Goal: Answer question/provide support

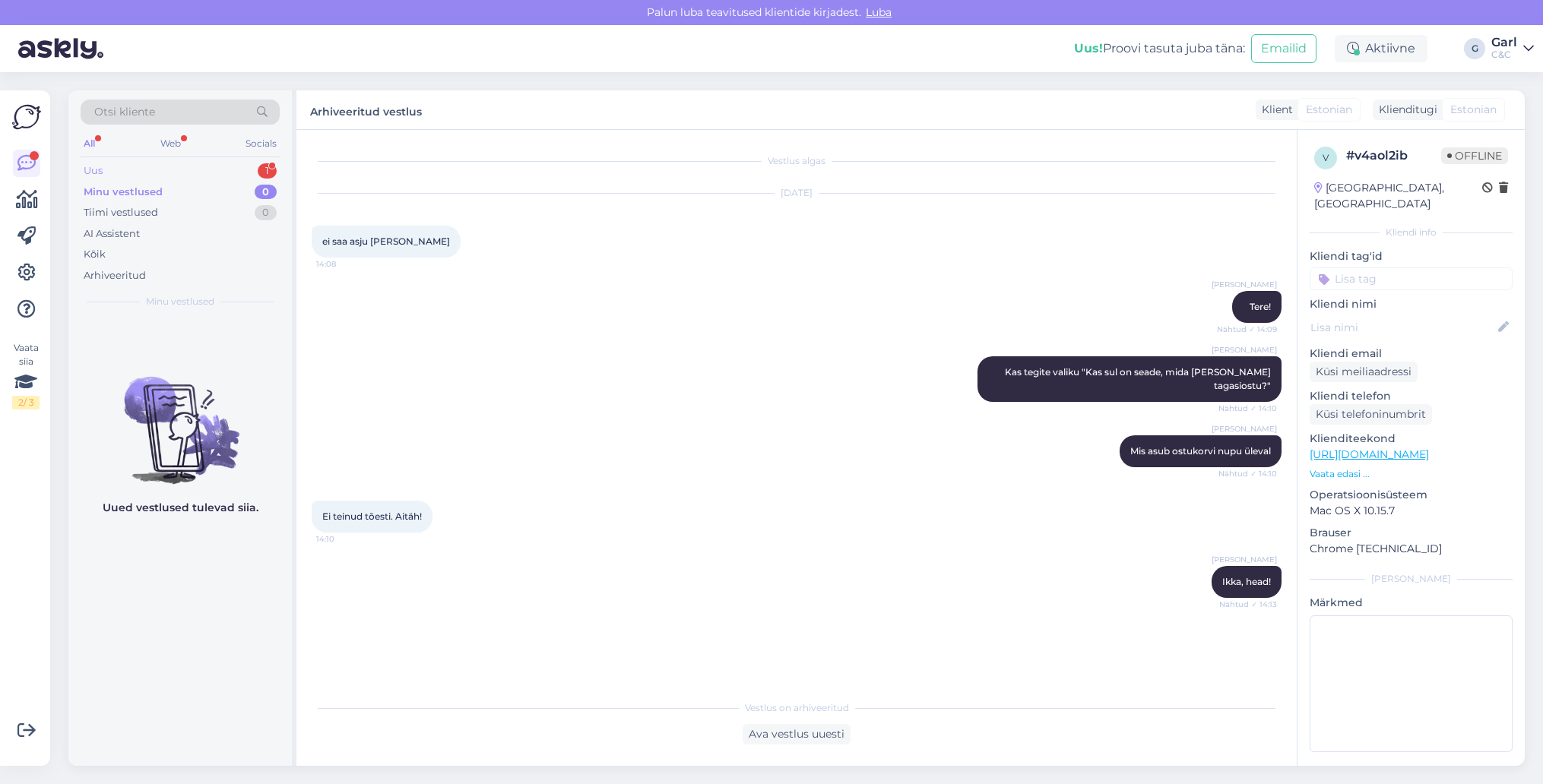
click at [262, 171] on div "1" at bounding box center [267, 171] width 19 height 16
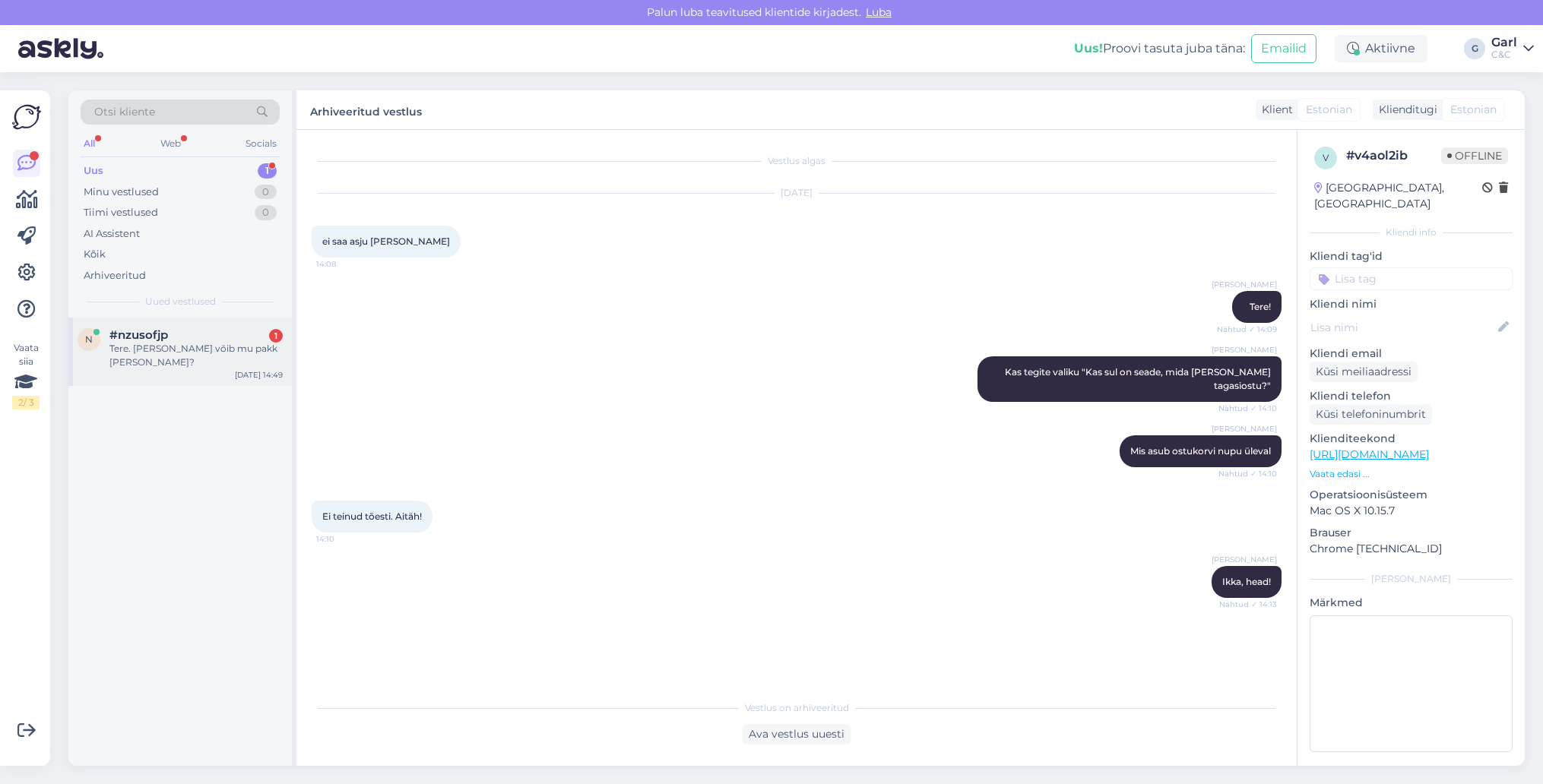
click at [213, 363] on div "Tere. [PERSON_NAME] võib mu pakk [PERSON_NAME]?" at bounding box center [196, 355] width 173 height 27
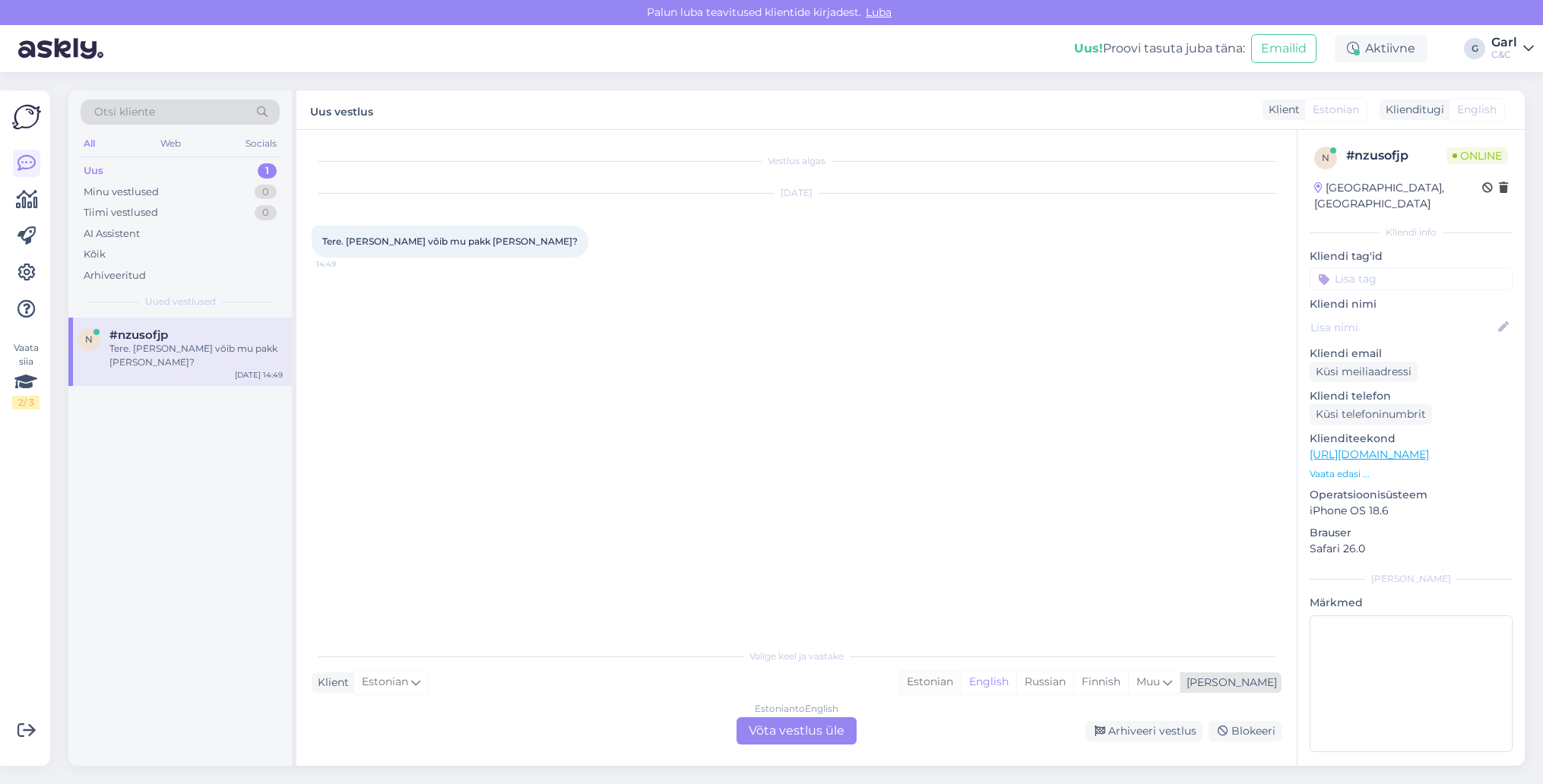
click at [961, 681] on div "Estonian" at bounding box center [930, 682] width 61 height 23
click at [780, 730] on div "Estonian to Estonian Võta vestlus üle" at bounding box center [796, 730] width 120 height 27
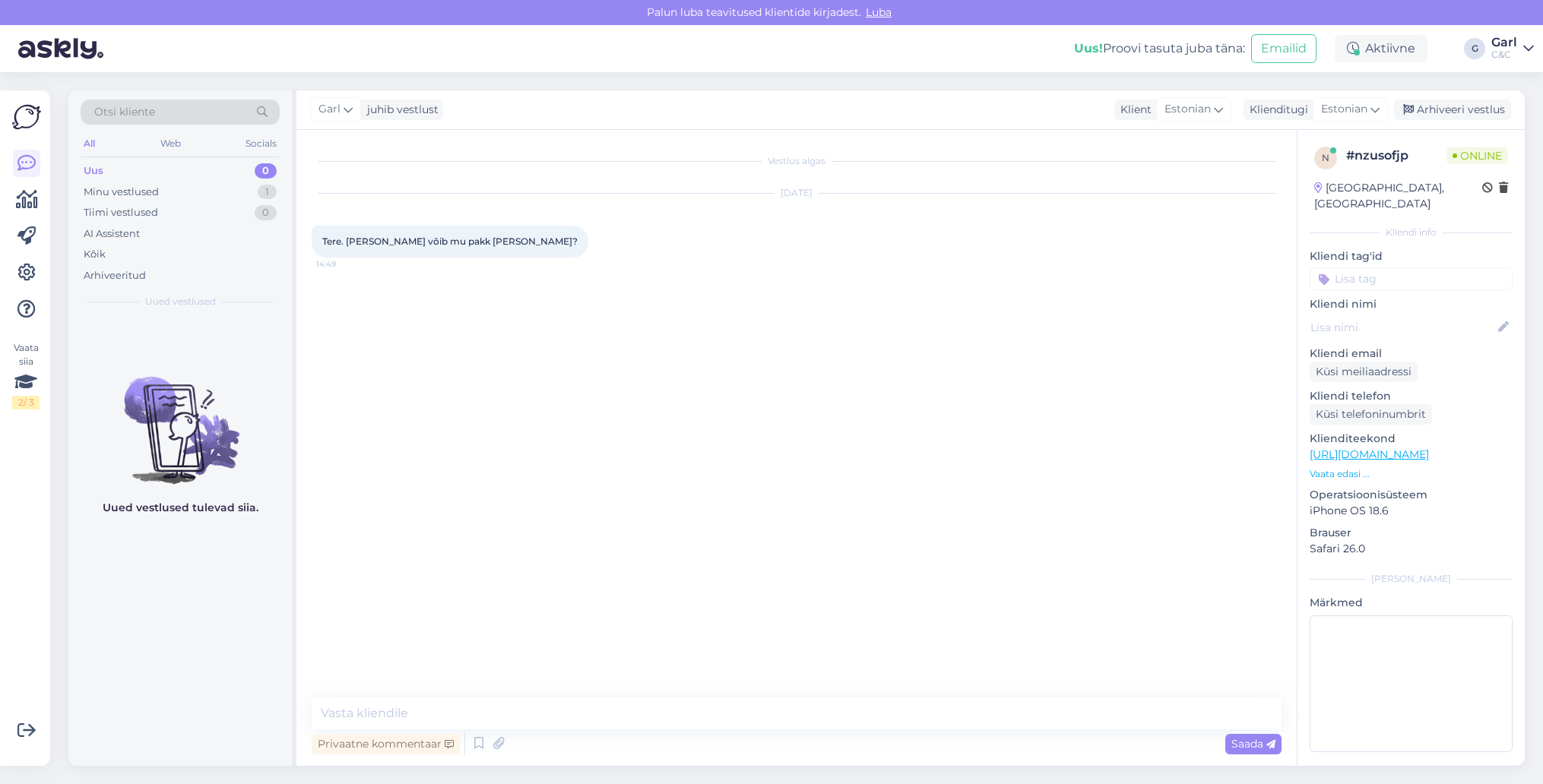
click at [767, 730] on div "Privaatne kommentaar Saada" at bounding box center [796, 744] width 970 height 29
click at [752, 716] on textarea at bounding box center [796, 713] width 970 height 32
type textarea "Tere! Kuidas on tellimuse number?"
drag, startPoint x: 319, startPoint y: 367, endPoint x: 388, endPoint y: 371, distance: 69.1
click at [388, 371] on div "4000086554 14:51" at bounding box center [351, 372] width 80 height 32
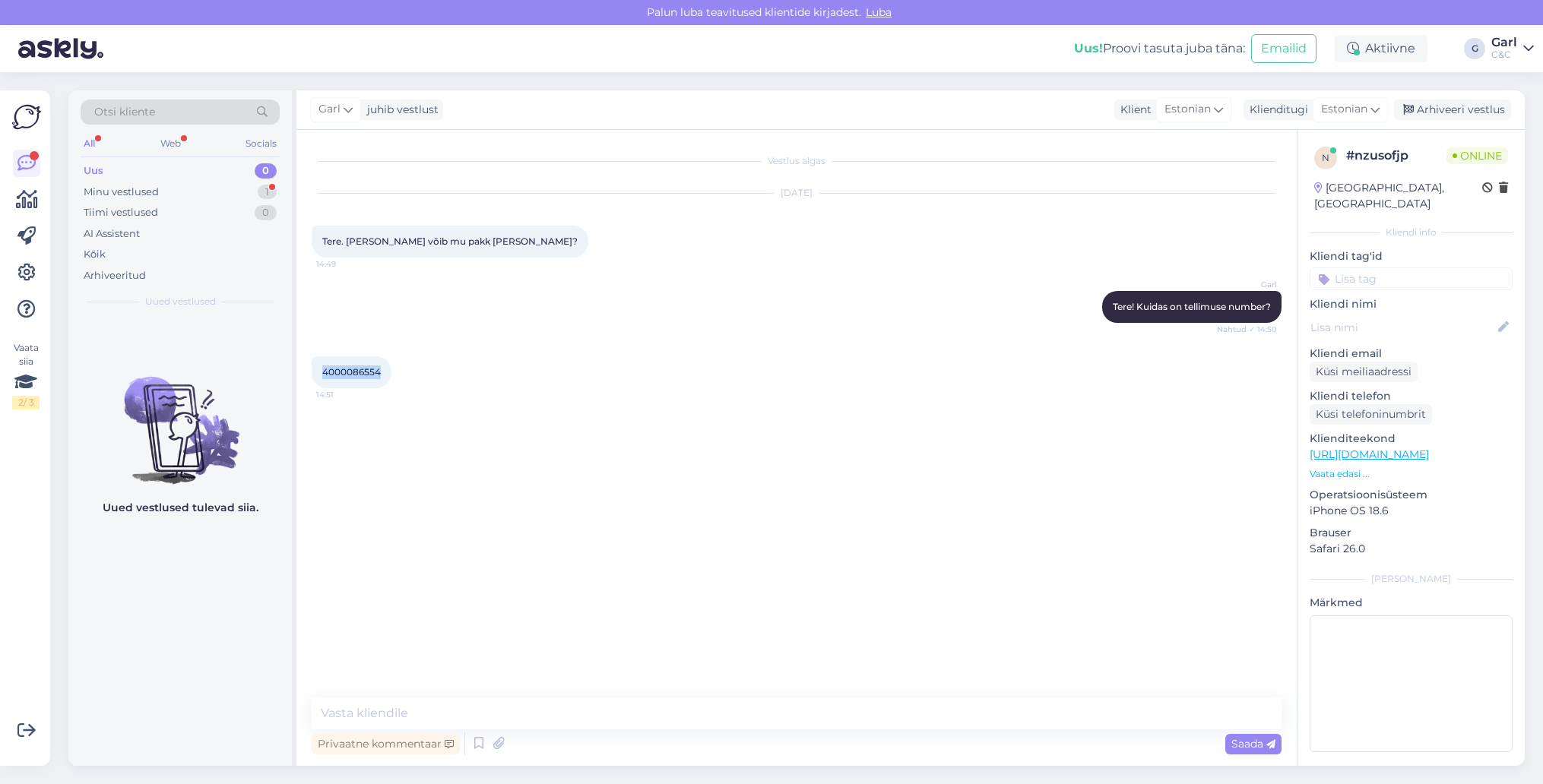
copy span "4000086554"
click at [467, 712] on textarea at bounding box center [796, 713] width 970 height 32
click at [482, 744] on icon at bounding box center [478, 743] width 18 height 23
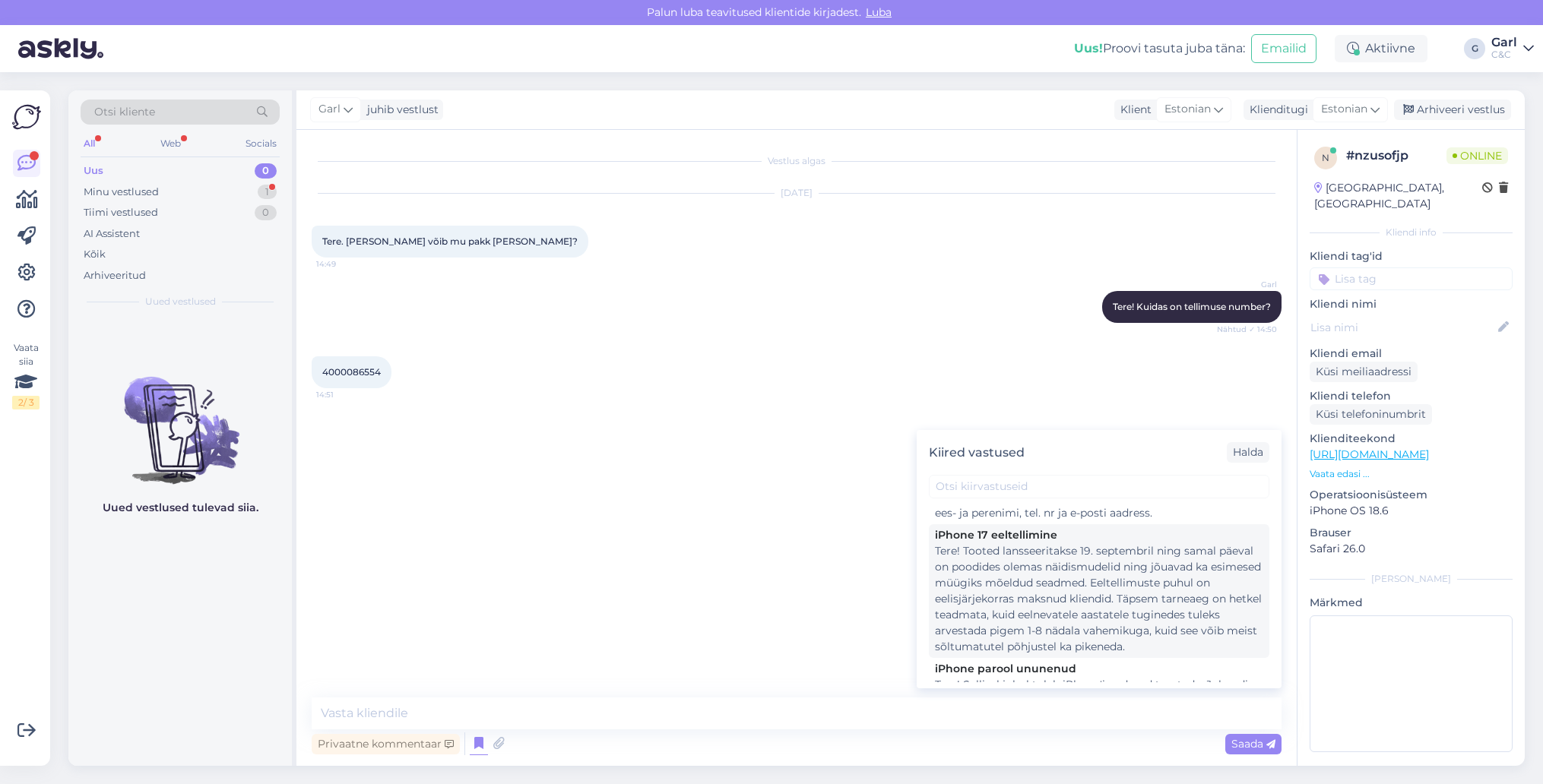
scroll to position [113, 0]
click at [1097, 621] on div "Tere! Tooted lansseeritakse 19. septembril ning samal päeval on poodides olemas…" at bounding box center [1099, 601] width 328 height 112
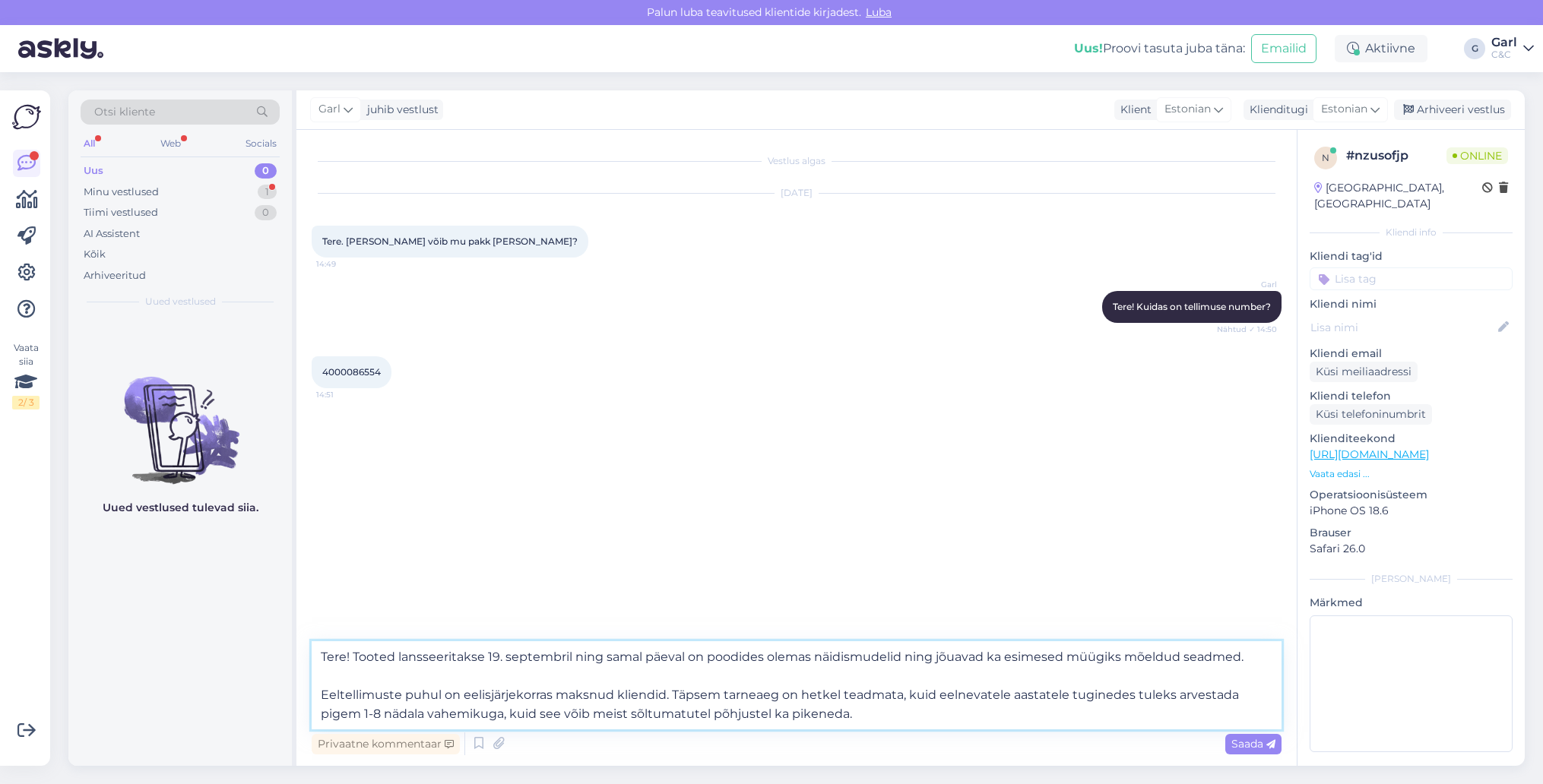
drag, startPoint x: 353, startPoint y: 658, endPoint x: 256, endPoint y: 647, distance: 97.6
click at [256, 647] on div "Otsi kliente All Web Socials Uus 0 Minu vestlused 1 Tiimi vestlused 0 AI Assist…" at bounding box center [796, 428] width 1456 height 675
type textarea "Tooted lansseeritakse [DATE] ning [PERSON_NAME] päeval on poodides olemas näidi…"
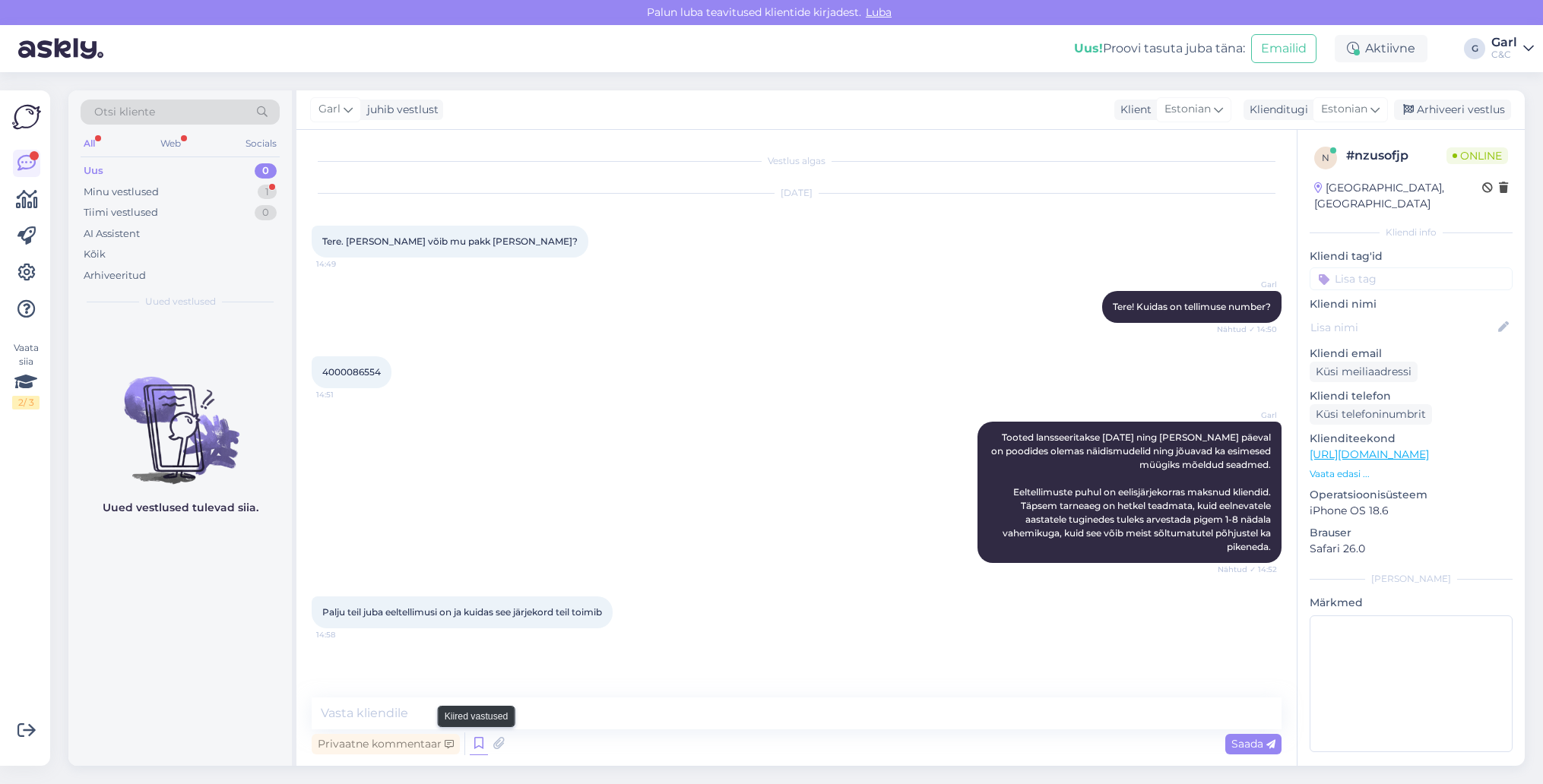
click at [483, 751] on icon at bounding box center [478, 743] width 18 height 23
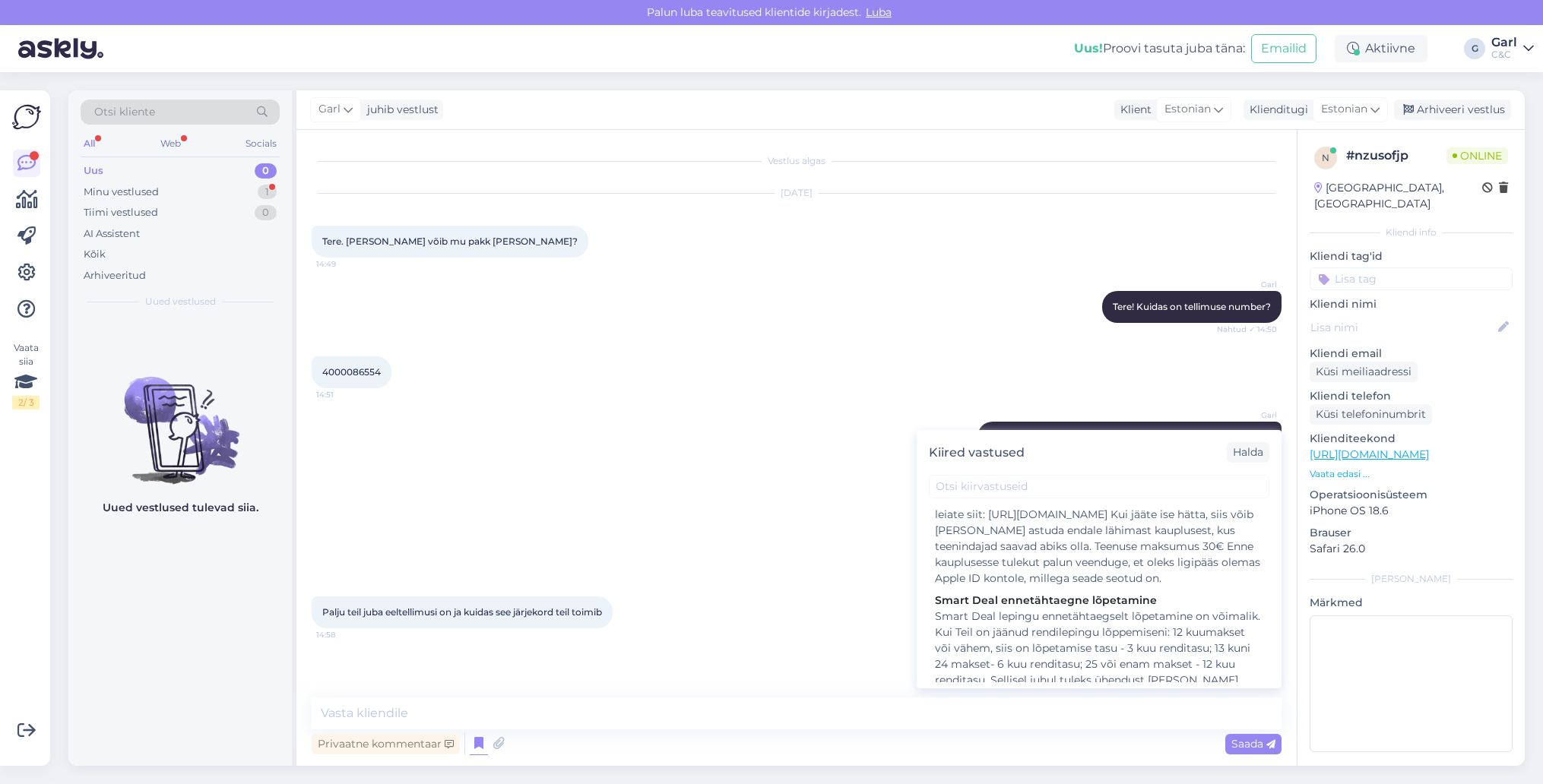
scroll to position [339, 0]
click at [643, 671] on div "Vestlus algas [DATE] Tere. [PERSON_NAME] võib mu pakk [PERSON_NAME]? 14:49 Garl…" at bounding box center [803, 415] width 983 height 539
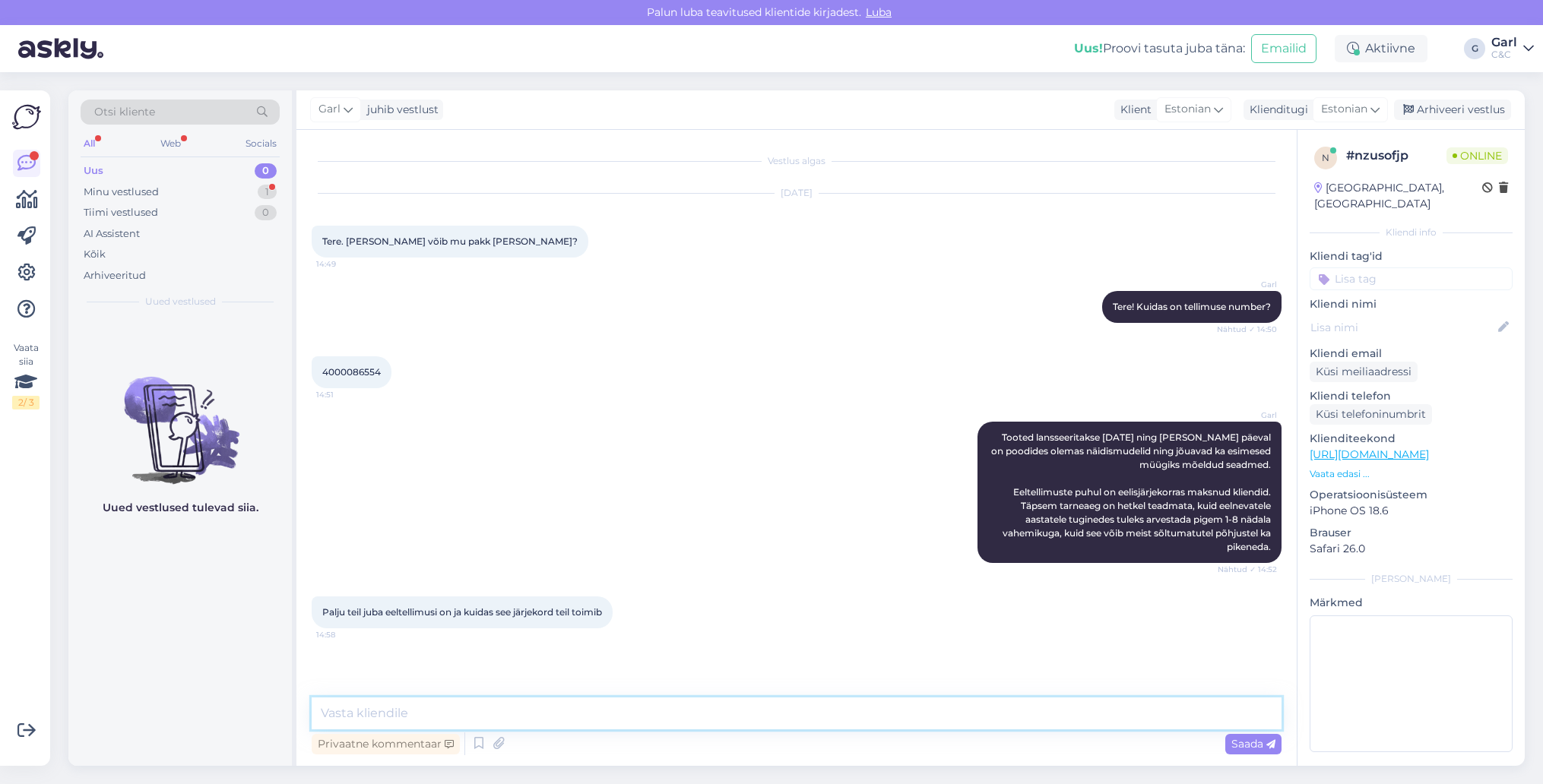
click at [593, 712] on textarea at bounding box center [796, 713] width 970 height 32
click at [428, 714] on textarea "Eeltellimuste arvu ma Teile öelda ei saa, kuid täidame järjekorra alusel vastav…" at bounding box center [796, 713] width 970 height 32
type textarea "Eeltellimuste arvu ega järjekorranumbrit ma Teile öelda ei saa, kuid täidame jä…"
click at [1156, 712] on textarea "Eeltellimuste arvu ega järjekorranumbrit ma Teile öelda ei saa, kuid täidame jä…" at bounding box center [796, 713] width 970 height 32
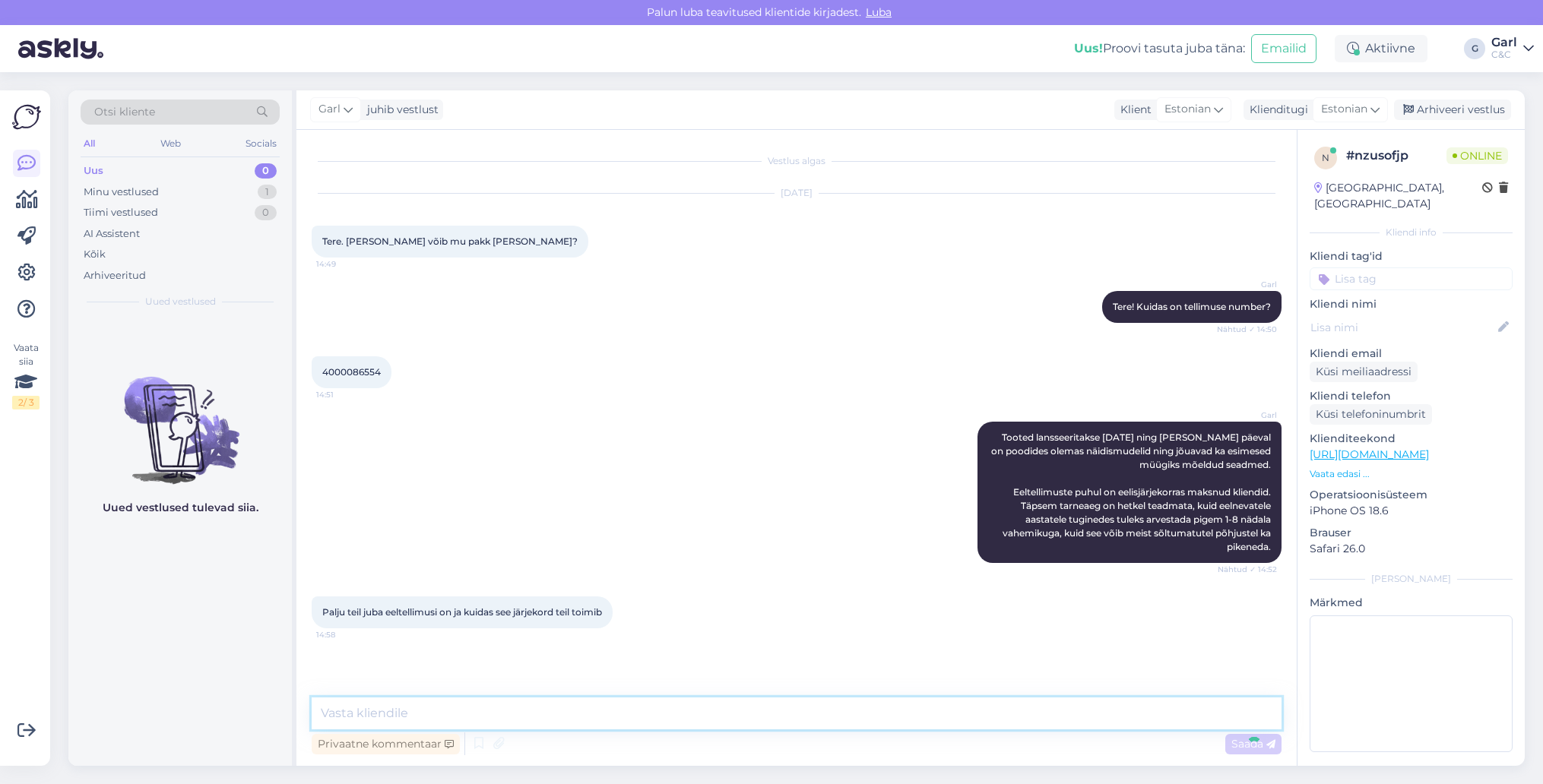
scroll to position [67, 0]
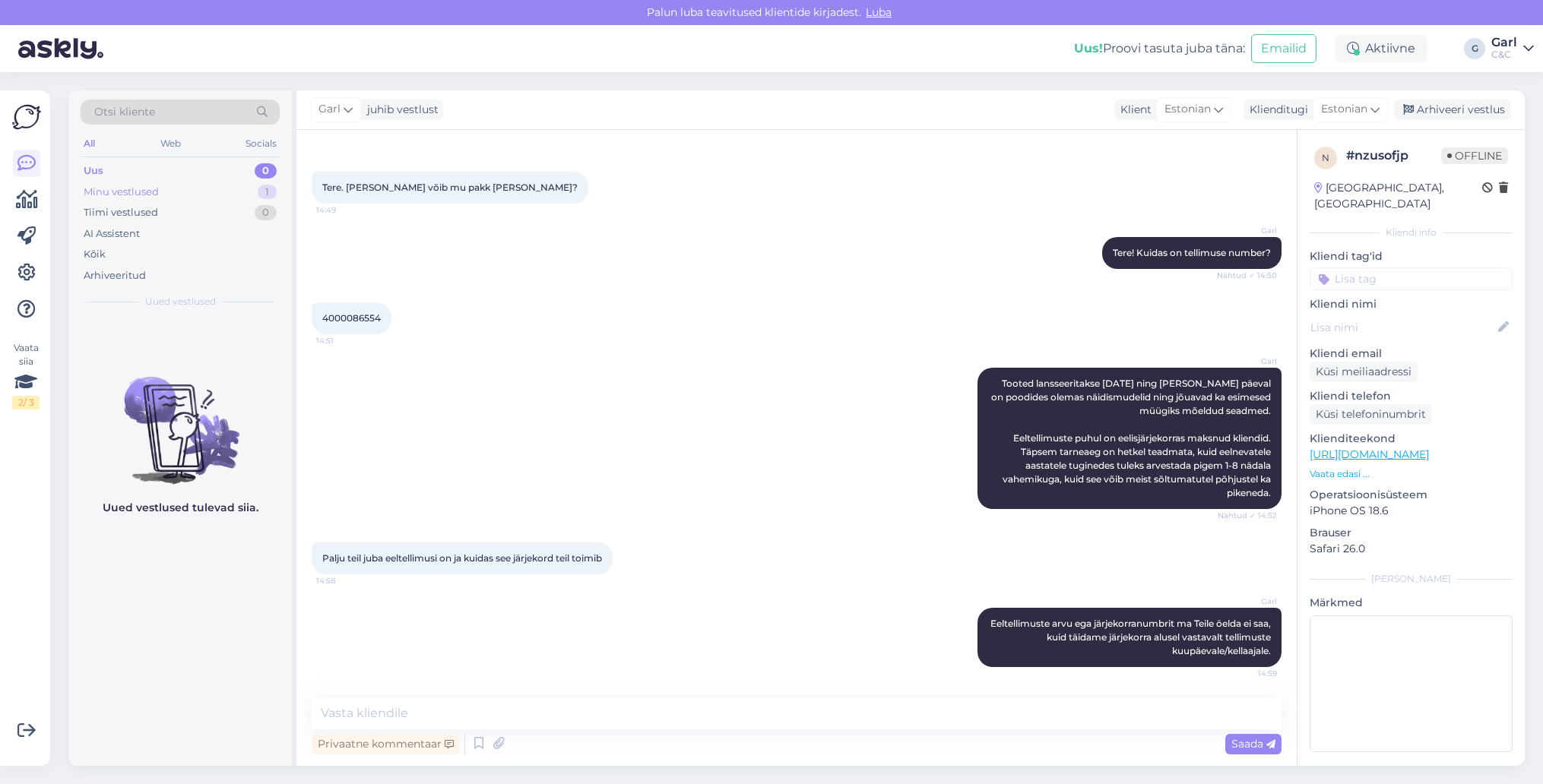
click at [221, 193] on div "Minu vestlused 1" at bounding box center [180, 192] width 199 height 21
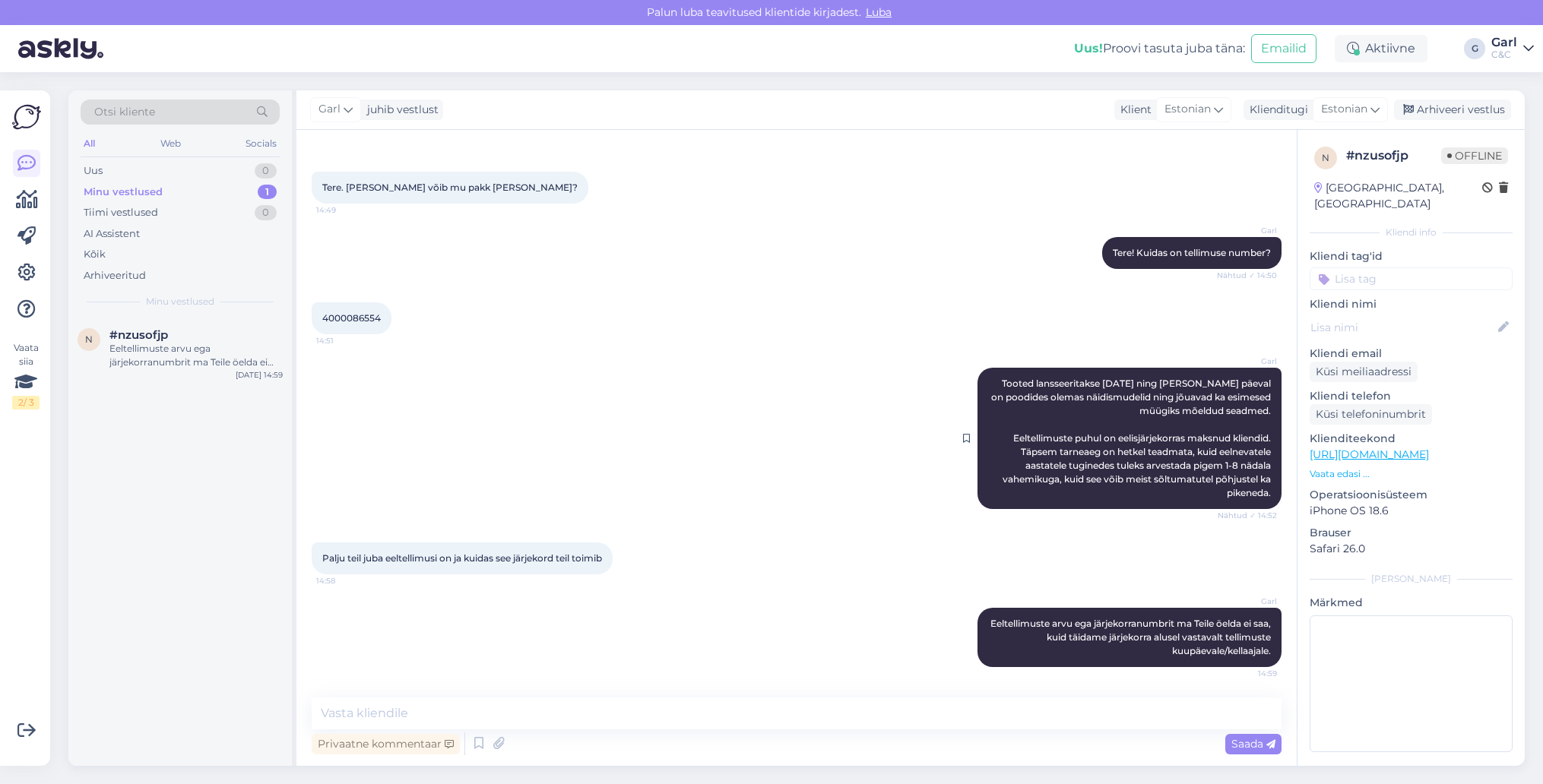
drag, startPoint x: 1006, startPoint y: 371, endPoint x: 1271, endPoint y: 489, distance: 290.1
click at [1271, 489] on div "Garl Tooted lansseeritakse [DATE] ning [PERSON_NAME] päeval on poodides olemas …" at bounding box center [1129, 439] width 304 height 141
copy span "Tooted lansseeritakse [DATE] ning [PERSON_NAME] päeval on poodides olemas näidi…"
click at [183, 164] on div "Uus 1" at bounding box center [180, 171] width 199 height 21
click at [227, 321] on div "7 #7deqqbde 1 Kakie nauwniki lu4we [DATE] 15:33" at bounding box center [180, 345] width 224 height 54
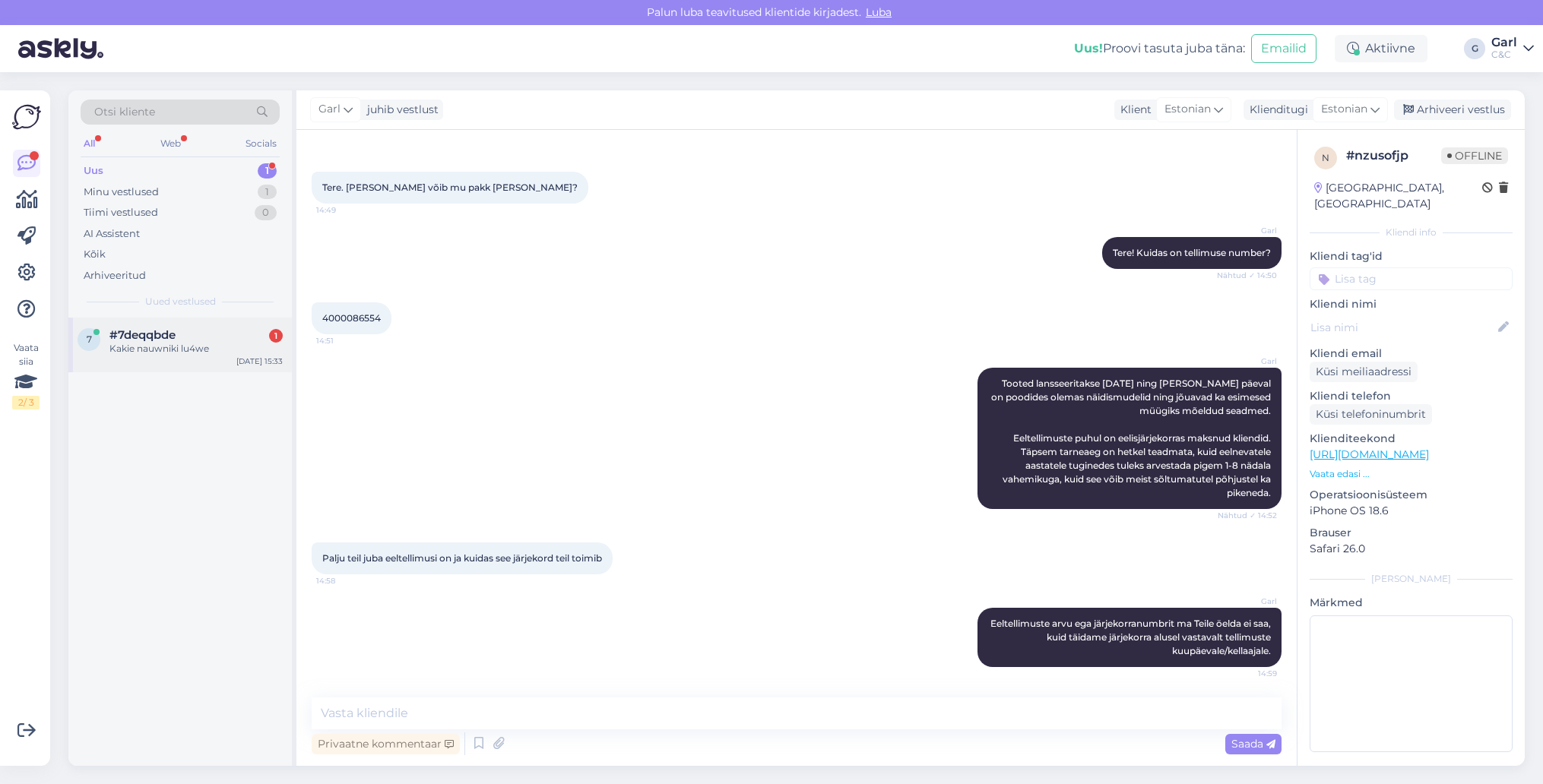
scroll to position [0, 0]
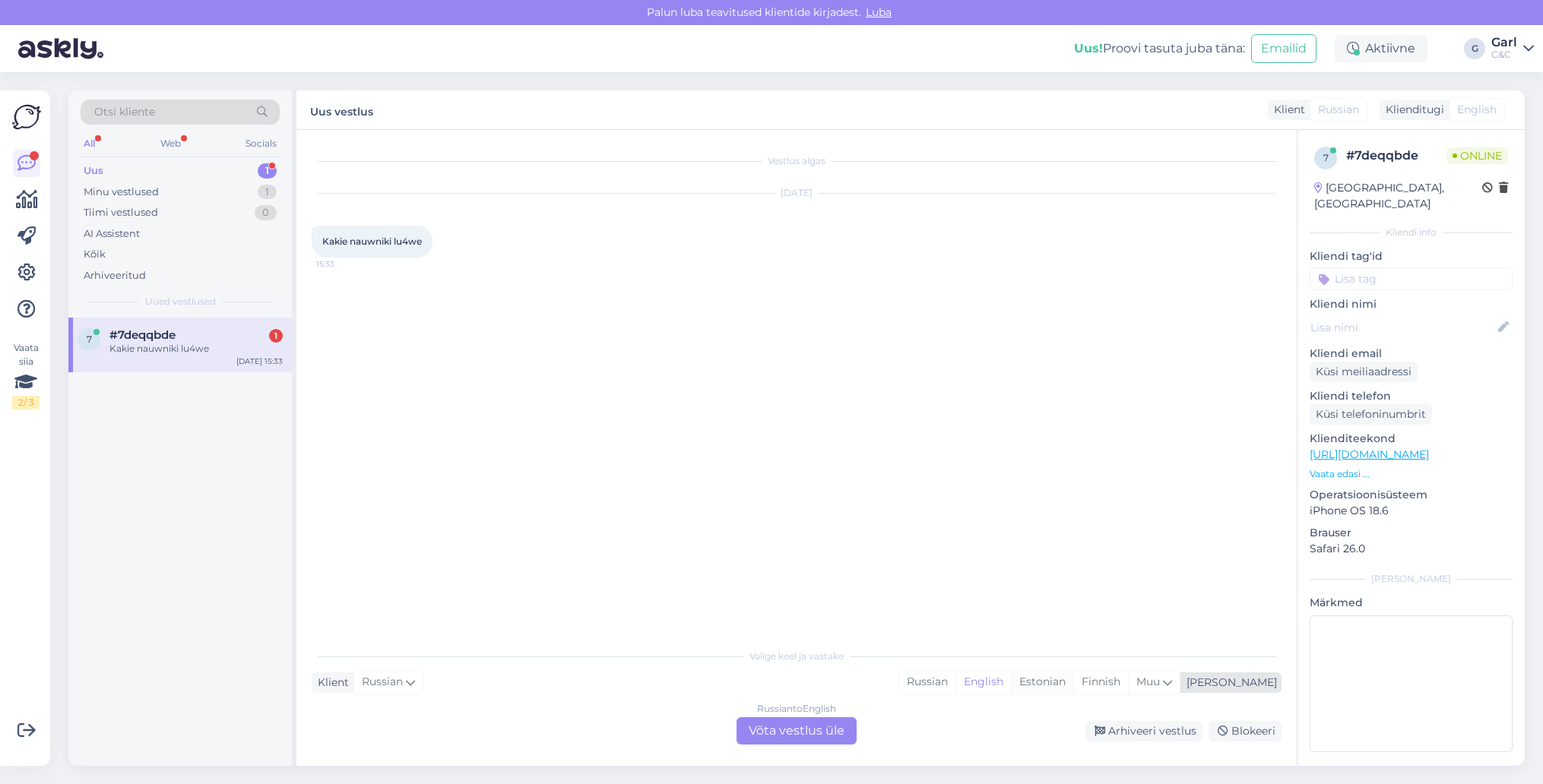
click at [1073, 682] on div "Estonian" at bounding box center [1042, 682] width 62 height 23
click at [758, 733] on div "Russian to Estonian Võta vestlus üle" at bounding box center [796, 730] width 120 height 27
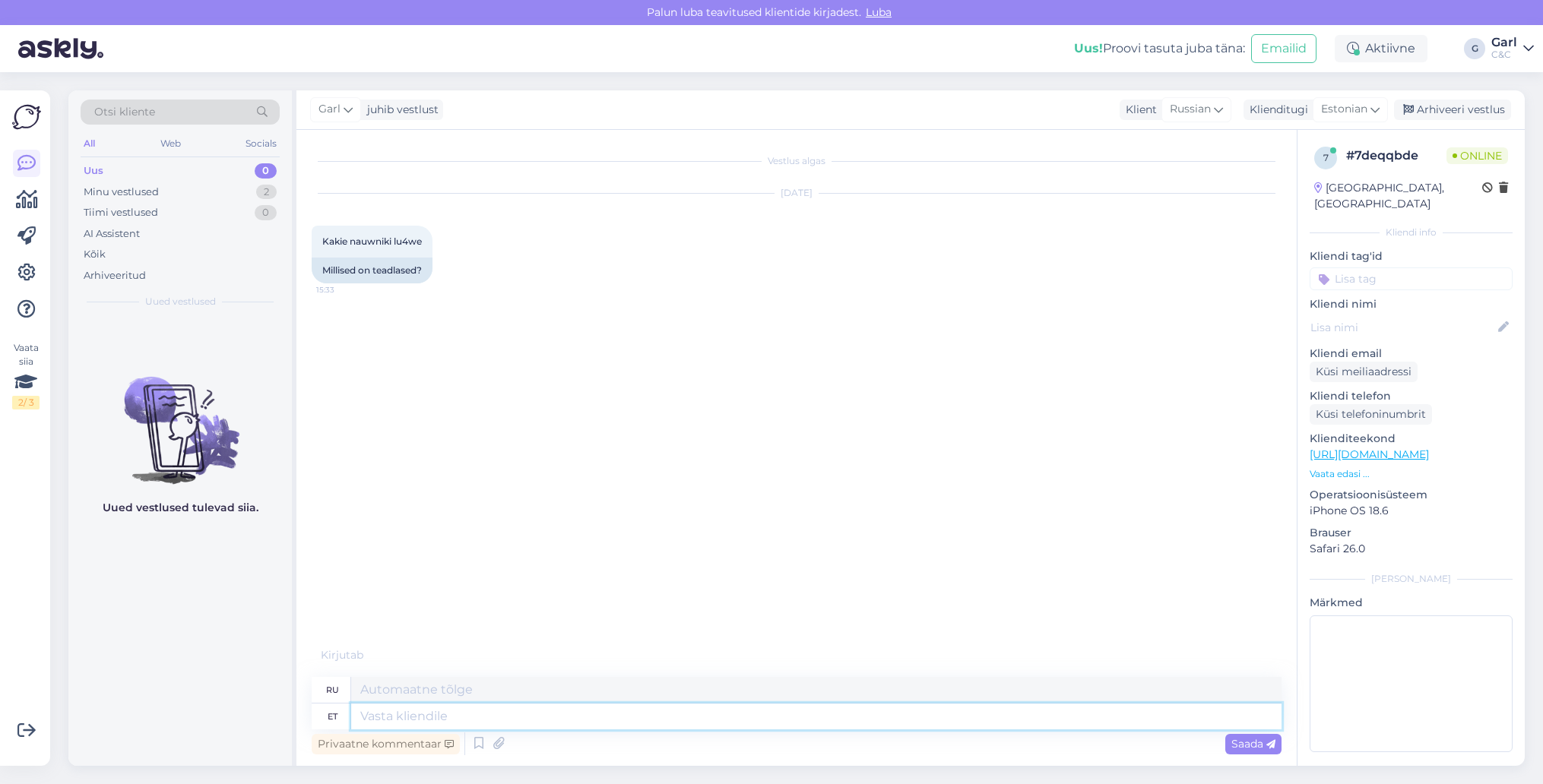
click at [738, 720] on textarea at bounding box center [816, 716] width 930 height 26
type textarea "Tere!"
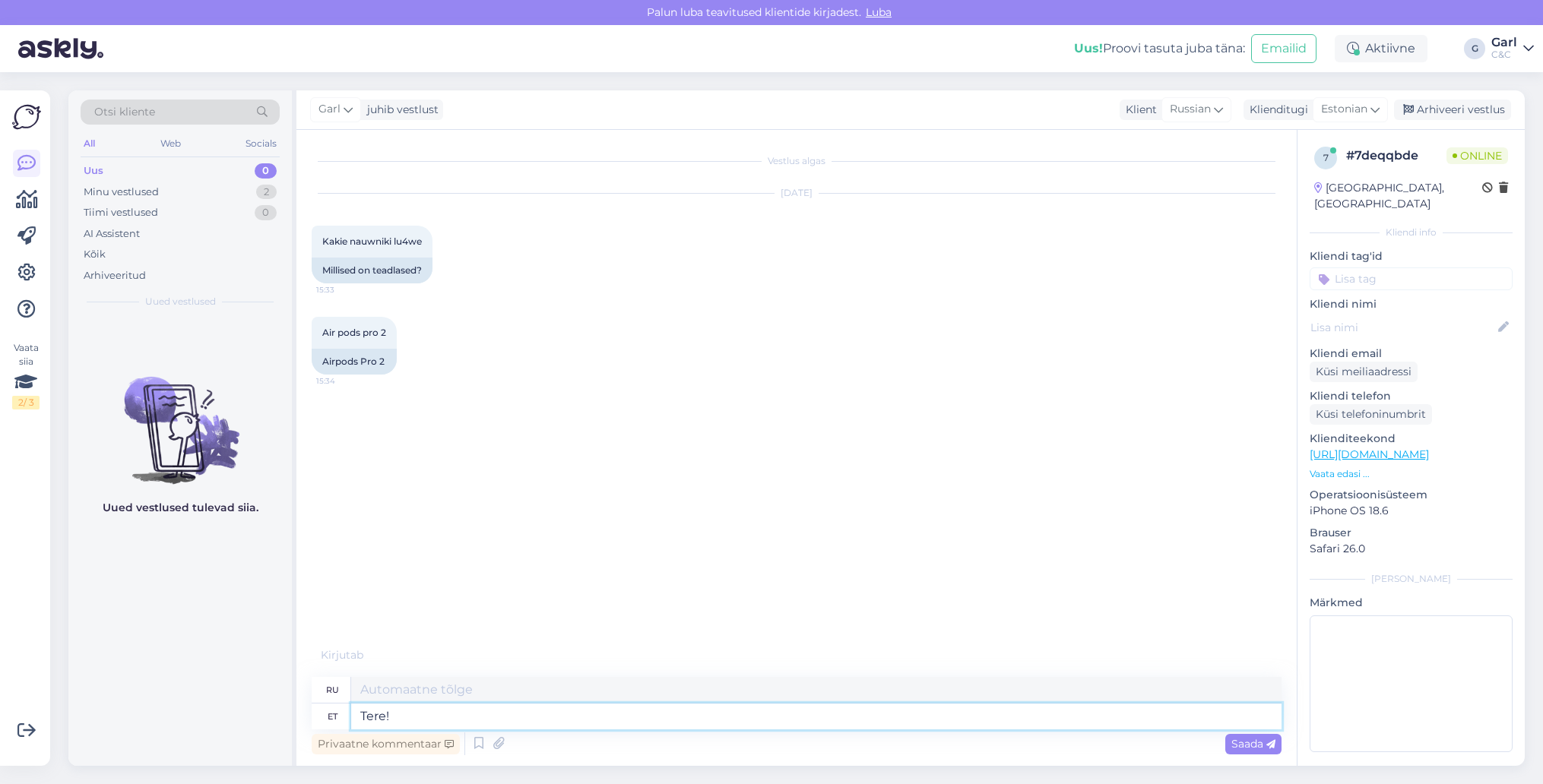
type textarea "Привет!"
type textarea "Tere! Kas sa"
type textarea "Привет! Это"
type textarea "Tere! Kas saaksite pa"
type textarea "Здравствуйте! Не могли бы вы"
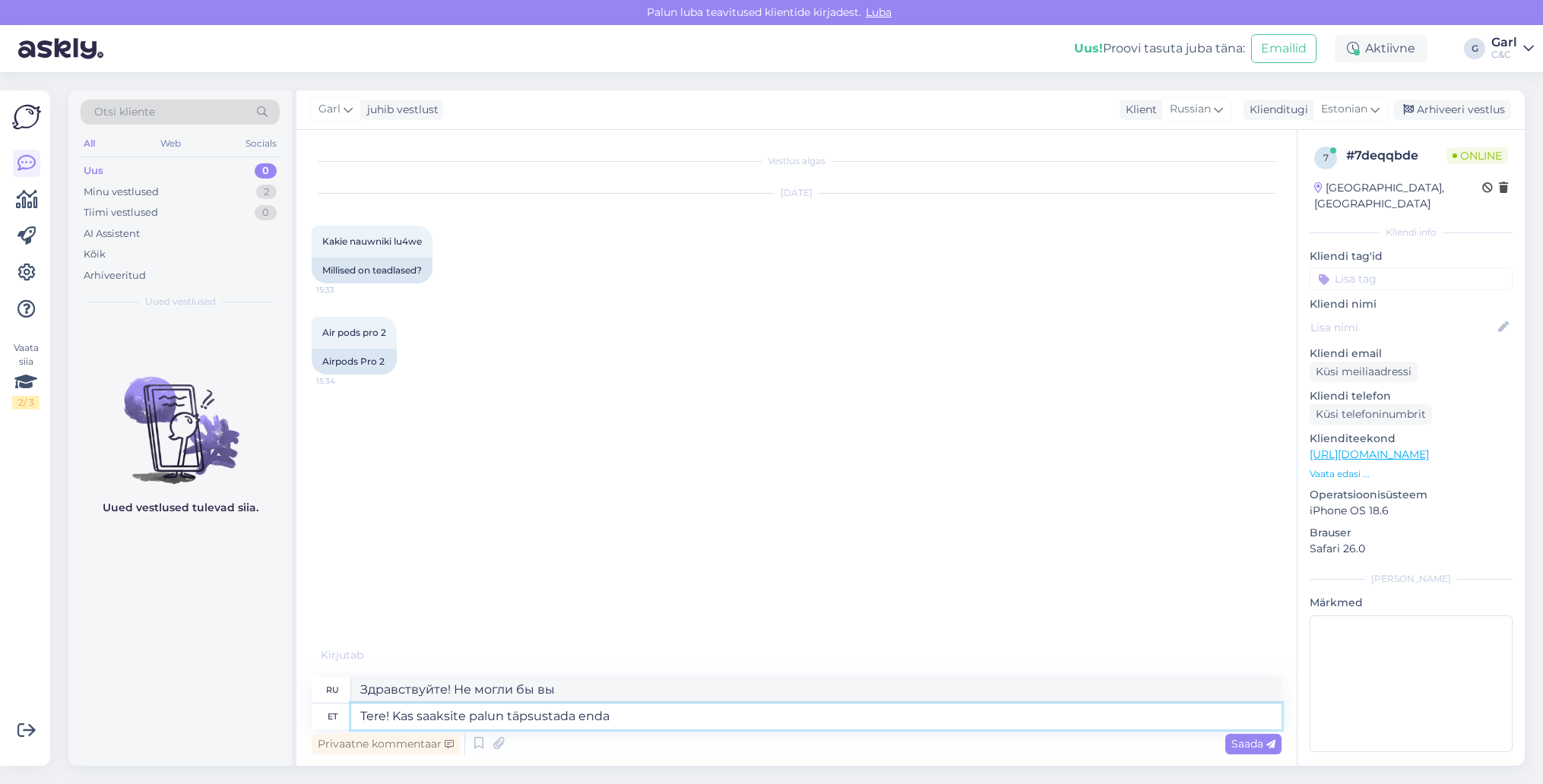
type textarea "Tere! Kas saaksite palun täpsustada enda"
type textarea "Здравствуйте! Не могли бы вы прояснить ситуацию?"
type textarea "Tere! Kas saaksite palun täpsustada enda k"
type textarea "Здравствуйте! Не могли бы вы уточнить?"
type textarea "Tere! Kas saaksite palun täpsustada enda küsimust v"
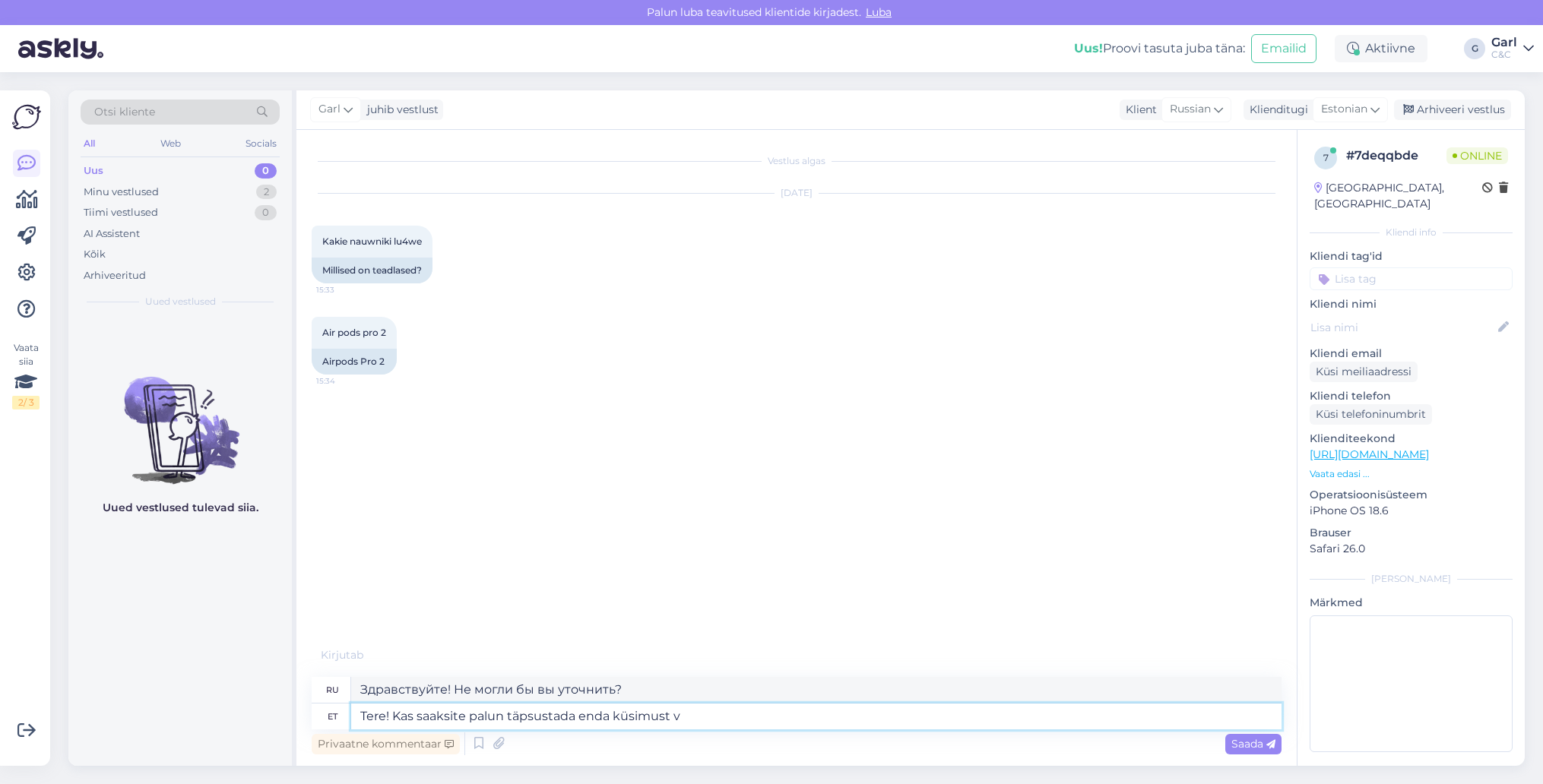
type textarea "Здравствуйте! Не могли бы вы уточнить ваш вопрос?"
type textarea "Tere! Kas saaksite palun täpsustada enda küsimust vene"
type textarea "Здравствуйте! Не могли бы вы уточнить ваш вопрос на русском языке?"
type textarea "Tere! Kas saaksite palun täpsustada enda küsimust vene tähtedega?"
type textarea "Здравствуйте! Не могли бы вы уточнить ваш вопрос русскими буквами?"
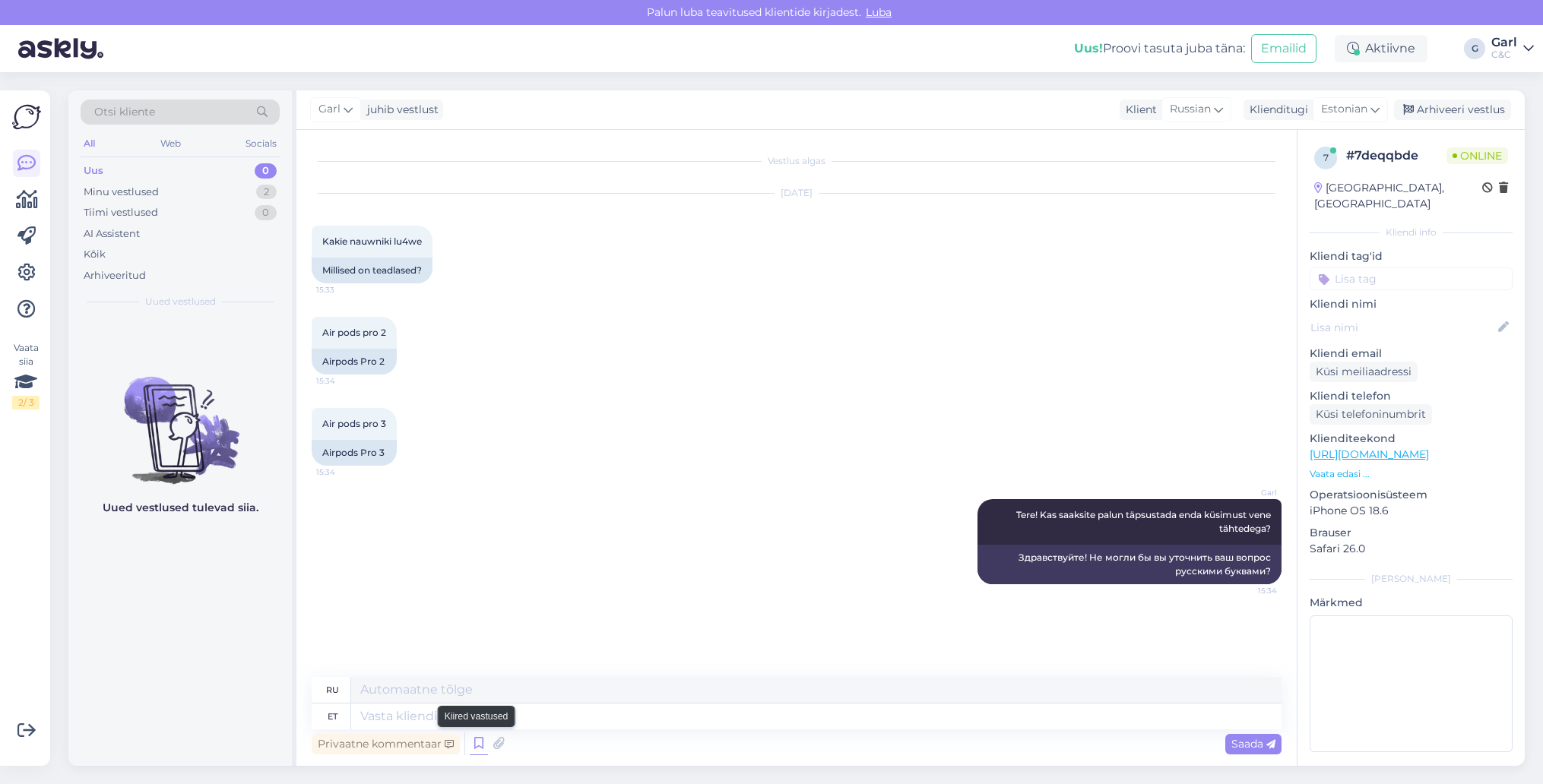
click at [484, 753] on icon at bounding box center [478, 743] width 18 height 23
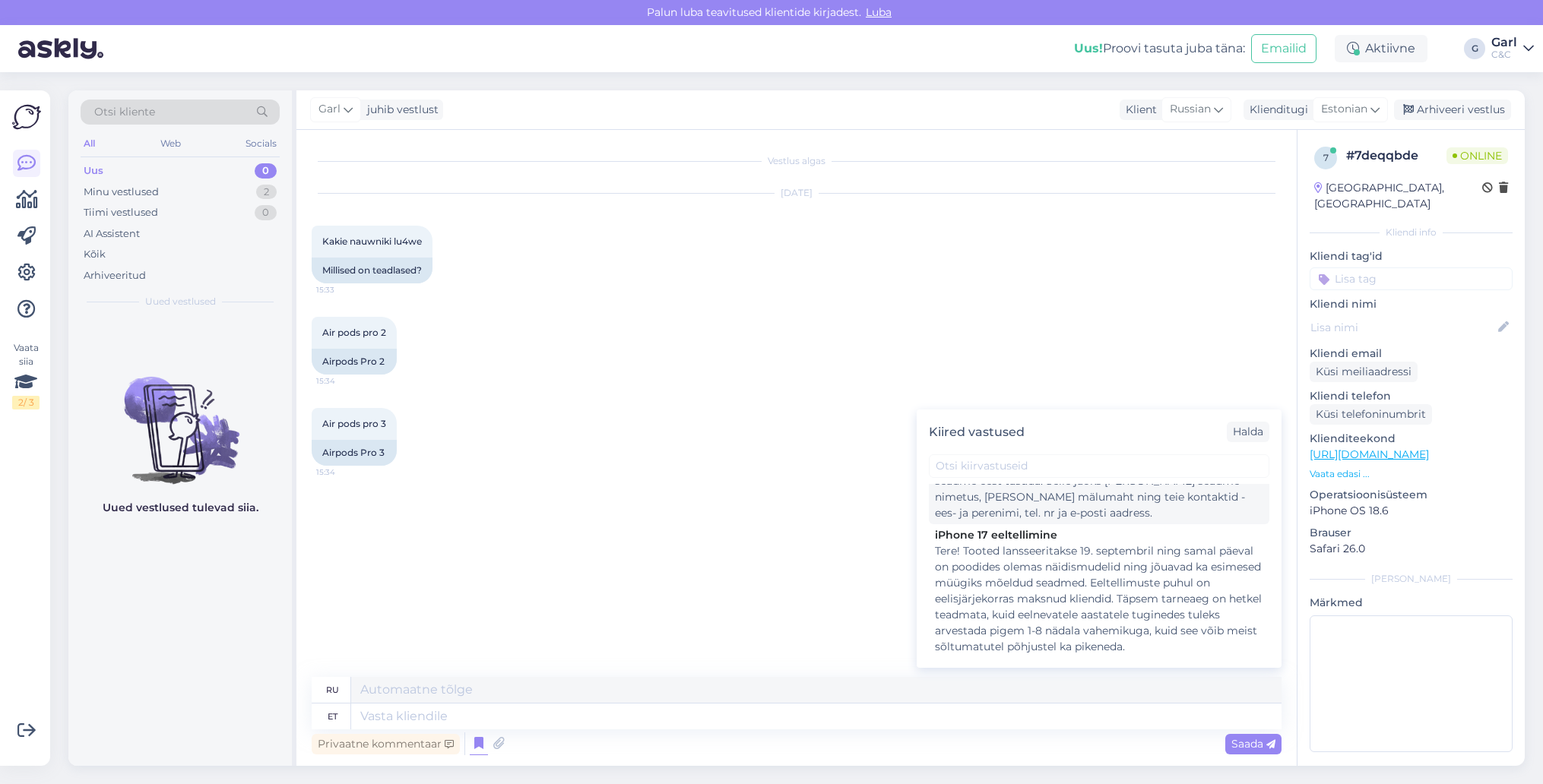
scroll to position [96, 0]
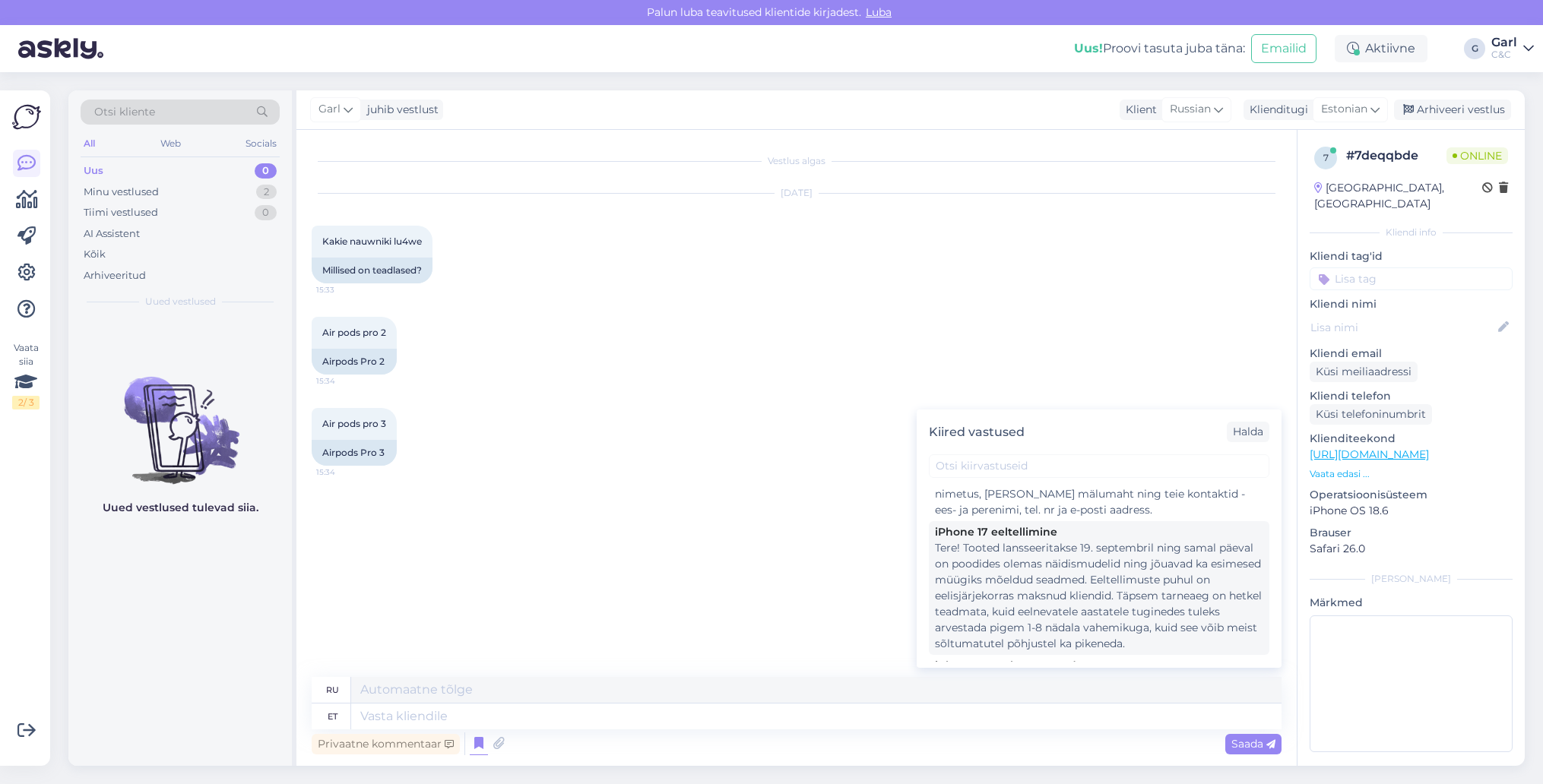
click at [1026, 604] on div "Tere! Tooted lansseeritakse 19. septembril ning samal päeval on poodides olemas…" at bounding box center [1099, 596] width 328 height 112
type textarea "Предварительные заказы на iPhone 17 начнутся 12 сентября. Сами продукты поступя…"
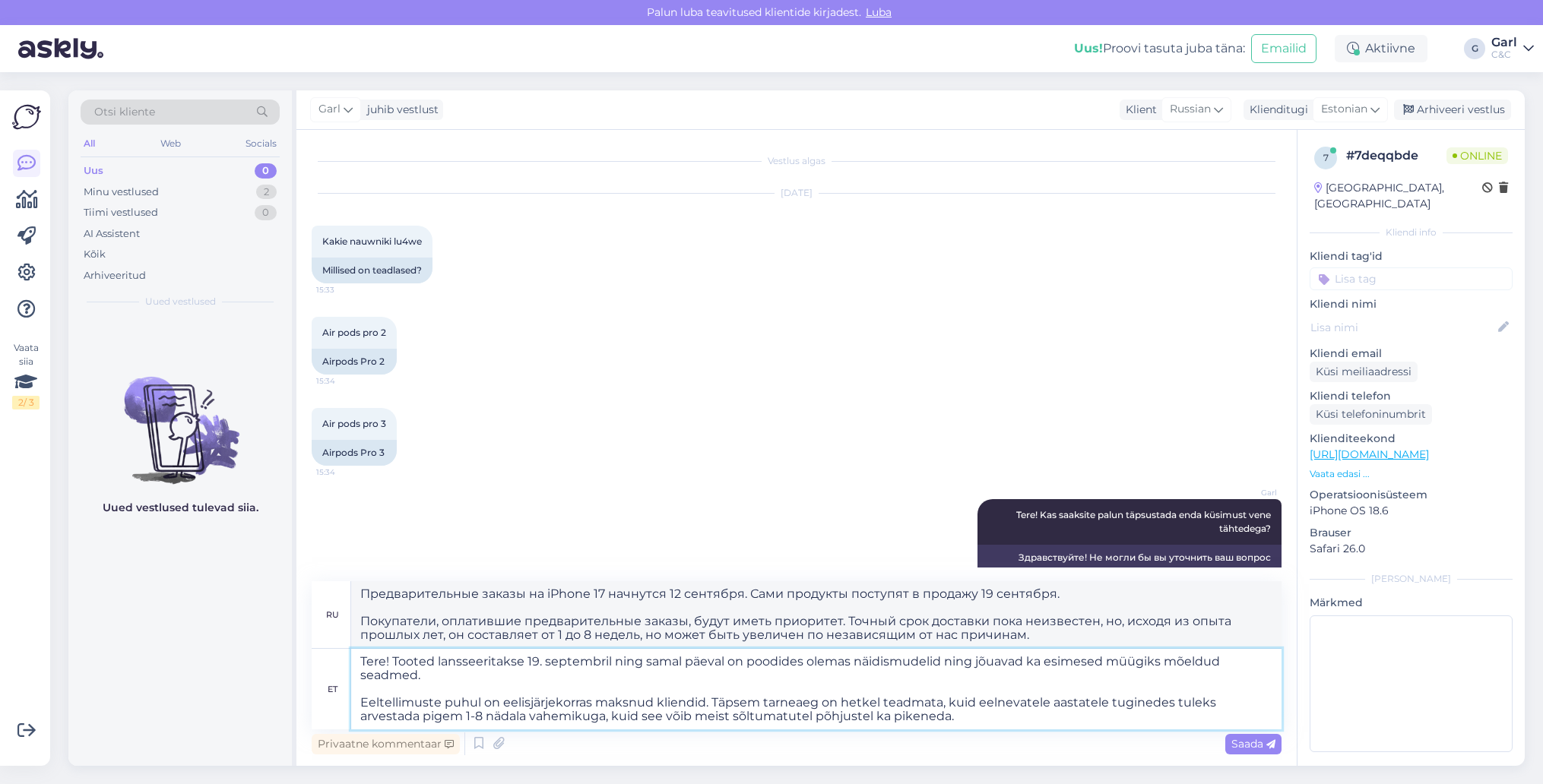
click at [514, 690] on textarea "Tere! Tooted lansseeritakse 19. septembril ning samal päeval on poodides olemas…" at bounding box center [816, 689] width 930 height 81
drag, startPoint x: 393, startPoint y: 661, endPoint x: 312, endPoint y: 660, distance: 81.0
click at [312, 660] on div "et Tere! Tooted lansseeritakse [DATE] ning [PERSON_NAME] päeval on poodides ole…" at bounding box center [796, 689] width 970 height 81
type textarea "Tooted lansseeritakse [DATE] ning [PERSON_NAME] päeval on poodides olemas näidi…"
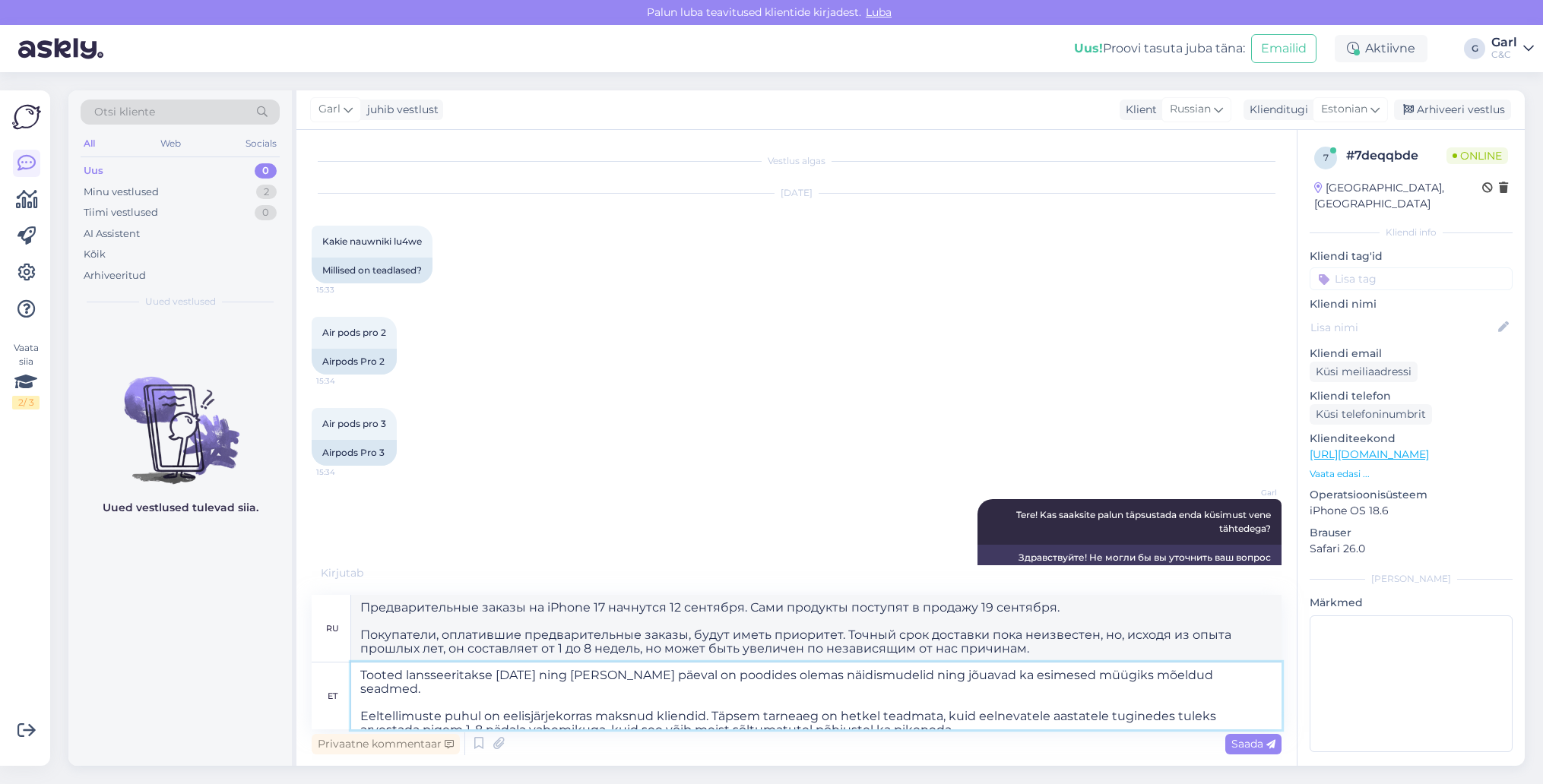
type textarea "Продукция поступит в продажу 19 сентября, и в тот же день в магазины поступят о…"
click at [832, 699] on textarea "Tooted lansseeritakse [DATE] ning [PERSON_NAME] päeval on poodides olemas näidi…" at bounding box center [816, 696] width 930 height 67
click at [422, 718] on textarea "Tooted lansseeritakse [DATE] ning [PERSON_NAME] päeval on poodides olemas näidi…" at bounding box center [816, 696] width 930 height 67
type textarea "Tooted lansseeritakse [DATE] ning [PERSON_NAME] päeval on poodides olemas näidi…"
type textarea "Продукция поступит в продажу 19 сентября, и в тот же день в магазины поступят о…"
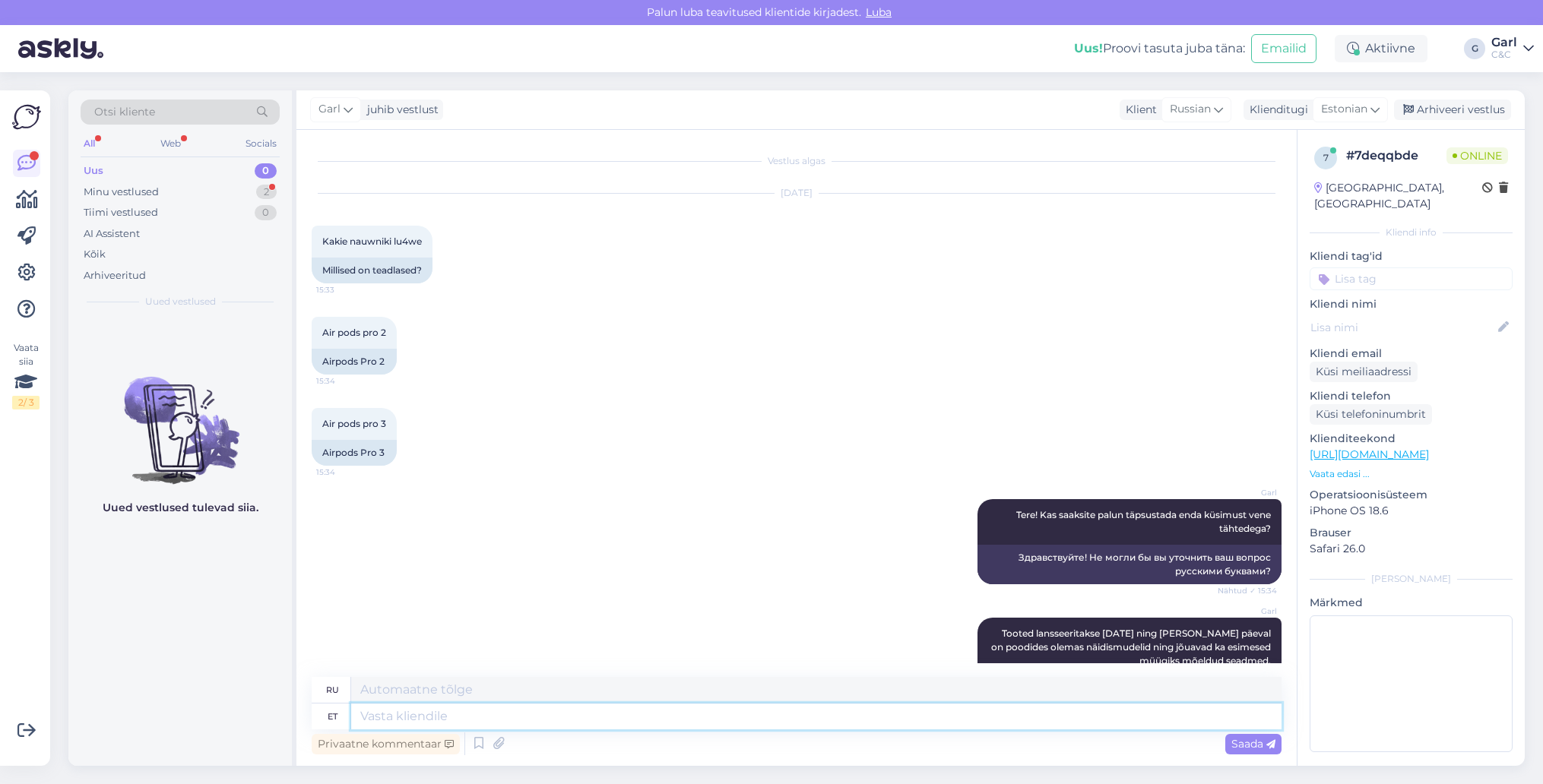
scroll to position [338, 0]
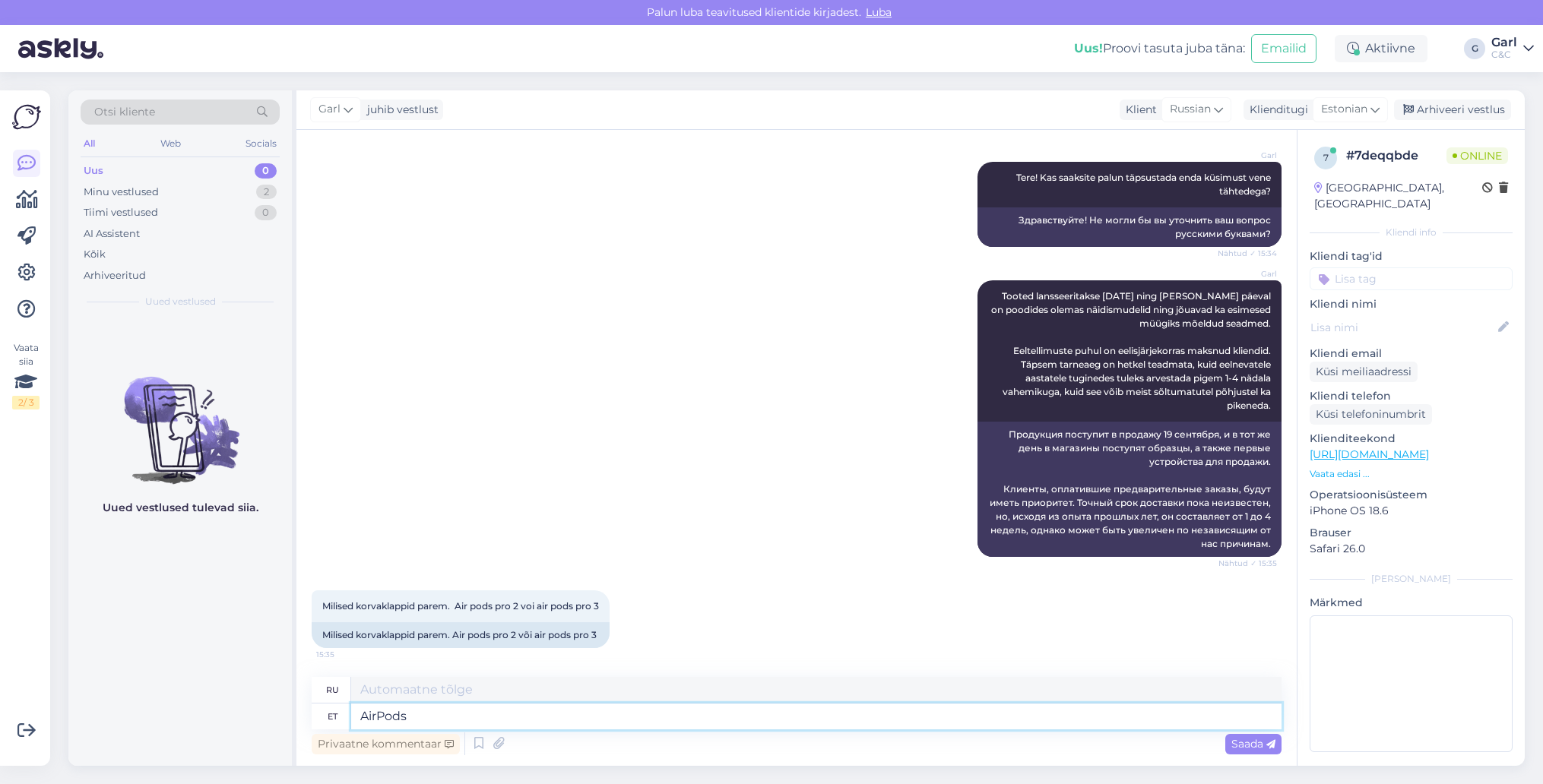
type textarea "AirPods"
type textarea "AirPods Pro"
type textarea "AirPods Pro 3"
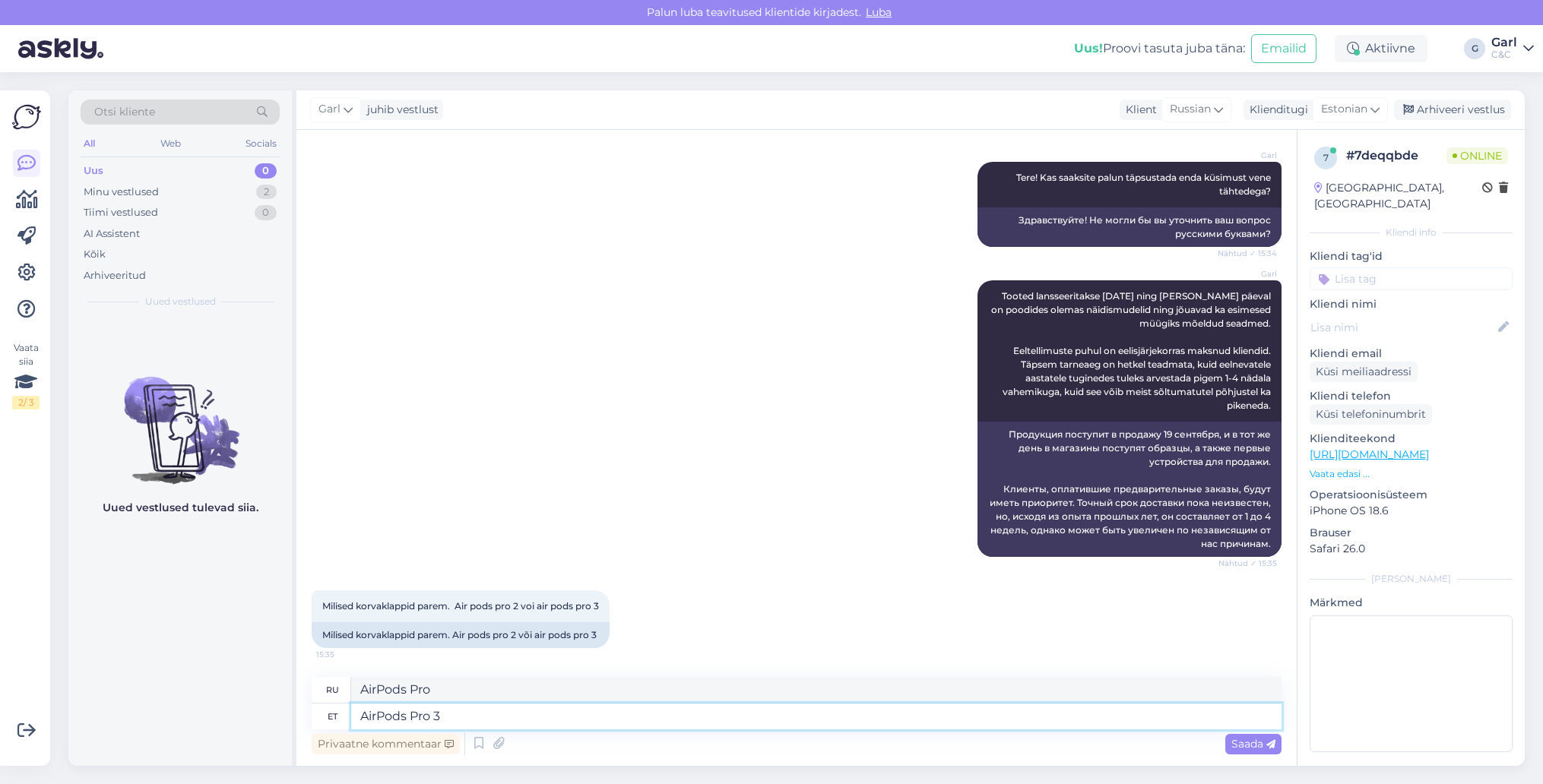
type textarea "AirPods Pro 3"
type textarea "AirPods Pro 3 kõrvaklapid o"
type textarea "Наушники AirPods Pro 3"
type textarea "AirPods Pro 3 kõrvaklapid on paremad, k"
type textarea "Наушники AirPods Pro 3 лучше,"
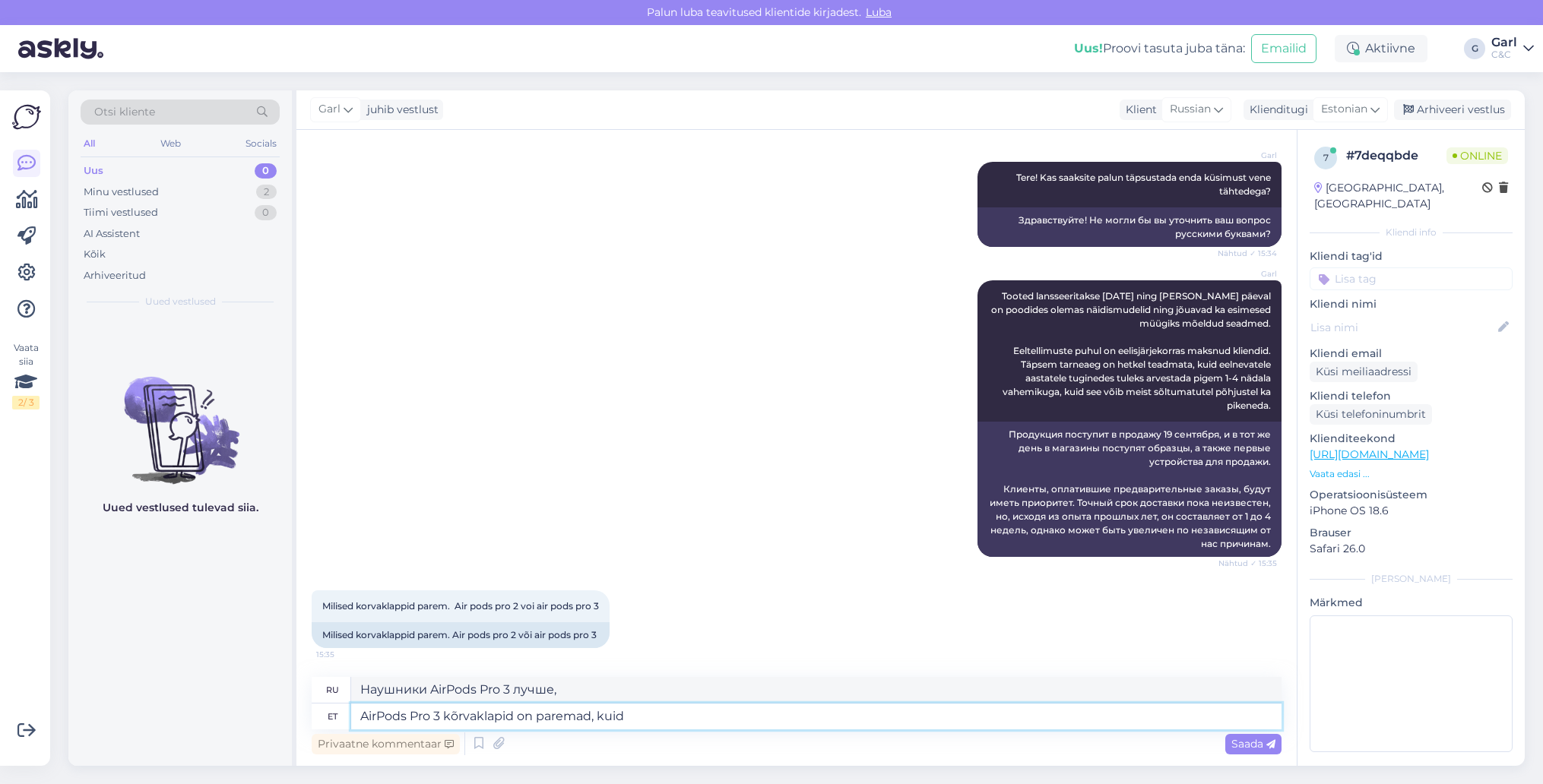
type textarea "AirPods Pro 3 kõrvaklapid on paremad, kuid"
type textarea "Наушники AirPods Pro 3 лучше, но"
type textarea "AirPods Pro 3 kõrvaklapid on paremad, kuid AirPods Pr"
type textarea "Наушники AirPods Pro 3 лучше, но AirPods"
type textarea "AirPods Pro 3 kõrvaklapid on paremad, kuid AirPods Pro"
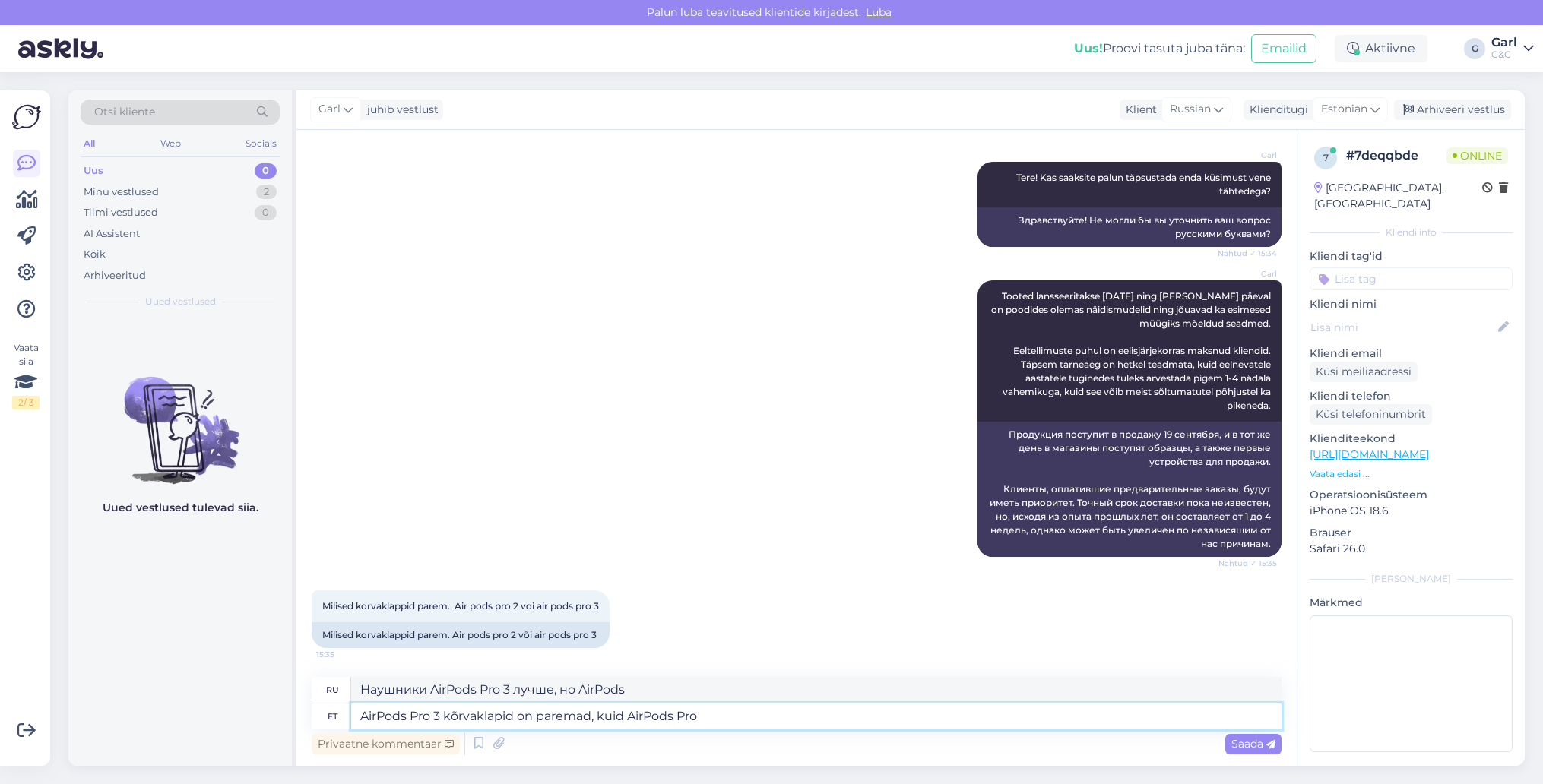
type textarea "Наушники AirPods Pro 3 лучше, но AirPods Pro"
type textarea "AirPods Pro 3 kõrvaklapid on paremad, kuid AirPods Pro 2 k"
type textarea "Наушники AirPods Pro 3 лучше, но AirPods Pro 2 лучше"
type textarea "AirPods Pro 3 kõrvaklapid on paremad, kuid AirPods Pro 2 l"
type textarea "Наушники AirPods Pro 3 лучше, но AirPods Pro 2"
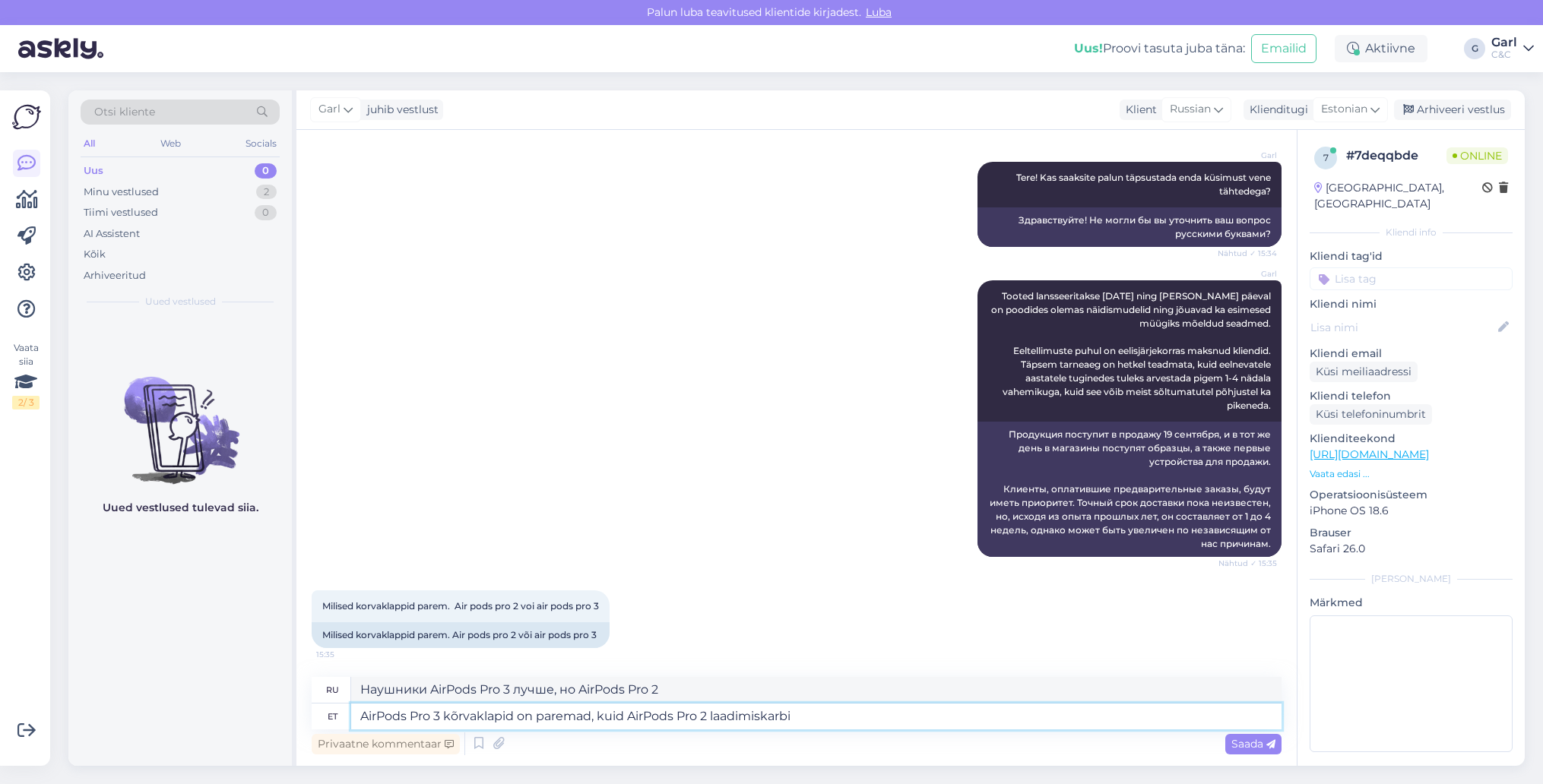
type textarea "AirPods Pro 3 kõrvaklapid on paremad, kuid AirPods Pro 2 laadimiskarbi"
type textarea "Наушники AirPods Pro 3 лучше, но чехол для зарядки AirPods Pro 2"
type textarea "AirPods Pro 3 kõrvaklapid on paremad, kuid AirPods Pro 2 laadimiskarbi akukestv…"
type textarea "Наушники AirPods Pro 3 лучше, но время работы зарядного чехла AirPods Pro 2 мен…"
type textarea "AirPods Pro 3 kõrvaklapid on paremad, kuid AirPods Pro 2 laadimiskarbi akukestv…"
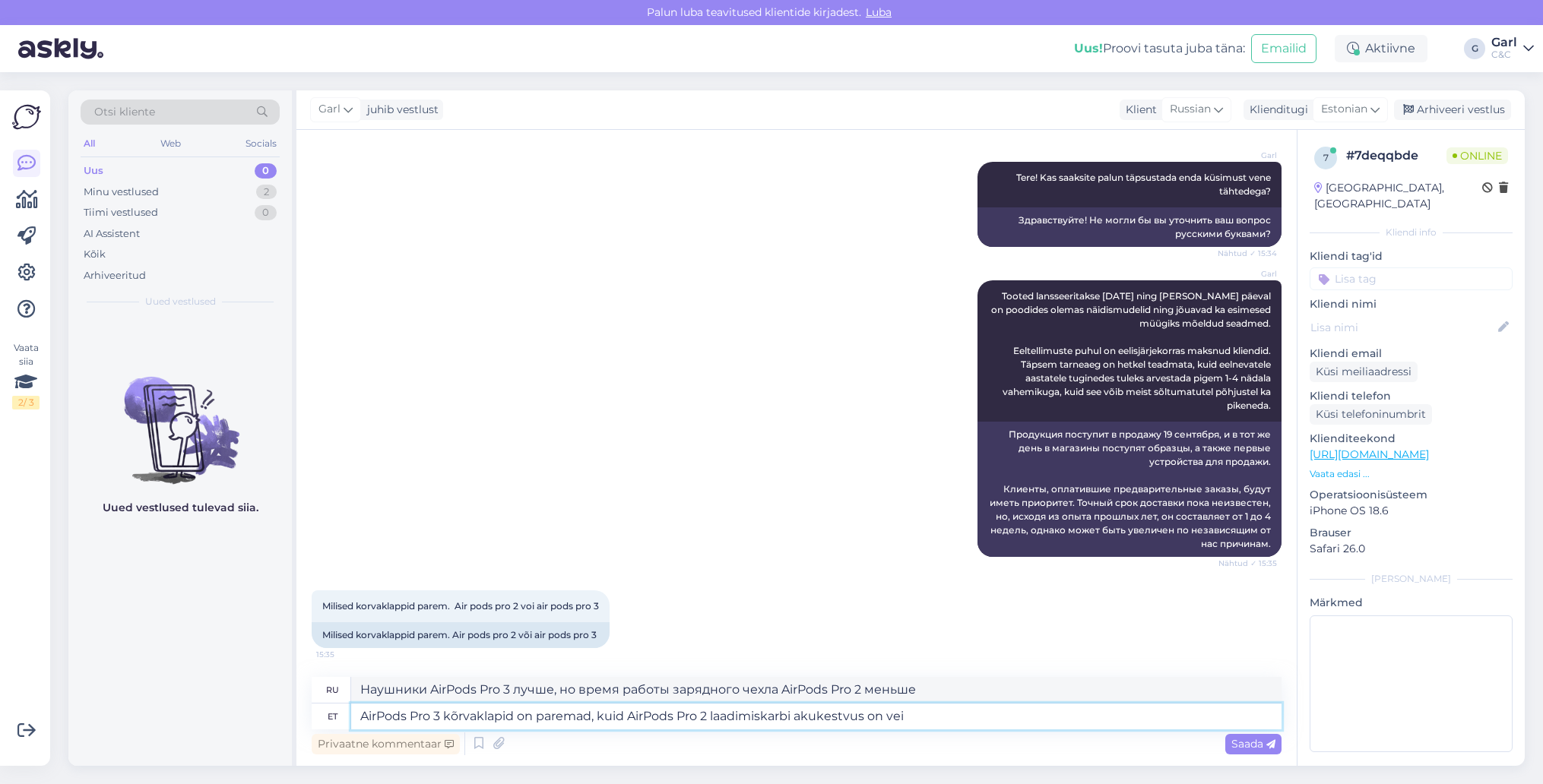
type textarea "Наушники AirPods Pro 3 лучше, но зарядный чехол AirPods Pro 2 имеет худшее врем…"
type textarea "AirPods Pro 3 kõrvaklapid on paremad, kuid AirPods Pro 2 laadimiskarbi akukestv…"
type textarea "Наушники AirPods Pro 3 лучше, но зарядный чехол AirPods Pro 2 работает немного …"
type textarea "AirPods Pro 3 kõrvaklapid on paremad, kuid AirPods Pro 2 laadimiskarbi akukestv…"
type textarea "Наушники AirPods Pro 3 лучше, но зарядный чехол AirPods Pro 2 имеет немного луч…"
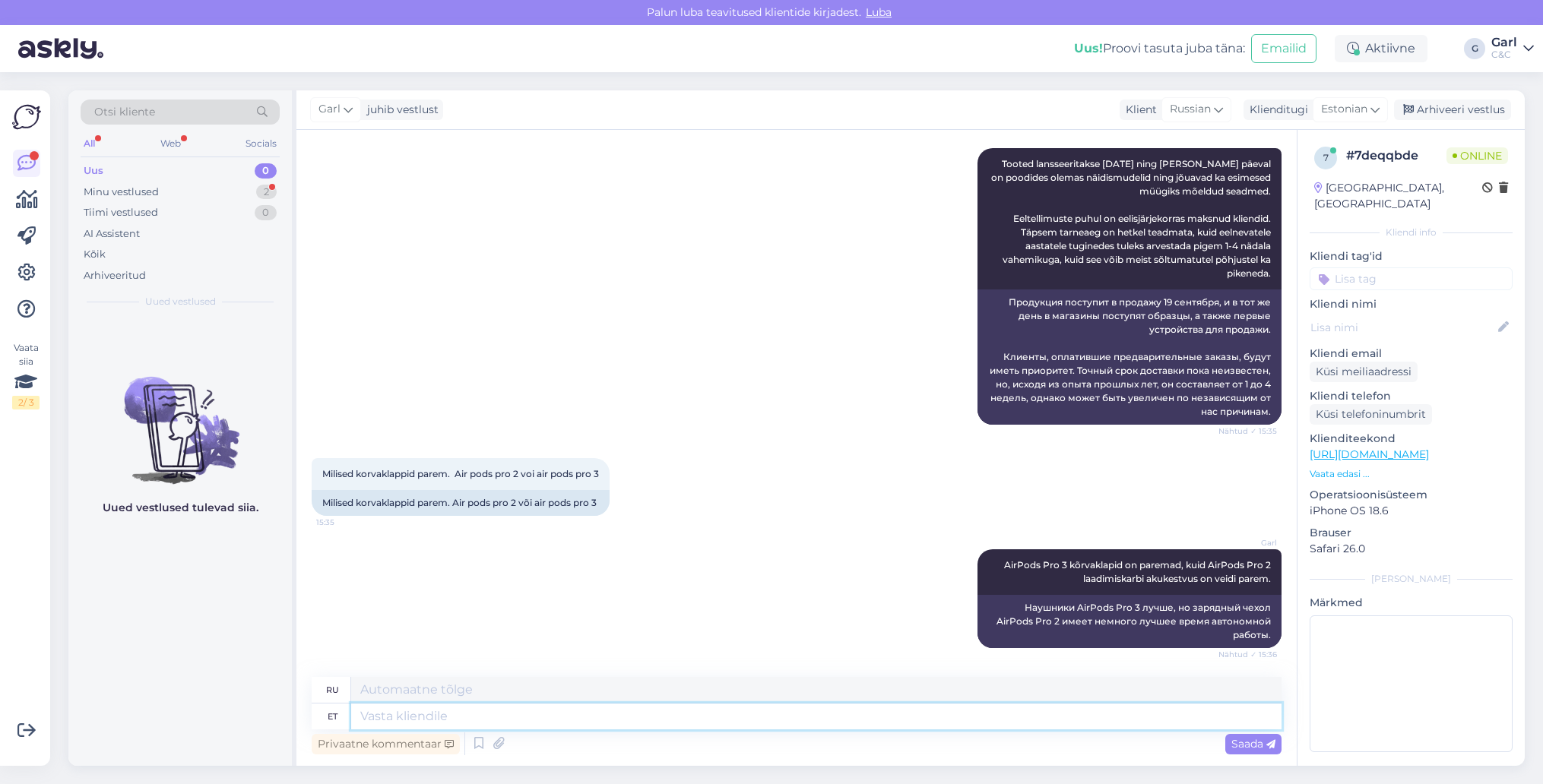
scroll to position [560, 0]
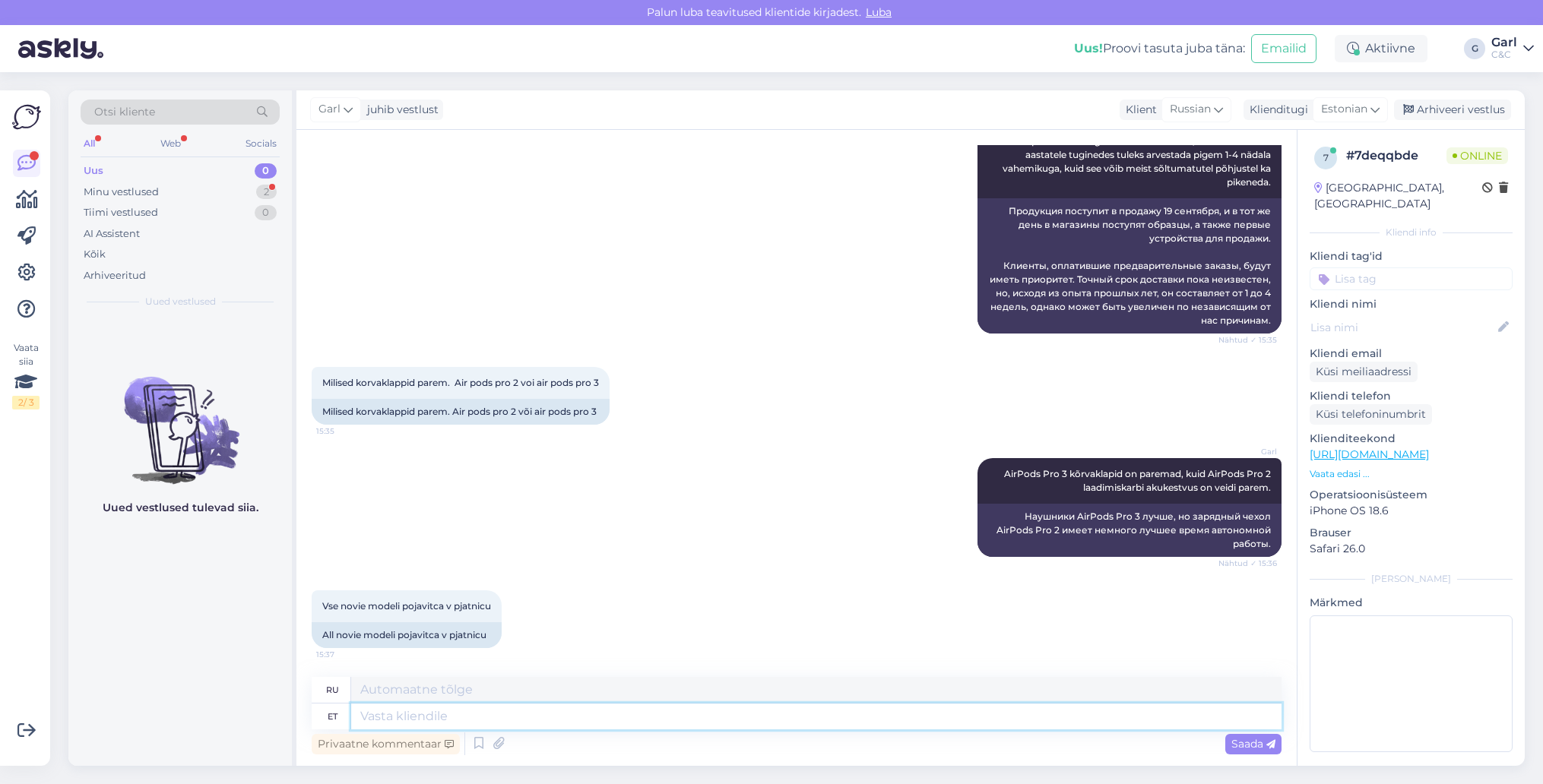
click at [509, 706] on textarea at bounding box center [816, 716] width 930 height 26
click at [239, 191] on div "Minu vestlused 2" at bounding box center [180, 192] width 199 height 21
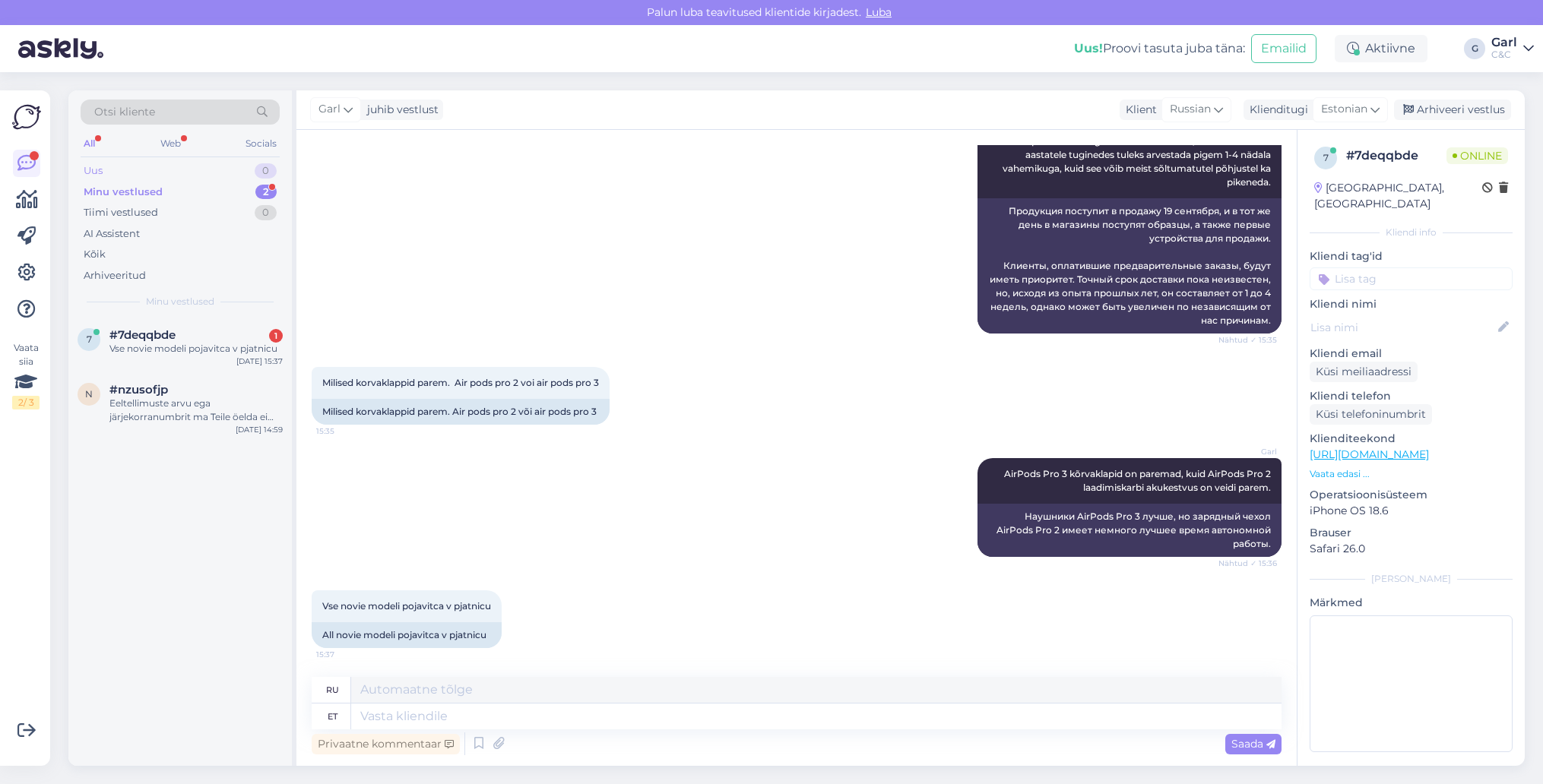
click at [235, 171] on div "Uus 0" at bounding box center [180, 171] width 199 height 21
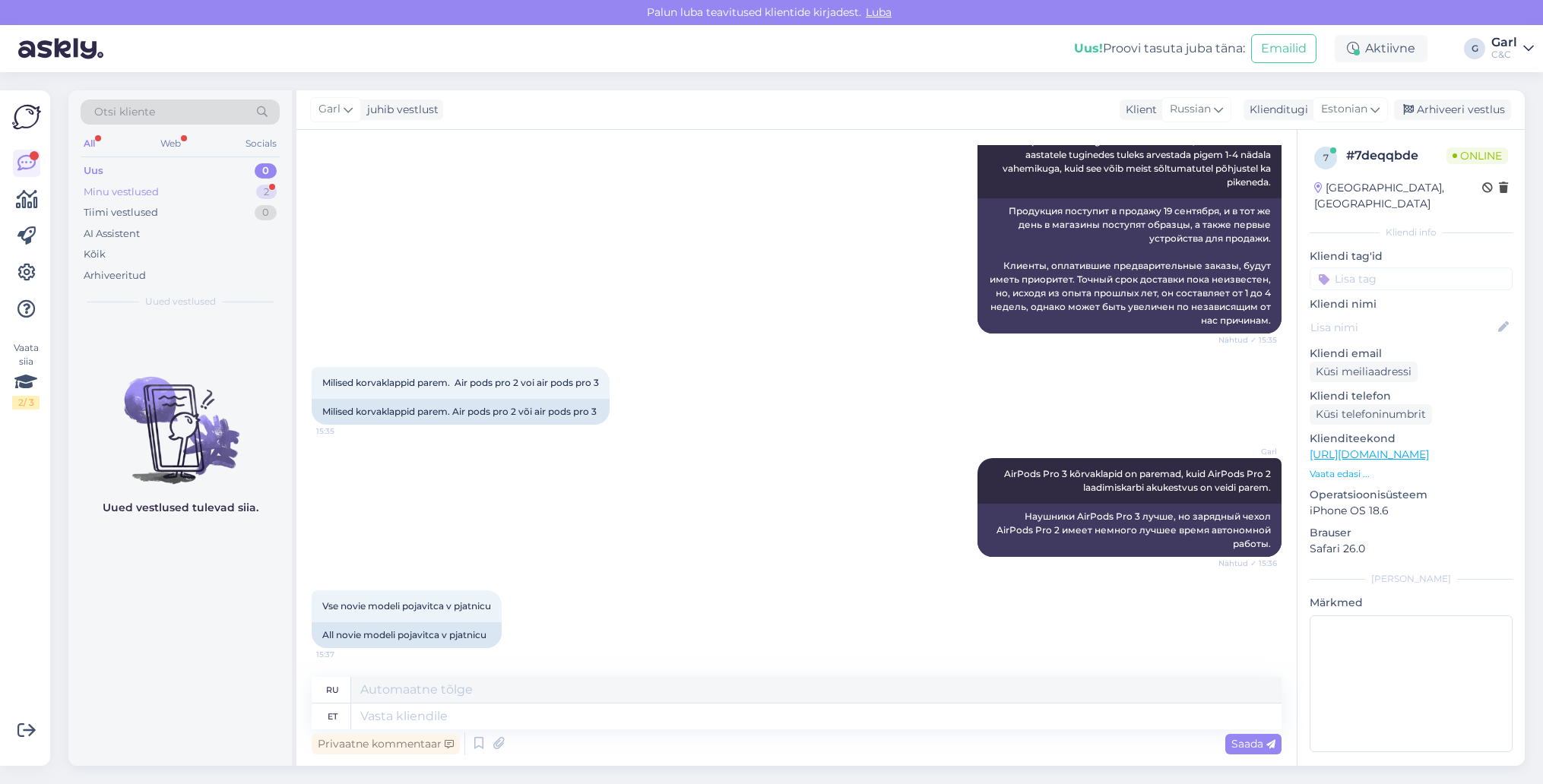
click at [230, 187] on div "Minu vestlused 2" at bounding box center [180, 192] width 199 height 21
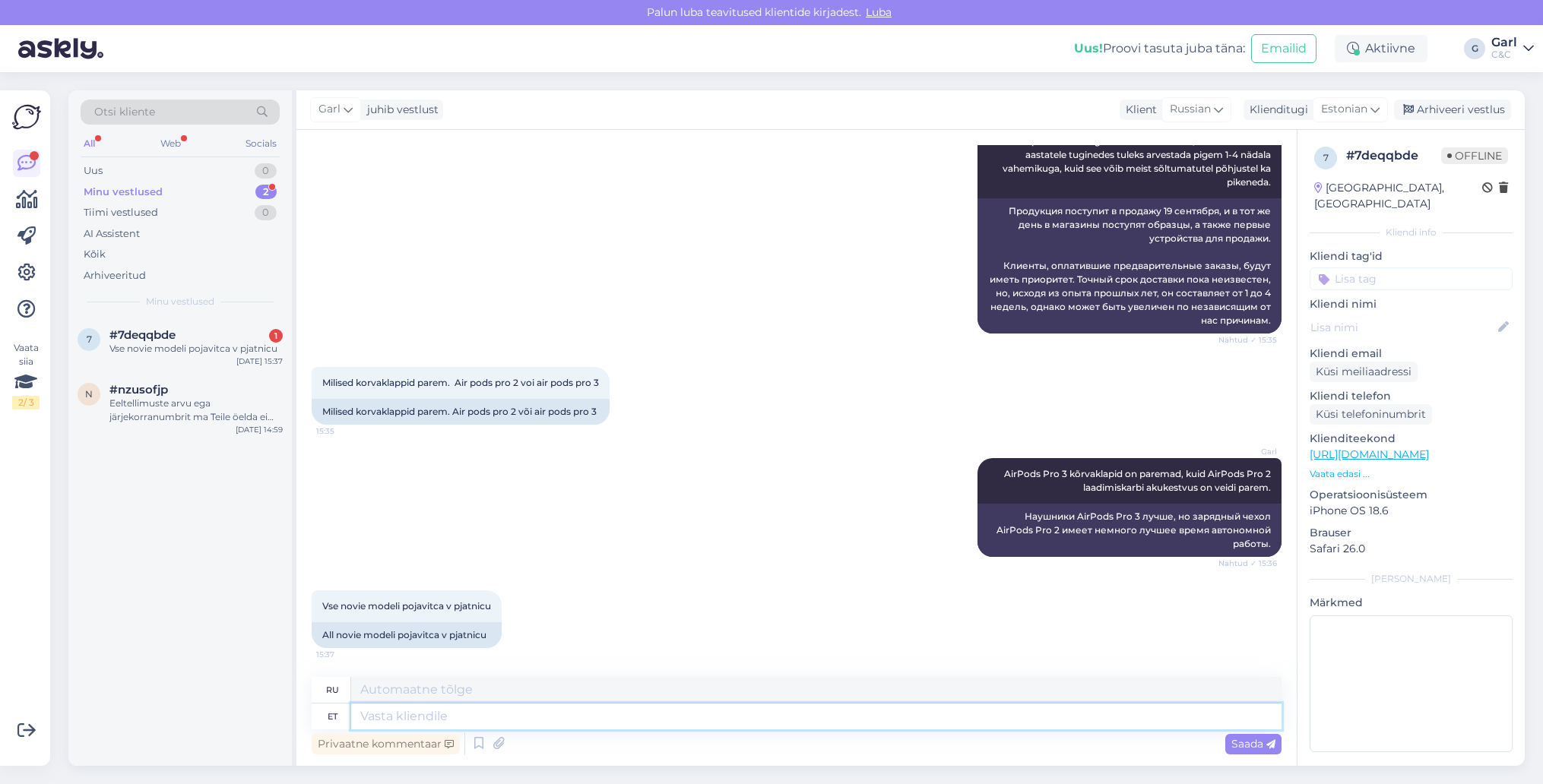
click at [508, 716] on textarea at bounding box center [816, 716] width 930 height 26
click at [201, 175] on div "Uus 1" at bounding box center [180, 171] width 199 height 21
click at [203, 321] on div "m #mz54czxo 1 Vse novie modeli pojavitca v pjatnicu [DATE] 15:39" at bounding box center [180, 345] width 224 height 54
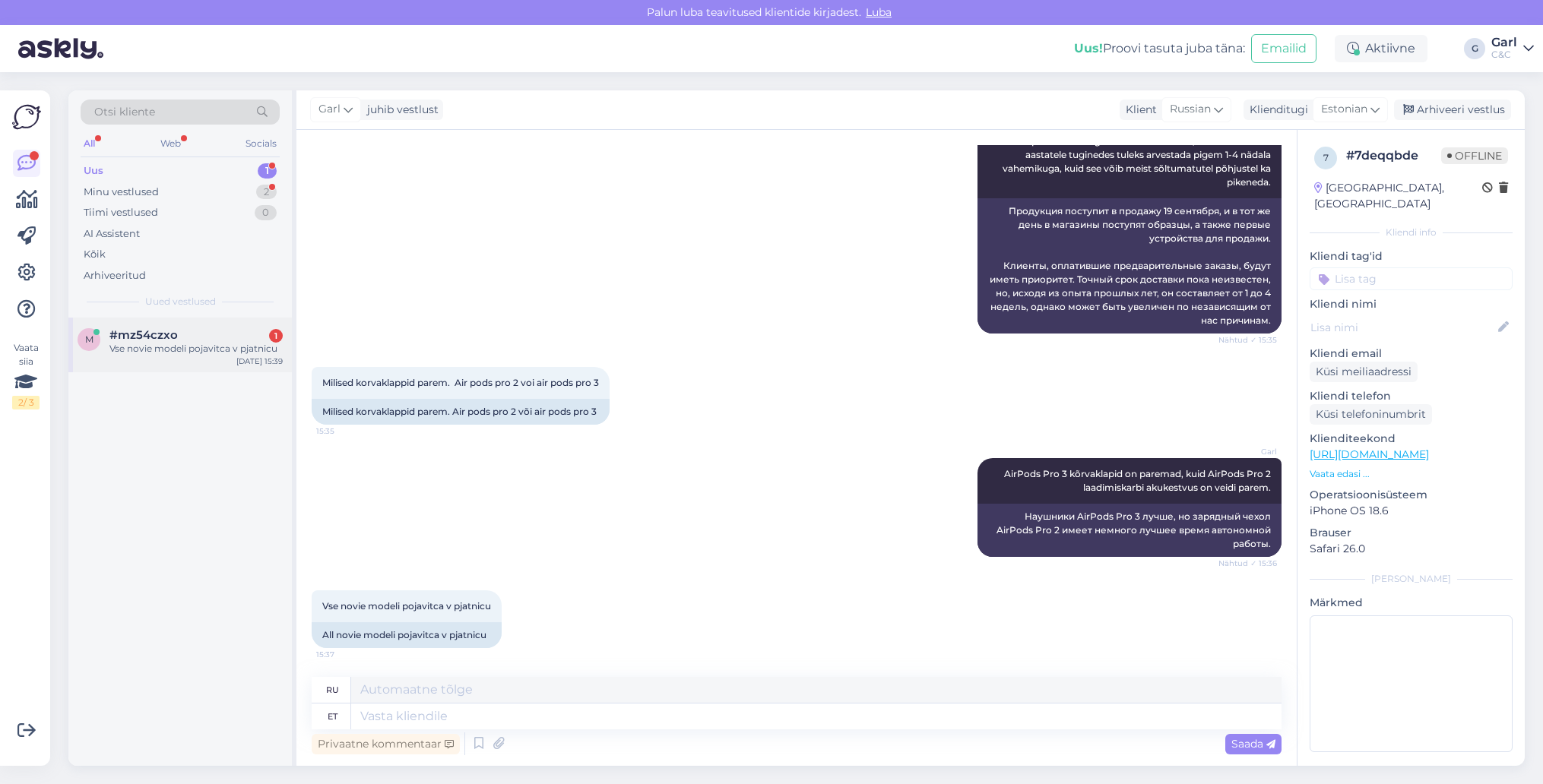
scroll to position [0, 0]
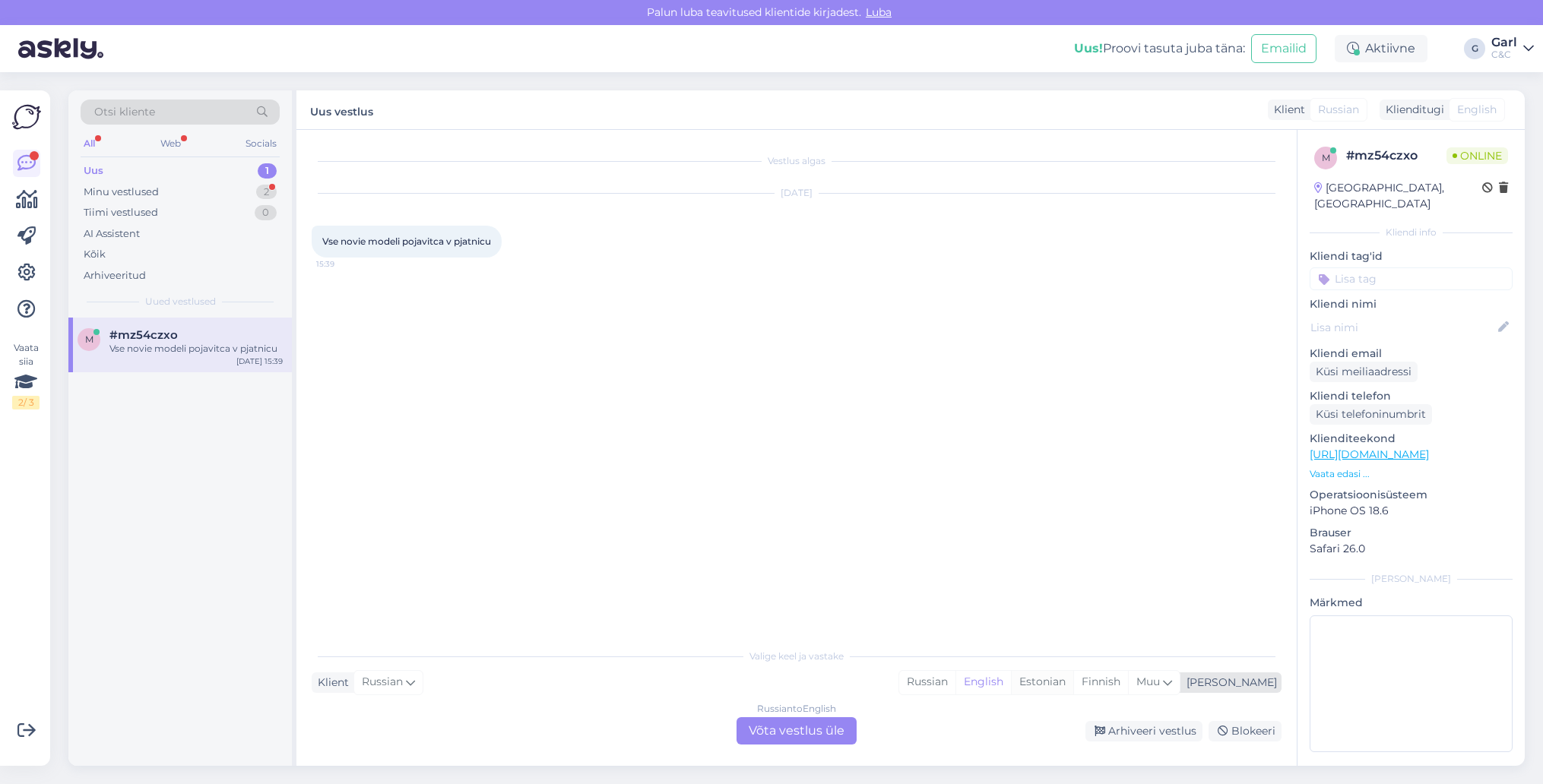
click at [1073, 682] on div "Estonian" at bounding box center [1042, 682] width 62 height 23
click at [805, 731] on div "Russian to Estonian Võta vestlus üle" at bounding box center [796, 730] width 120 height 27
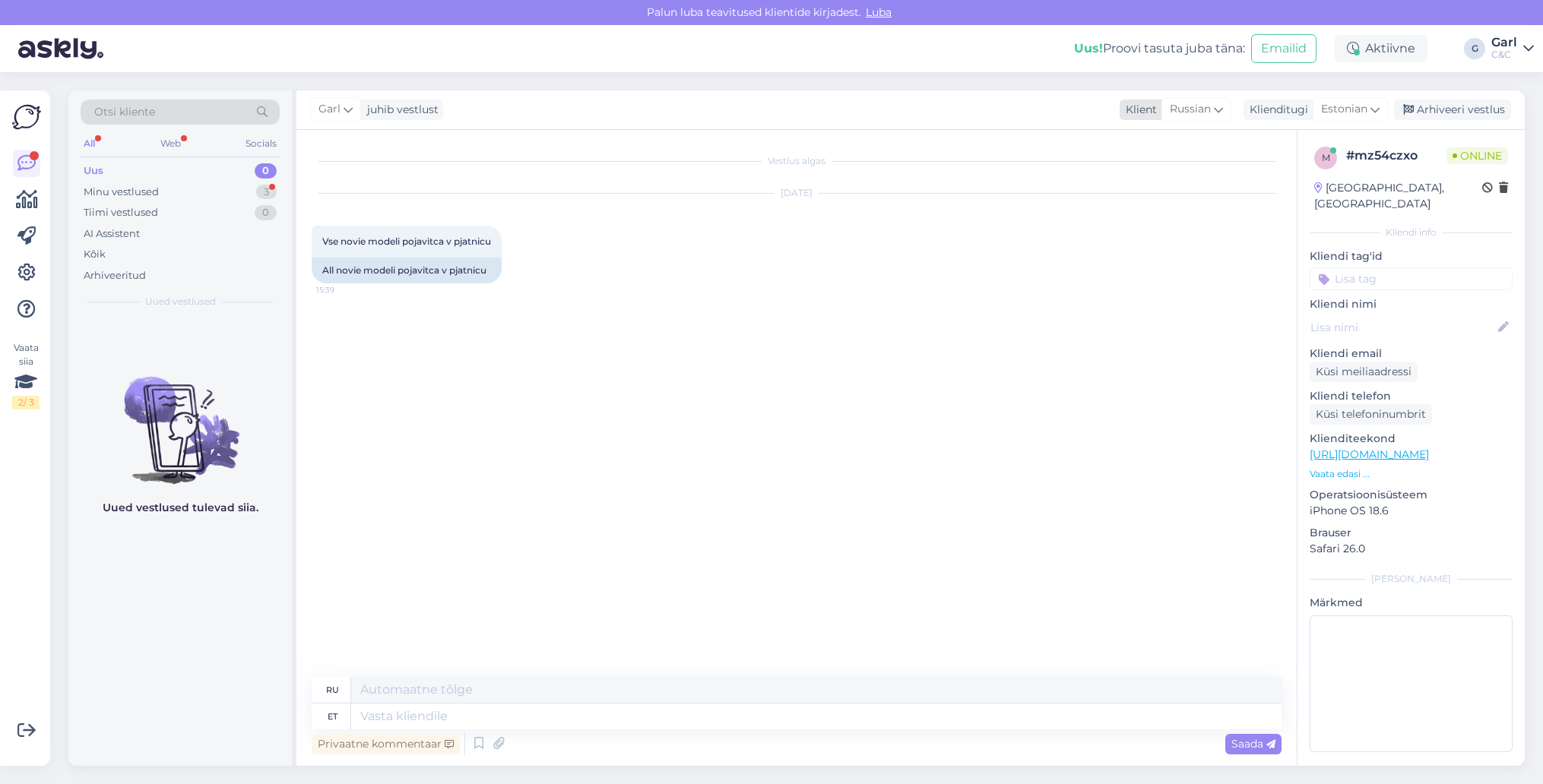
click at [1210, 116] on span "Russian" at bounding box center [1190, 109] width 41 height 17
click at [1171, 290] on link "Estonian" at bounding box center [1175, 283] width 167 height 24
click at [637, 707] on textarea at bounding box center [796, 713] width 970 height 32
type textarea "Ei saa kahjuks aru."
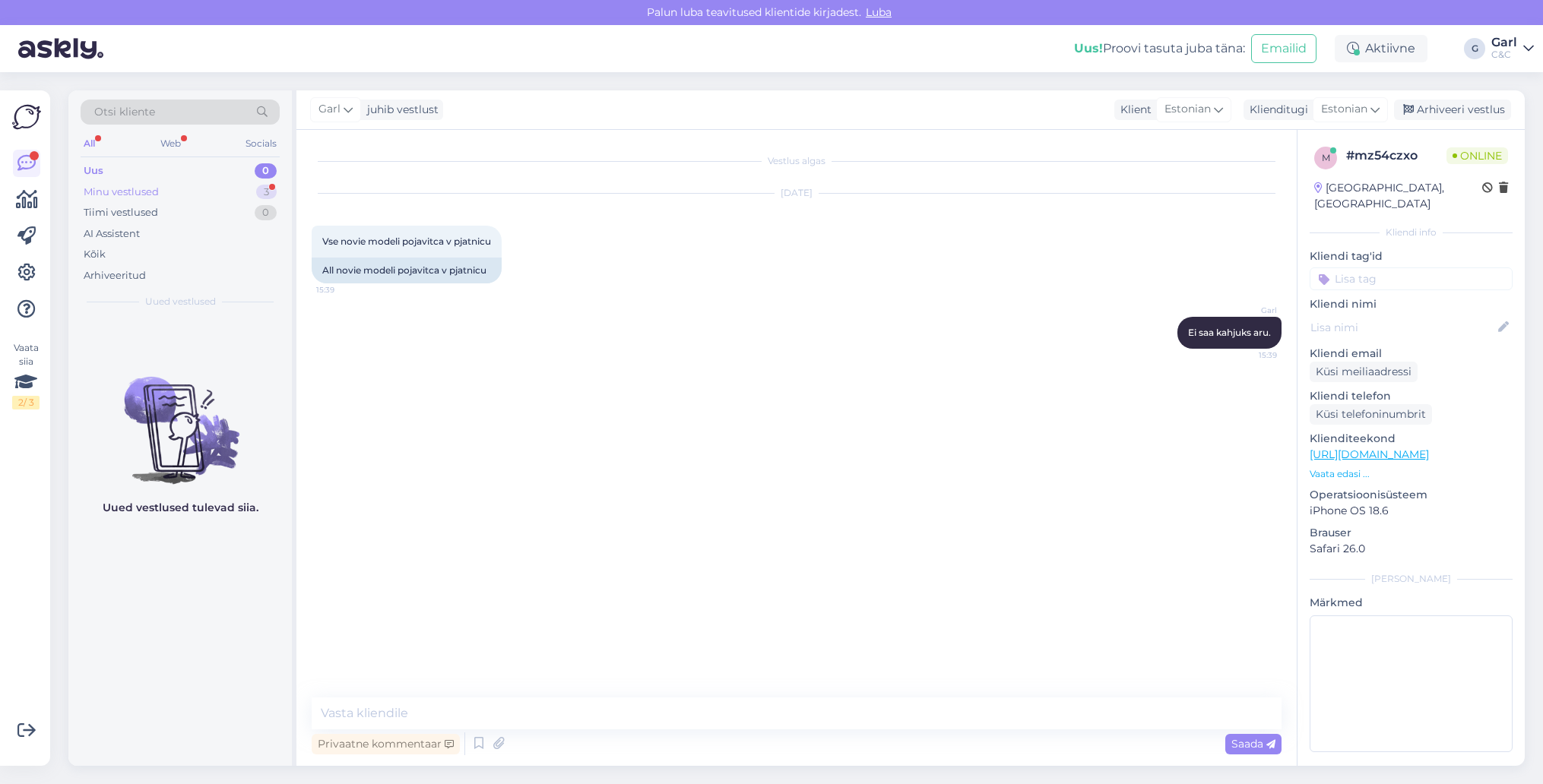
click at [214, 192] on div "Minu vestlused 3" at bounding box center [180, 192] width 199 height 21
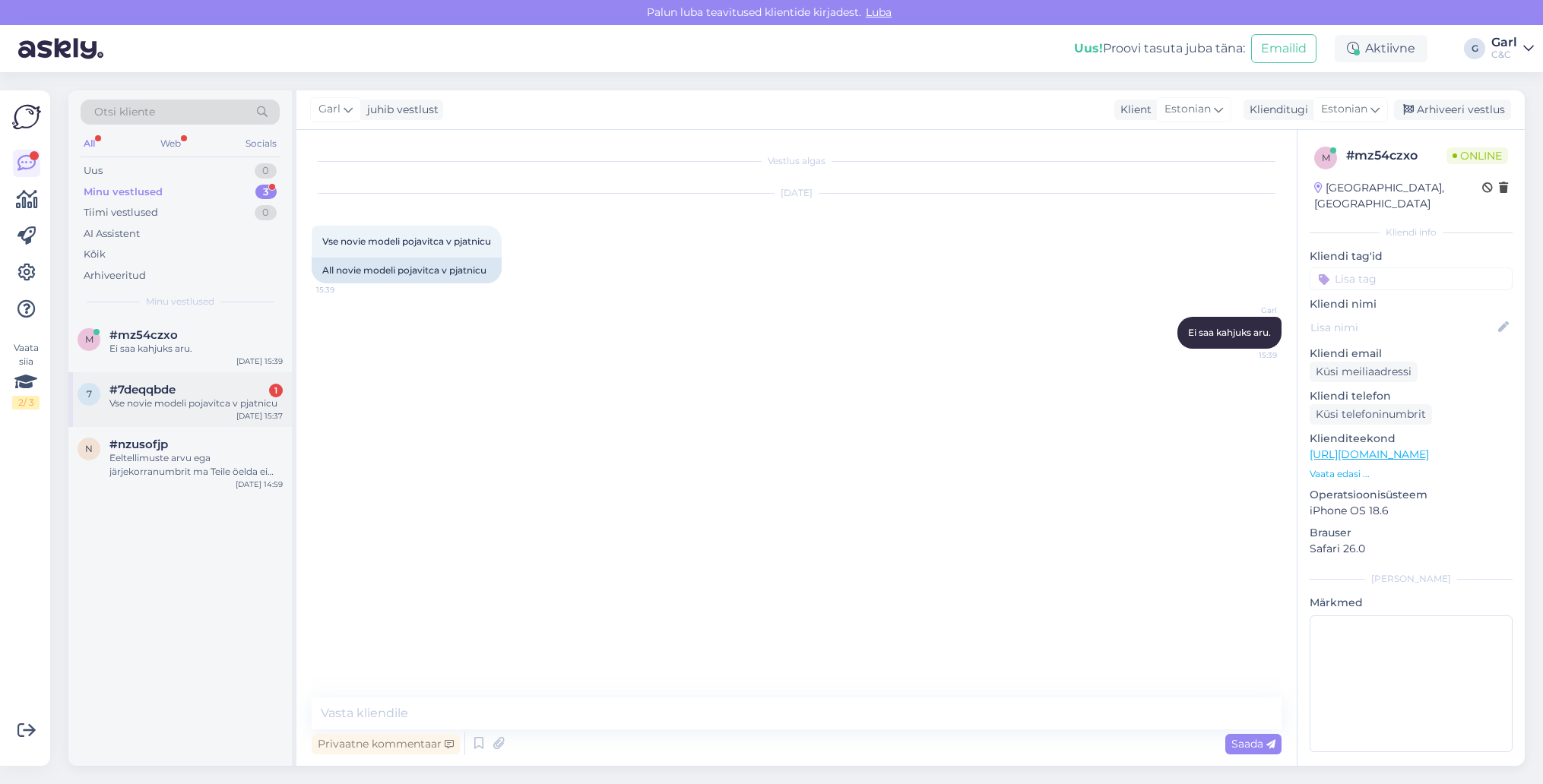
click at [200, 389] on div "#7deqqbde 1" at bounding box center [196, 390] width 173 height 14
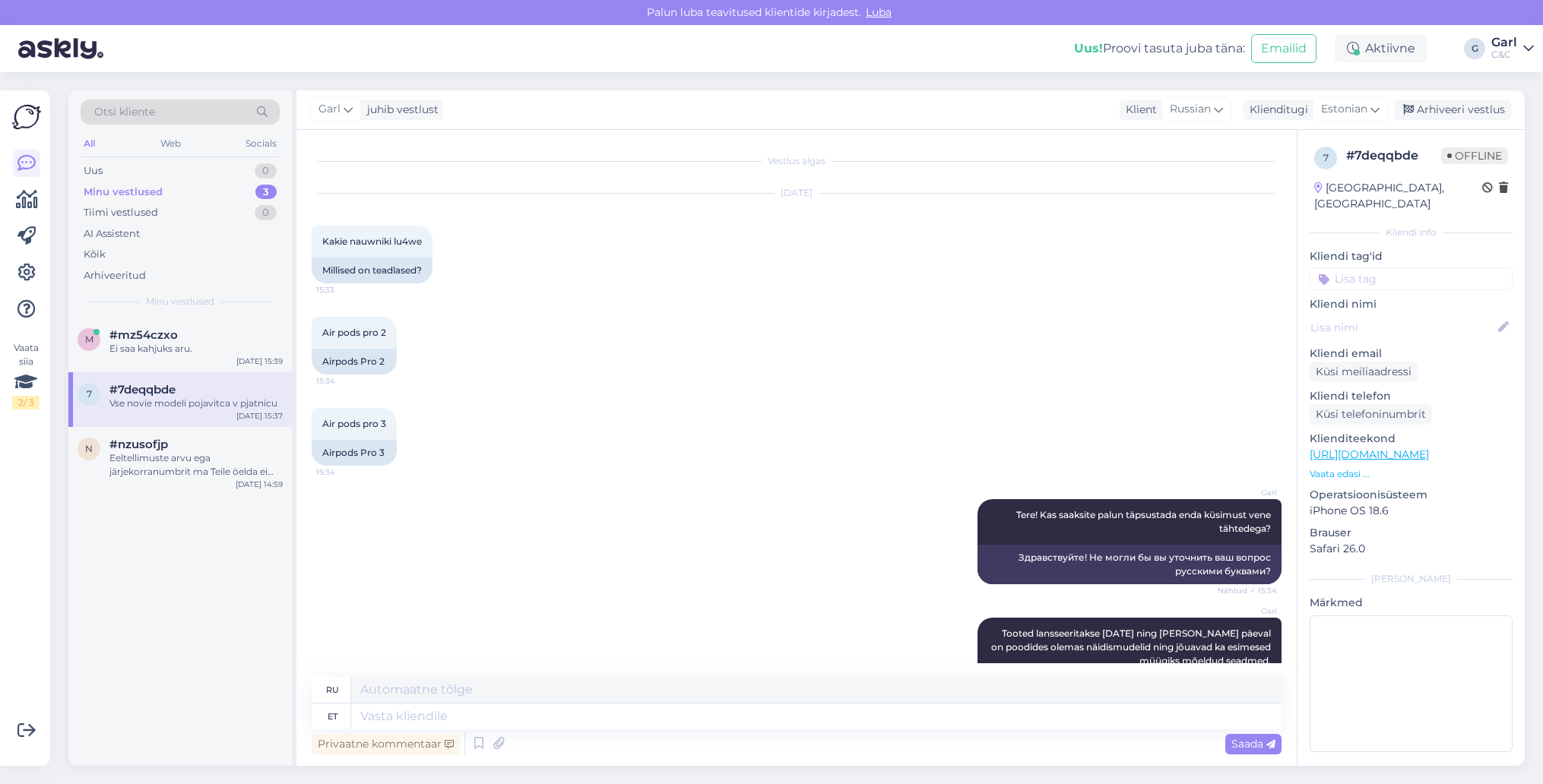
scroll to position [560, 0]
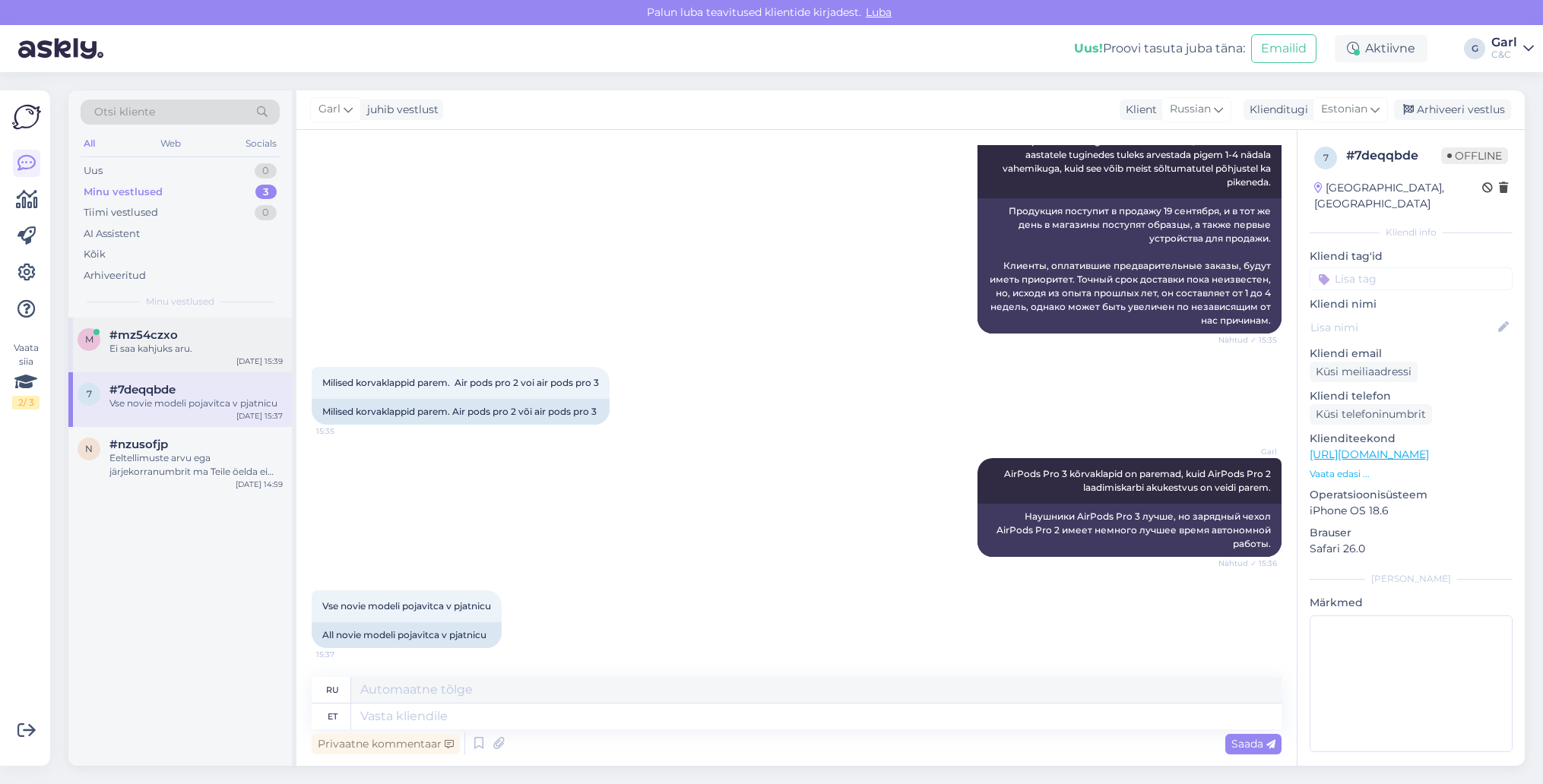
click at [202, 343] on div "Ei saa kahjuks aru." at bounding box center [196, 349] width 173 height 14
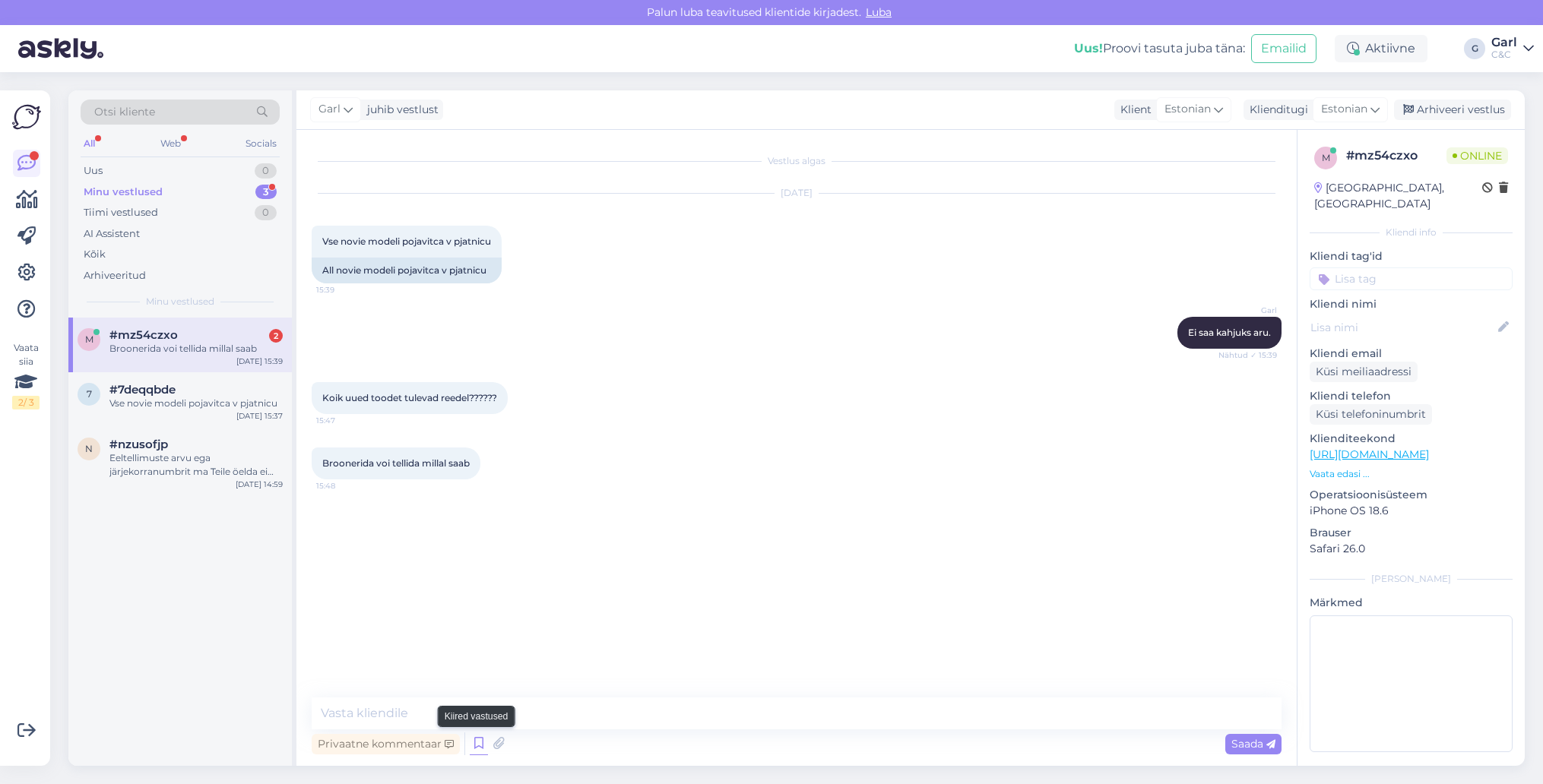
click at [479, 745] on icon at bounding box center [478, 743] width 18 height 23
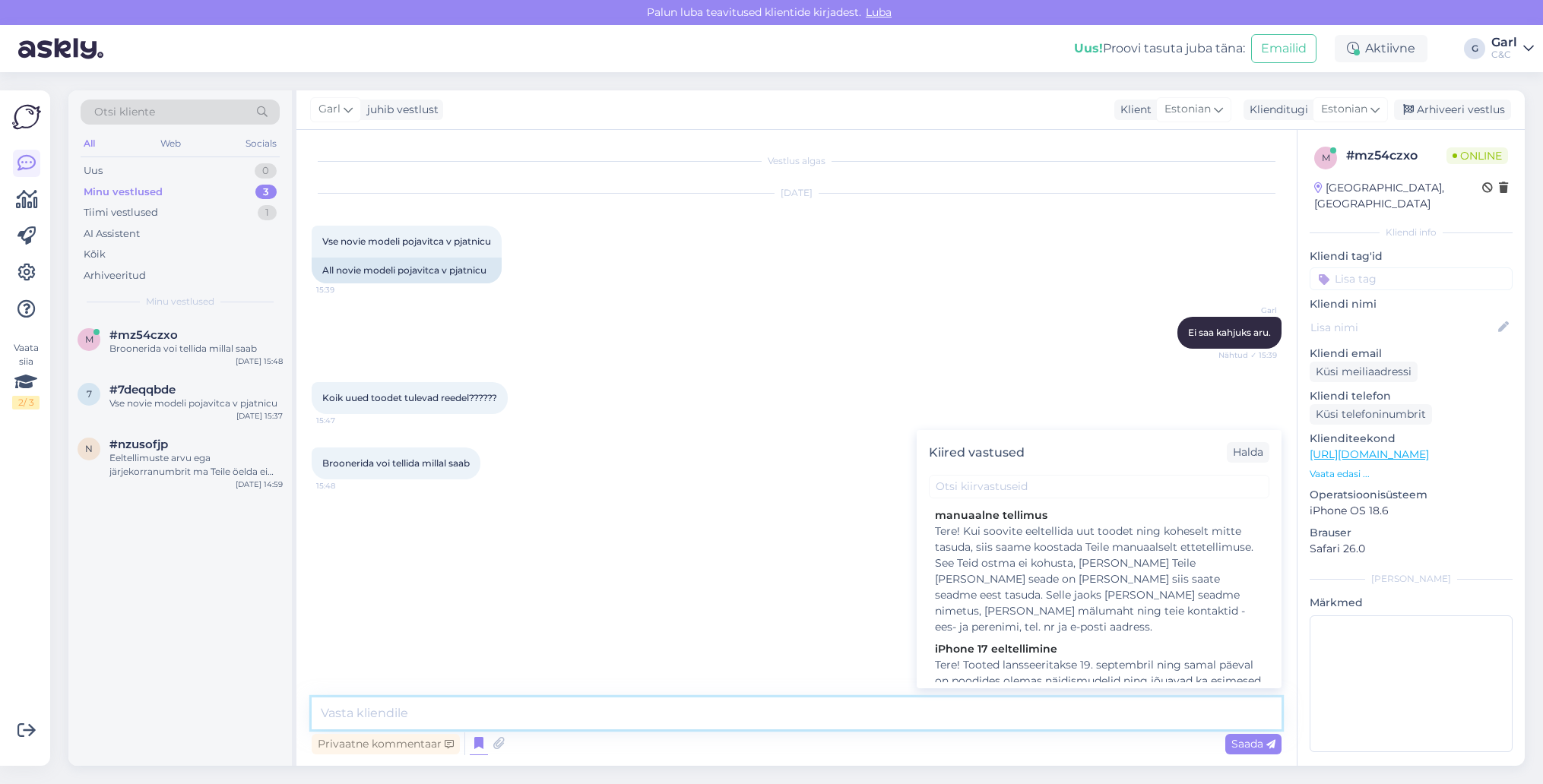
click at [380, 715] on textarea at bounding box center [796, 713] width 970 height 32
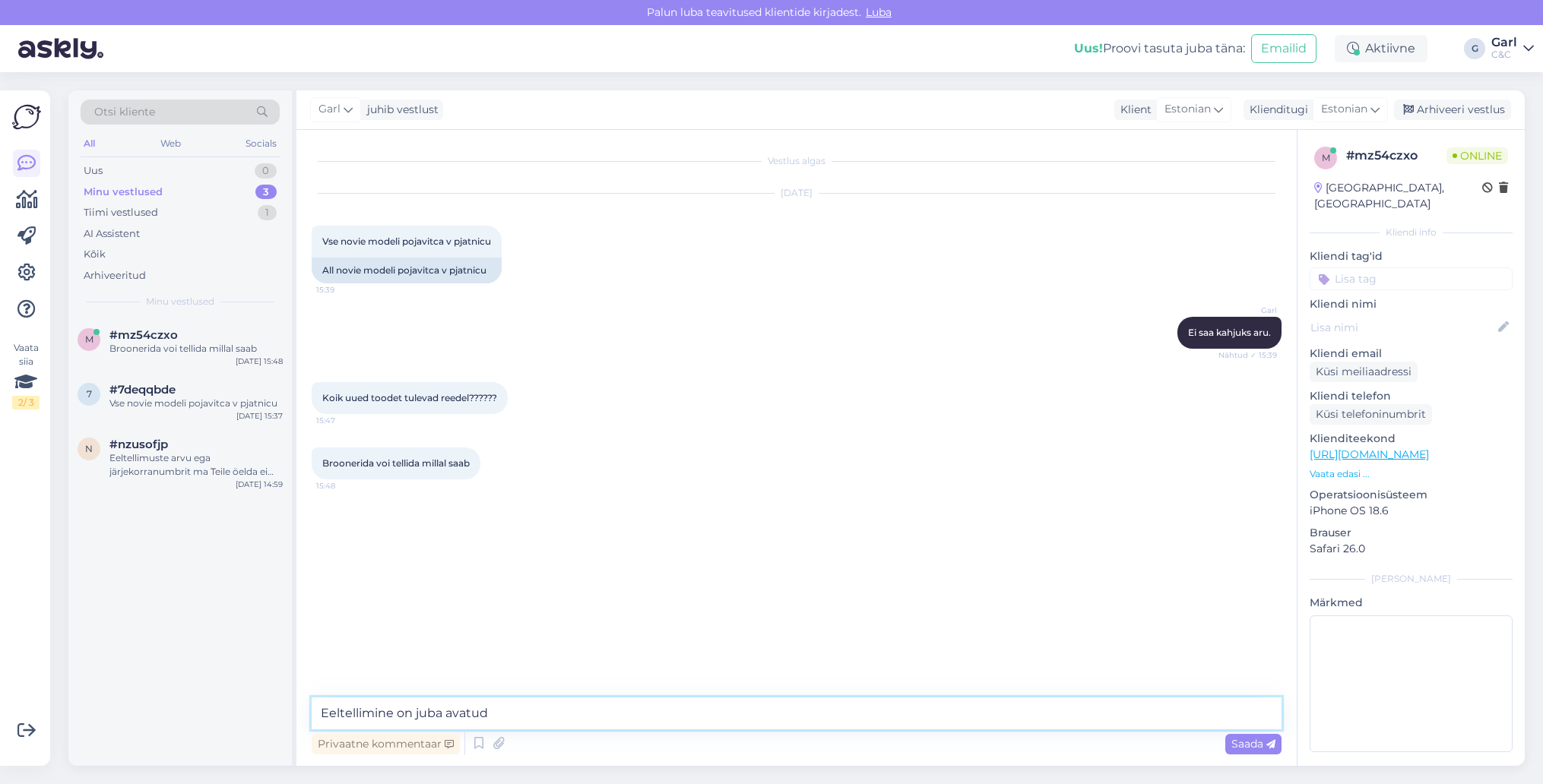
paste textarea "[URL][DOMAIN_NAME]"
type textarea "Eeltellimine on juba avatud [URL][DOMAIN_NAME]"
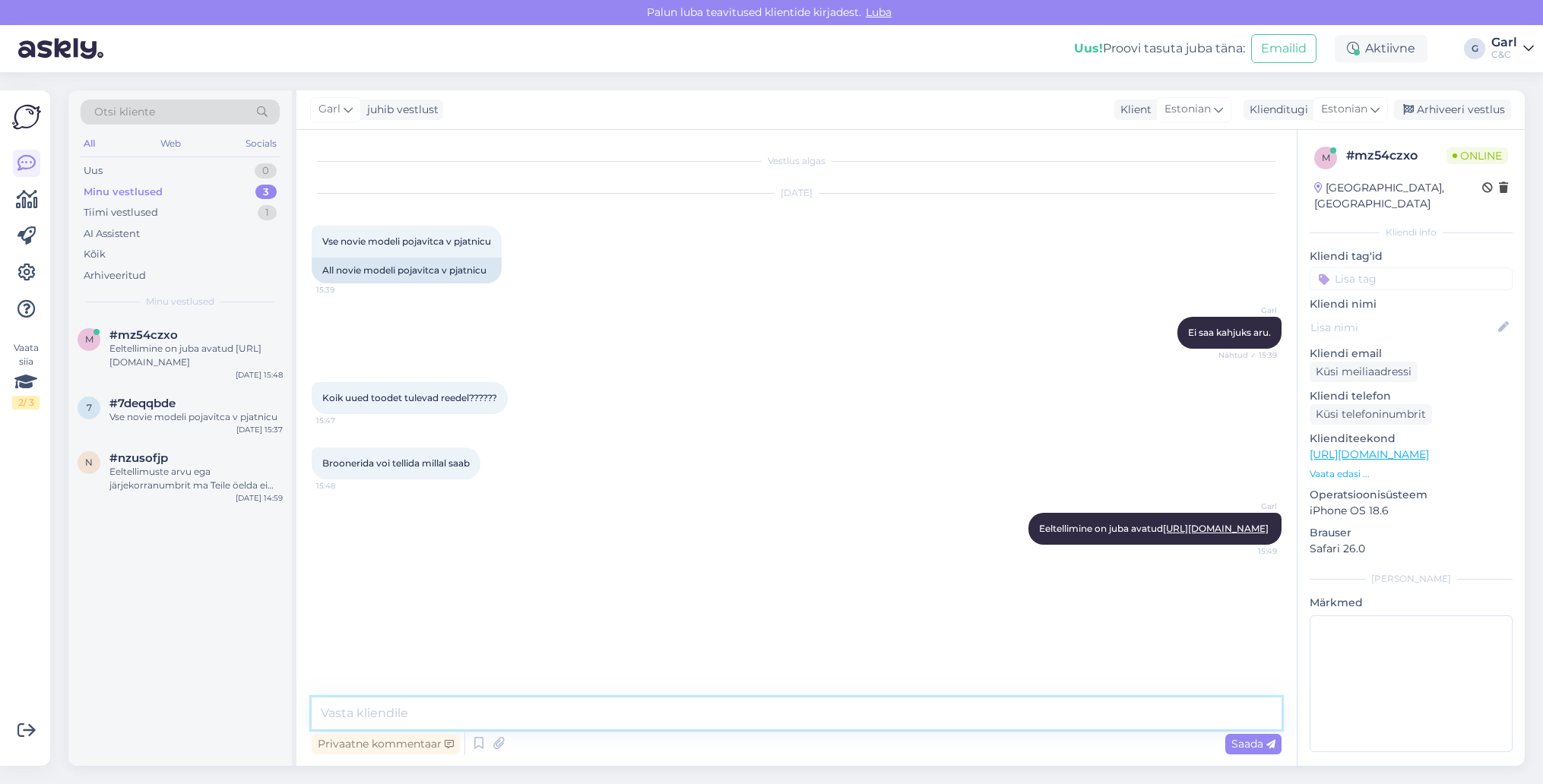
click at [379, 713] on textarea at bounding box center [796, 713] width 970 height 32
click at [239, 215] on div "Tiimi vestlused 1" at bounding box center [180, 212] width 199 height 21
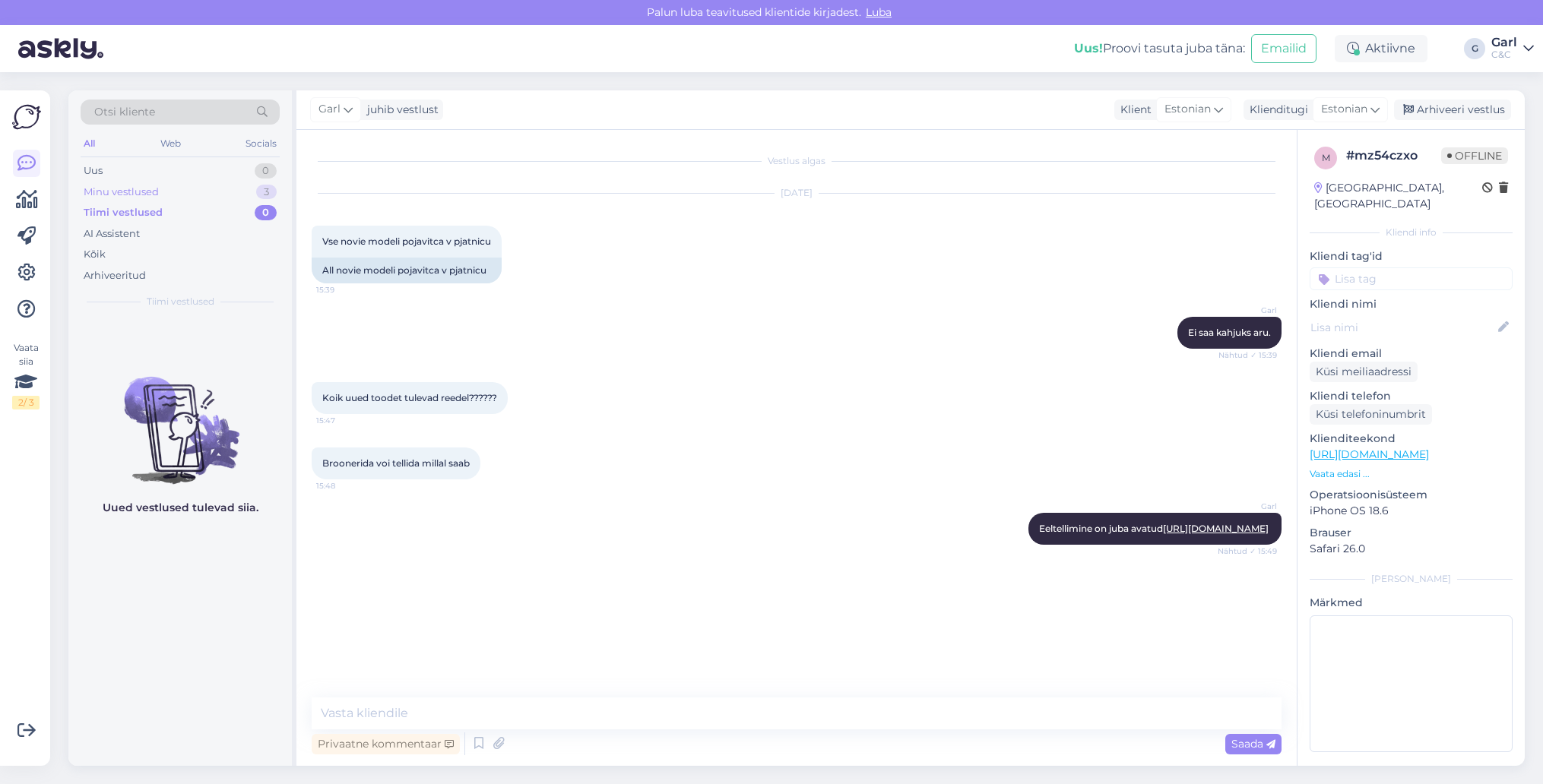
click at [258, 192] on div "3" at bounding box center [266, 193] width 20 height 16
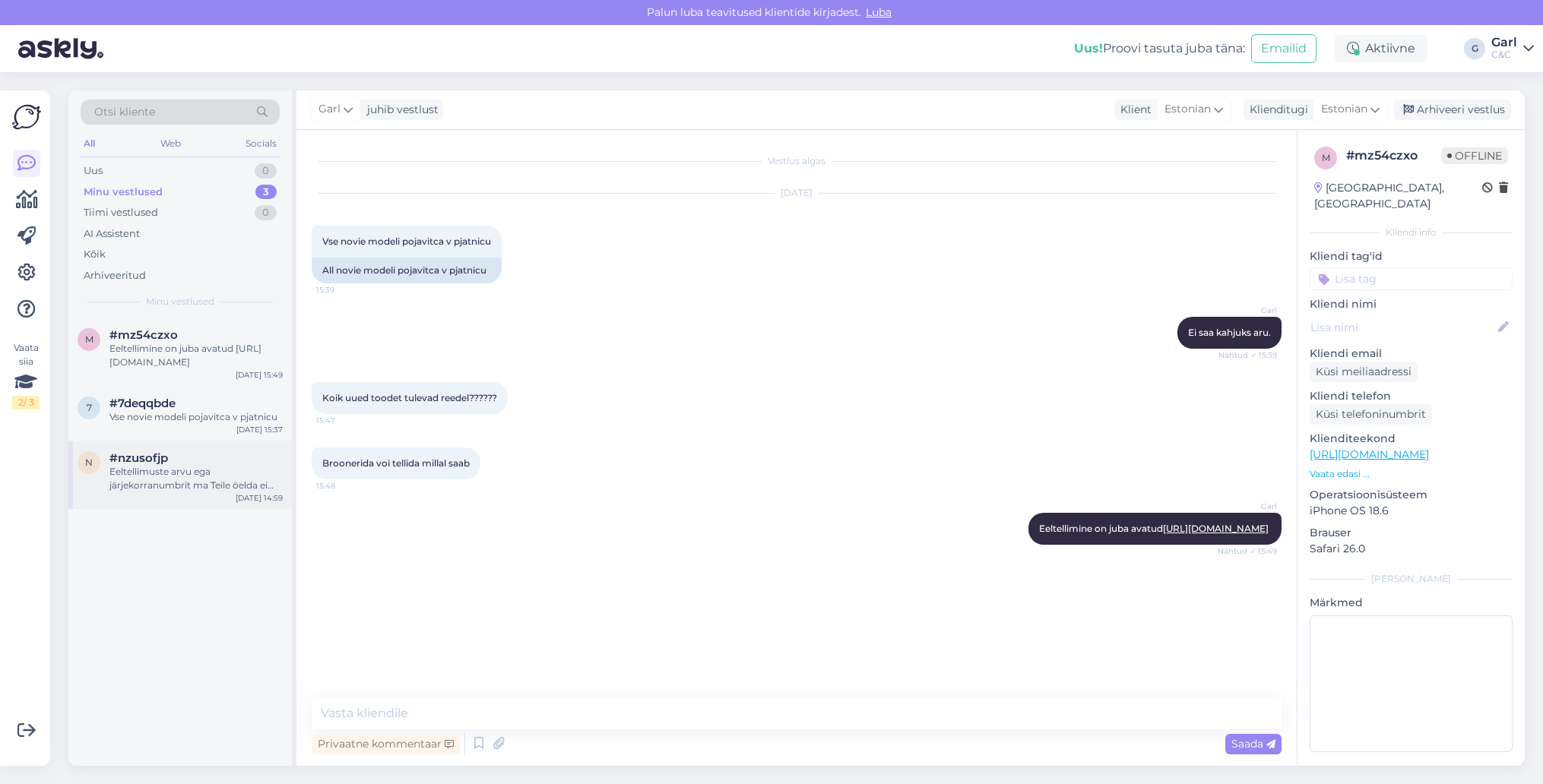
click at [210, 456] on div "#nzusofjp" at bounding box center [196, 458] width 173 height 14
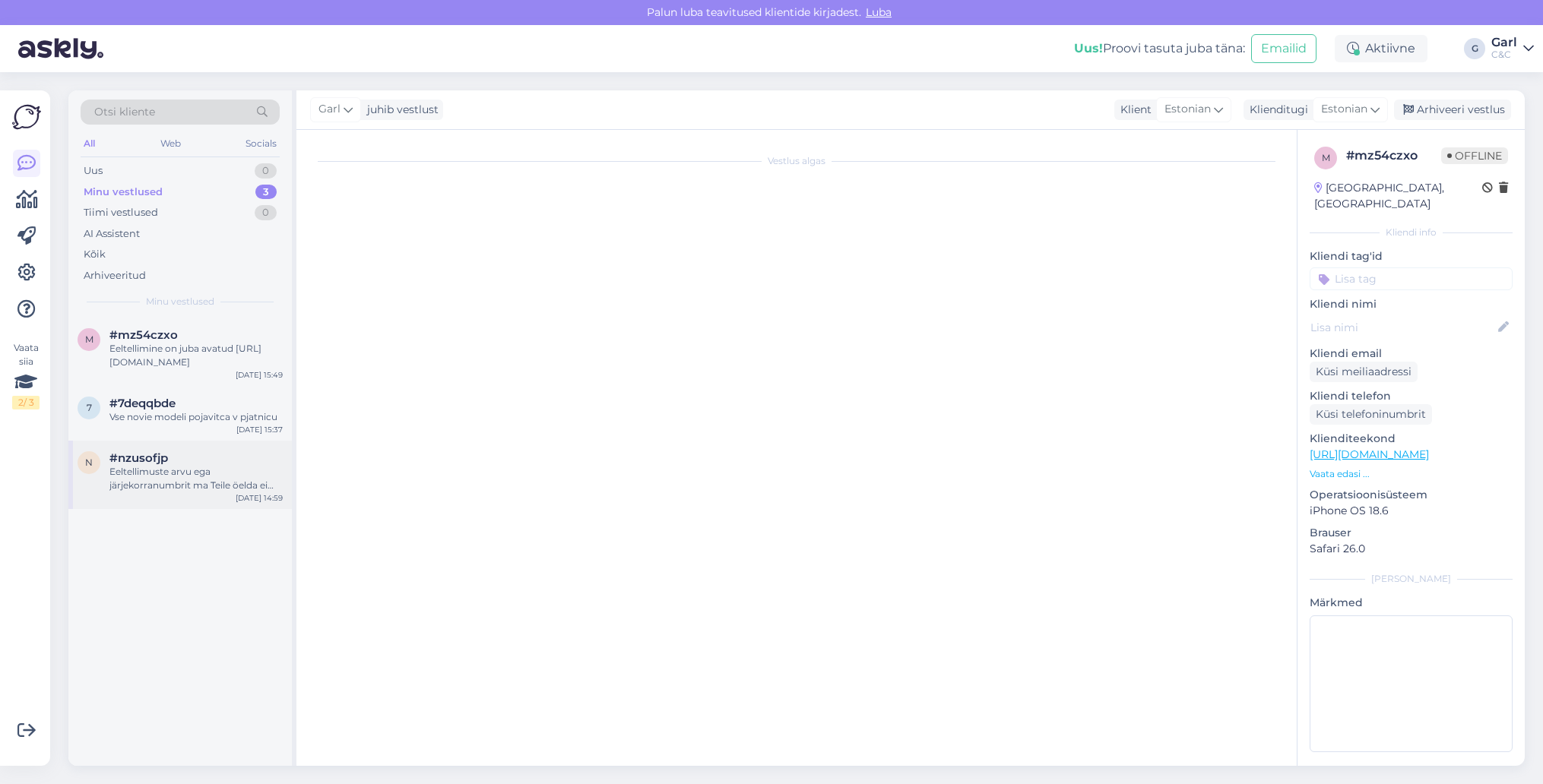
scroll to position [67, 0]
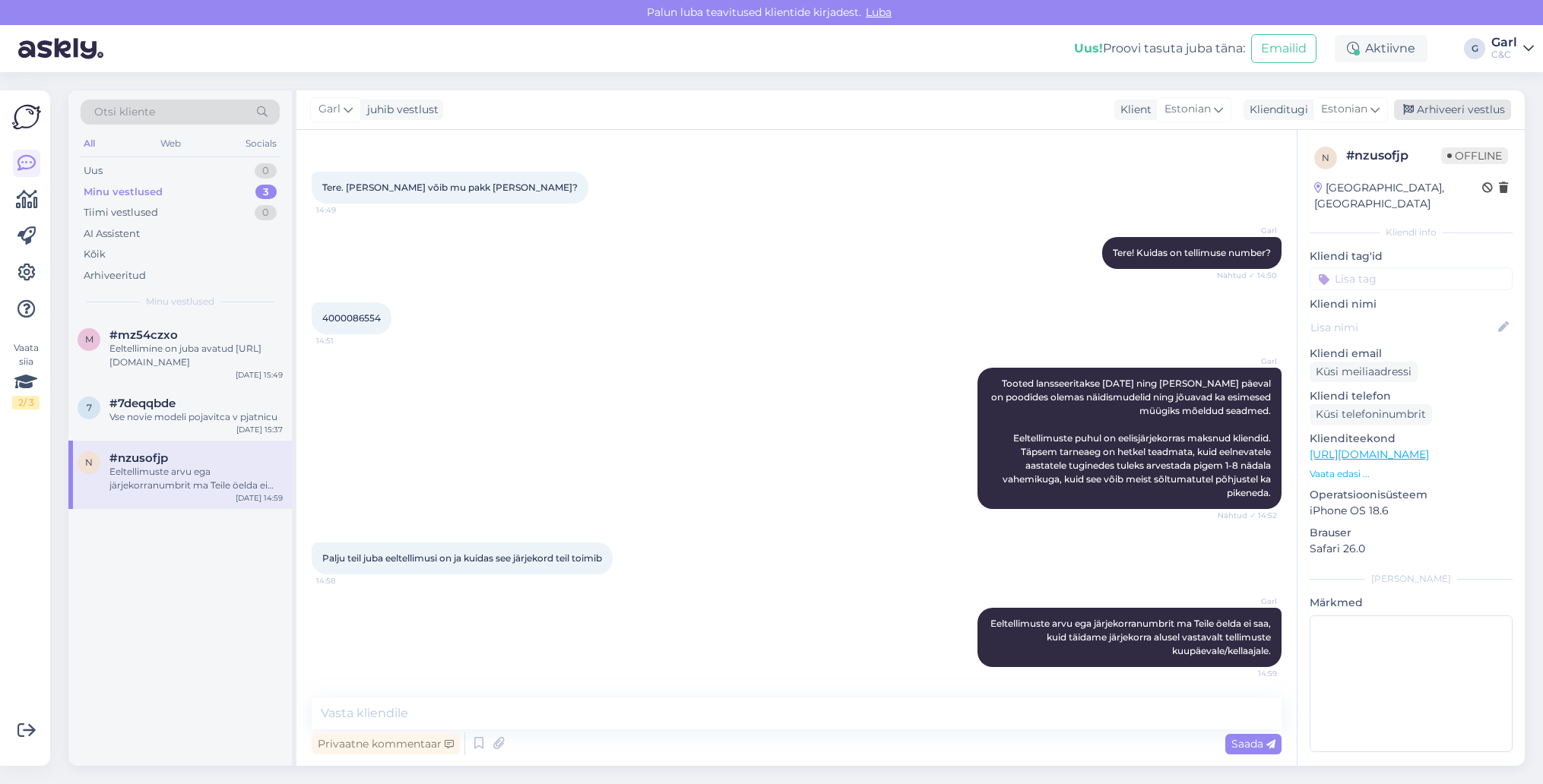
click at [1461, 109] on div "Arhiveeri vestlus" at bounding box center [1452, 109] width 117 height 20
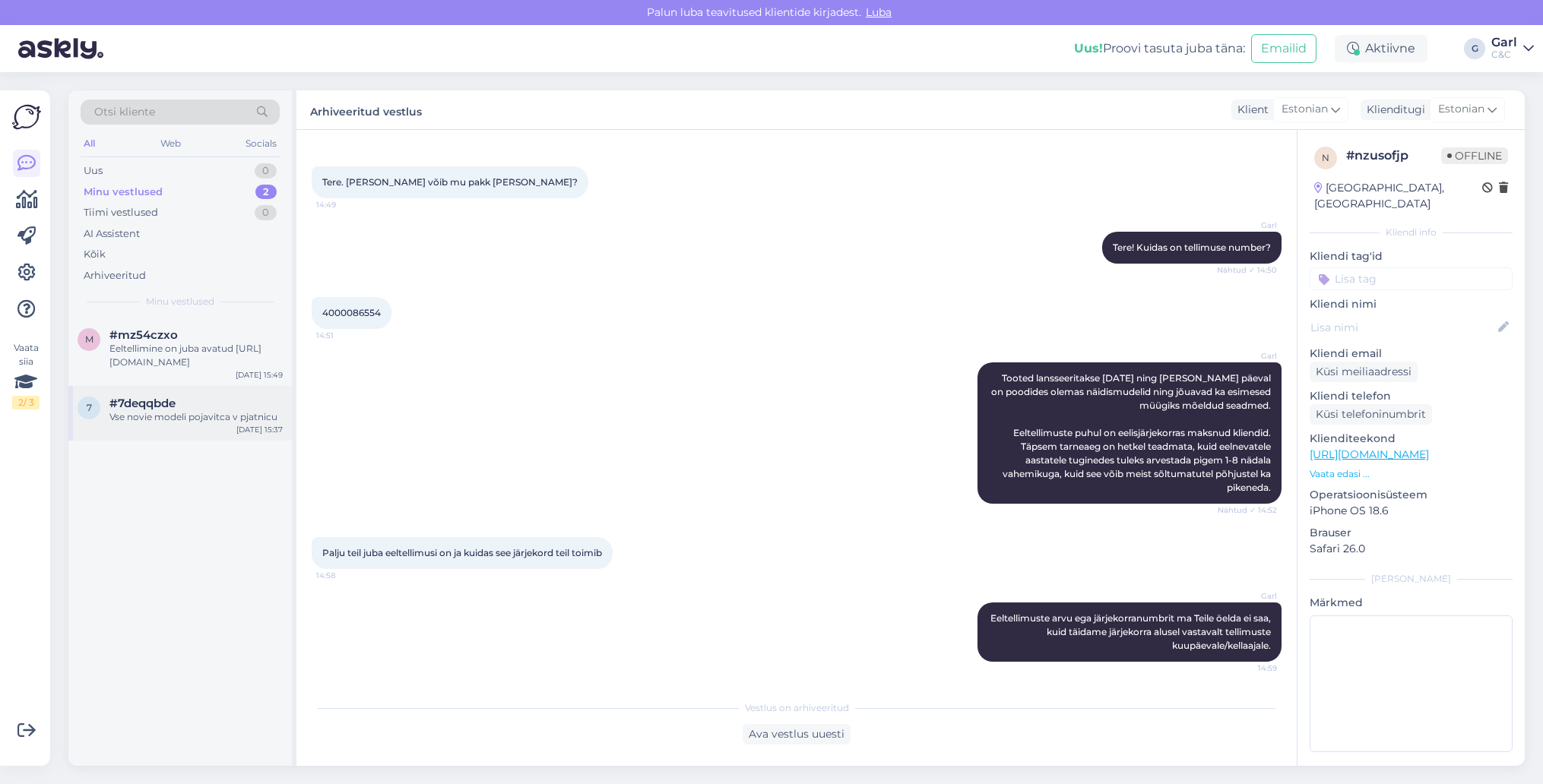
click at [170, 415] on div "Vse novie modeli pojavitca v pjatnicu" at bounding box center [196, 417] width 173 height 14
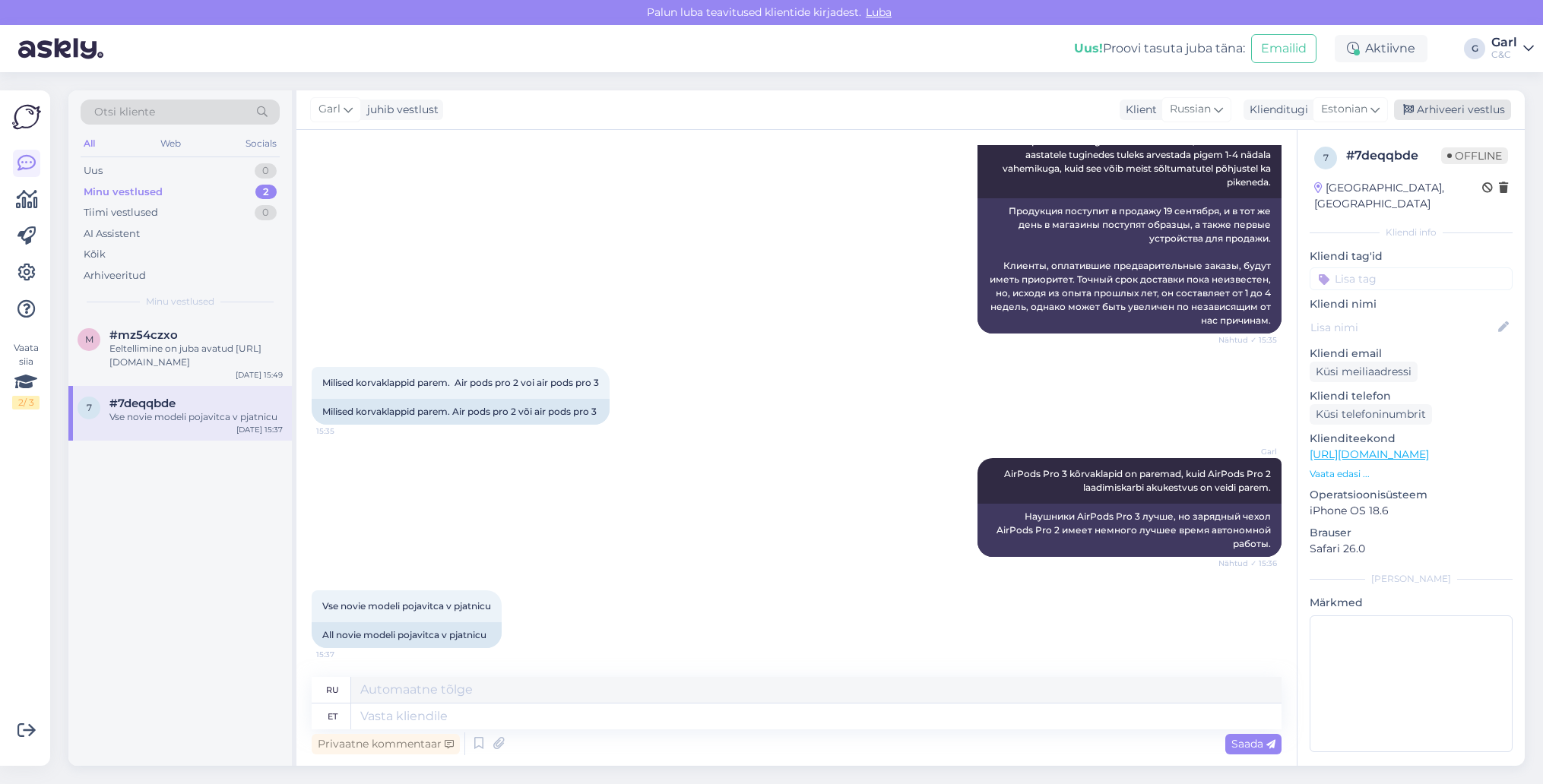
click at [1443, 119] on div "Arhiveeri vestlus" at bounding box center [1452, 109] width 117 height 20
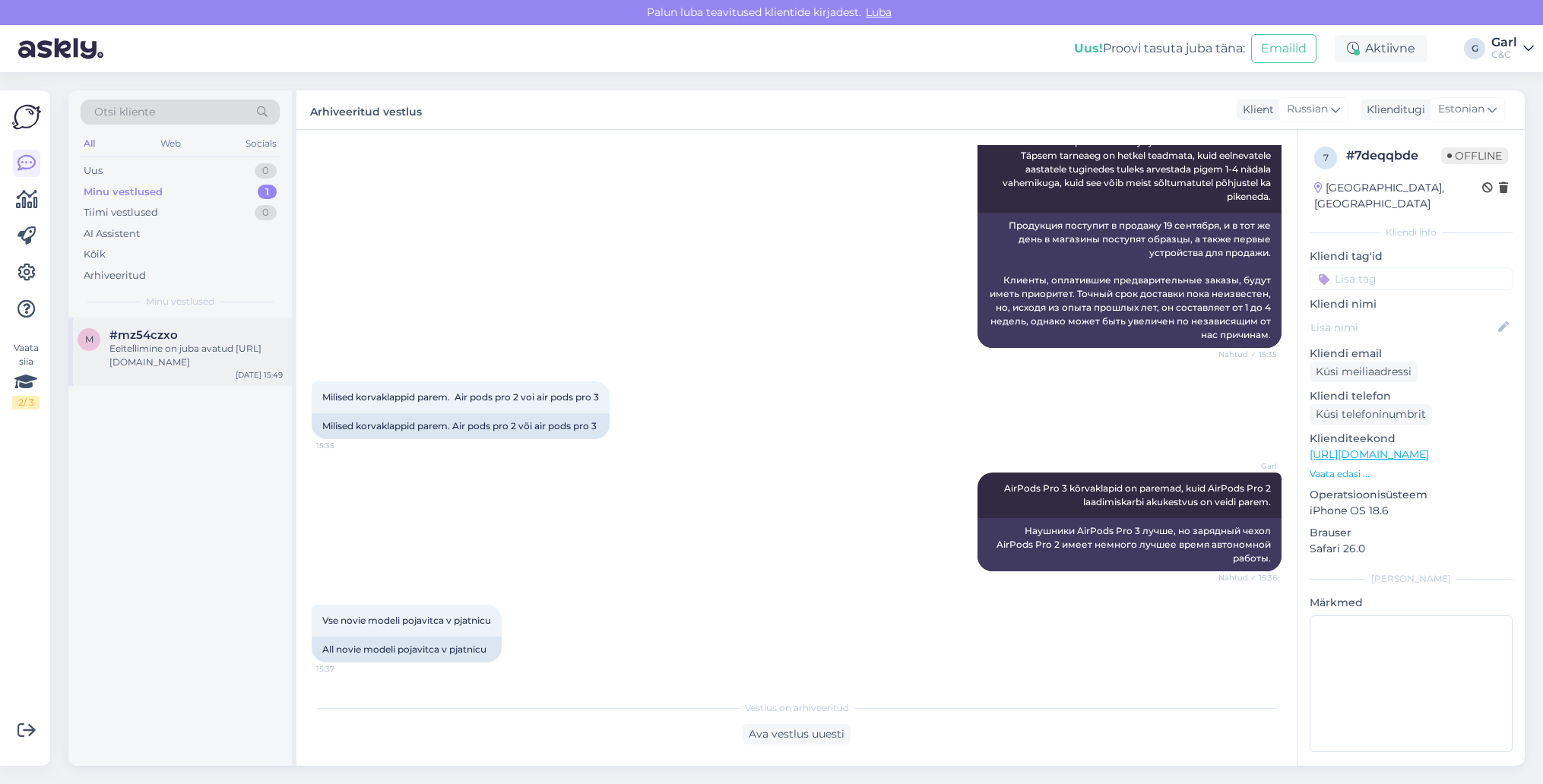
click at [152, 365] on div "Eeltellimine on juba avatud [URL][DOMAIN_NAME]" at bounding box center [196, 355] width 173 height 27
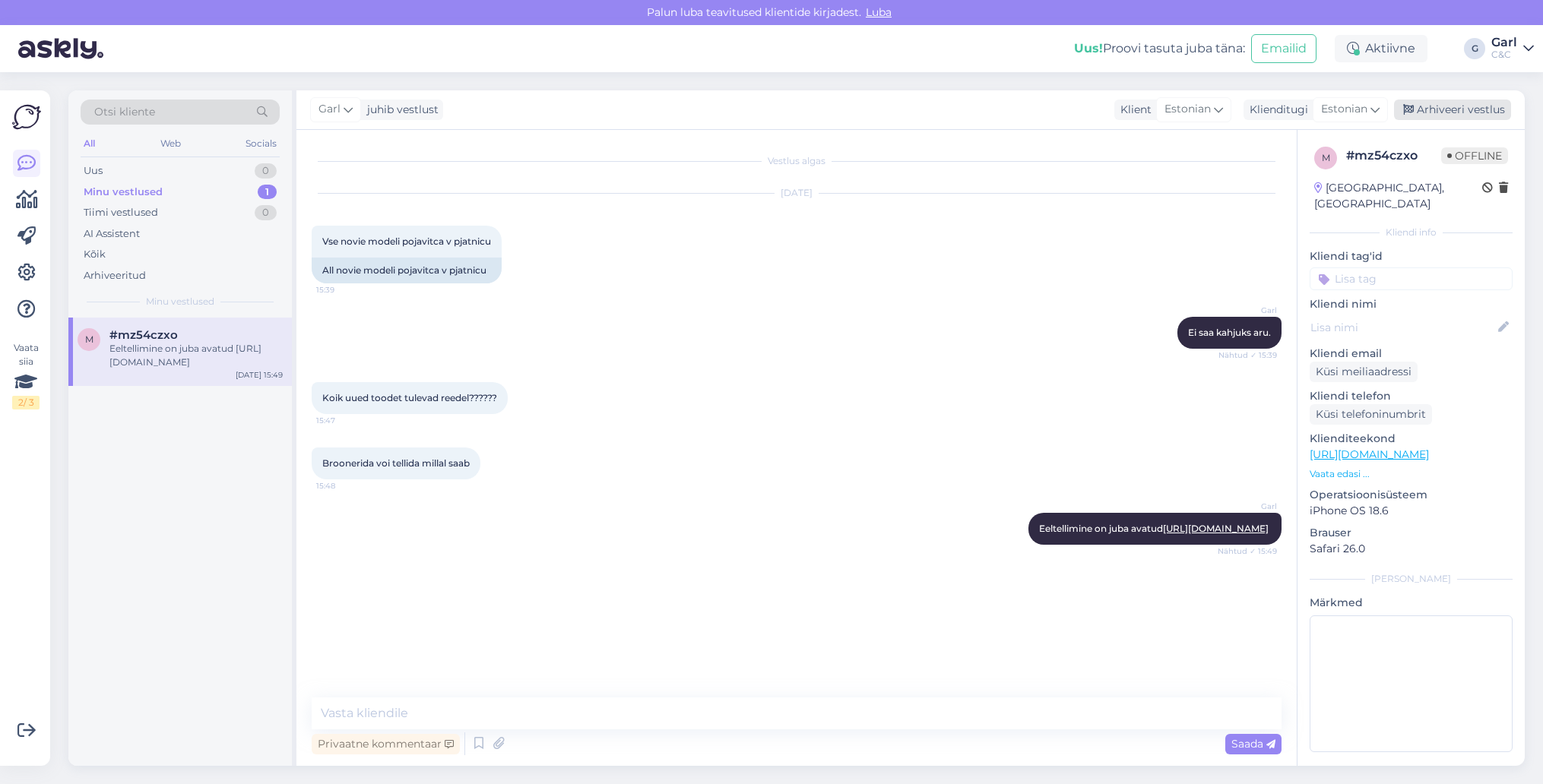
click at [1442, 107] on div "Arhiveeri vestlus" at bounding box center [1452, 109] width 117 height 20
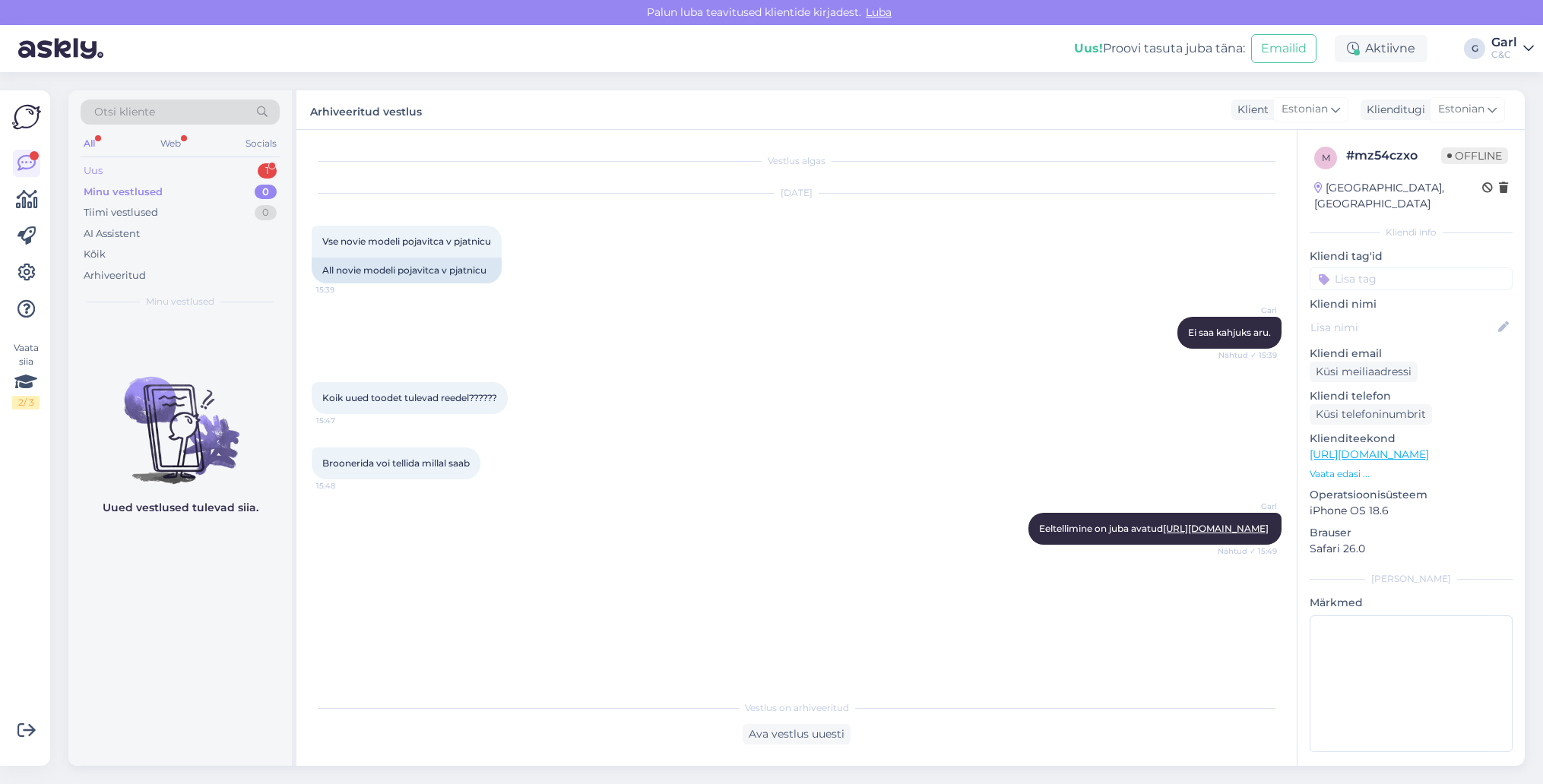
click at [227, 168] on div "Uus 1" at bounding box center [180, 171] width 199 height 21
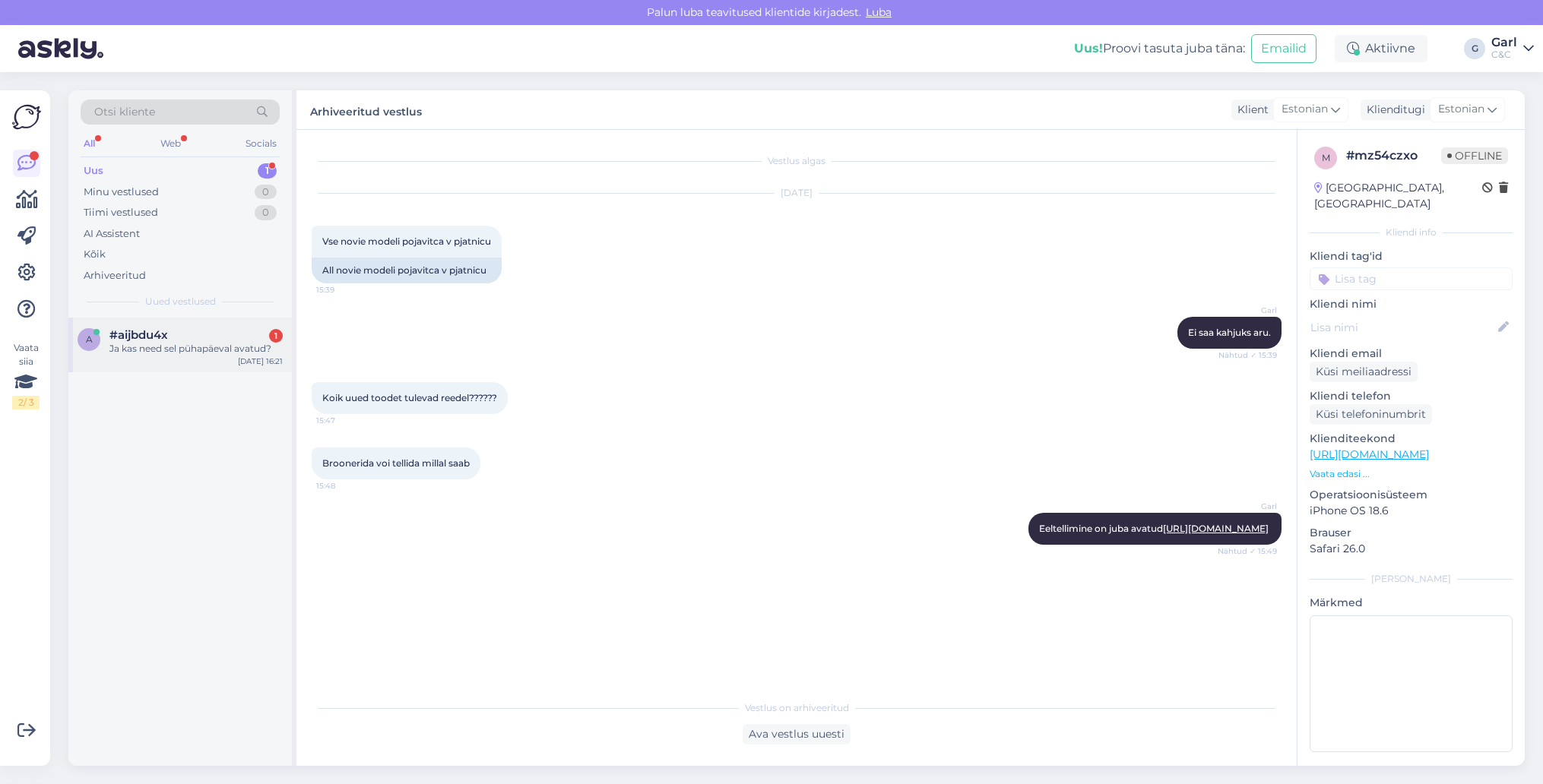
click at [252, 317] on div "a #aijbdu4x 1 Ja kas need sel pühapäeval avatud? [DATE] 16:21" at bounding box center [180, 345] width 224 height 54
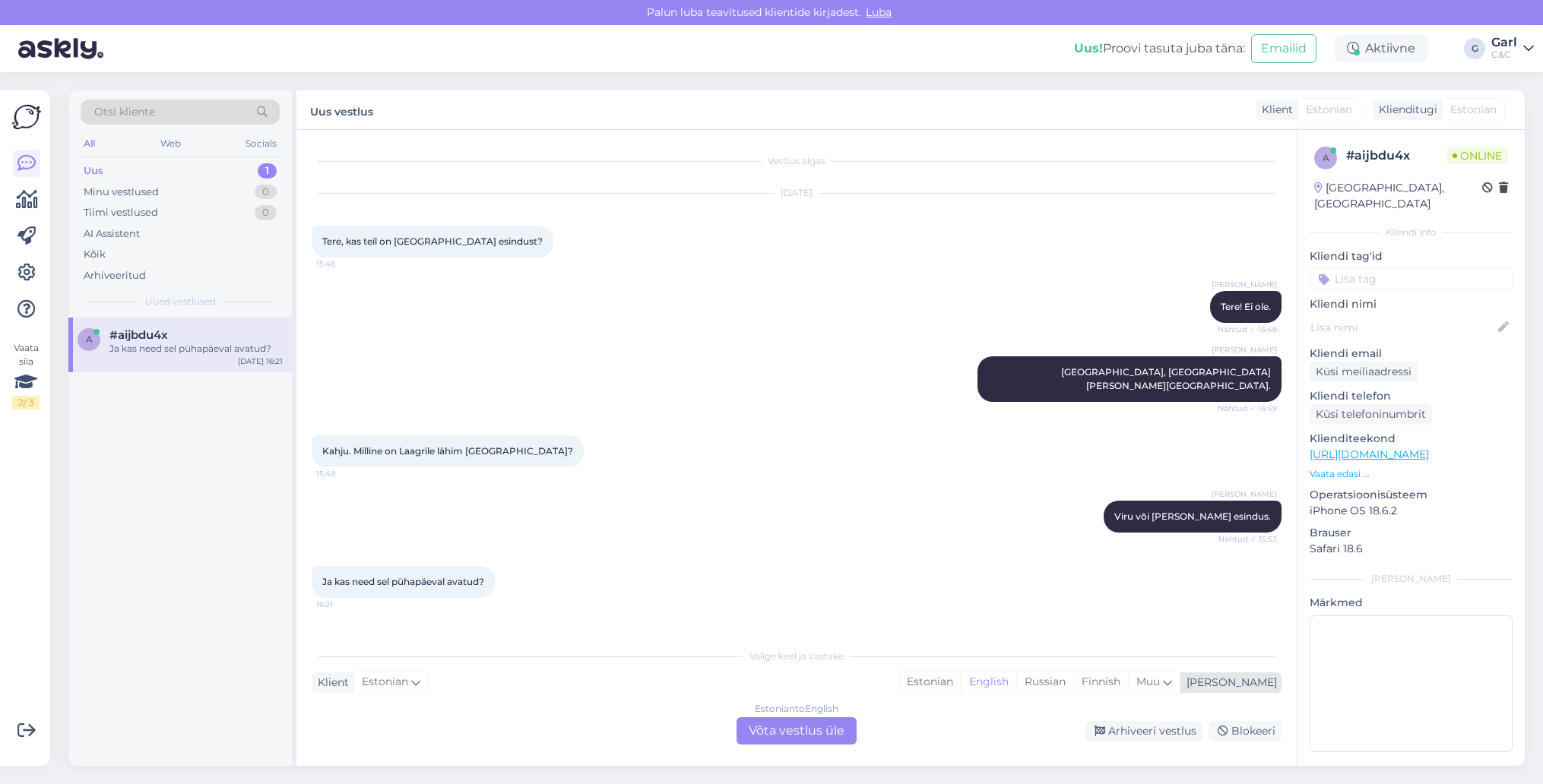
click at [961, 689] on div "Estonian" at bounding box center [930, 682] width 61 height 23
click at [804, 723] on div "Estonian to Estonian Võta vestlus üle" at bounding box center [796, 730] width 120 height 27
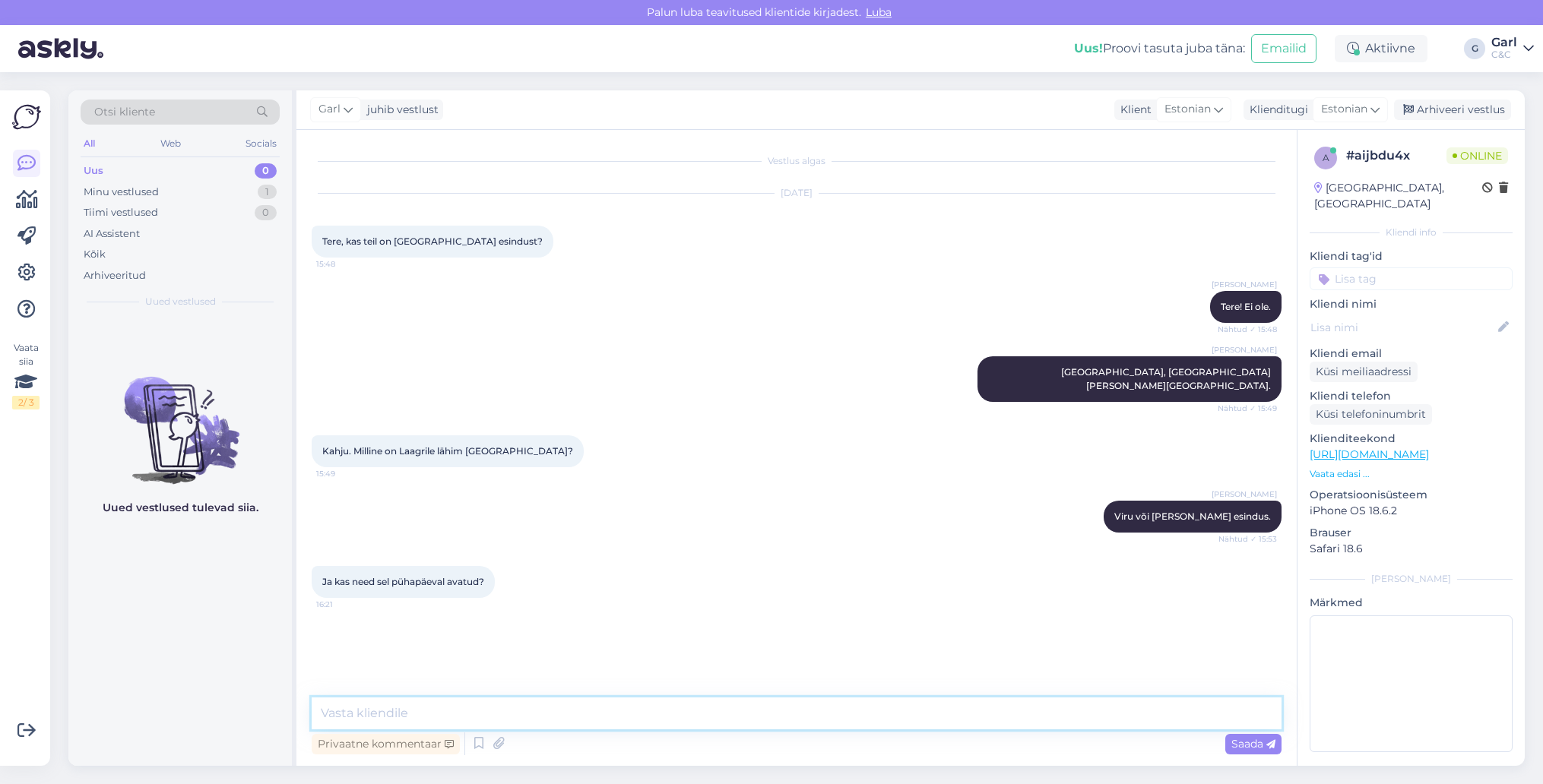
click at [804, 719] on textarea at bounding box center [796, 713] width 970 height 32
click at [804, 716] on textarea at bounding box center [796, 713] width 970 height 32
type textarea "Jah, on täitsa avatud."
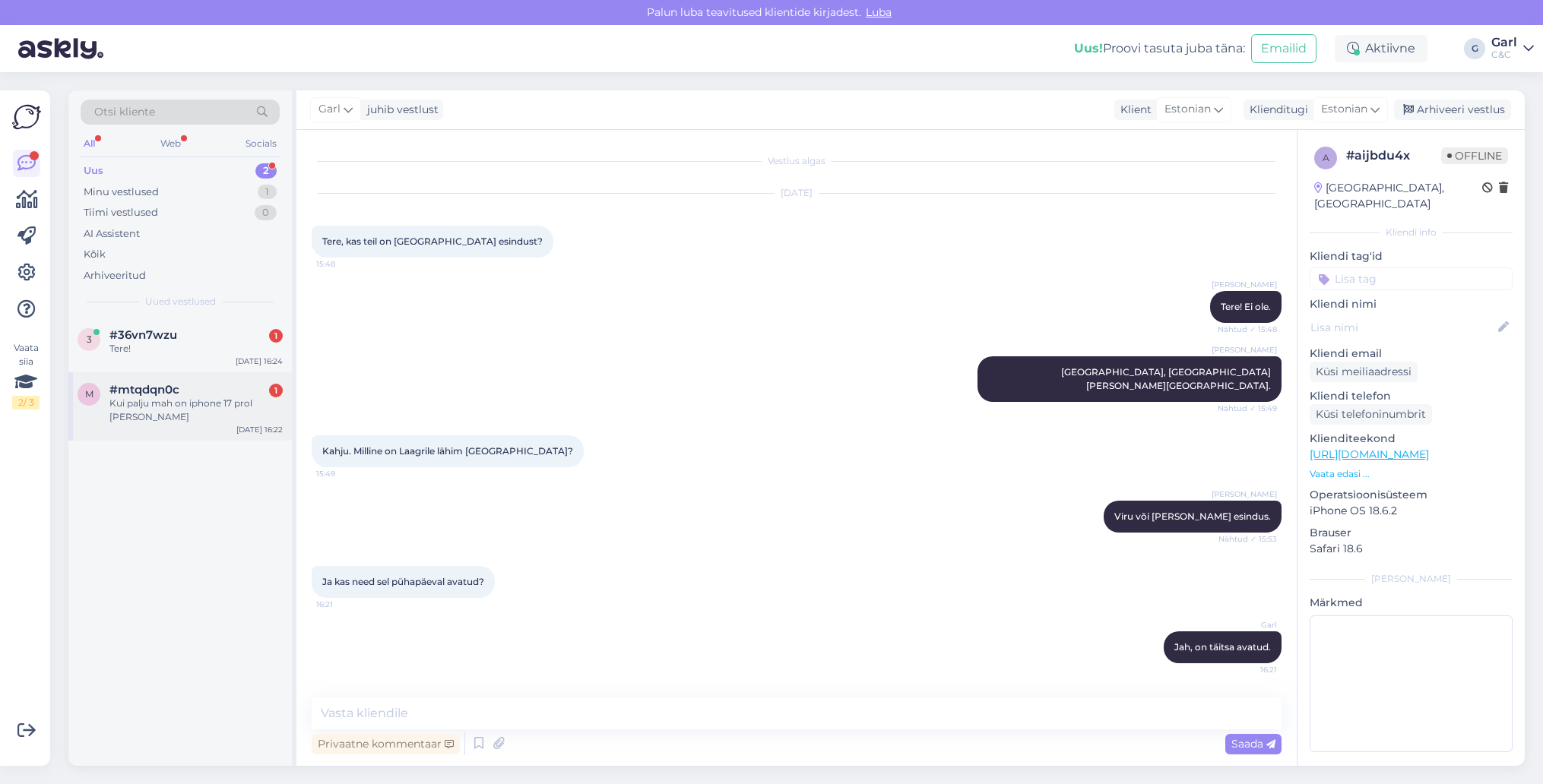
click at [225, 394] on div "#mtqdqn0c 1" at bounding box center [196, 390] width 173 height 14
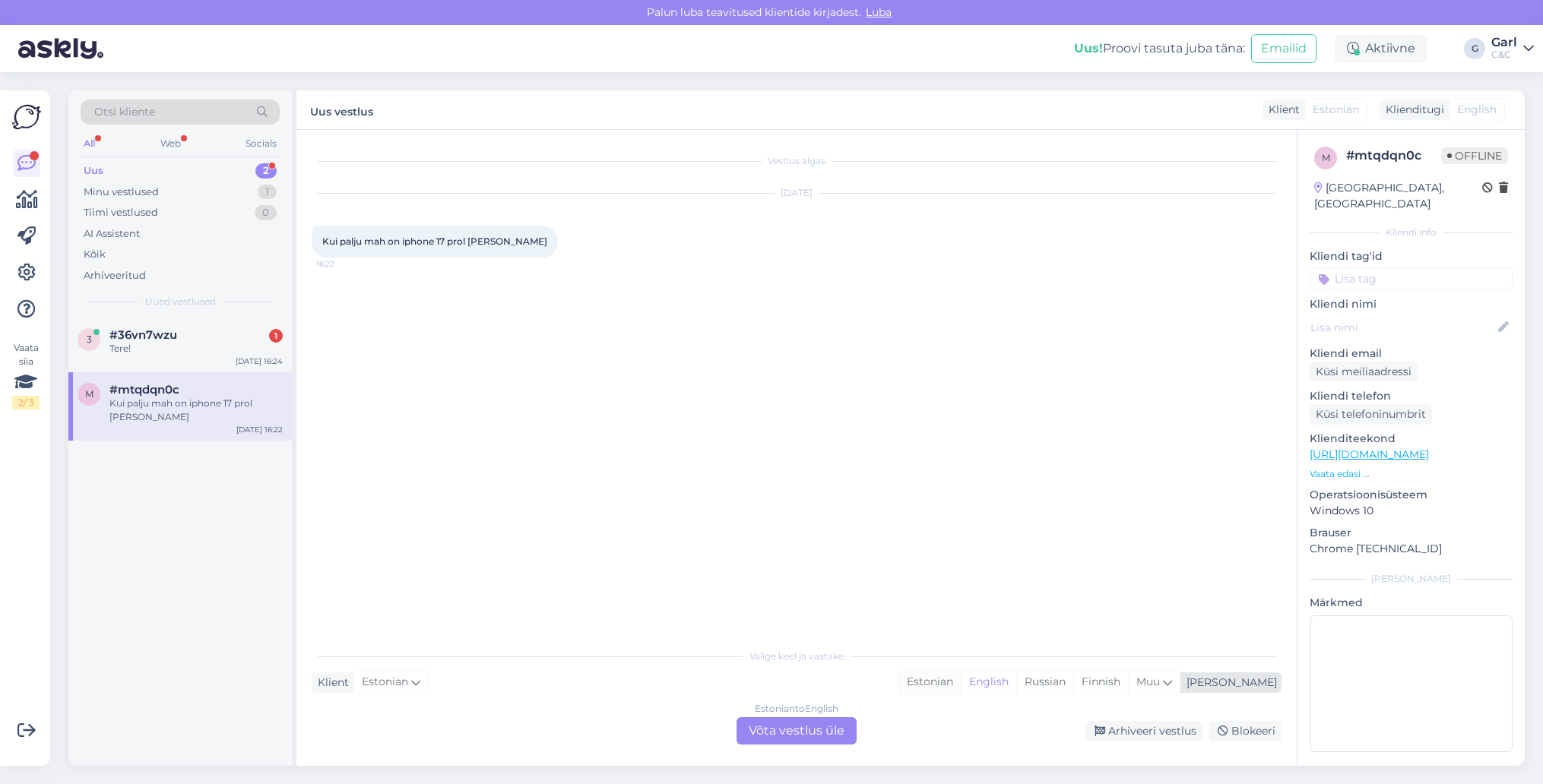
click at [961, 692] on div "Estonian" at bounding box center [930, 682] width 61 height 23
click at [810, 723] on div "Estonian to Estonian Võta vestlus üle" at bounding box center [796, 730] width 120 height 27
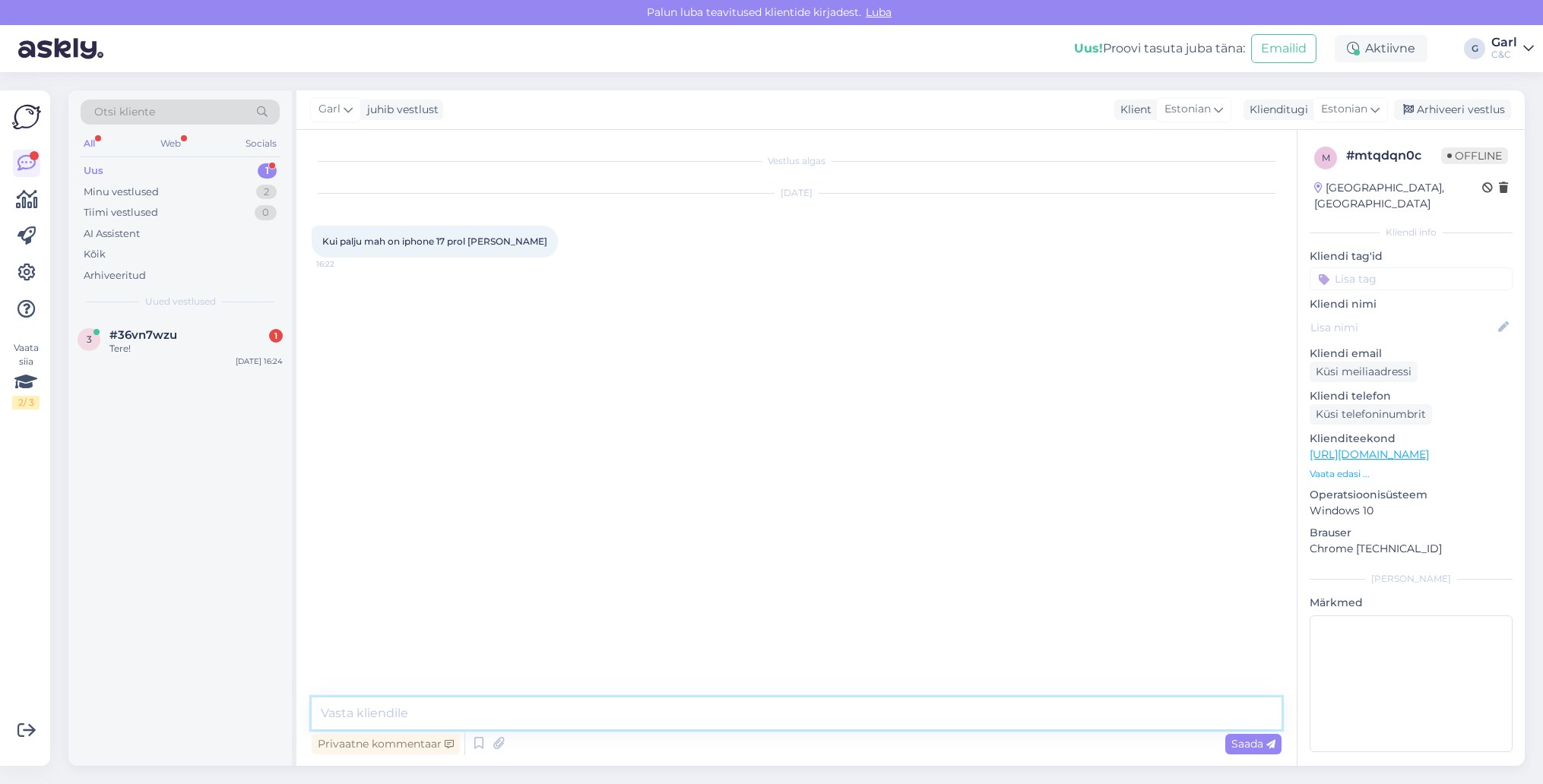
click at [810, 715] on textarea at bounding box center [796, 713] width 970 height 32
paste textarea "Phone 17 Pro: 4,252 mAh (+18.7% over iPhone 16 Pro) iPhone 17 Pro Max: 5,088 mAh"
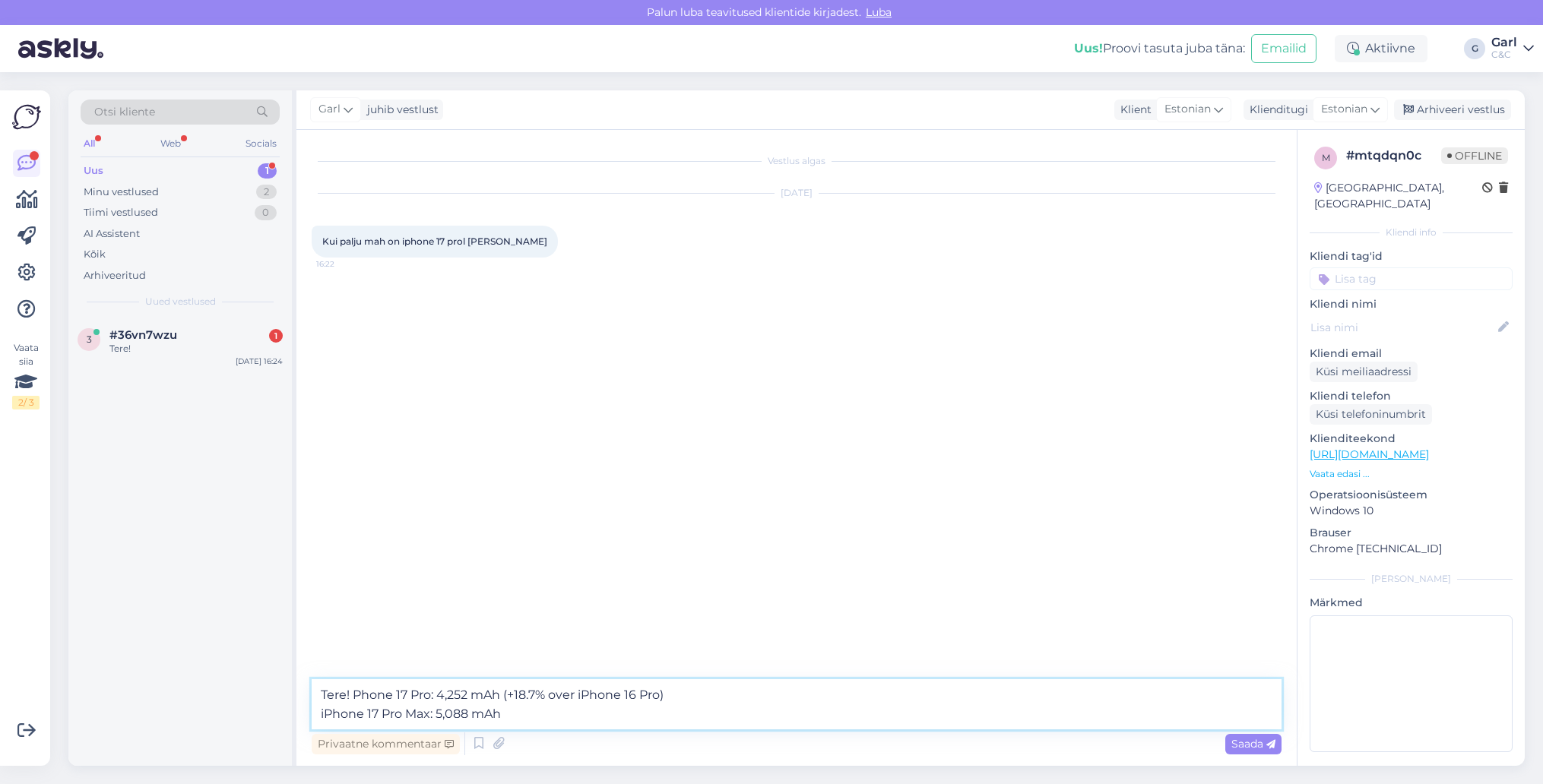
click at [356, 699] on textarea "Tere! Phone 17 Pro: 4,252 mAh (+18.7% over iPhone 16 Pro) iPhone 17 Pro Max: 5,…" at bounding box center [796, 704] width 970 height 50
drag, startPoint x: 508, startPoint y: 696, endPoint x: 691, endPoint y: 683, distance: 183.5
click at [691, 685] on textarea "Tere! iPhone 17 Pro: 4,252 mAh (+18.7% over iPhone 16 Pro) iPhone 17 Pro Max: 5…" at bounding box center [796, 704] width 970 height 50
click at [691, 683] on textarea "Tere! iPhone 17 Pro: 4,252 mAh (+18.7% over iPhone 16 Pro) iPhone 17 Pro Max: 5…" at bounding box center [796, 704] width 970 height 50
click at [694, 706] on textarea "Tere! iPhone 17 Pro: 4,252 mAh (+18.7% over iPhone 16 Pro) iPhone 17 Pro Max: 5…" at bounding box center [796, 704] width 970 height 50
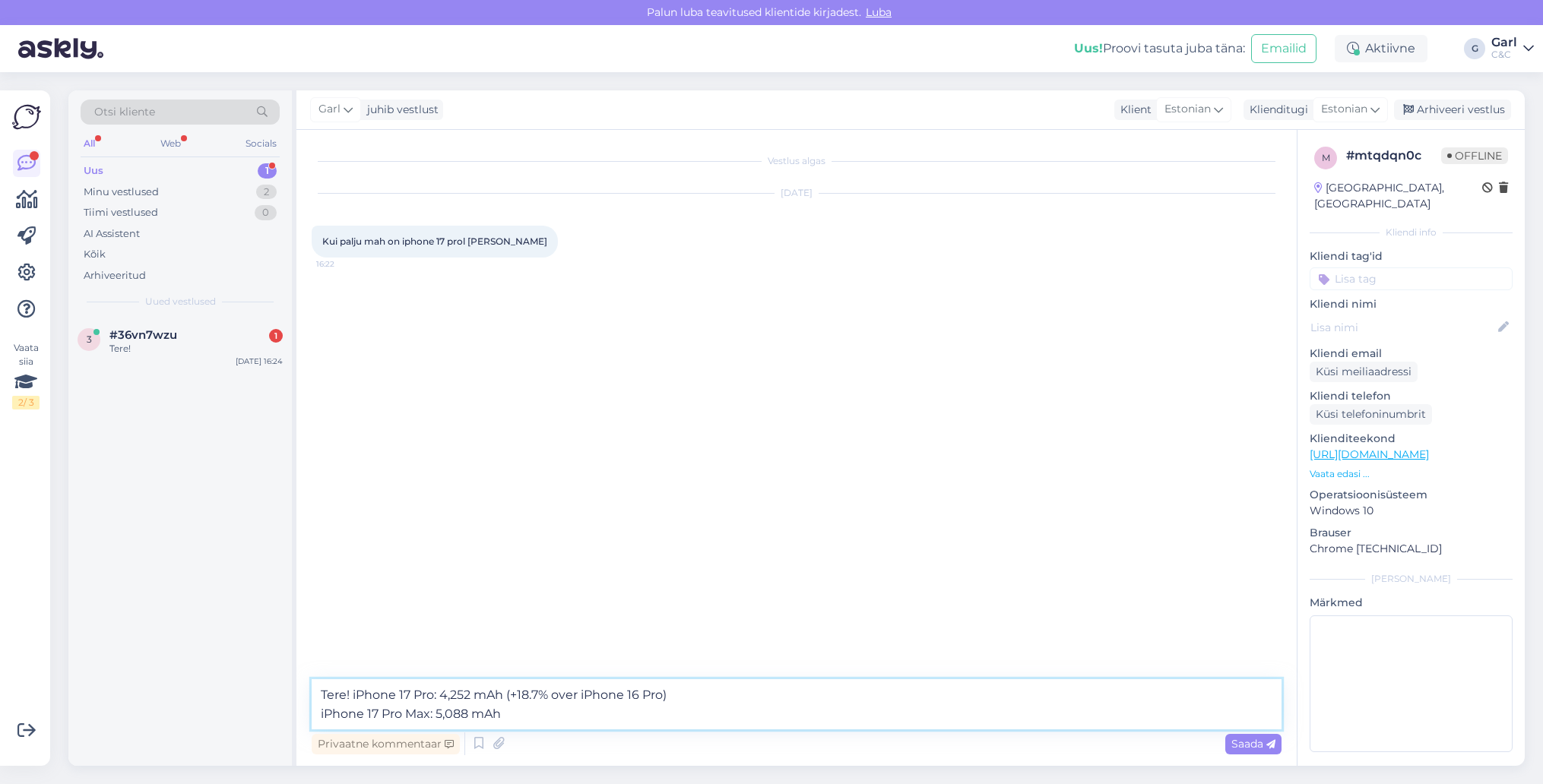
drag, startPoint x: 705, startPoint y: 687, endPoint x: 509, endPoint y: 695, distance: 196.2
click at [509, 695] on textarea "Tere! iPhone 17 Pro: 4,252 mAh (+18.7% over iPhone 16 Pro) iPhone 17 Pro Max: 5…" at bounding box center [796, 704] width 970 height 50
click at [351, 696] on textarea "Tere! iPhone 17 Pro: 4,252 mAh iPhone 17 Pro Max: 5,088 mAh" at bounding box center [796, 704] width 970 height 50
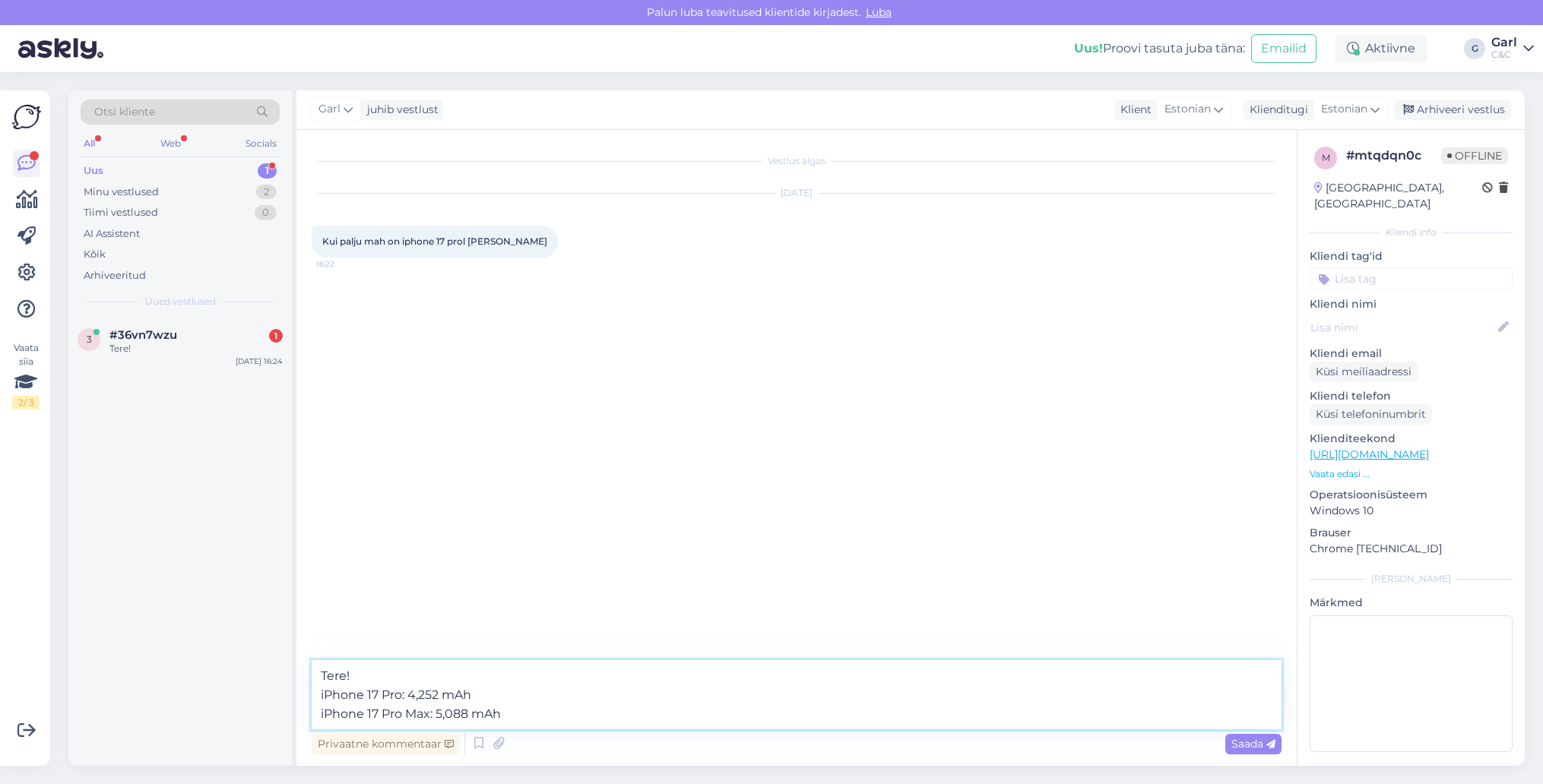
type textarea "Tere! iPhone 17 Pro: 4,252 mAh iPhone 17 Pro Max: 5,088 mAh"
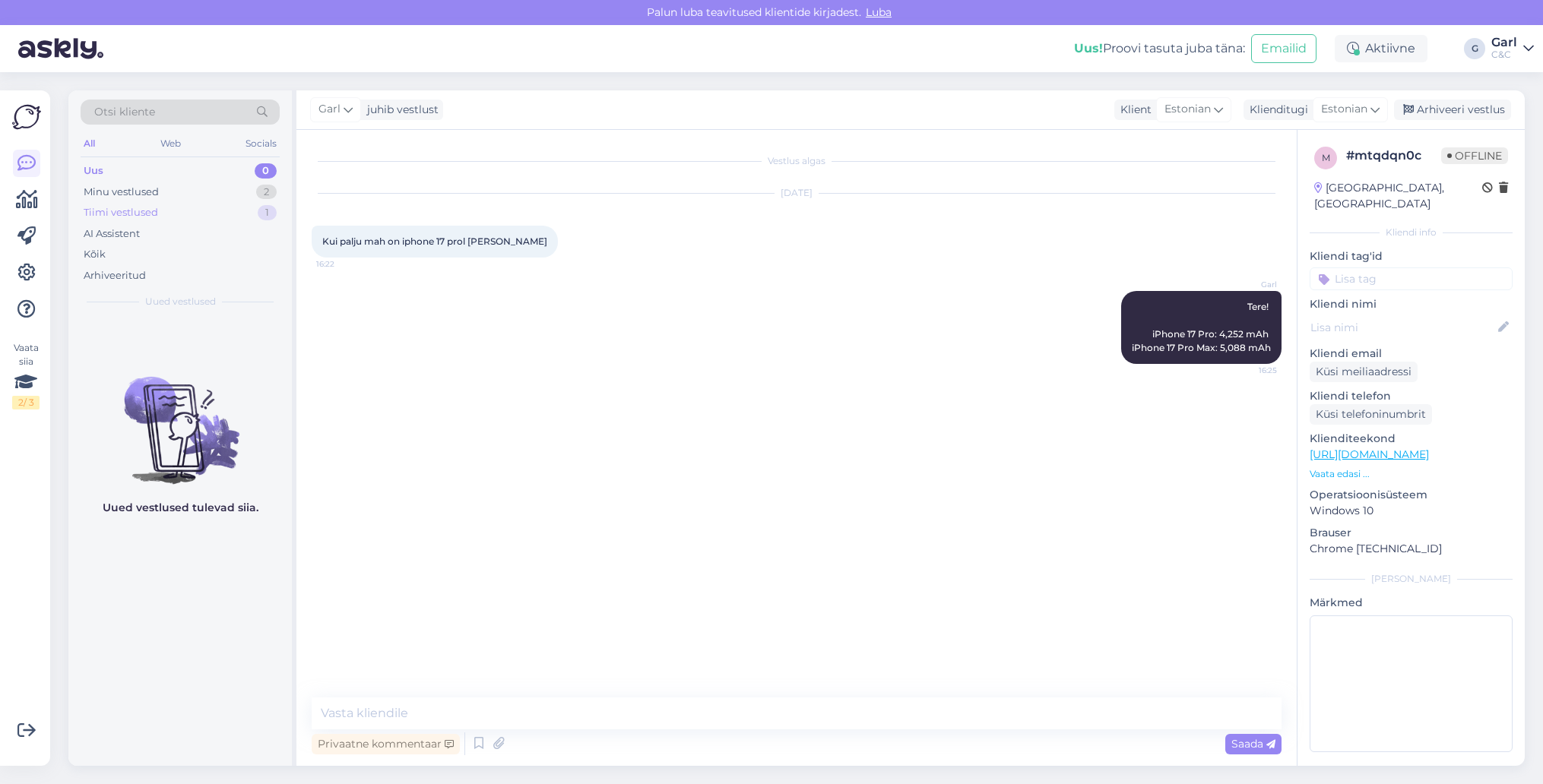
click at [237, 203] on div "Tiimi vestlused 1" at bounding box center [180, 212] width 199 height 21
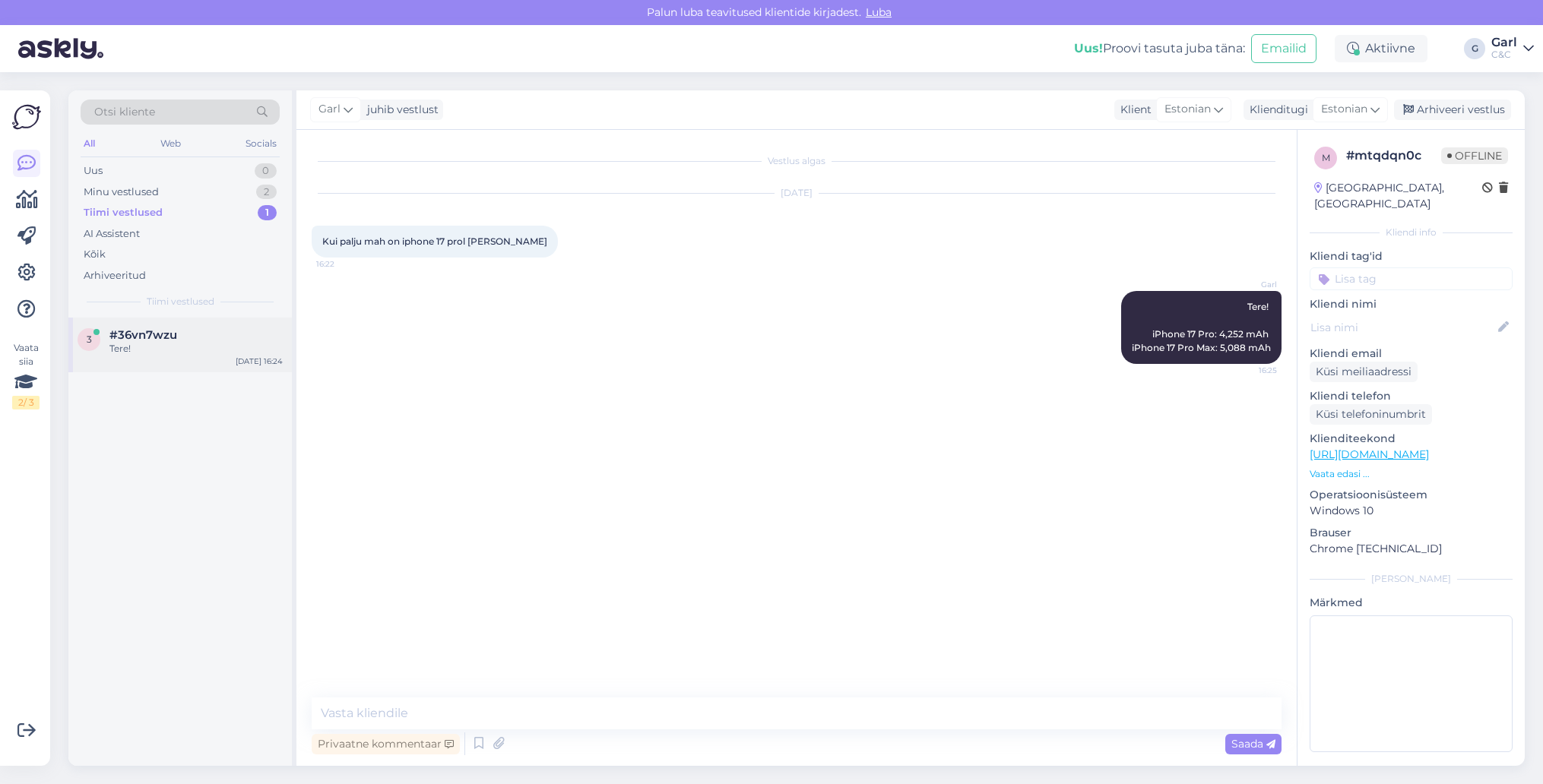
click at [187, 342] on div "Tere!" at bounding box center [196, 349] width 173 height 14
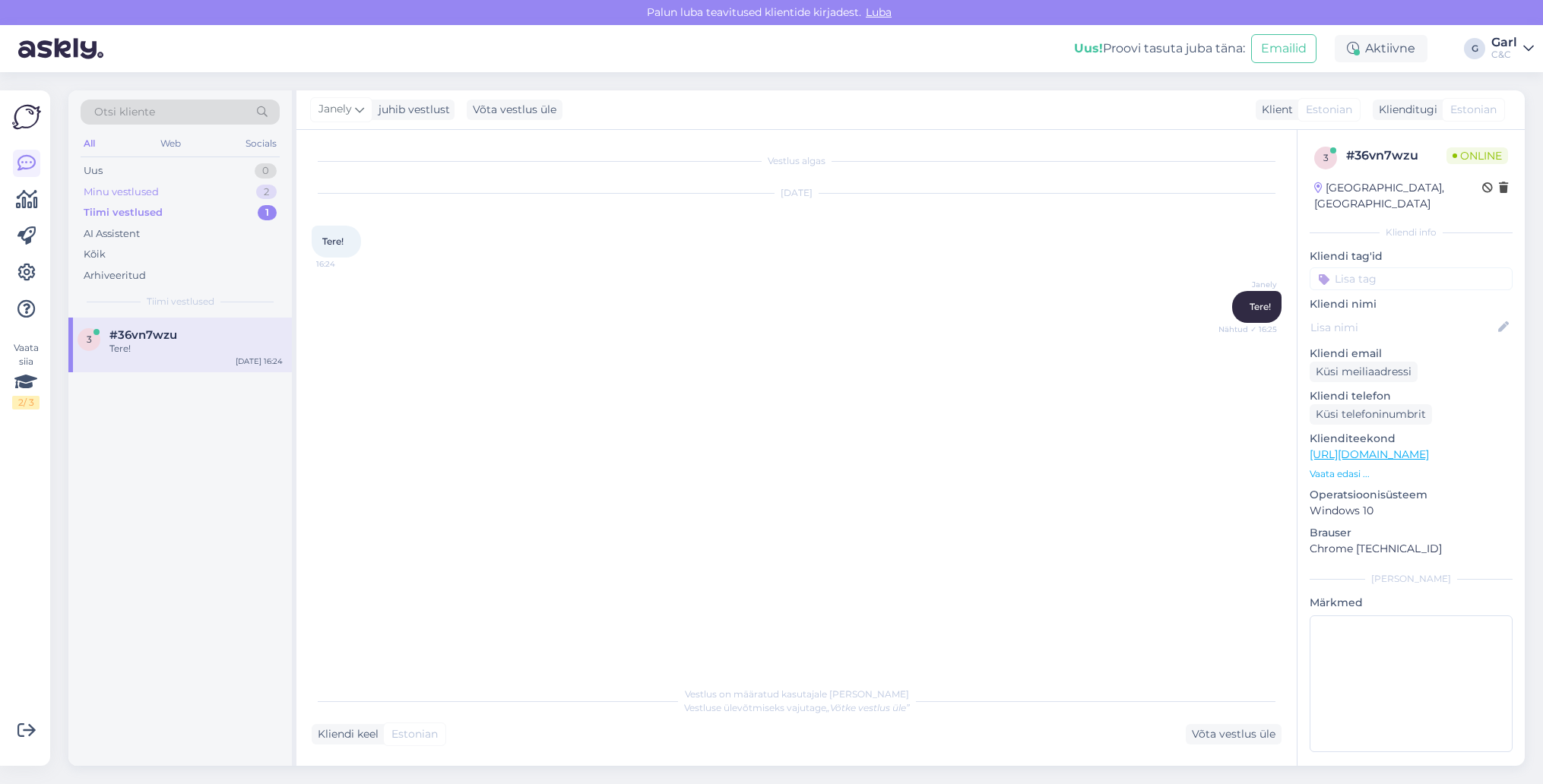
click at [238, 199] on div "Minu vestlused 2" at bounding box center [180, 192] width 199 height 21
click at [178, 369] on div "m #mtqdqn0c Tere! iPhone 17 Pro: 4,252 mAh iPhone 17 Pro Max: 5,088 mAh [DATE] …" at bounding box center [180, 352] width 224 height 68
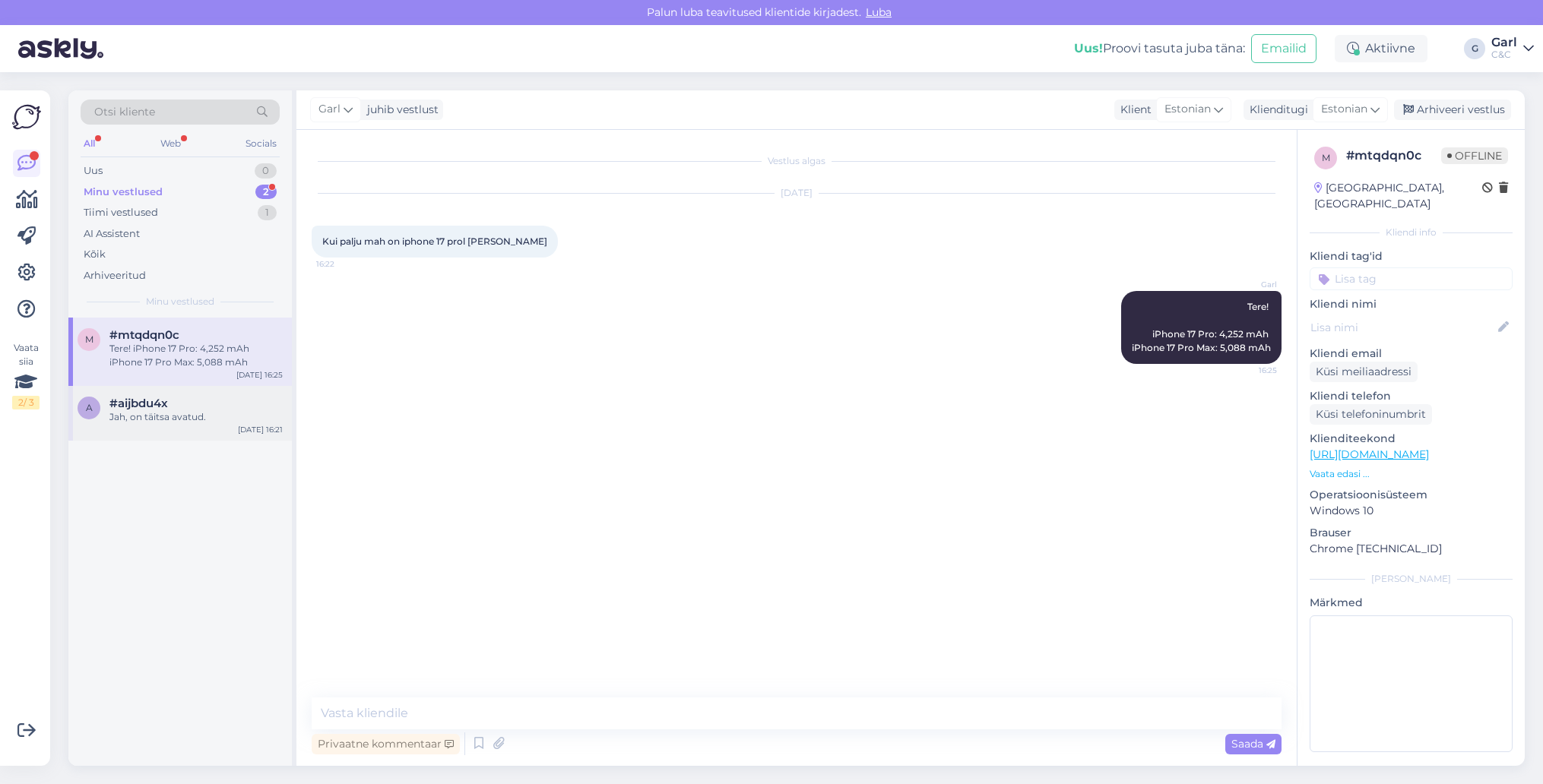
click at [238, 419] on div "Jah, on täitsa avatud." at bounding box center [196, 417] width 173 height 14
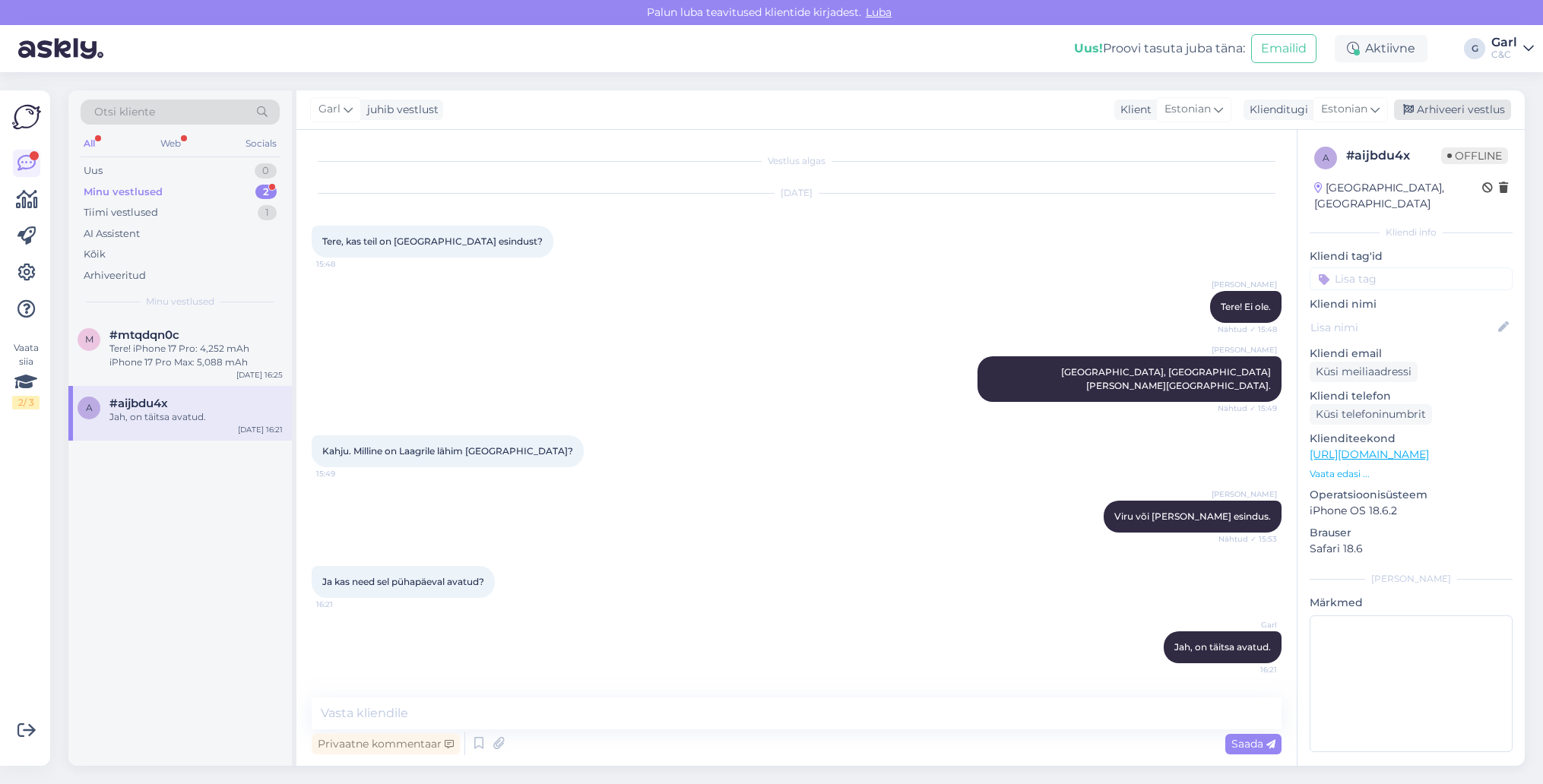
click at [1443, 106] on div "Arhiveeri vestlus" at bounding box center [1452, 109] width 117 height 20
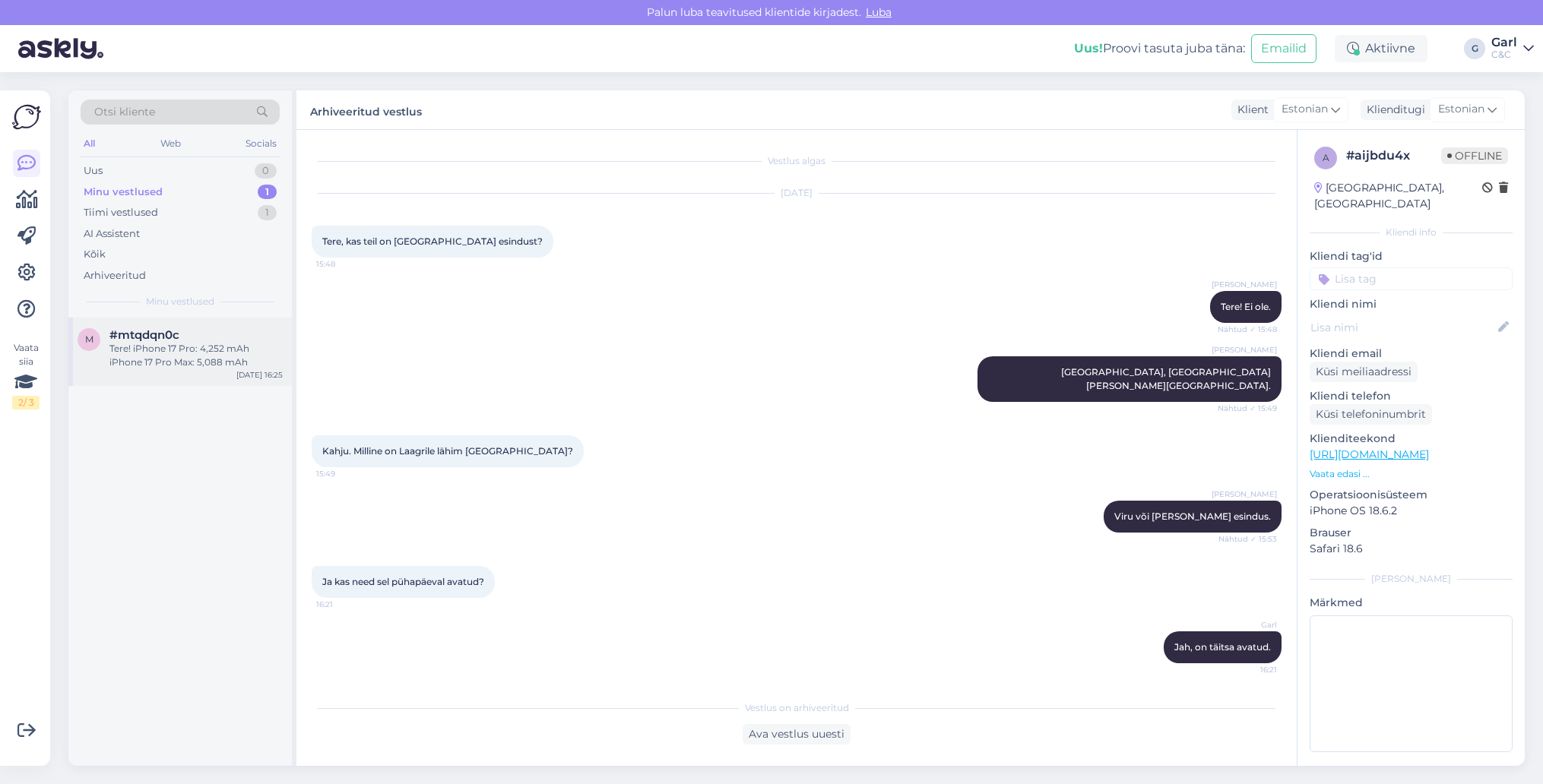
click at [144, 353] on div "Tere! iPhone 17 Pro: 4,252 mAh iPhone 17 Pro Max: 5,088 mAh" at bounding box center [196, 355] width 173 height 27
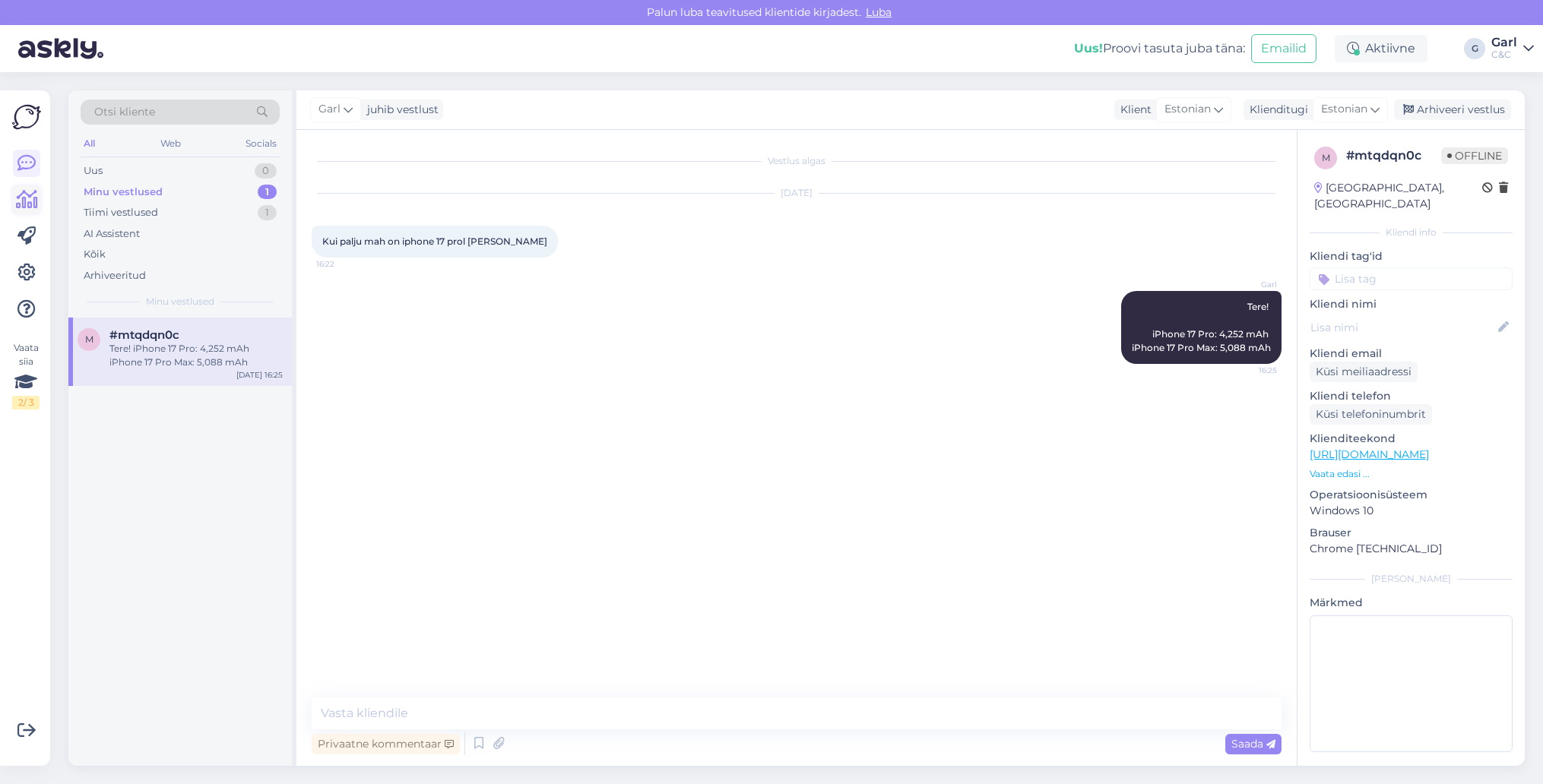
click at [27, 194] on icon at bounding box center [27, 199] width 22 height 18
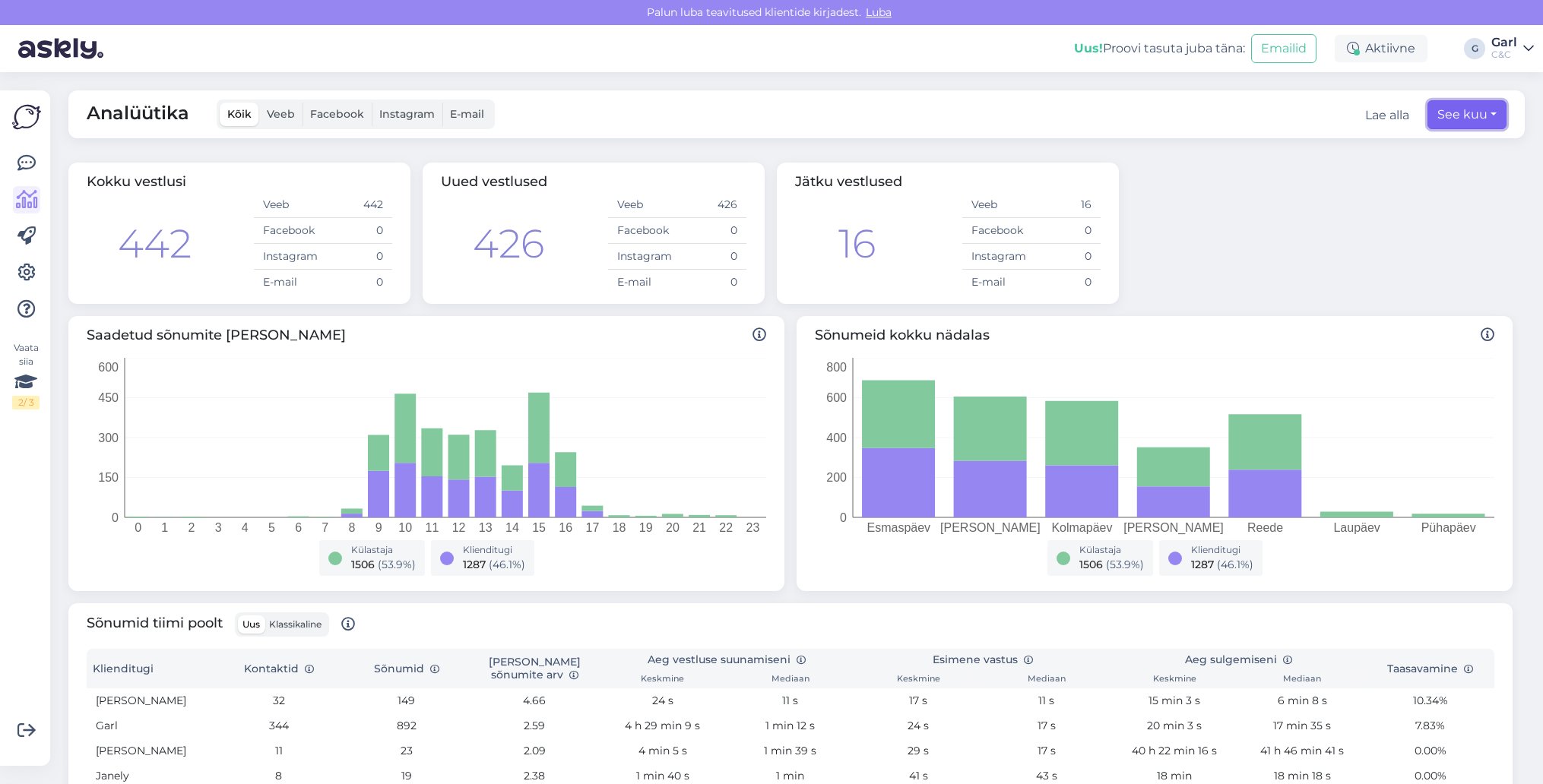
click at [1461, 116] on button "See kuu" at bounding box center [1467, 114] width 79 height 29
select select "8"
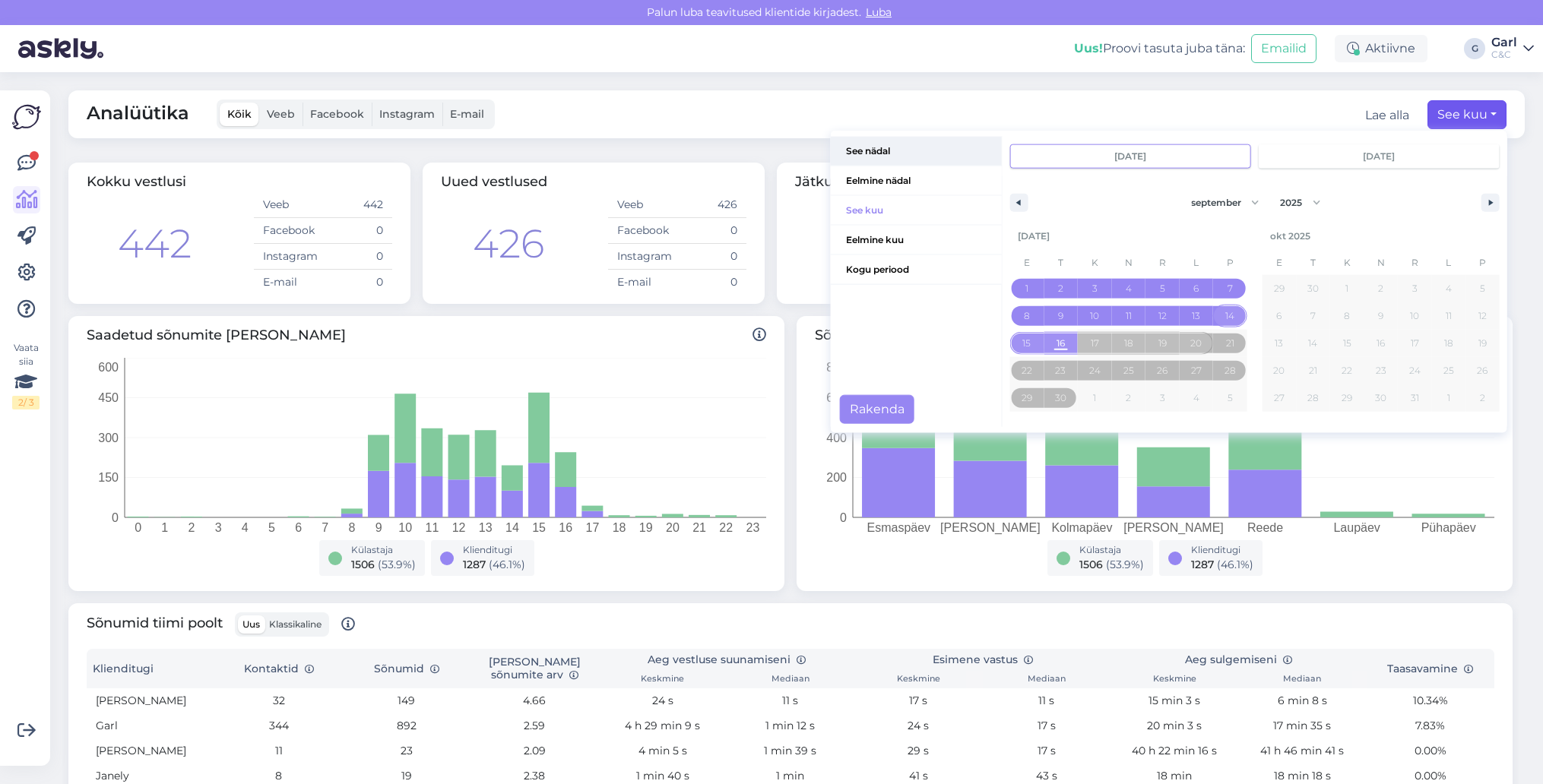
click at [891, 159] on span "See nädal" at bounding box center [916, 151] width 171 height 29
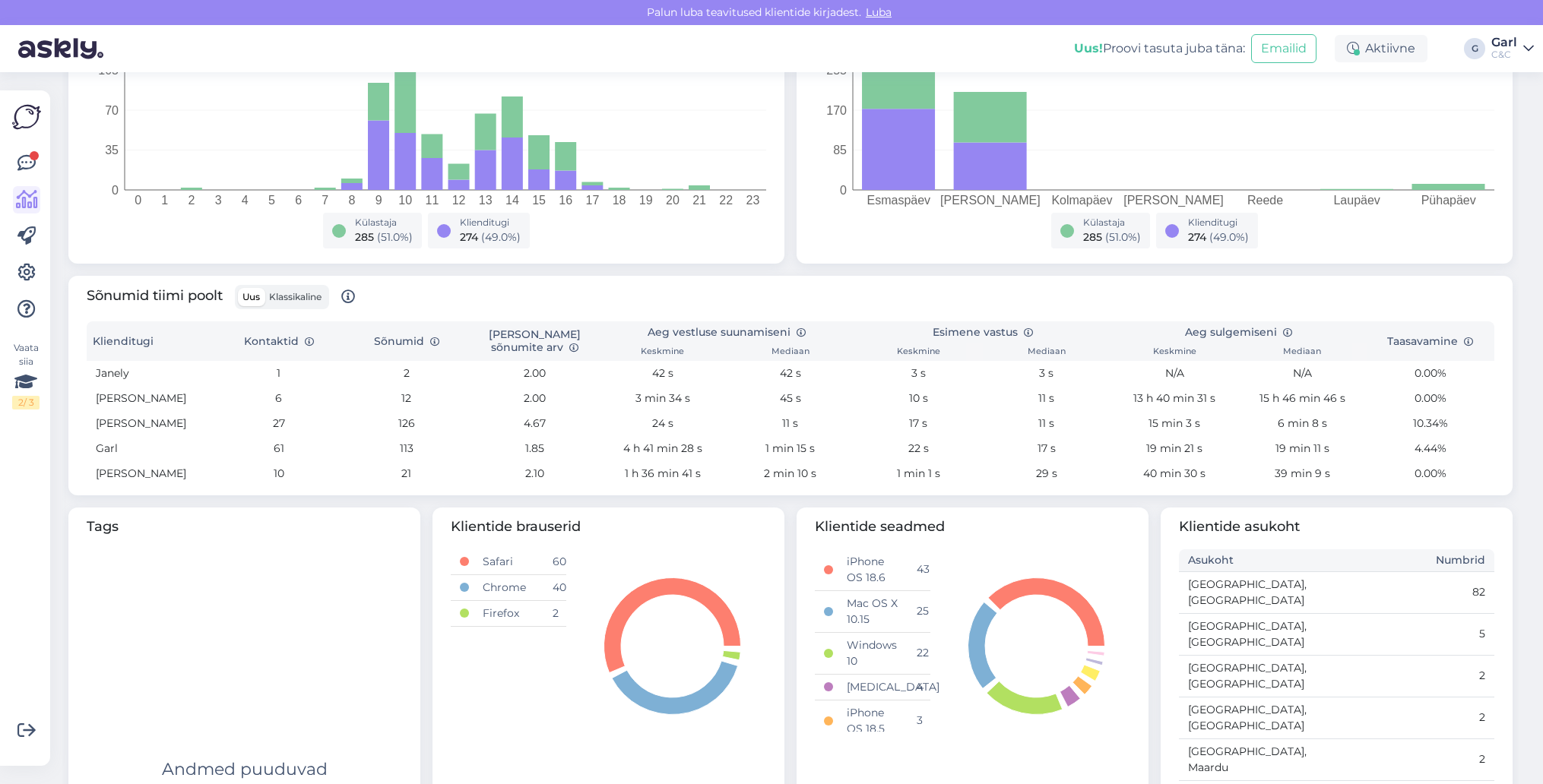
scroll to position [402, 0]
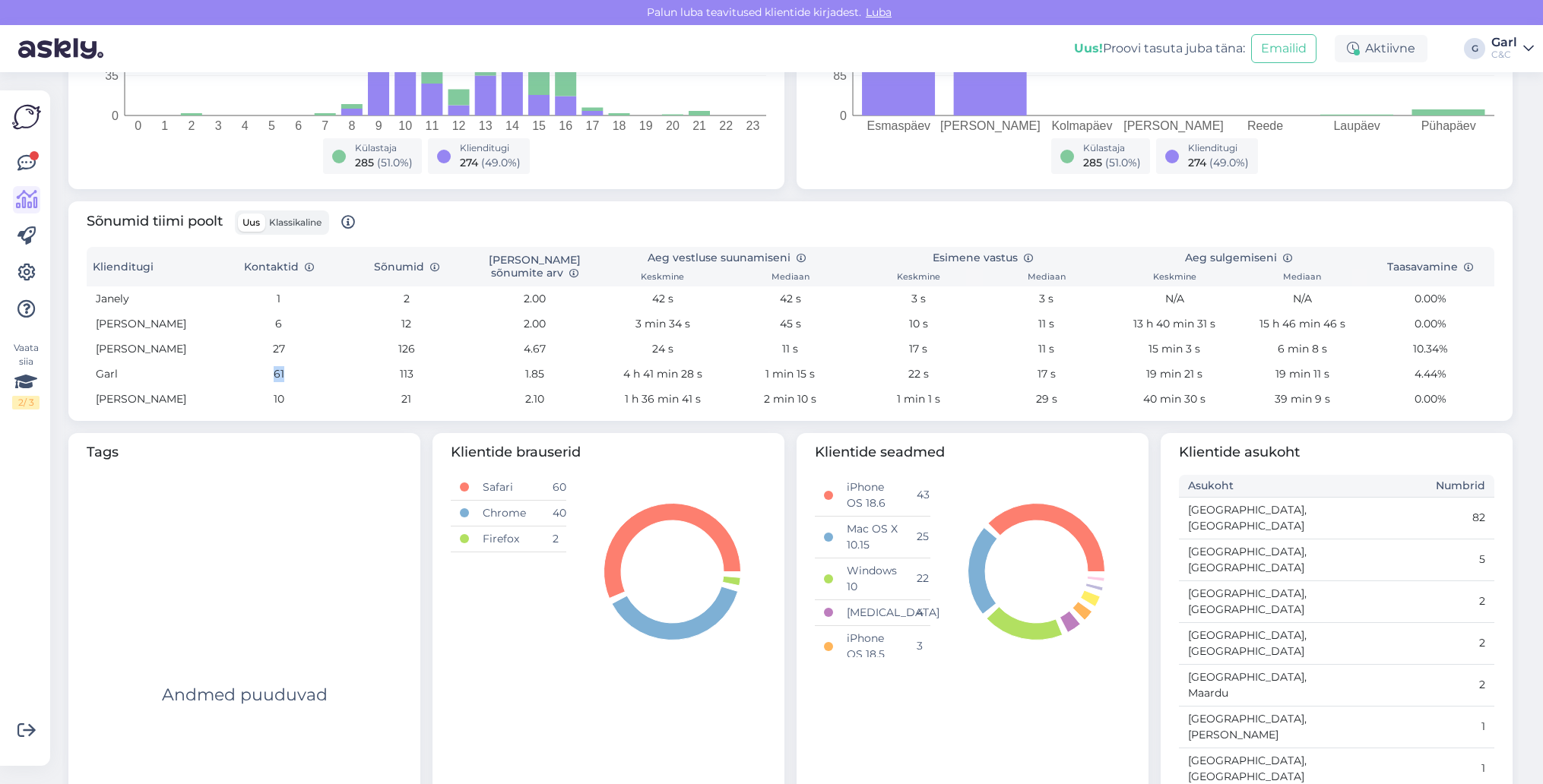
drag, startPoint x: 287, startPoint y: 377, endPoint x: 272, endPoint y: 377, distance: 15.0
click at [272, 377] on td "61" at bounding box center [278, 374] width 127 height 25
click at [25, 166] on icon at bounding box center [26, 163] width 18 height 18
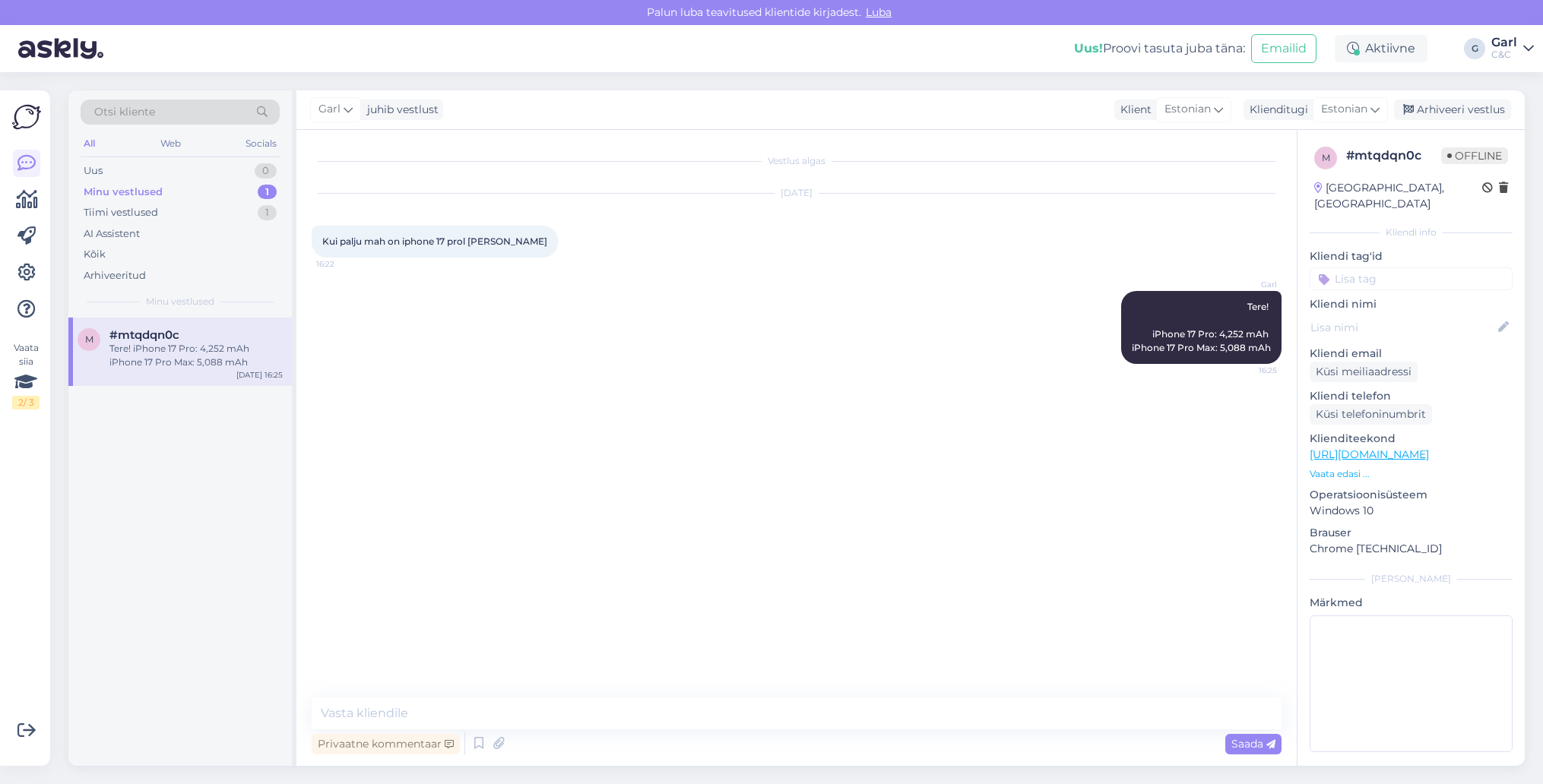
click at [235, 193] on div "Minu vestlused 1" at bounding box center [180, 192] width 199 height 21
click at [235, 205] on div "Tiimi vestlused 1" at bounding box center [180, 212] width 199 height 21
click at [225, 327] on div "3 #36vn7wzu aitäh [DATE] 16:26" at bounding box center [180, 345] width 224 height 54
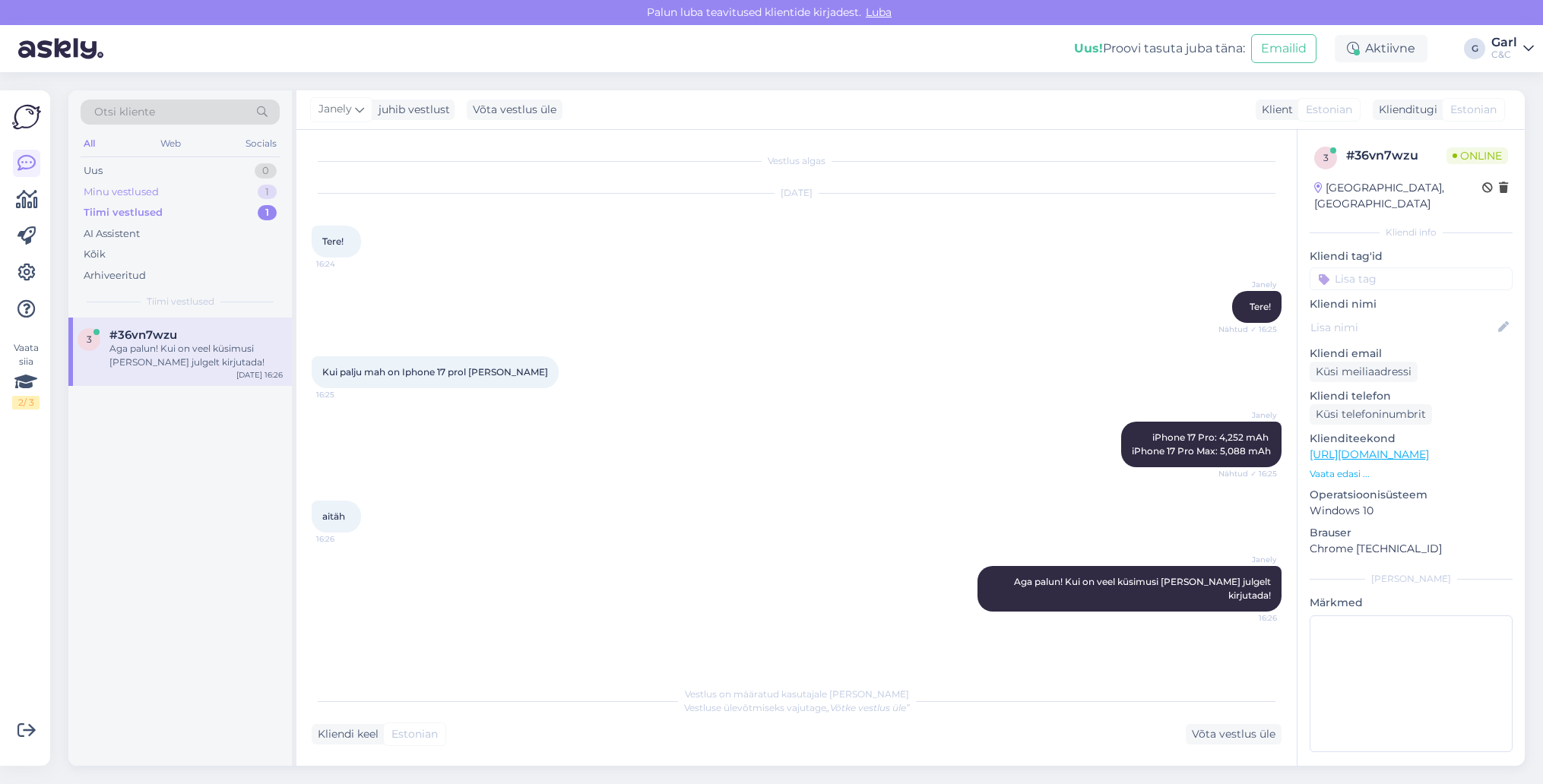
click at [236, 193] on div "Minu vestlused 1" at bounding box center [180, 192] width 199 height 21
click at [255, 338] on div "#mtqdqn0c" at bounding box center [196, 335] width 173 height 14
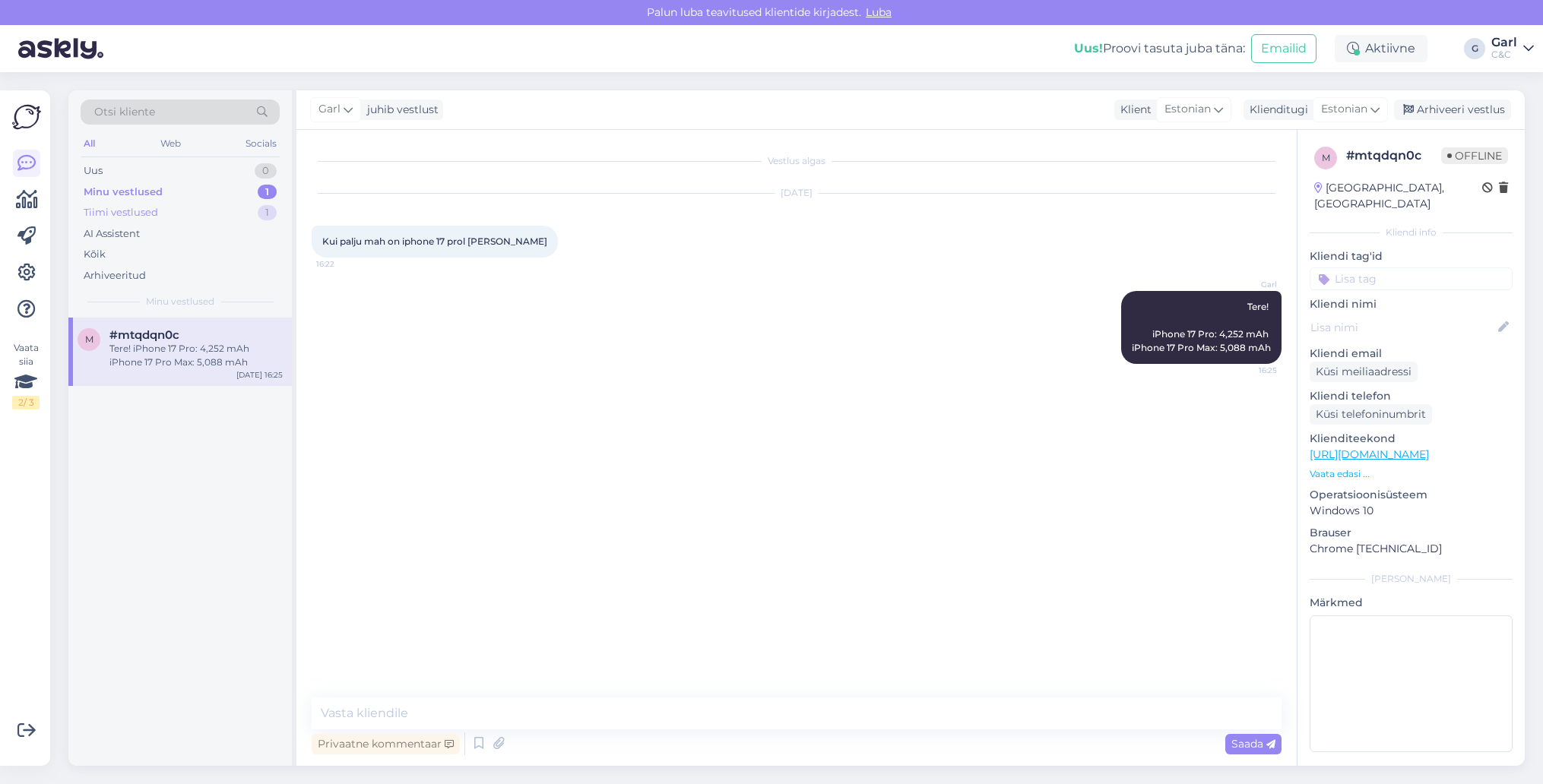
click at [238, 213] on div "Tiimi vestlused 1" at bounding box center [180, 212] width 199 height 21
click at [235, 338] on div "#36vn7wzu" at bounding box center [196, 335] width 173 height 14
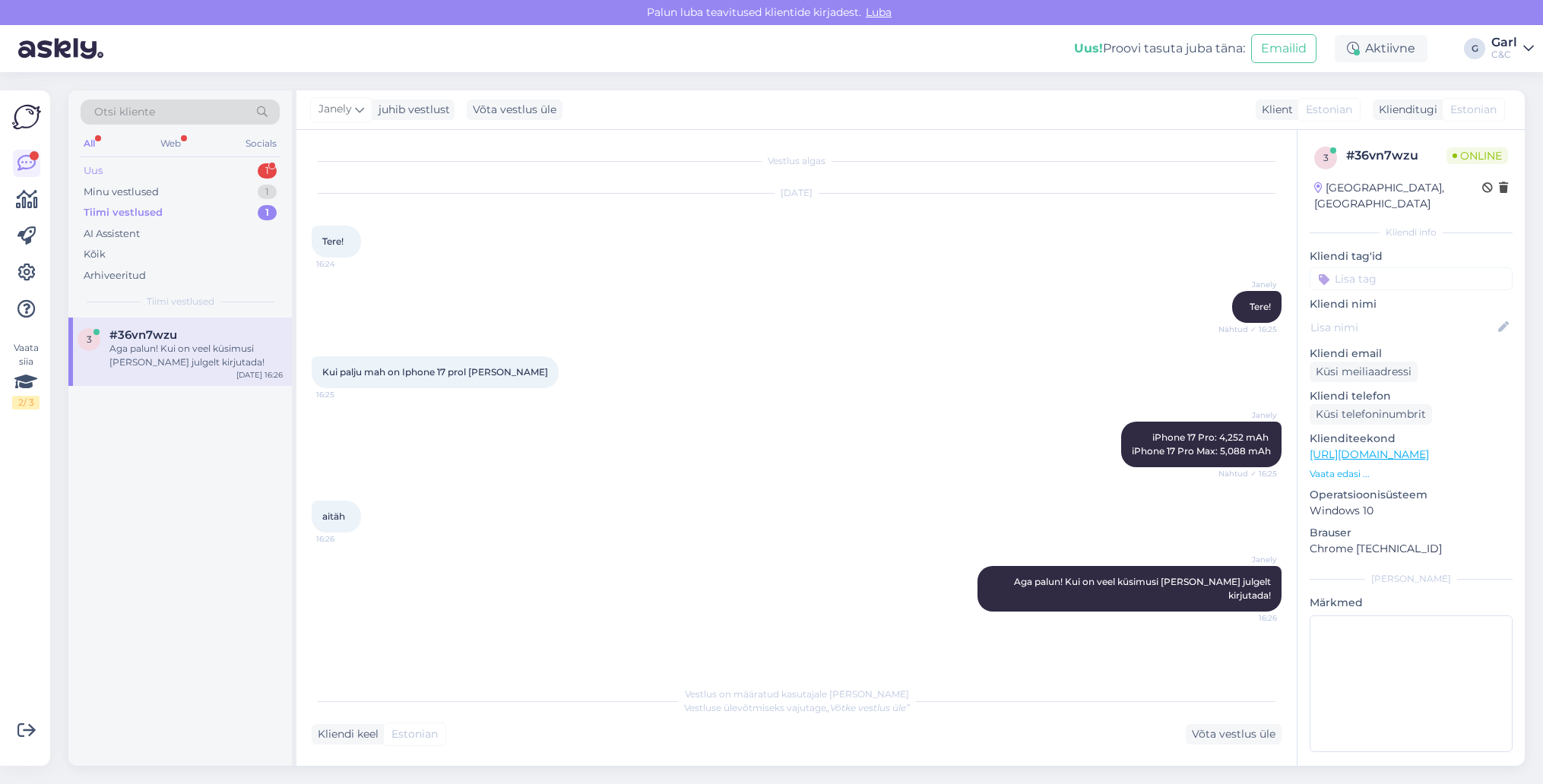
click at [270, 168] on div "1" at bounding box center [267, 171] width 19 height 16
click at [204, 325] on div "2 #2qrtqtde 1 Kui palju maksaks airpods pro 2gen 1 korvaklappi vahetus(kadus ar…" at bounding box center [180, 352] width 224 height 68
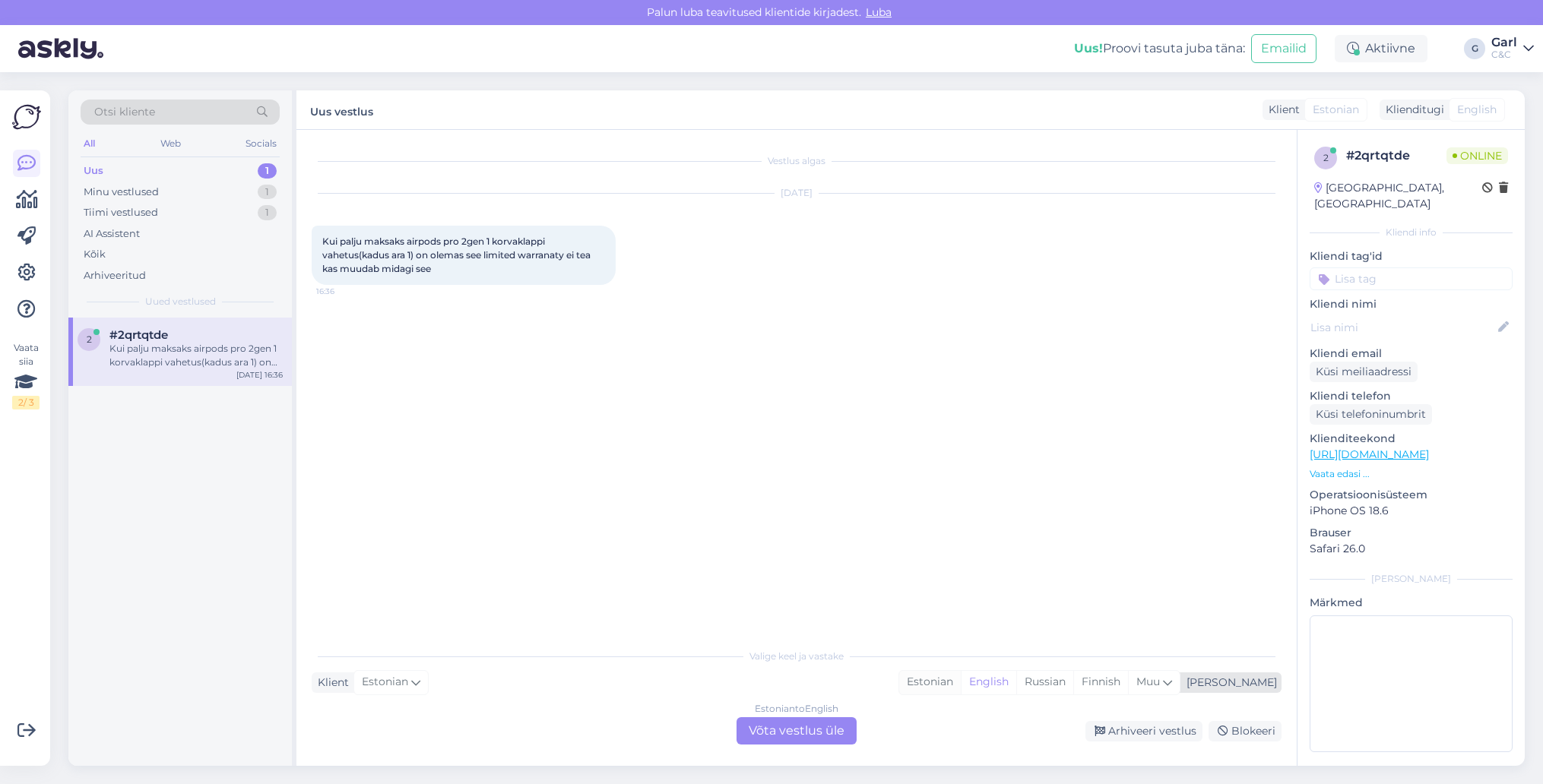
click at [961, 689] on div "Estonian" at bounding box center [930, 682] width 61 height 23
click at [805, 740] on div "Estonian to Estonian Võta vestlus üle" at bounding box center [796, 730] width 120 height 27
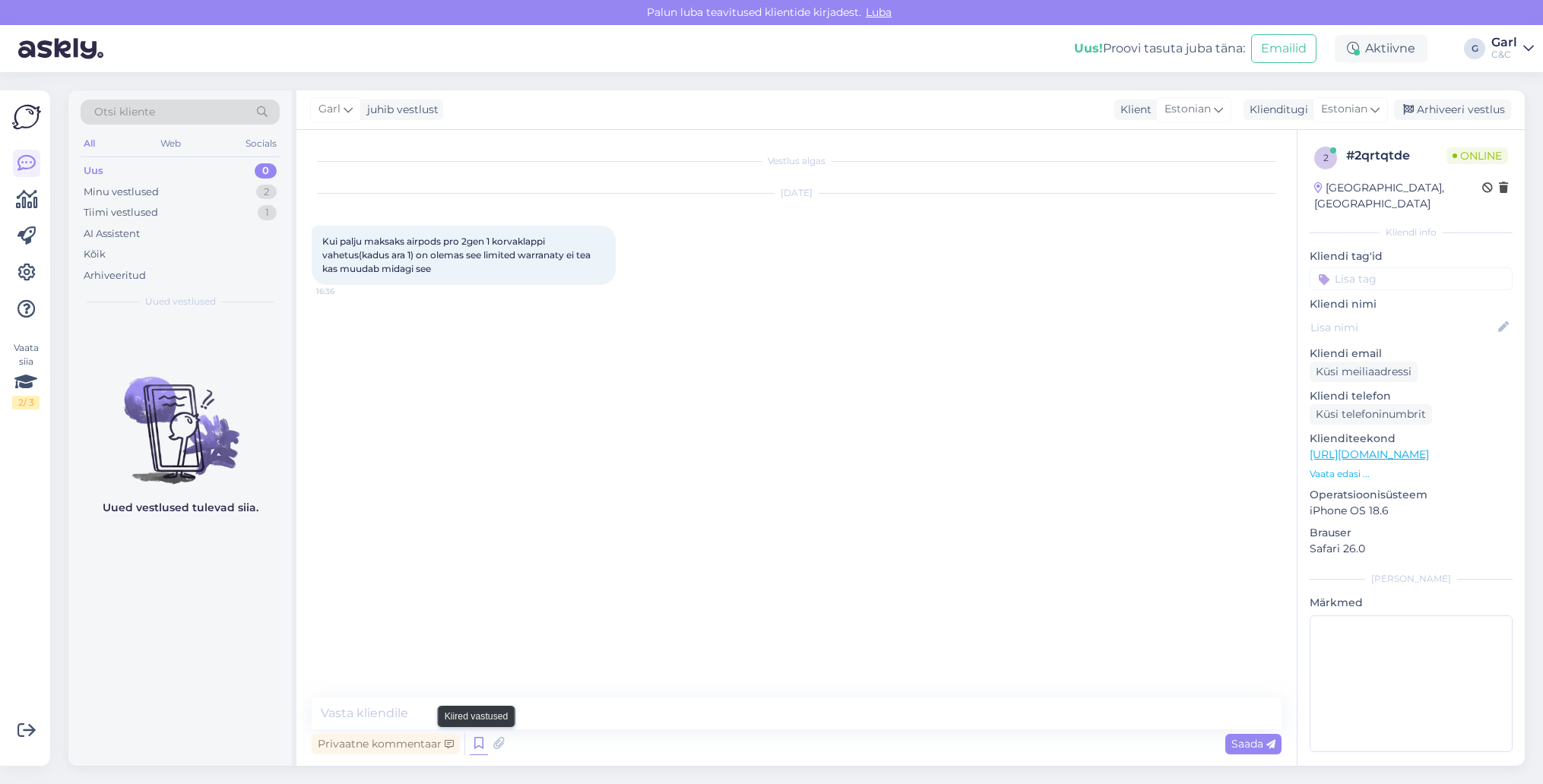
click at [479, 744] on icon at bounding box center [478, 743] width 18 height 23
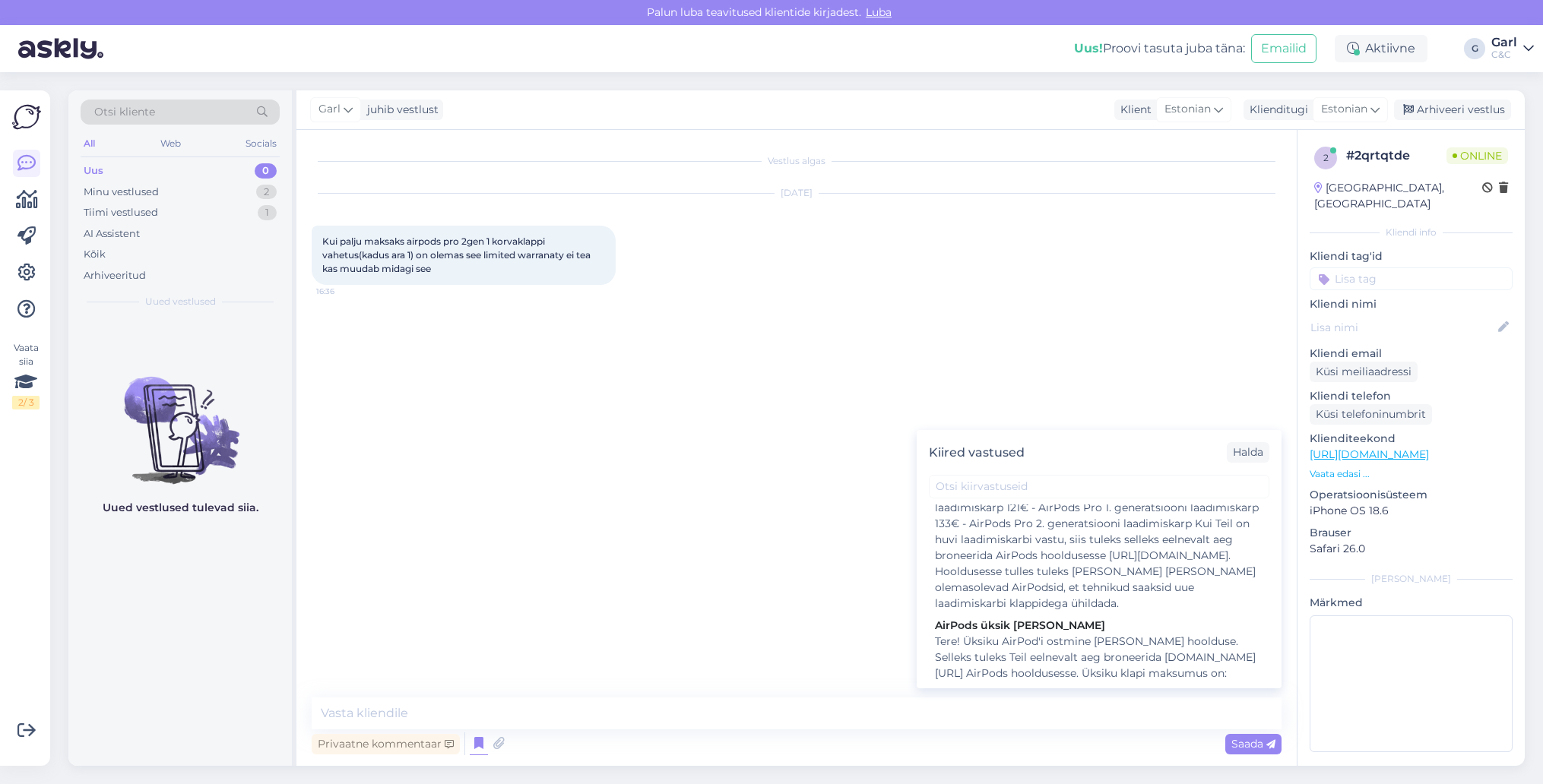
scroll to position [1547, 0]
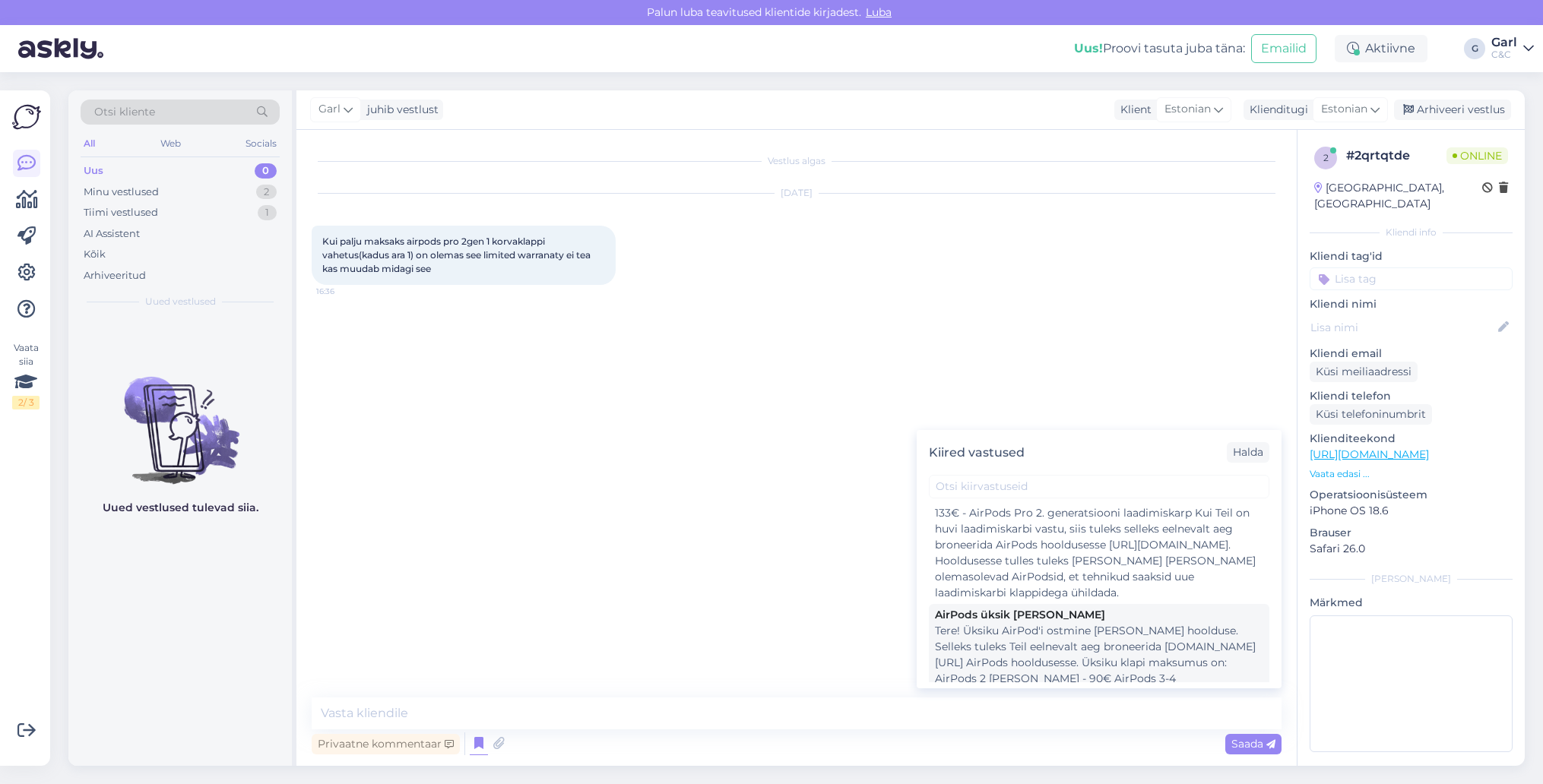
click at [1114, 623] on div "Tere! Üksiku AirPod'i ostmine [PERSON_NAME] hoolduse. Selleks tuleks Teil eelne…" at bounding box center [1099, 695] width 328 height 144
type textarea "Tere! Üksiku AirPod'i ostmine [PERSON_NAME] hoolduse. Selleks tuleks Teil eelne…"
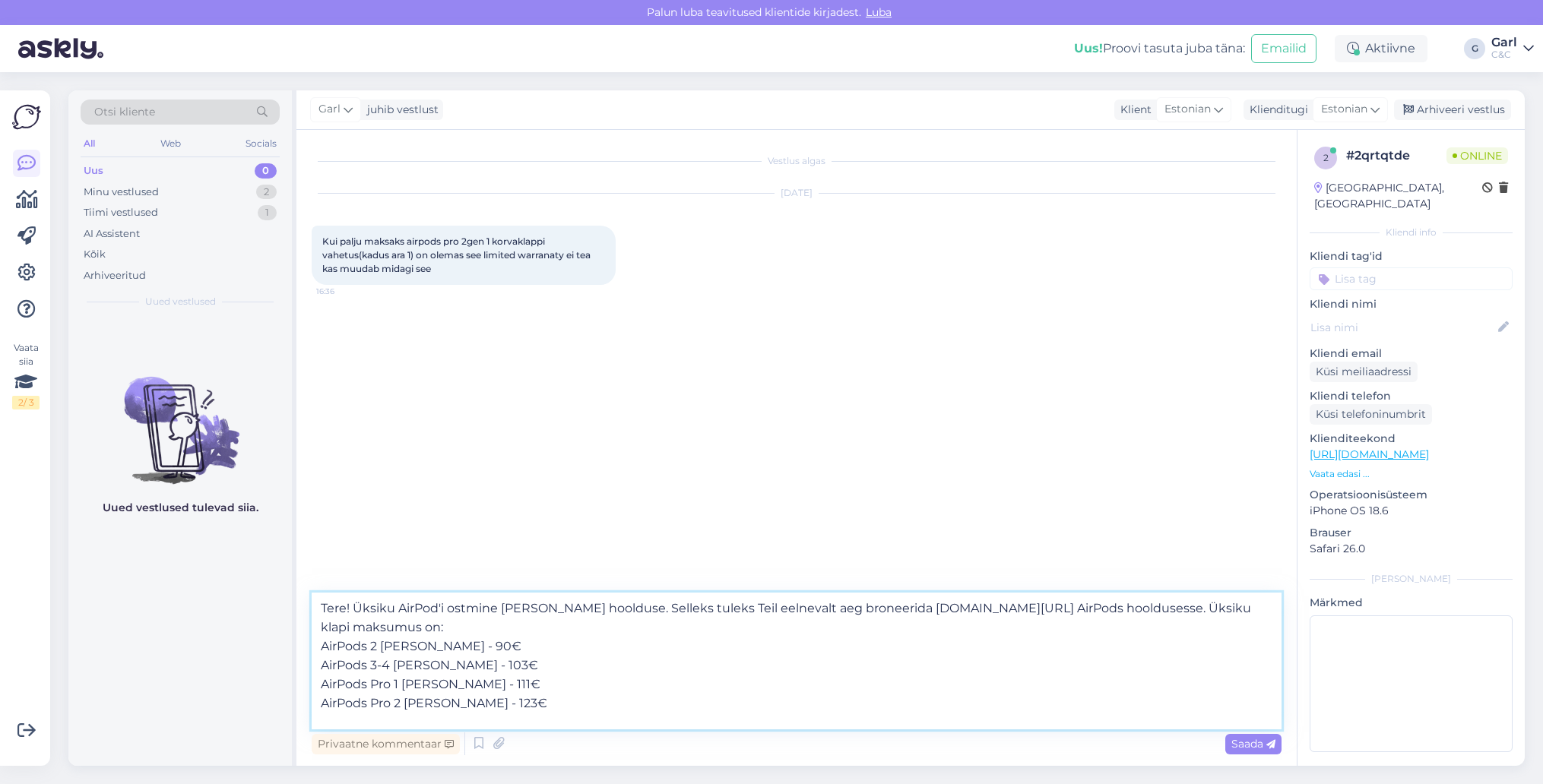
click at [725, 706] on textarea "Tere! Üksiku AirPod'i ostmine [PERSON_NAME] hoolduse. Selleks tuleks Teil eelne…" at bounding box center [796, 661] width 970 height 137
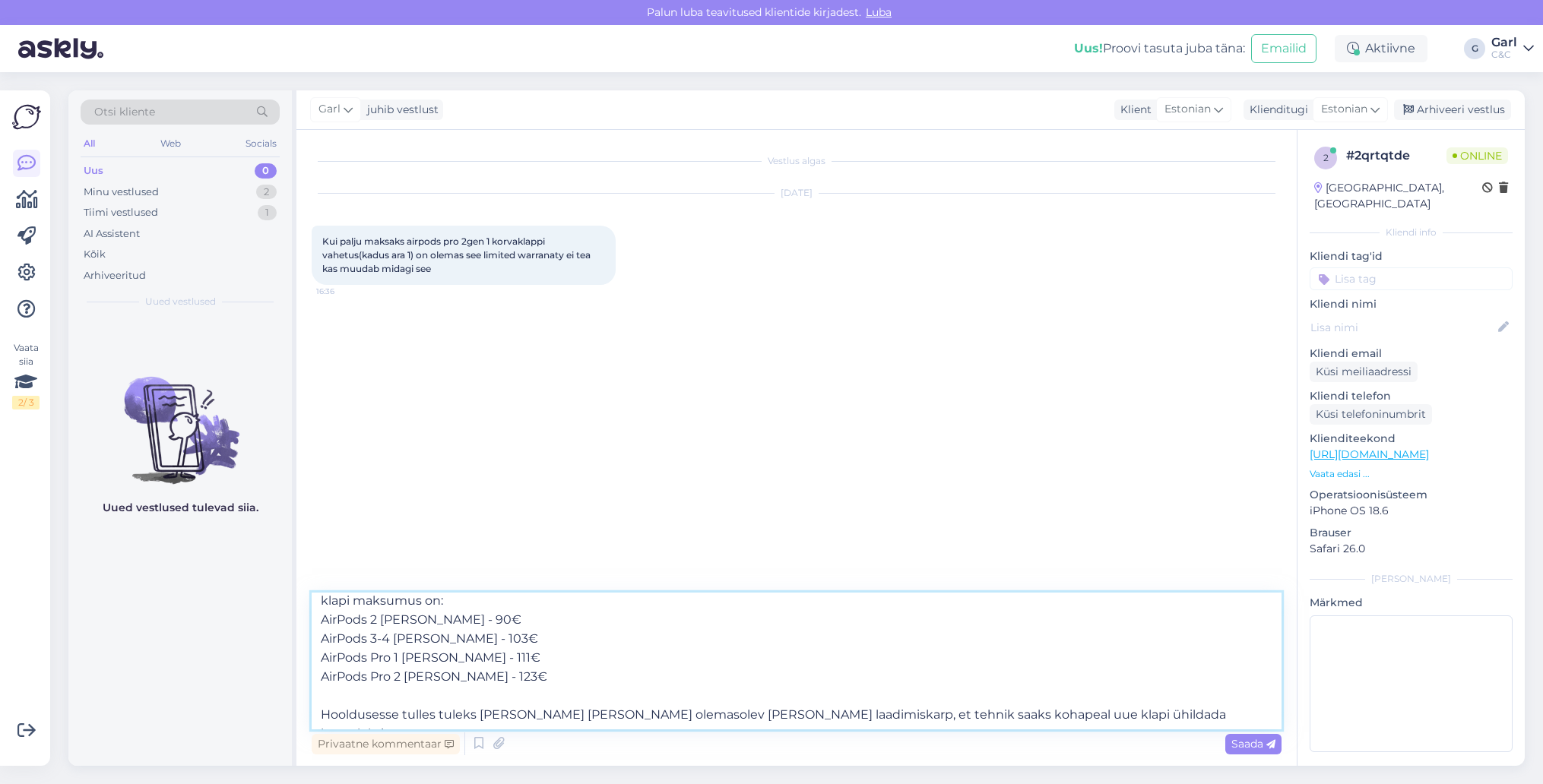
scroll to position [0, 0]
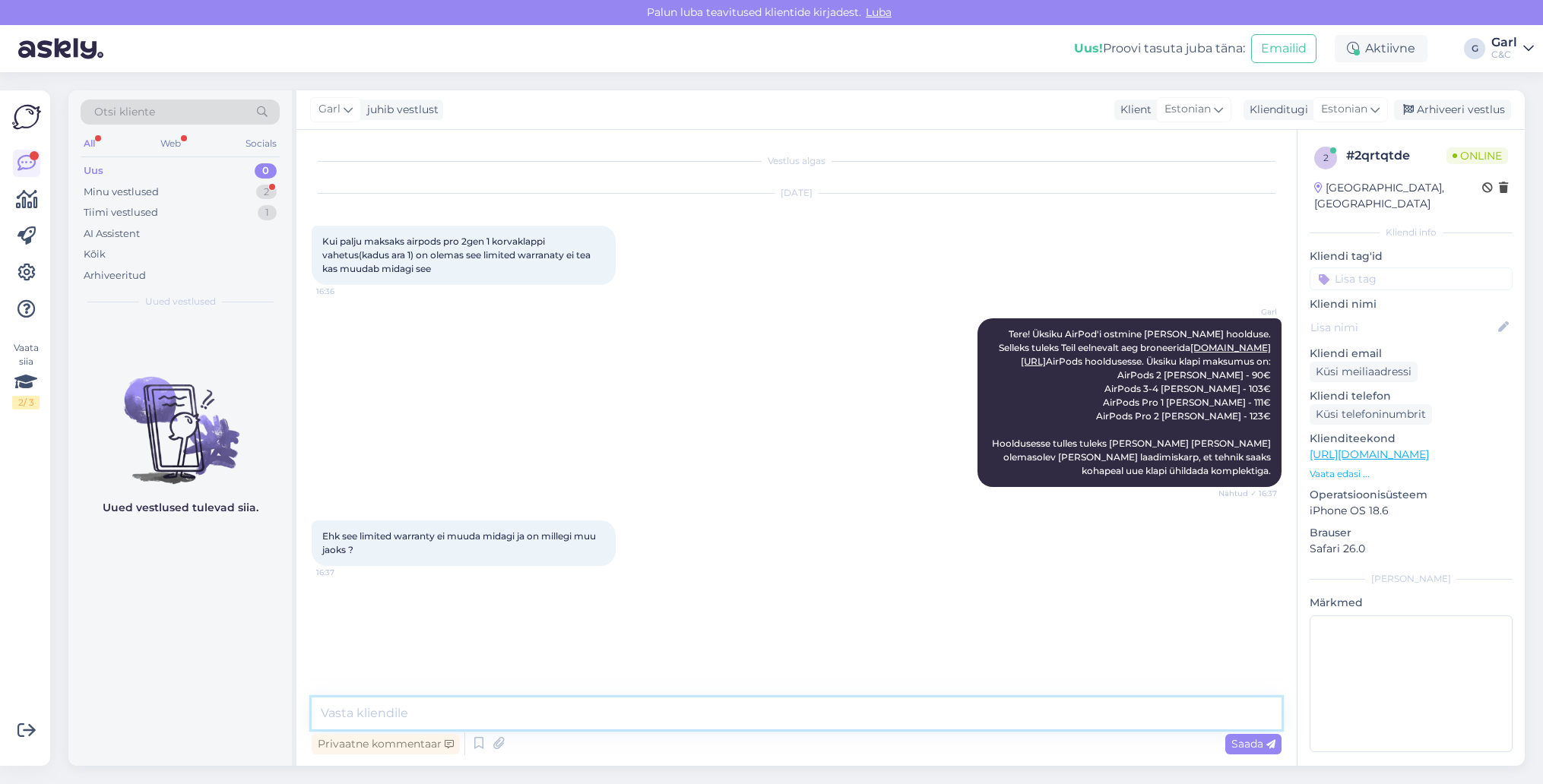
click at [502, 721] on textarea at bounding box center [796, 713] width 970 height 32
type textarea "Garantii alla kaotatud [PERSON_NAME] kuulu tõepoolest."
click at [241, 189] on div "Minu vestlused 2" at bounding box center [180, 192] width 199 height 21
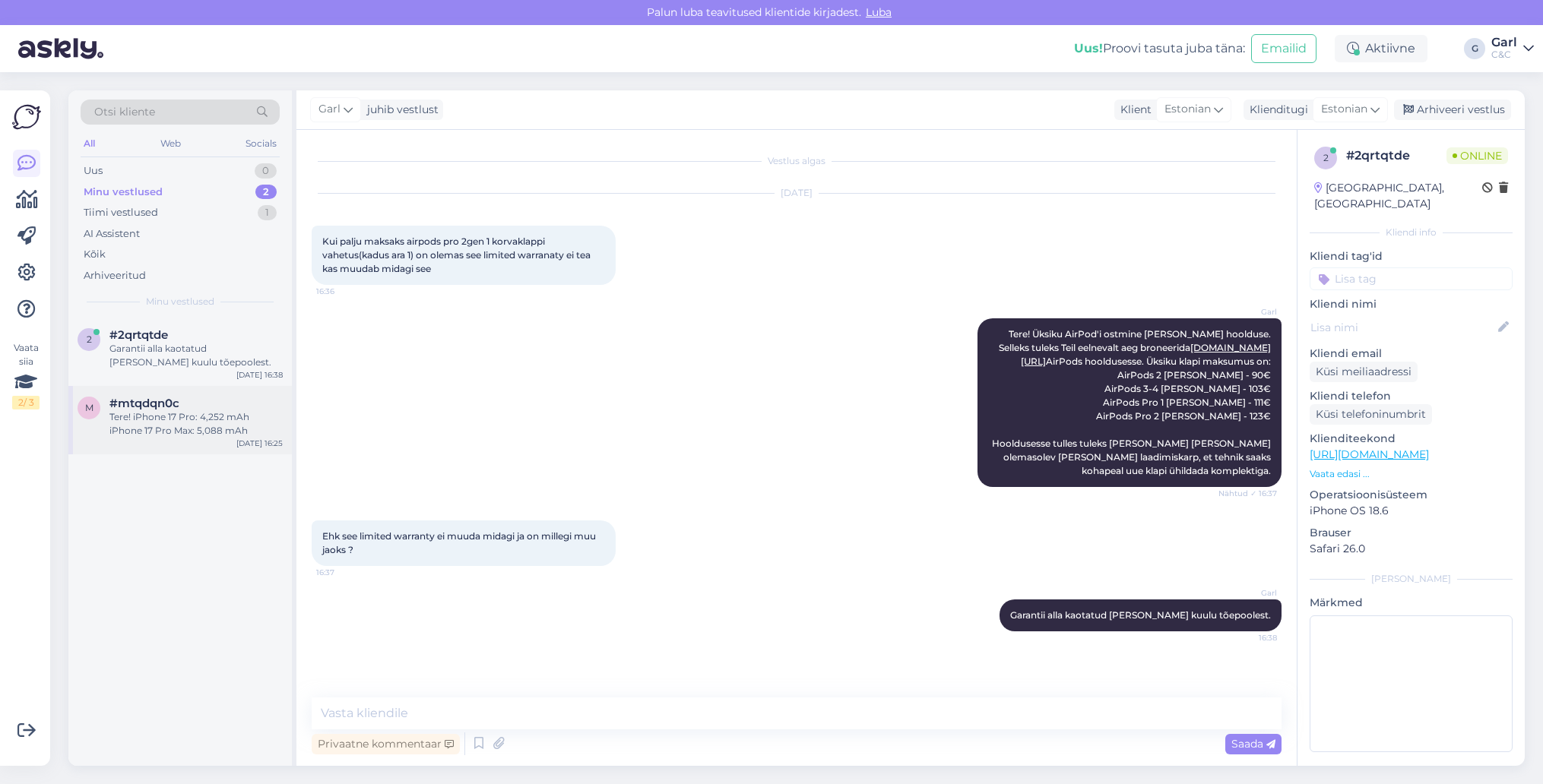
click at [203, 425] on div "Tere! iPhone 17 Pro: 4,252 mAh iPhone 17 Pro Max: 5,088 mAh" at bounding box center [196, 423] width 173 height 27
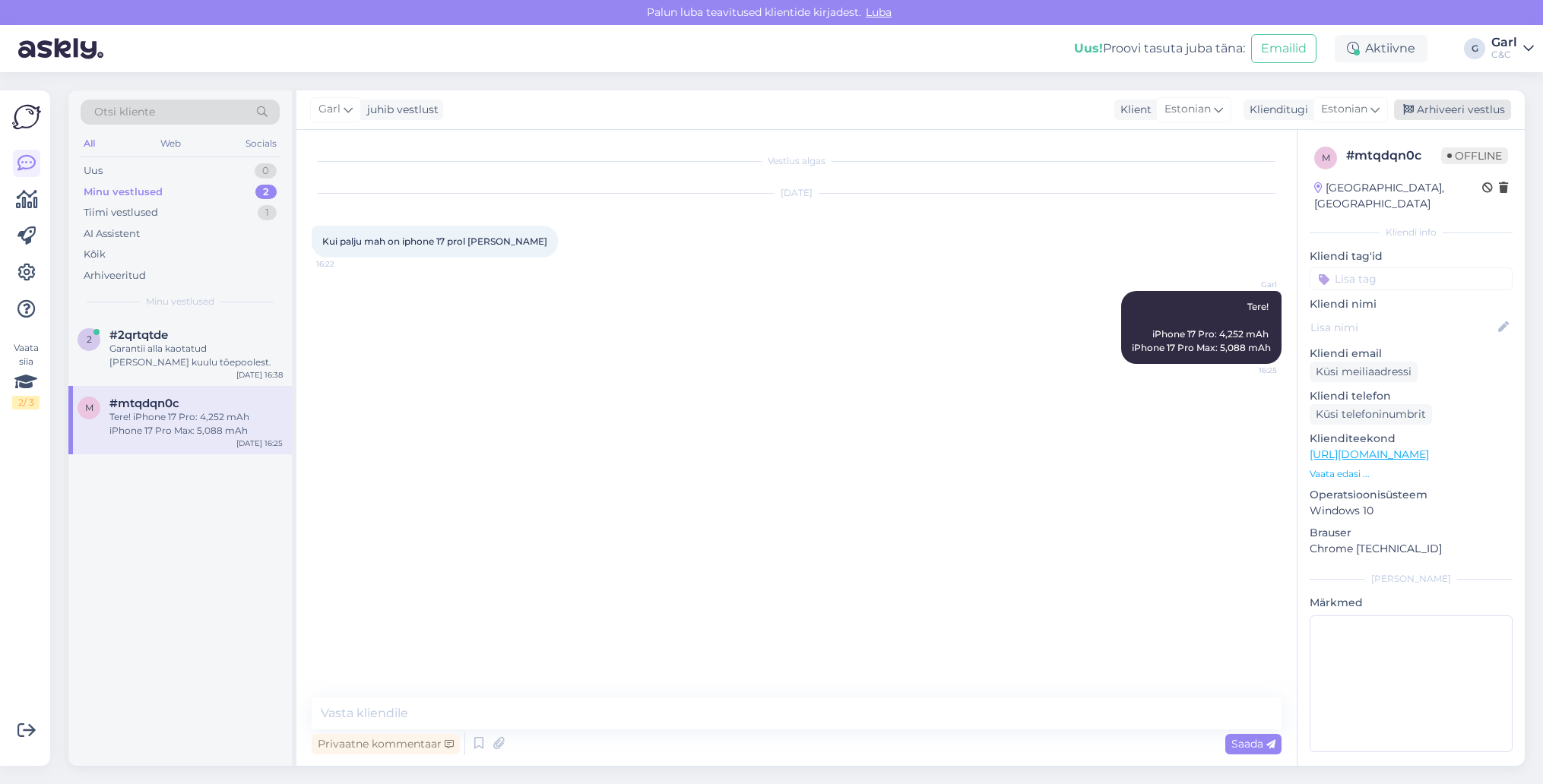
click at [1465, 109] on div "Arhiveeri vestlus" at bounding box center [1452, 109] width 117 height 20
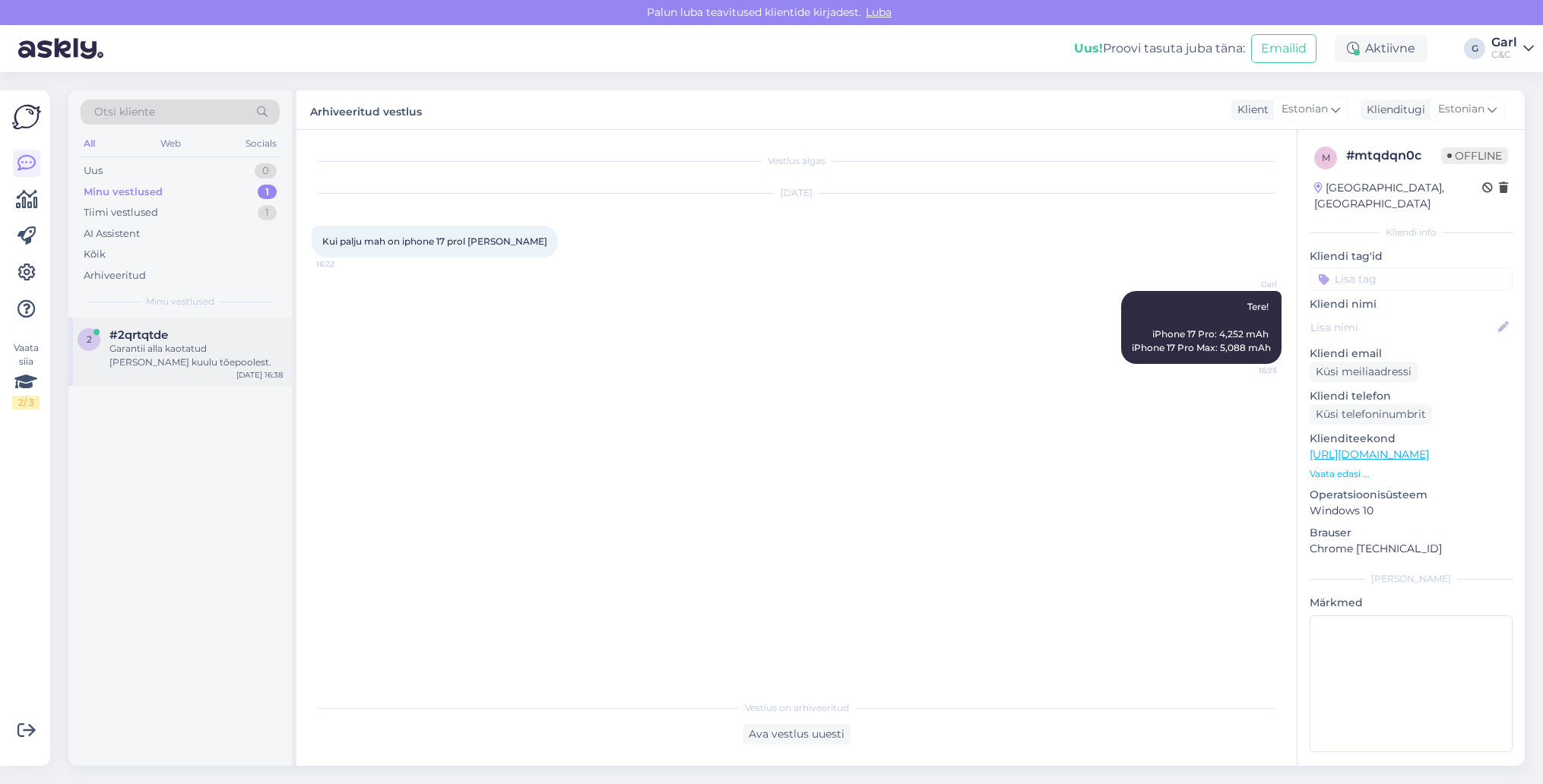
click at [212, 351] on div "Garantii alla kaotatud [PERSON_NAME] kuulu tõepoolest." at bounding box center [196, 355] width 173 height 27
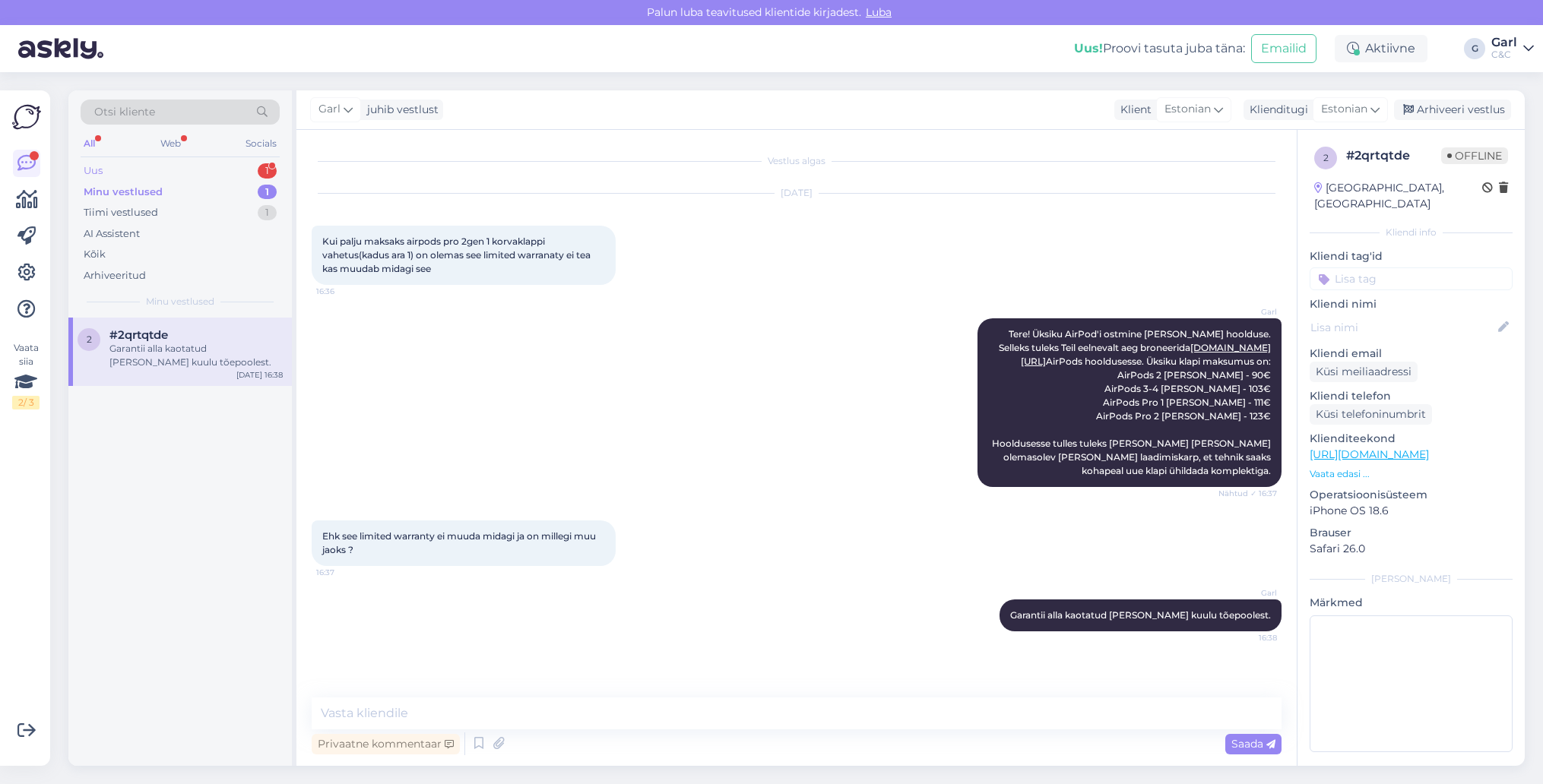
click at [263, 161] on div "Uus 1" at bounding box center [180, 171] width 199 height 21
click at [18, 201] on icon at bounding box center [27, 199] width 22 height 18
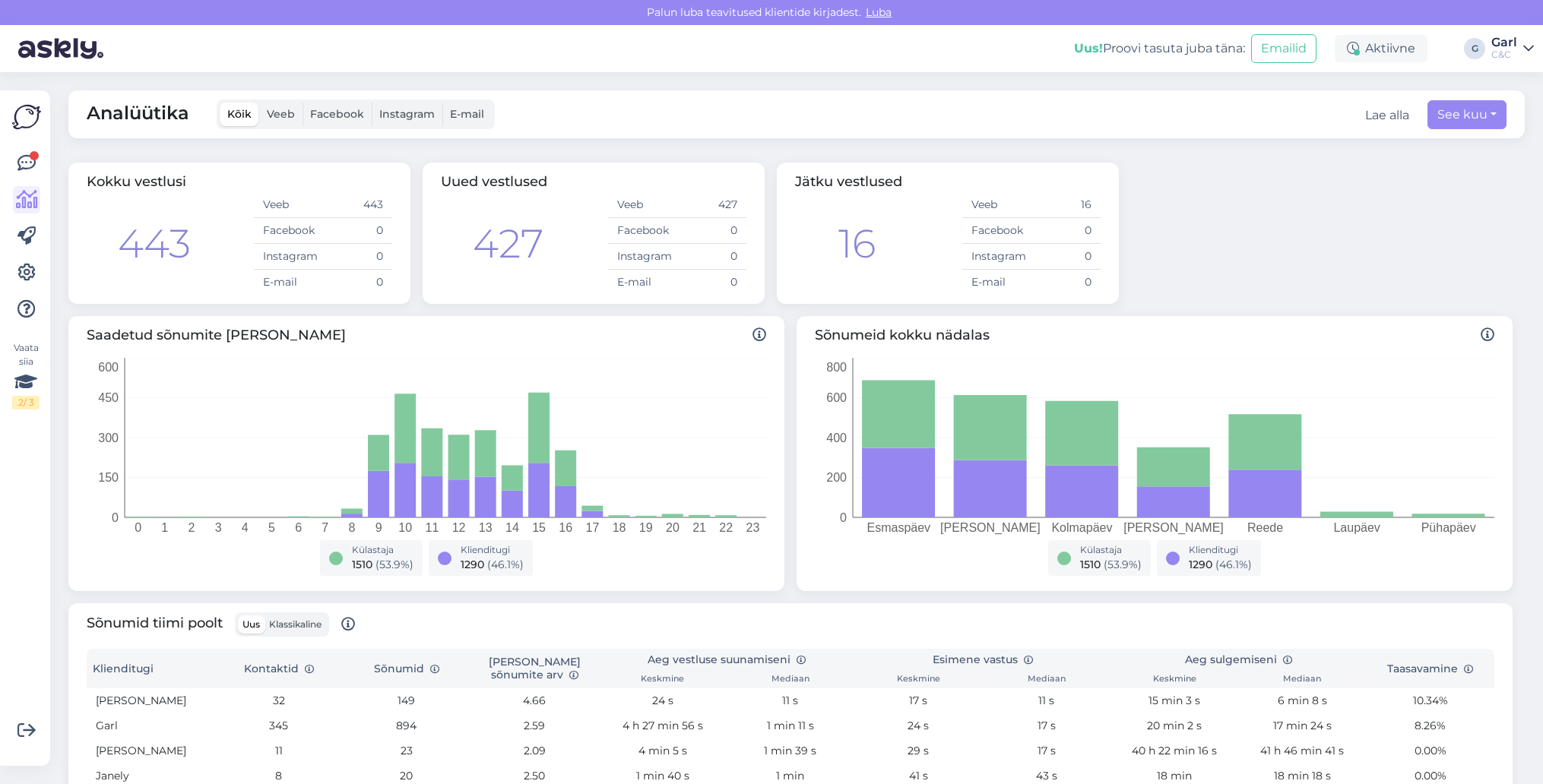
click at [29, 121] on img at bounding box center [26, 116] width 29 height 29
click at [23, 272] on icon at bounding box center [26, 272] width 18 height 18
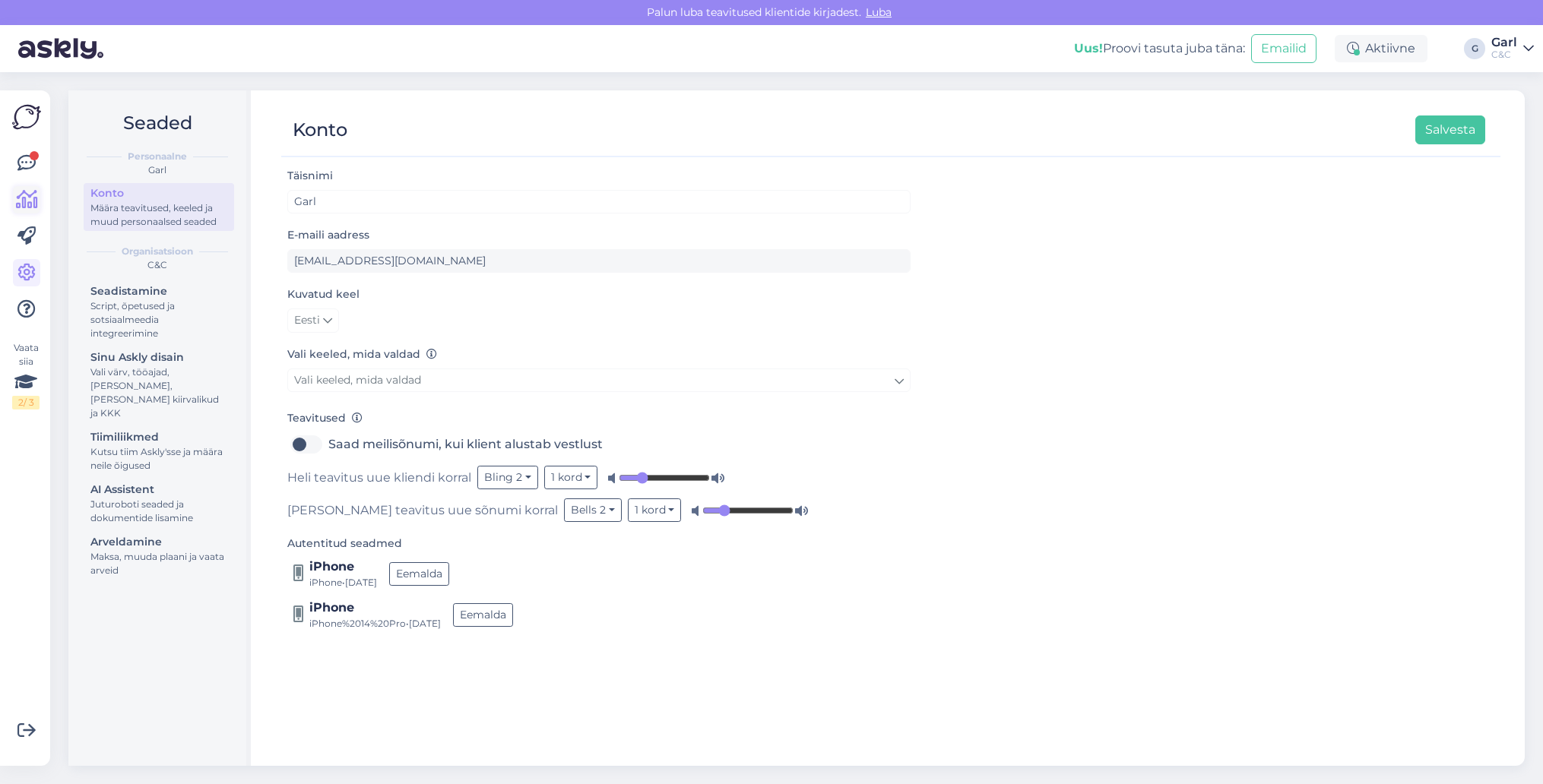
click at [23, 196] on icon at bounding box center [27, 199] width 22 height 18
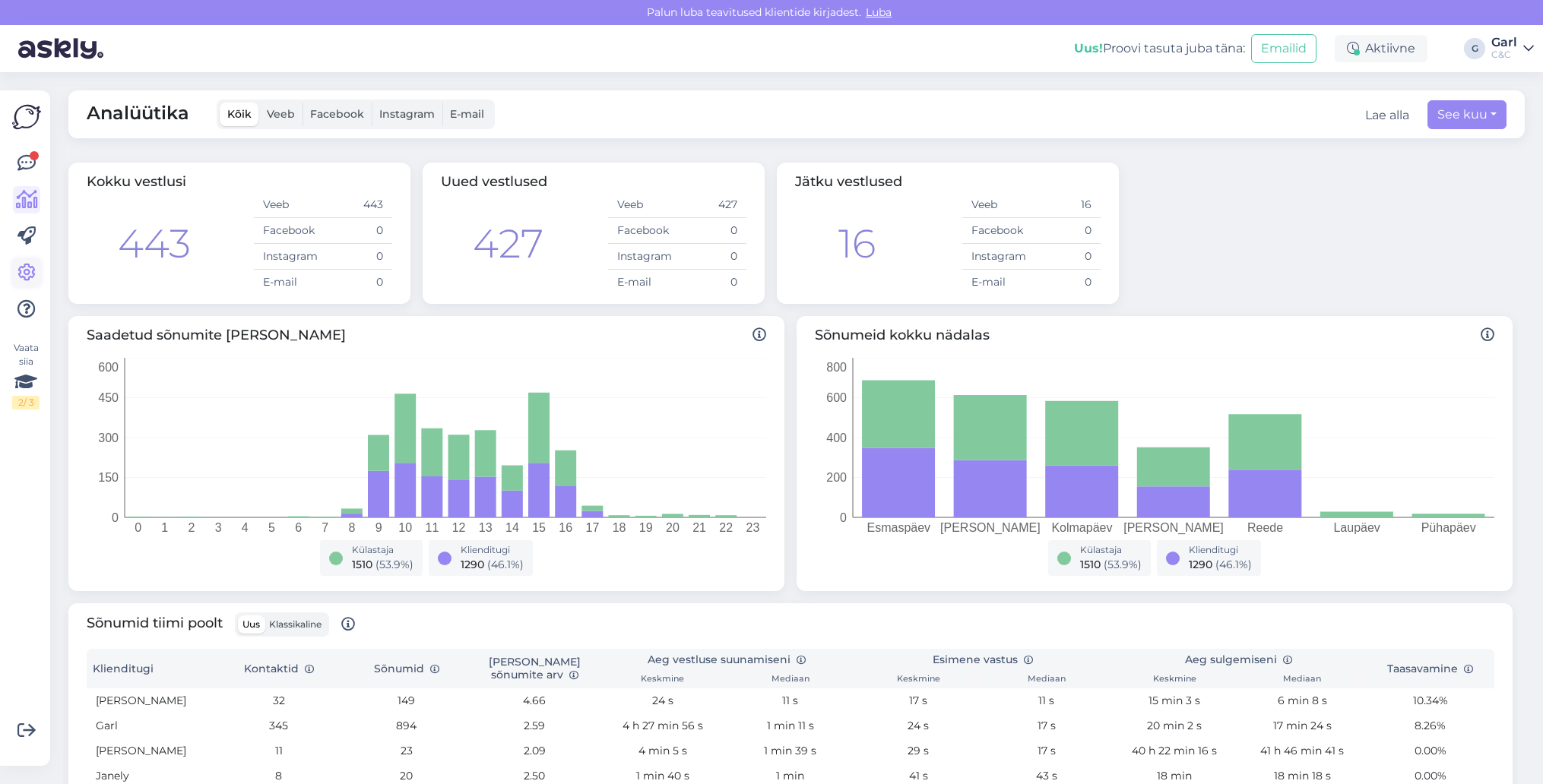
click at [29, 274] on icon at bounding box center [26, 272] width 18 height 18
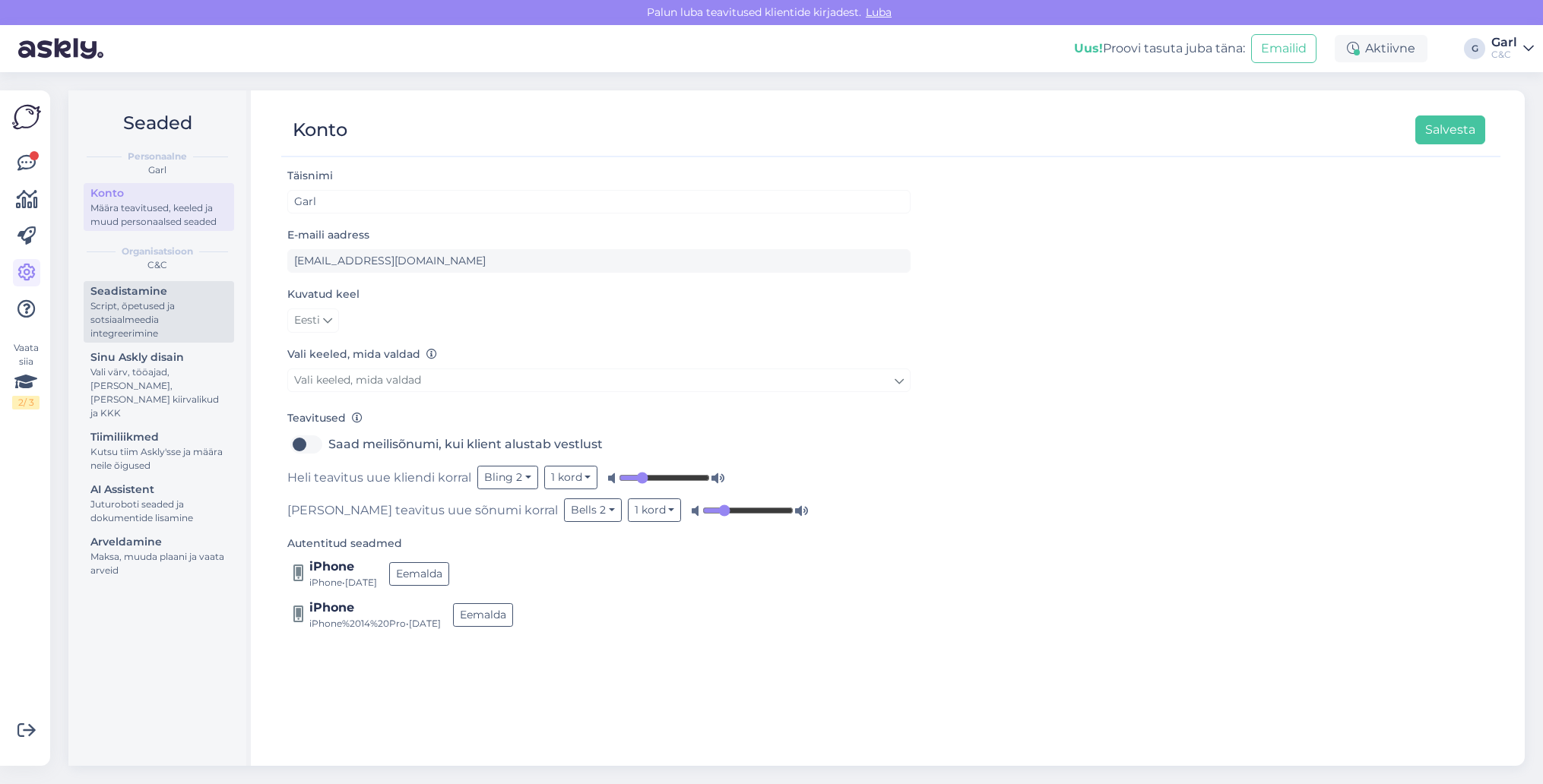
click at [182, 289] on div "Seadistamine" at bounding box center [158, 291] width 137 height 16
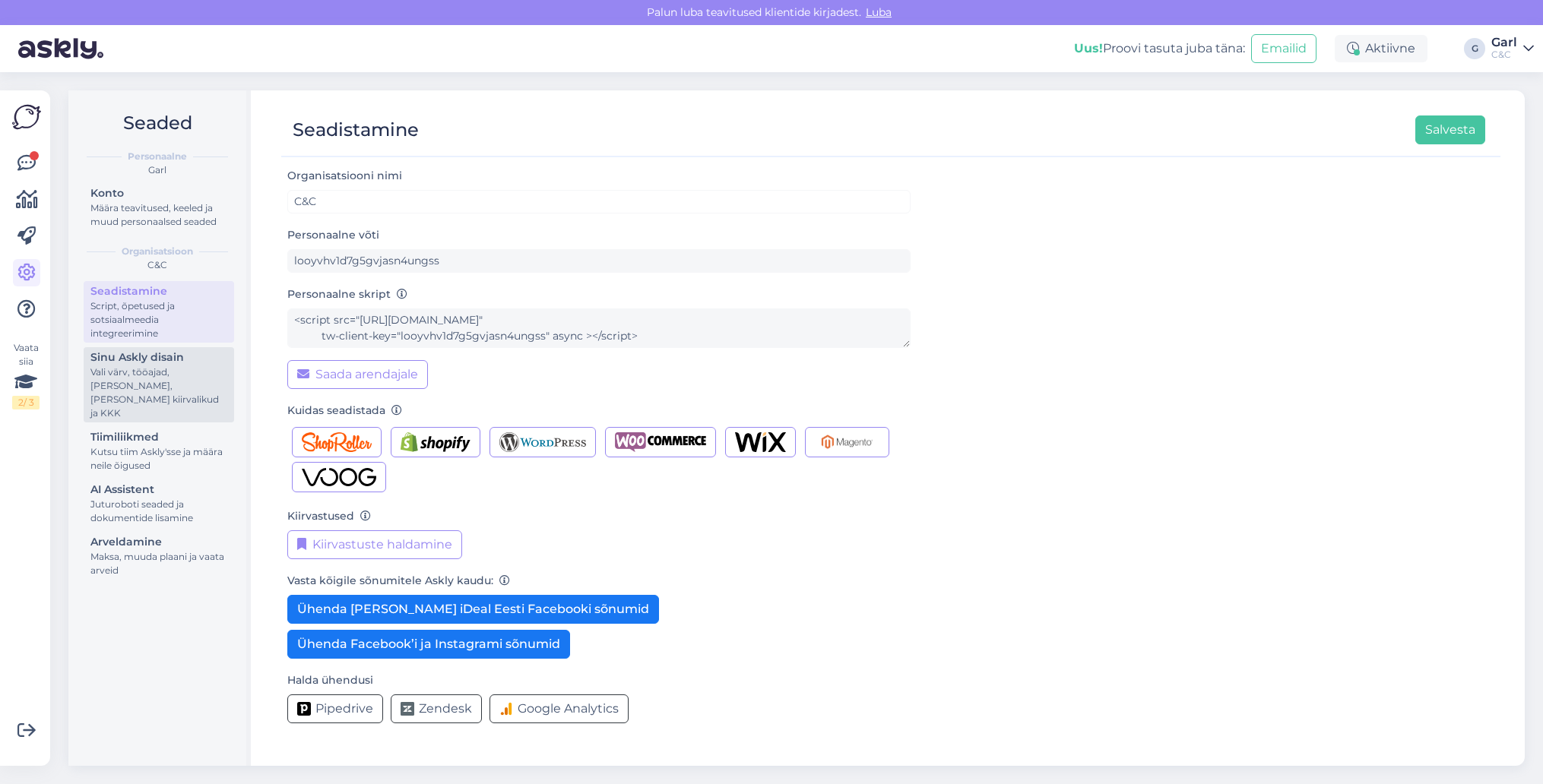
click at [168, 357] on div "Sinu Askly disain" at bounding box center [158, 357] width 137 height 16
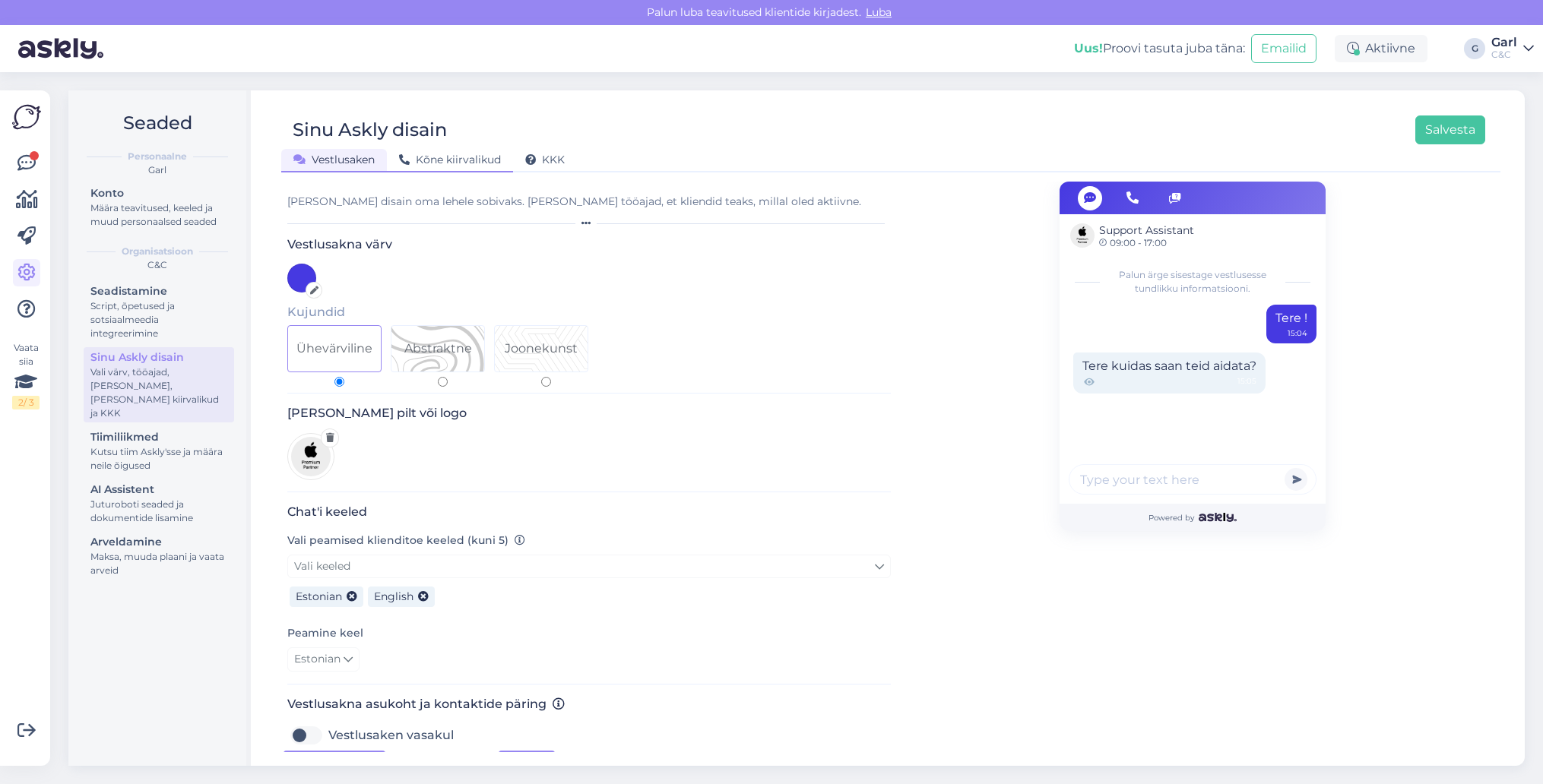
click at [486, 167] on div "Kõne kiirvalikud" at bounding box center [450, 161] width 126 height 23
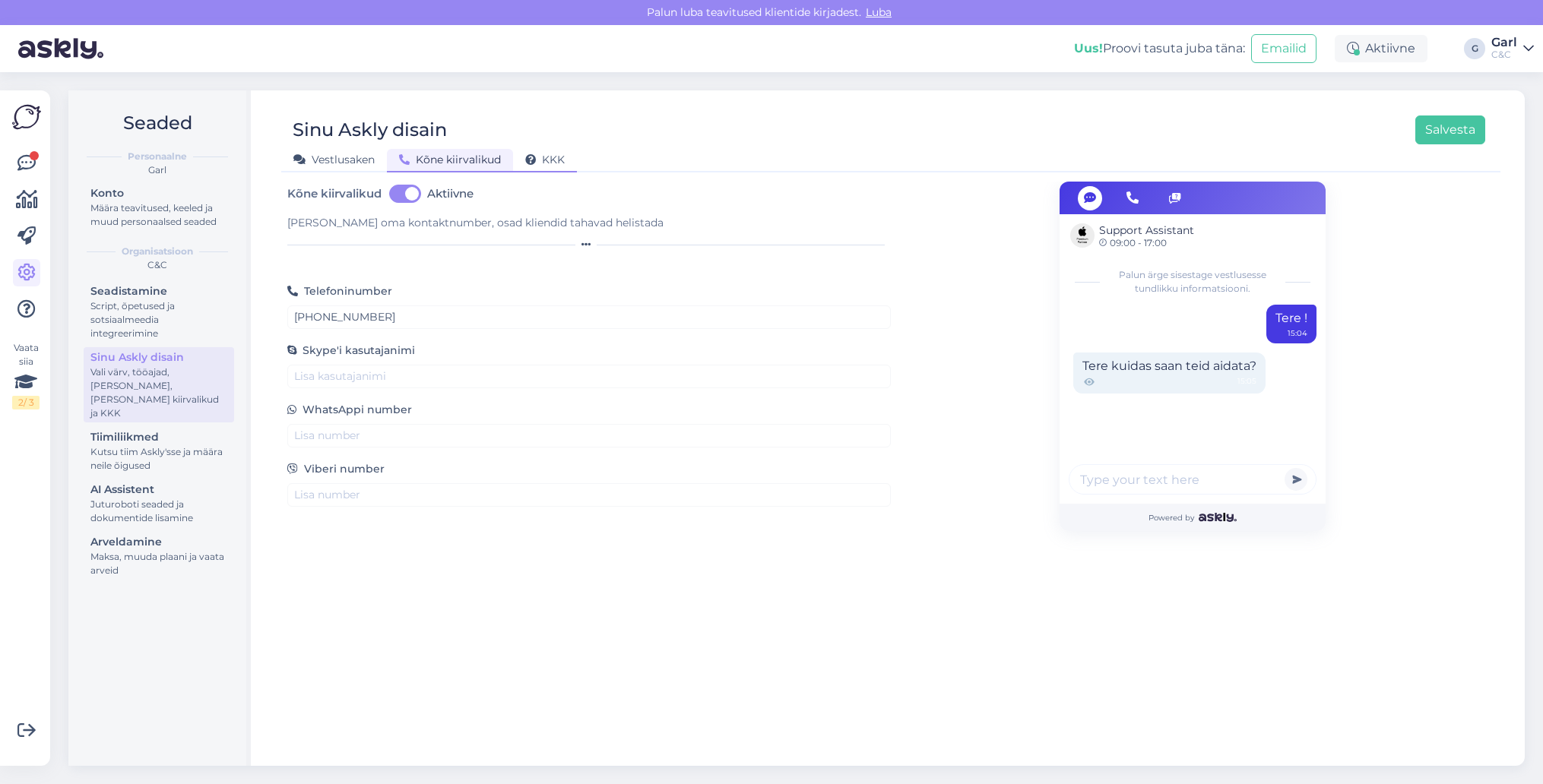
click at [541, 159] on span "KKK" at bounding box center [544, 160] width 40 height 14
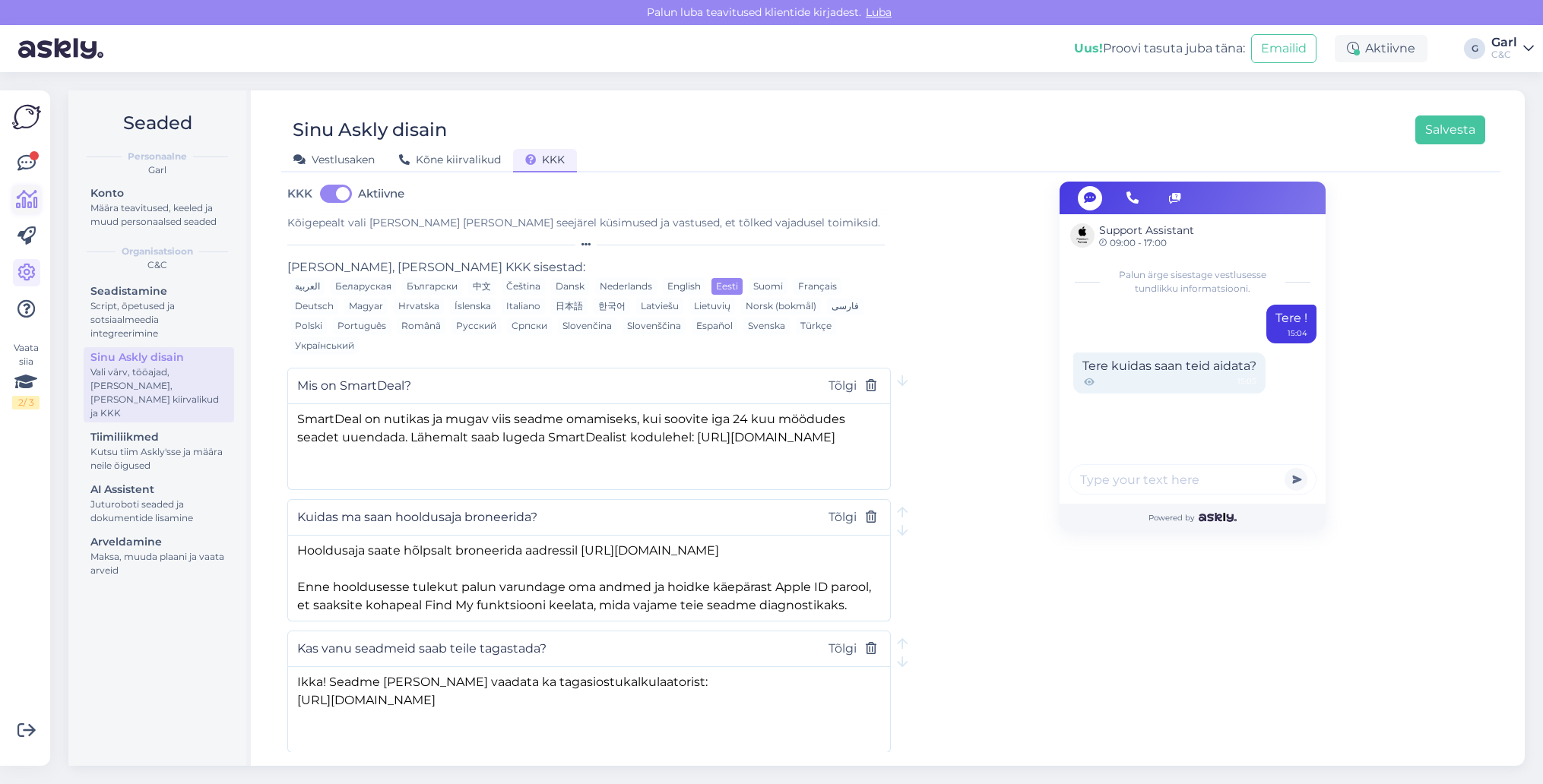
click at [25, 196] on icon at bounding box center [27, 199] width 22 height 18
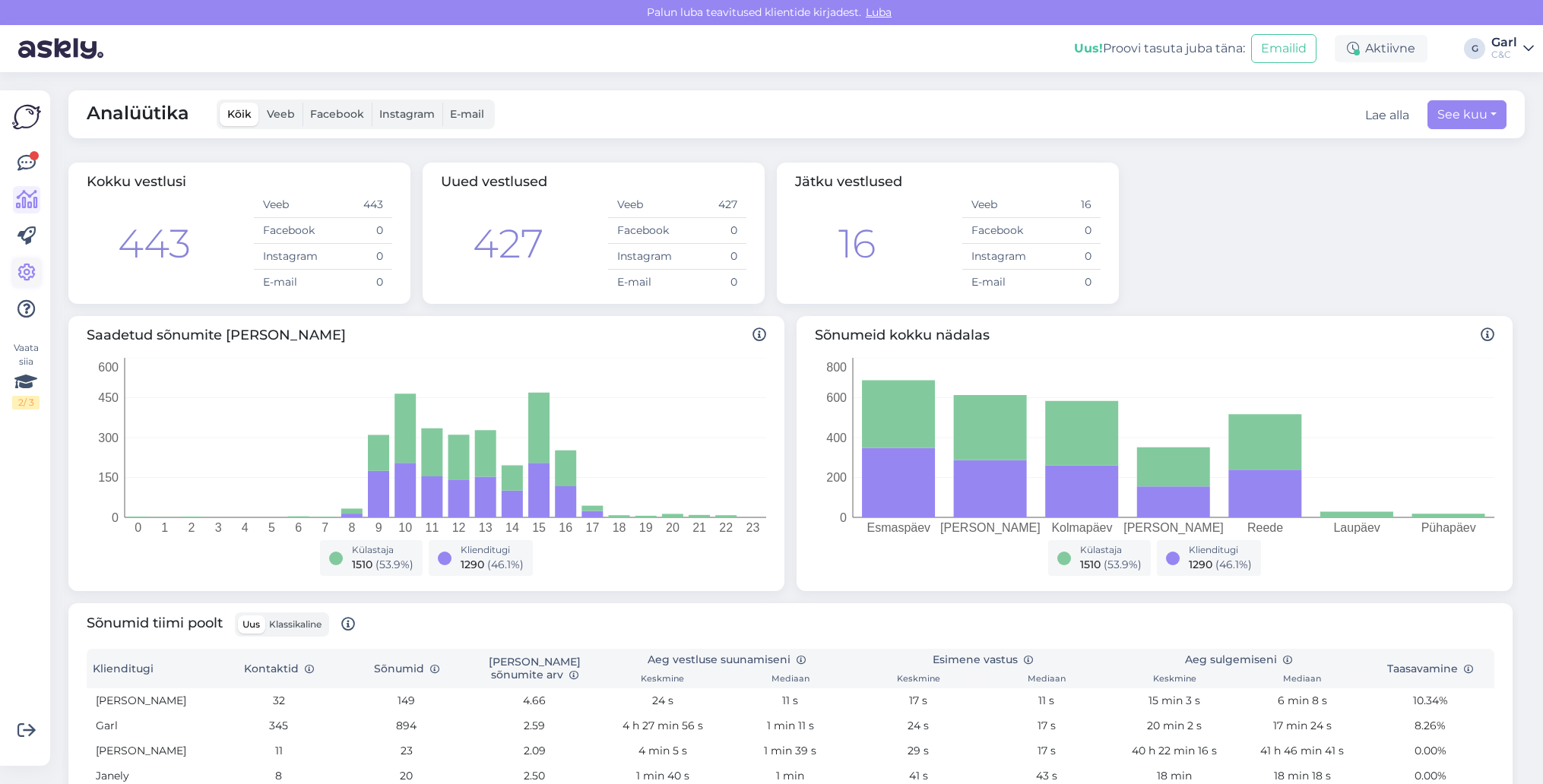
click at [27, 269] on icon at bounding box center [26, 272] width 18 height 18
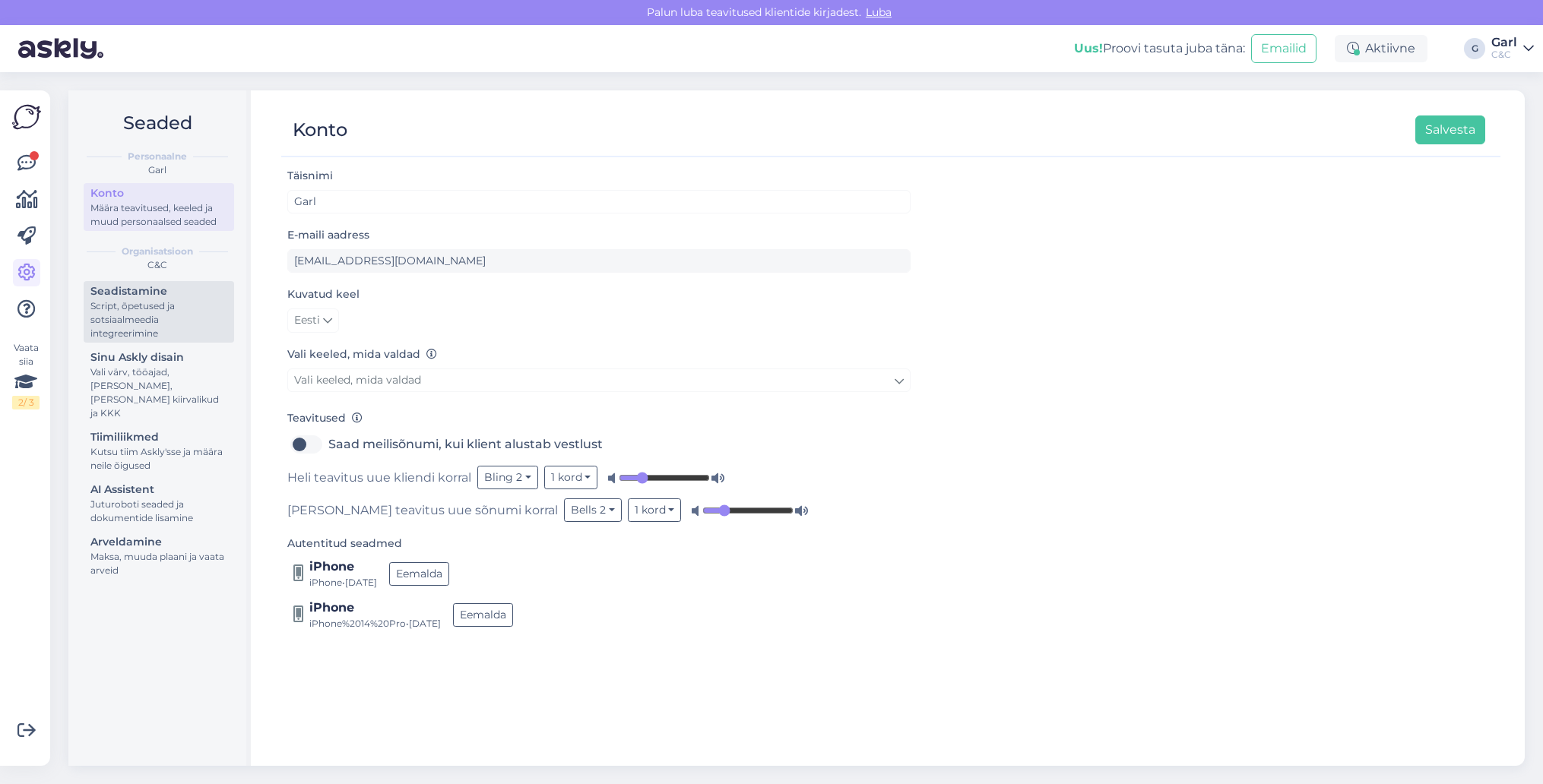
click at [162, 287] on div "Seadistamine" at bounding box center [158, 291] width 137 height 16
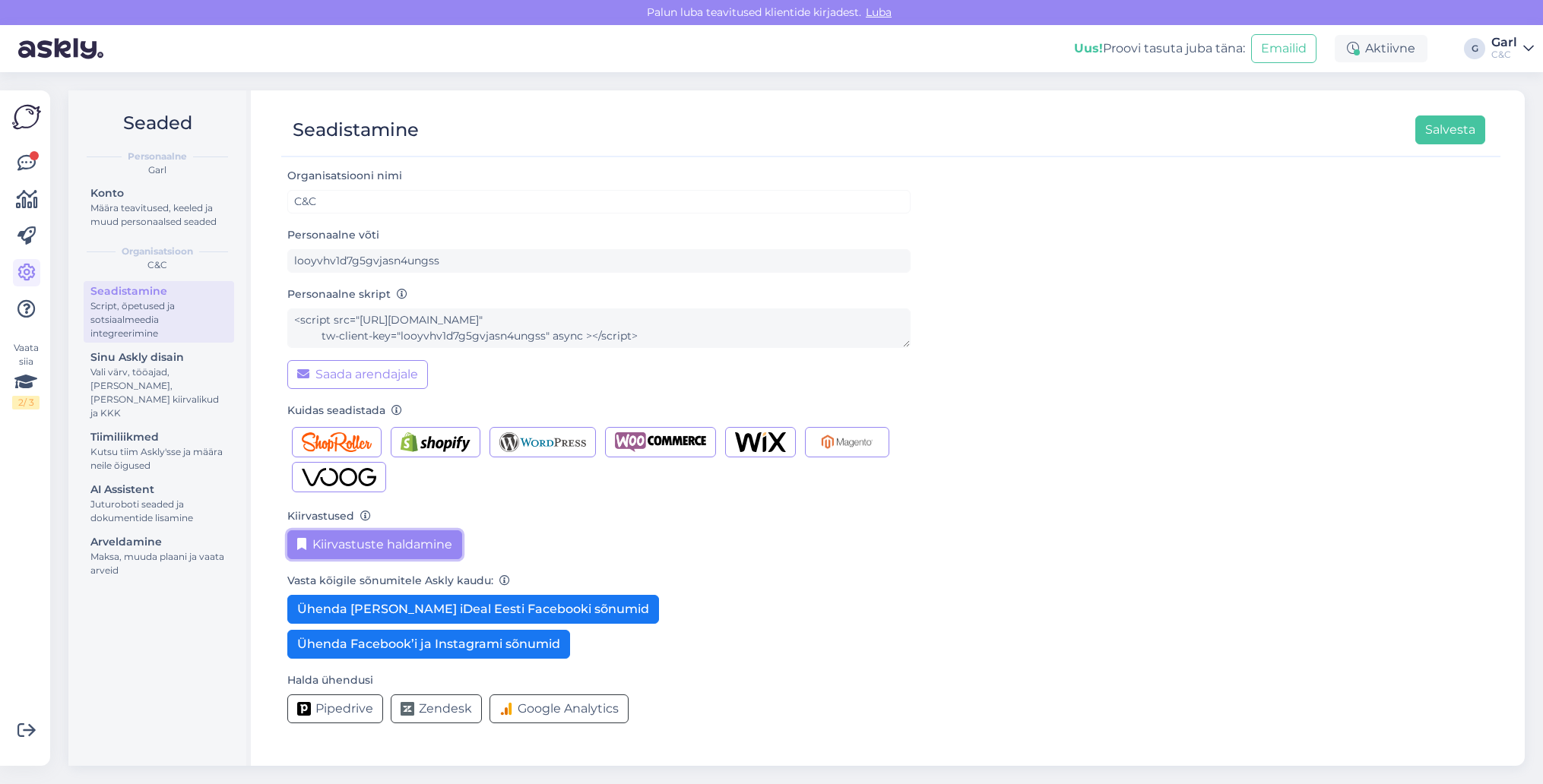
click at [382, 549] on button "Kiirvastuste haldamine" at bounding box center [374, 544] width 175 height 29
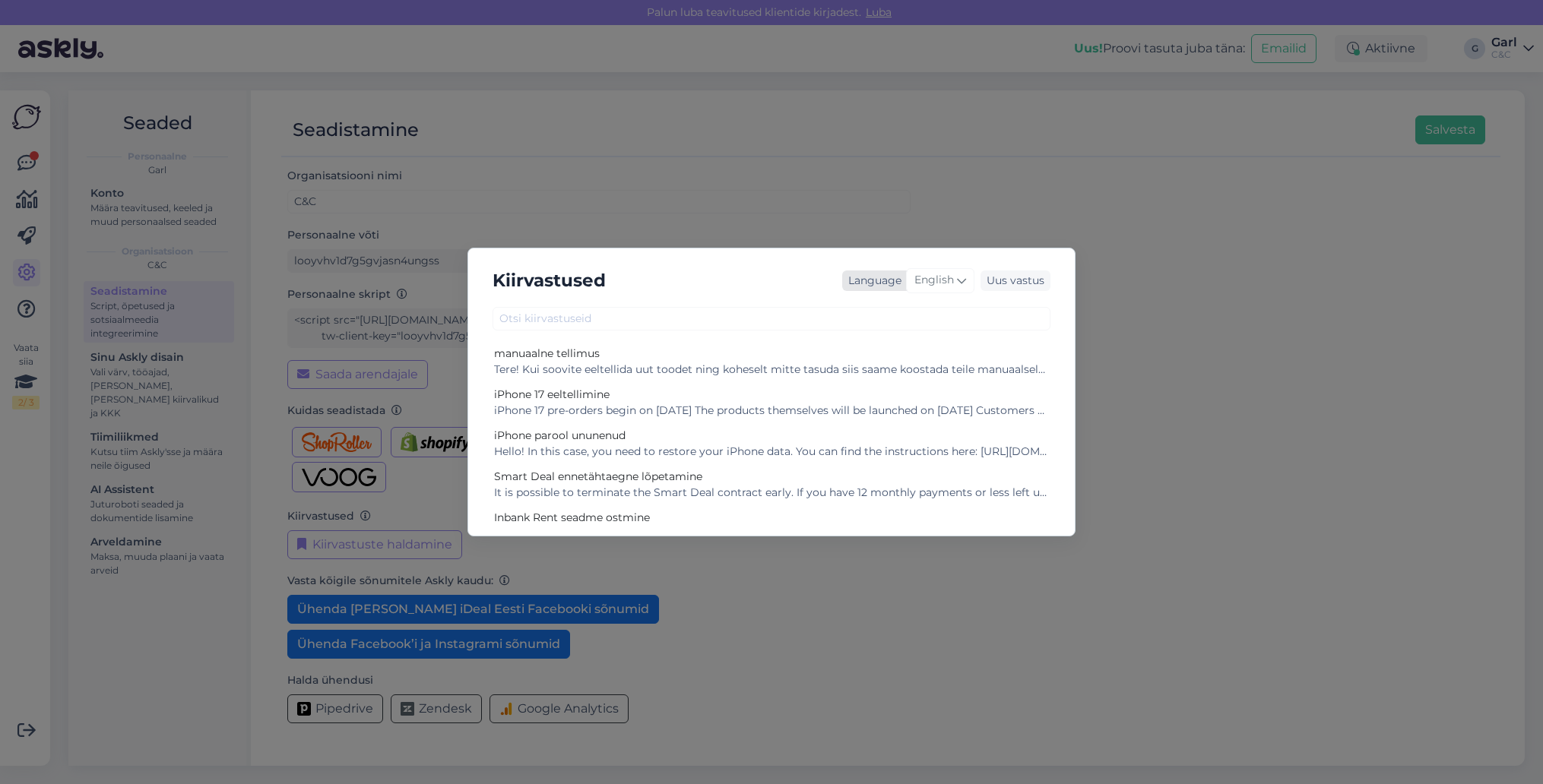
click at [949, 290] on div "English" at bounding box center [940, 279] width 68 height 24
click at [898, 477] on link "Estonian" at bounding box center [908, 480] width 167 height 24
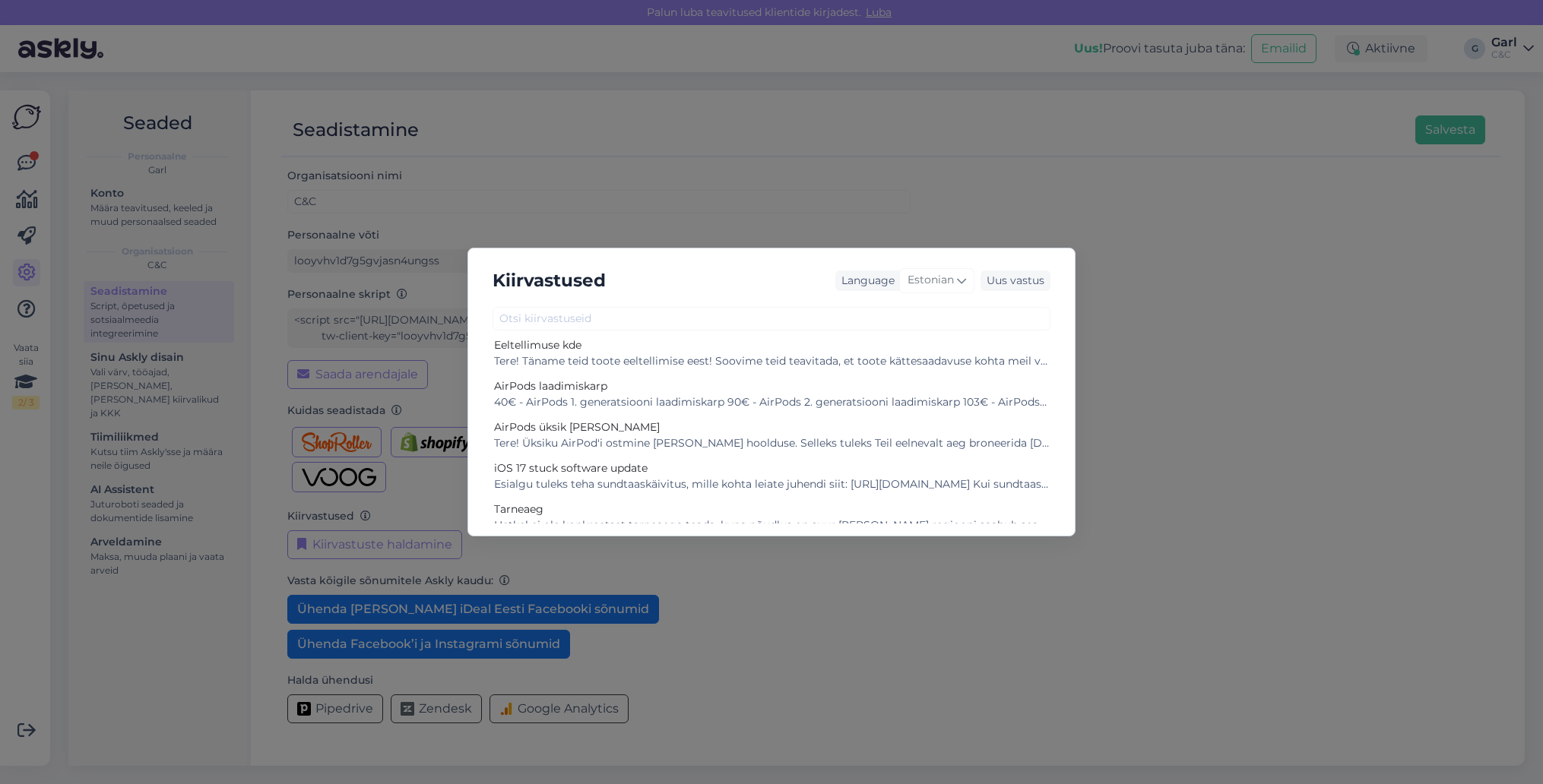
scroll to position [383, 0]
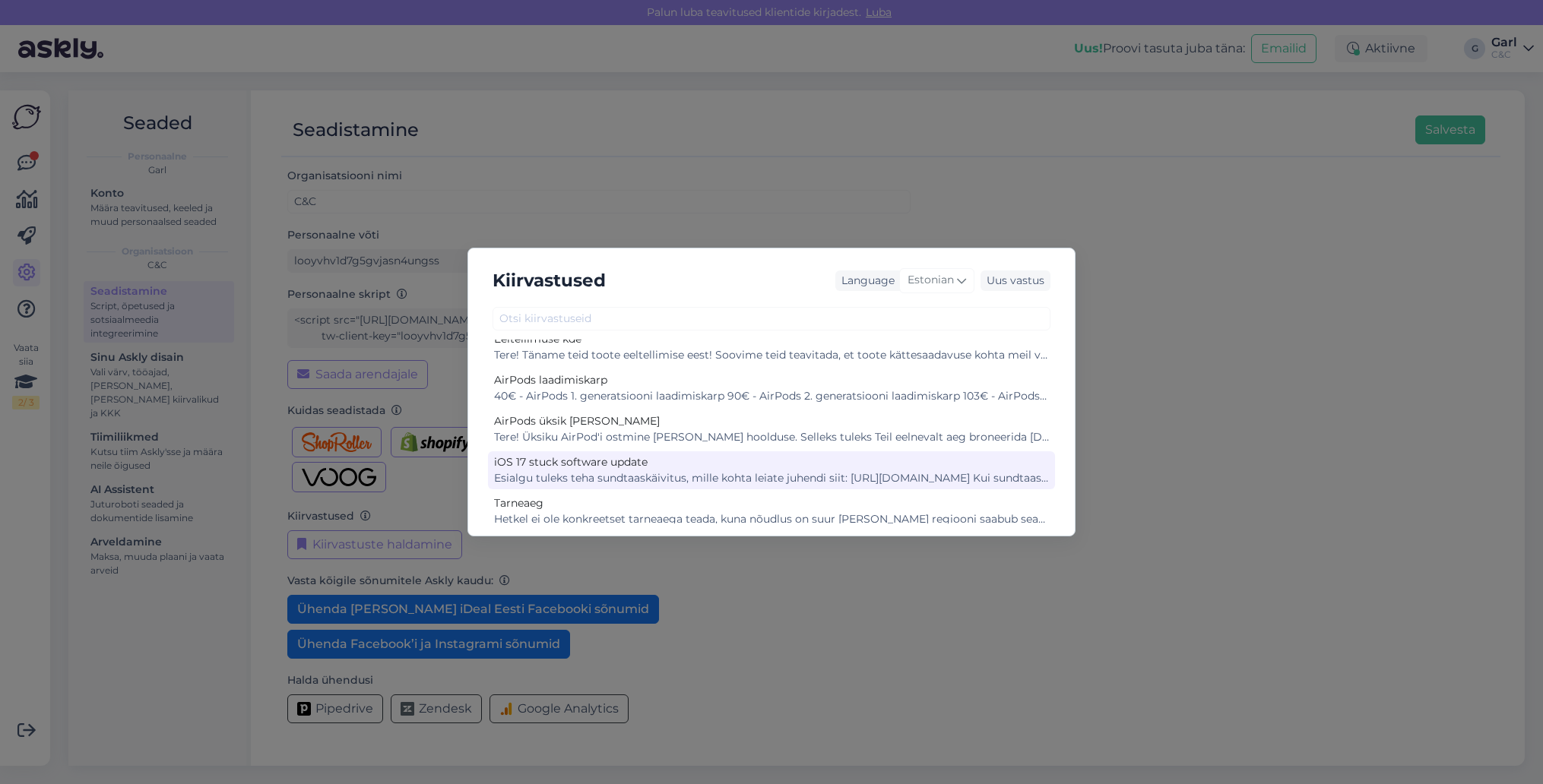
click at [690, 463] on div "iOS 17 stuck software update" at bounding box center [771, 462] width 554 height 16
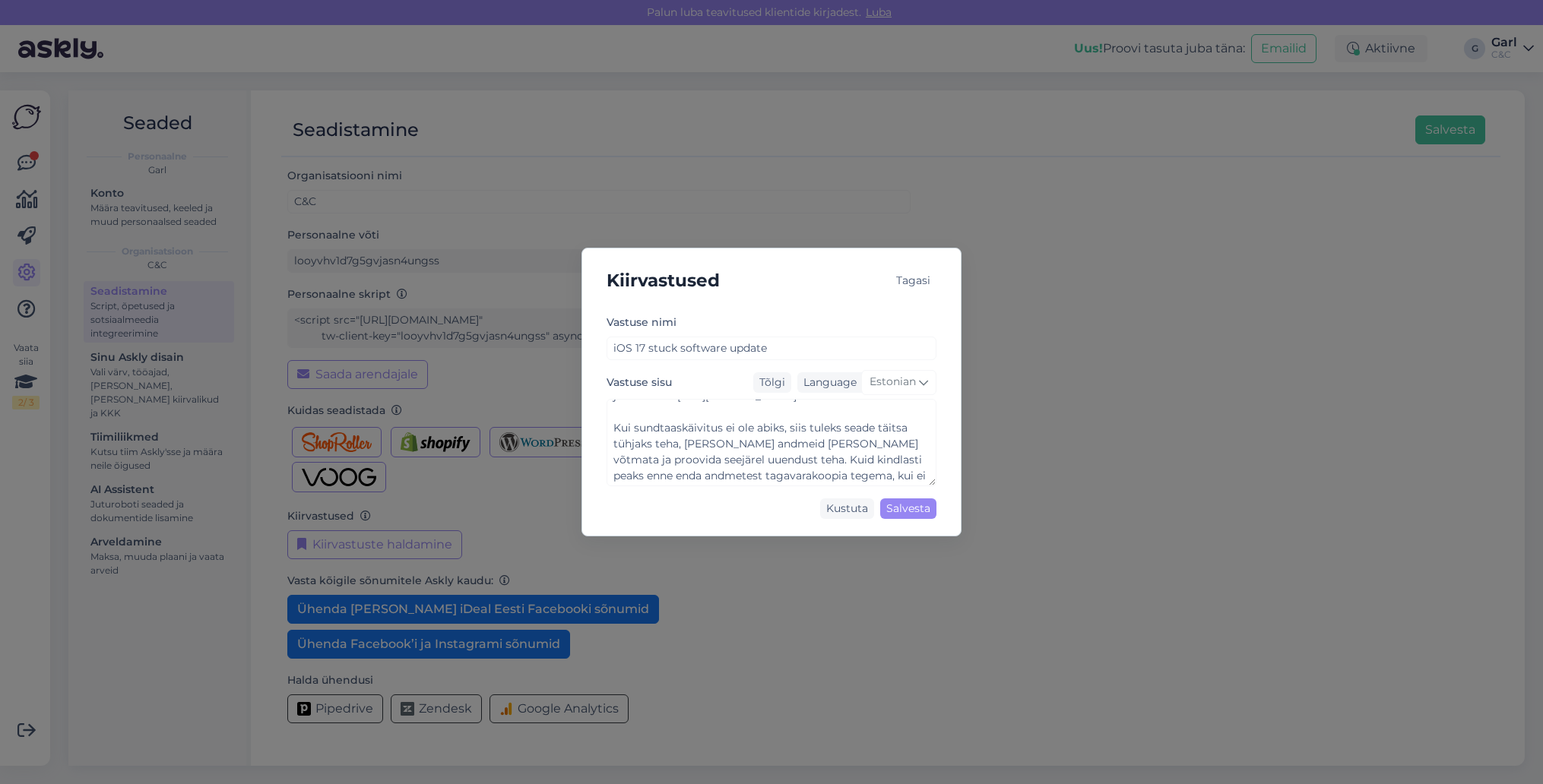
scroll to position [0, 0]
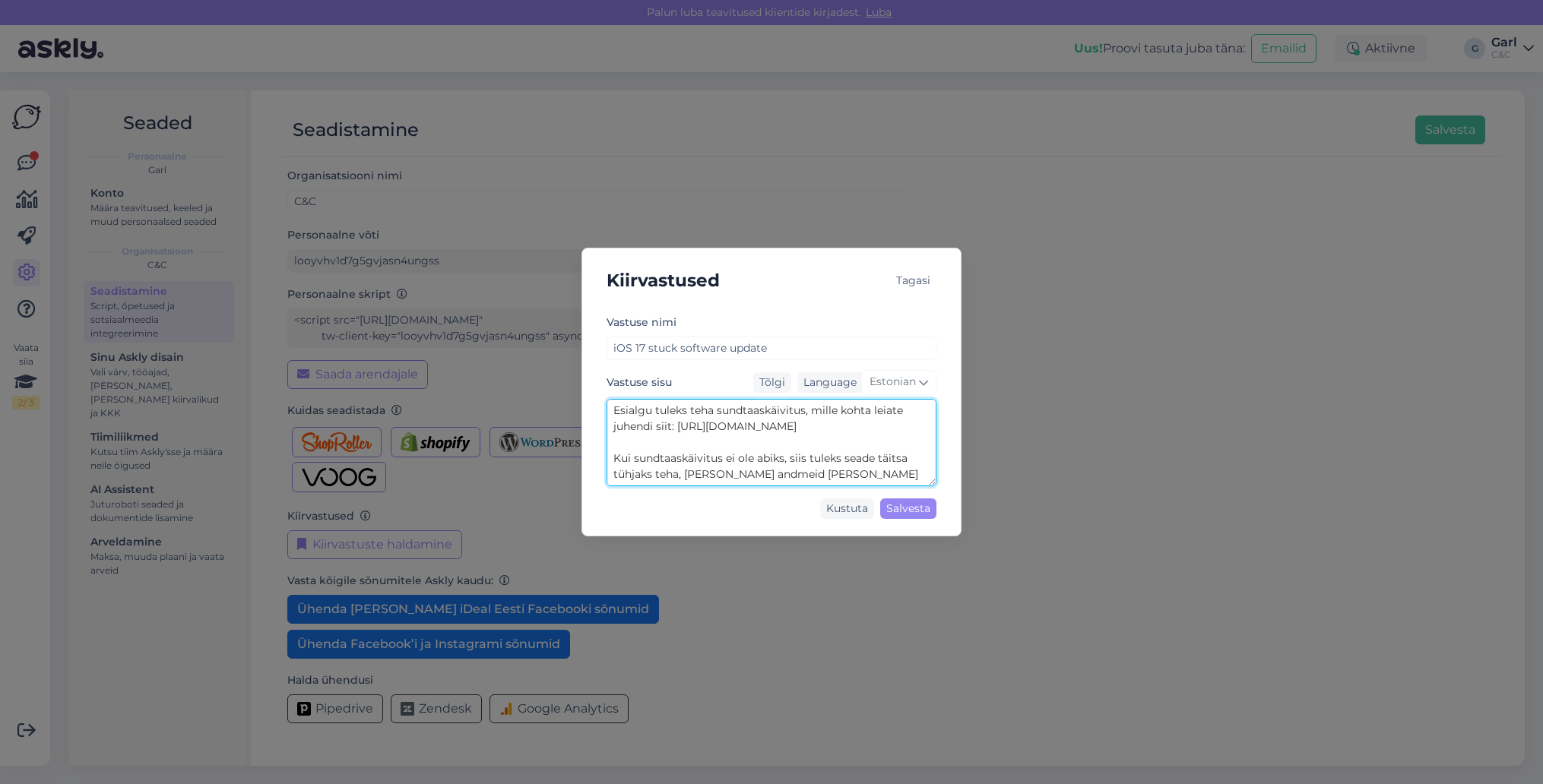
click at [701, 432] on textarea "Esialgu tuleks teha sundtaaskäivitus, mille kohta leiate juhendi siit: [URL][DO…" at bounding box center [771, 442] width 330 height 88
click at [676, 430] on textarea "Esialgu tuleks teha sundtaaskäivitus, mille kohta leiate juhendi siit: [URL][DO…" at bounding box center [771, 442] width 330 height 88
click at [810, 433] on textarea "Esialgu tuleks teha sundtaaskäivitus, mille kohta leiate juhendi siit: [URL][DO…" at bounding box center [771, 442] width 330 height 88
click at [810, 439] on textarea "Esialgu tuleks teha sundtaaskäivitus, mille kohta leiate juhendi siit: [URL][DO…" at bounding box center [771, 442] width 330 height 88
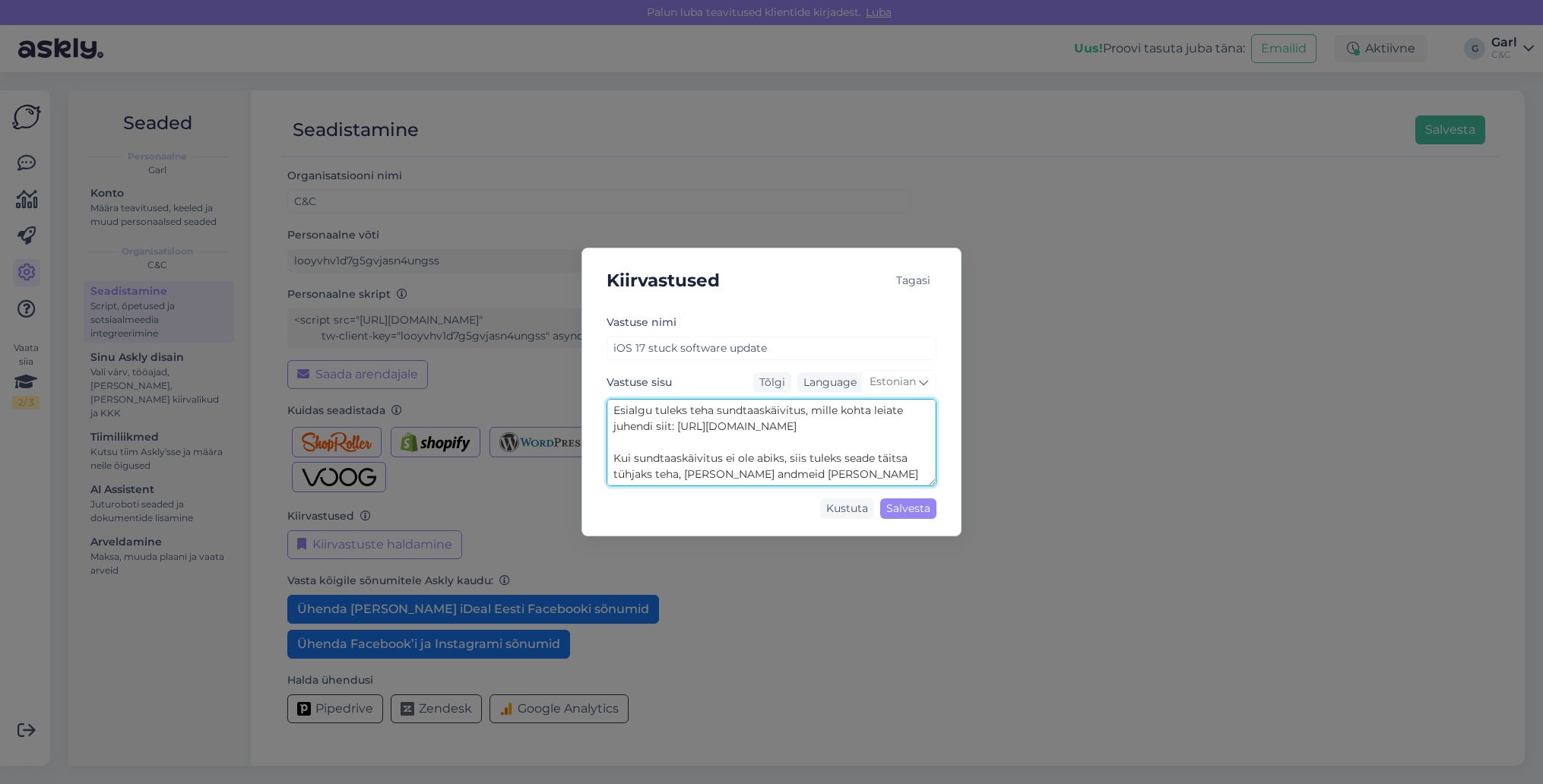
click at [683, 423] on textarea "Esialgu tuleks teha sundtaaskäivitus, mille kohta leiate juhendi siit: [URL][DO…" at bounding box center [771, 442] width 330 height 88
drag, startPoint x: 675, startPoint y: 427, endPoint x: 806, endPoint y: 440, distance: 131.6
click at [806, 440] on textarea "Esialgu tuleks teha sundtaaskäivitus, mille kohta leiate juhendi siit: [URL][DO…" at bounding box center [771, 442] width 330 height 88
click at [810, 446] on textarea "Esialgu tuleks teha sundtaaskäivitus, mille kohta leiate juhendi siit: [URL][DO…" at bounding box center [771, 442] width 330 height 88
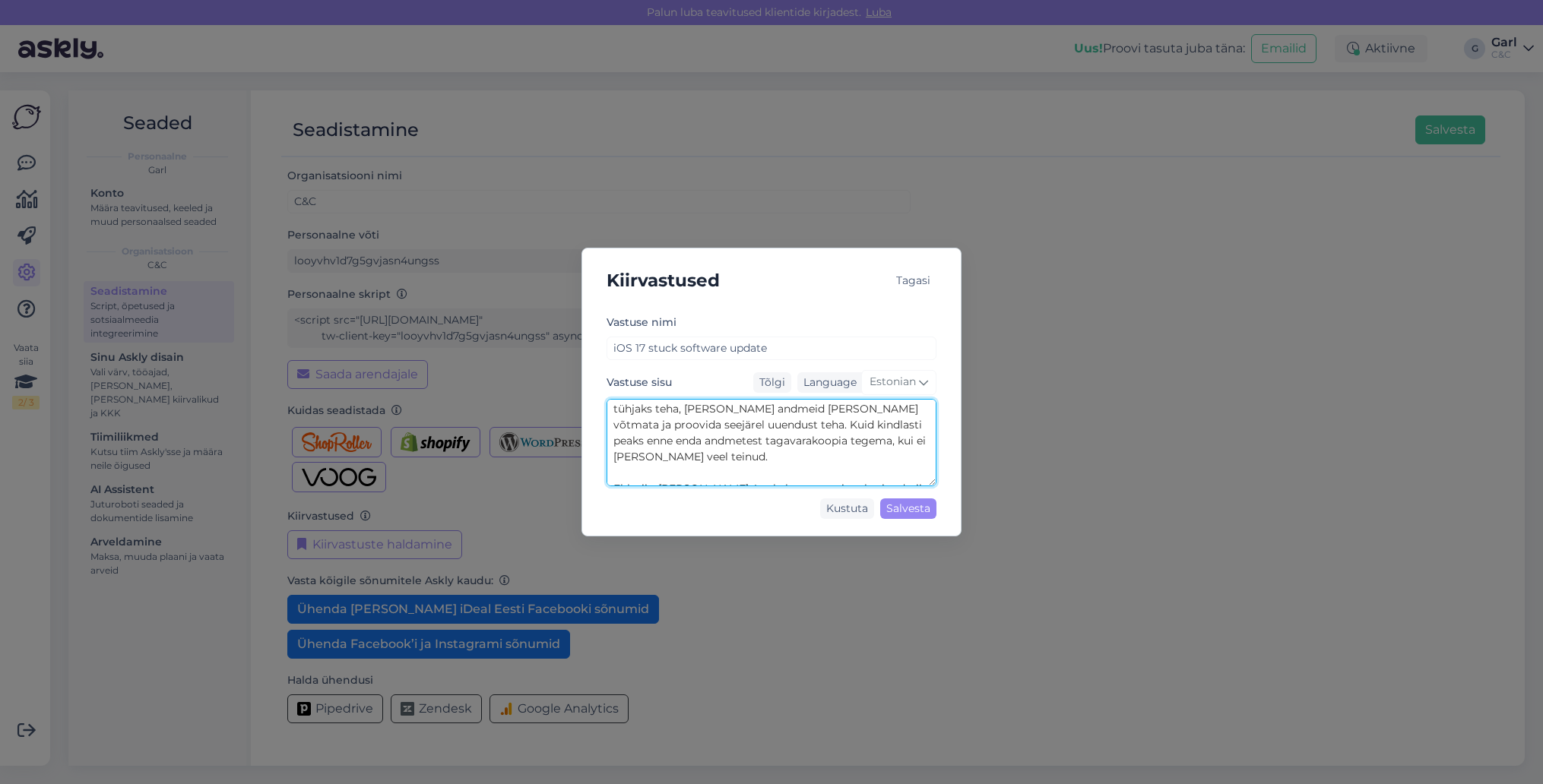
click at [720, 447] on textarea "Esialgu tuleks teha sundtaaskäivitus, mille kohta leiate juhendi siit: [URL][DO…" at bounding box center [771, 442] width 330 height 88
drag, startPoint x: 610, startPoint y: 430, endPoint x: 871, endPoint y: 465, distance: 263.3
click at [871, 465] on textarea "Esialgu tuleks teha sundtaaskäivitus, mille kohta leiate juhendi siit: [URL][DO…" at bounding box center [771, 442] width 330 height 88
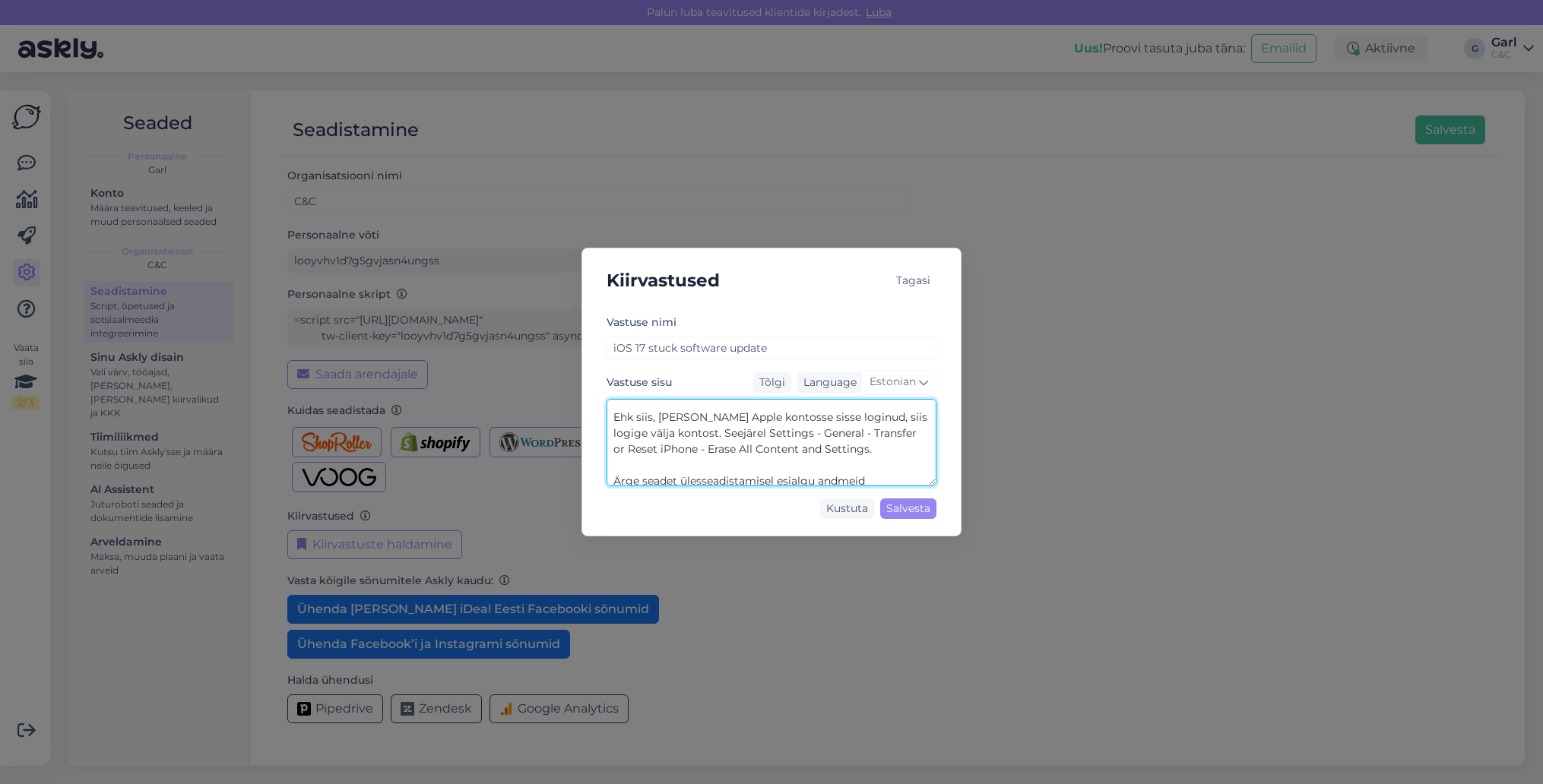
drag, startPoint x: 871, startPoint y: 465, endPoint x: 593, endPoint y: 434, distance: 279.7
click at [594, 433] on div "Vastuse nimi iOS 17 stuck software update Vastuse sisu Tõlgi Language Estonian …" at bounding box center [771, 418] width 354 height 212
click at [766, 440] on textarea "Esialgu tuleks teha sundtaaskäivitus, mille kohta leiate juhendi siit: [URL][DO…" at bounding box center [771, 442] width 330 height 88
drag, startPoint x: 855, startPoint y: 468, endPoint x: 599, endPoint y: 432, distance: 258.5
click at [600, 432] on div "Vastuse nimi iOS 17 stuck software update Vastuse sisu Tõlgi Language Estonian …" at bounding box center [771, 418] width 354 height 212
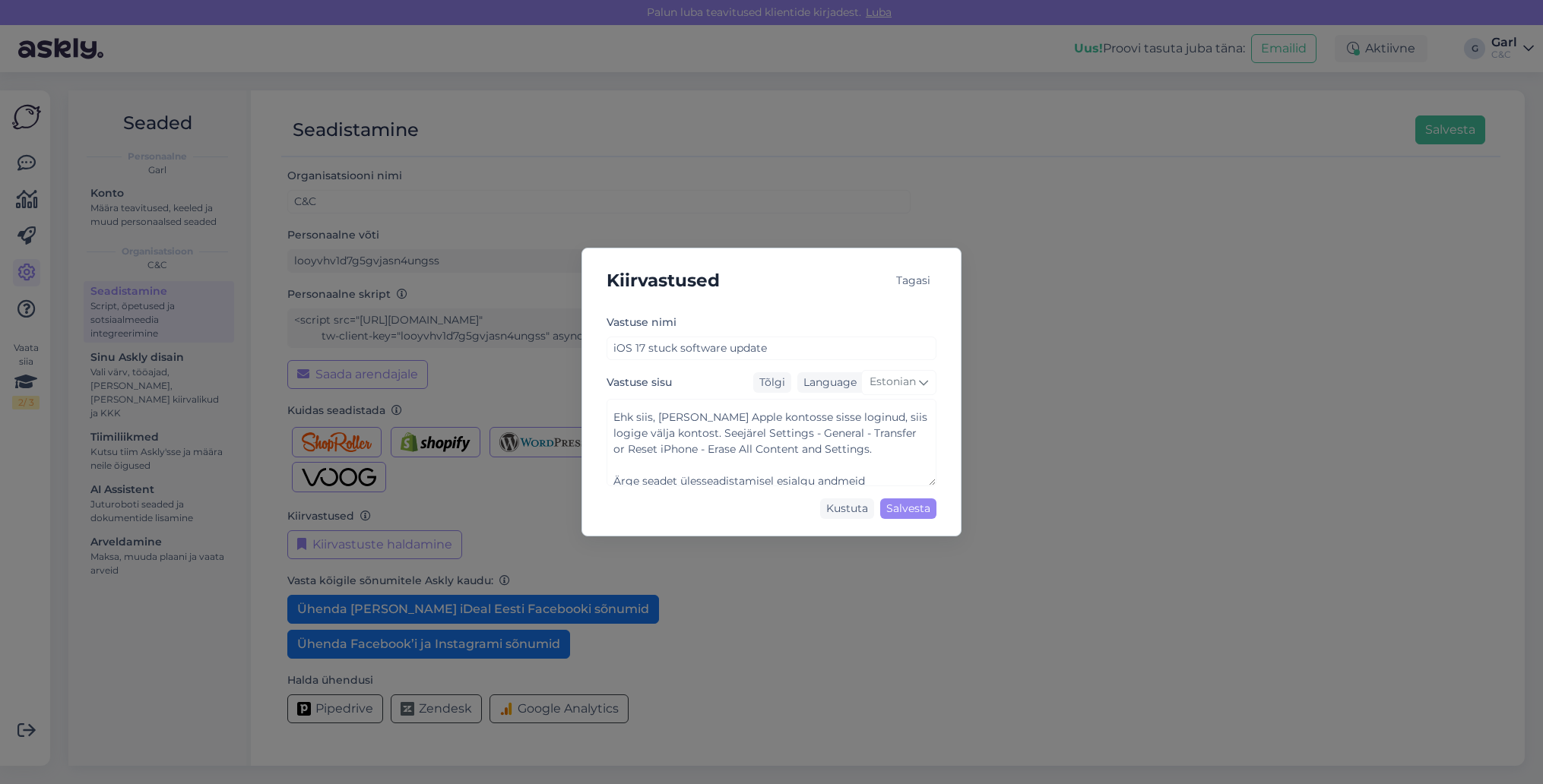
click at [599, 432] on div "Vastuse nimi iOS 17 stuck software update Vastuse sisu Tõlgi Language Estonian …" at bounding box center [771, 418] width 354 height 212
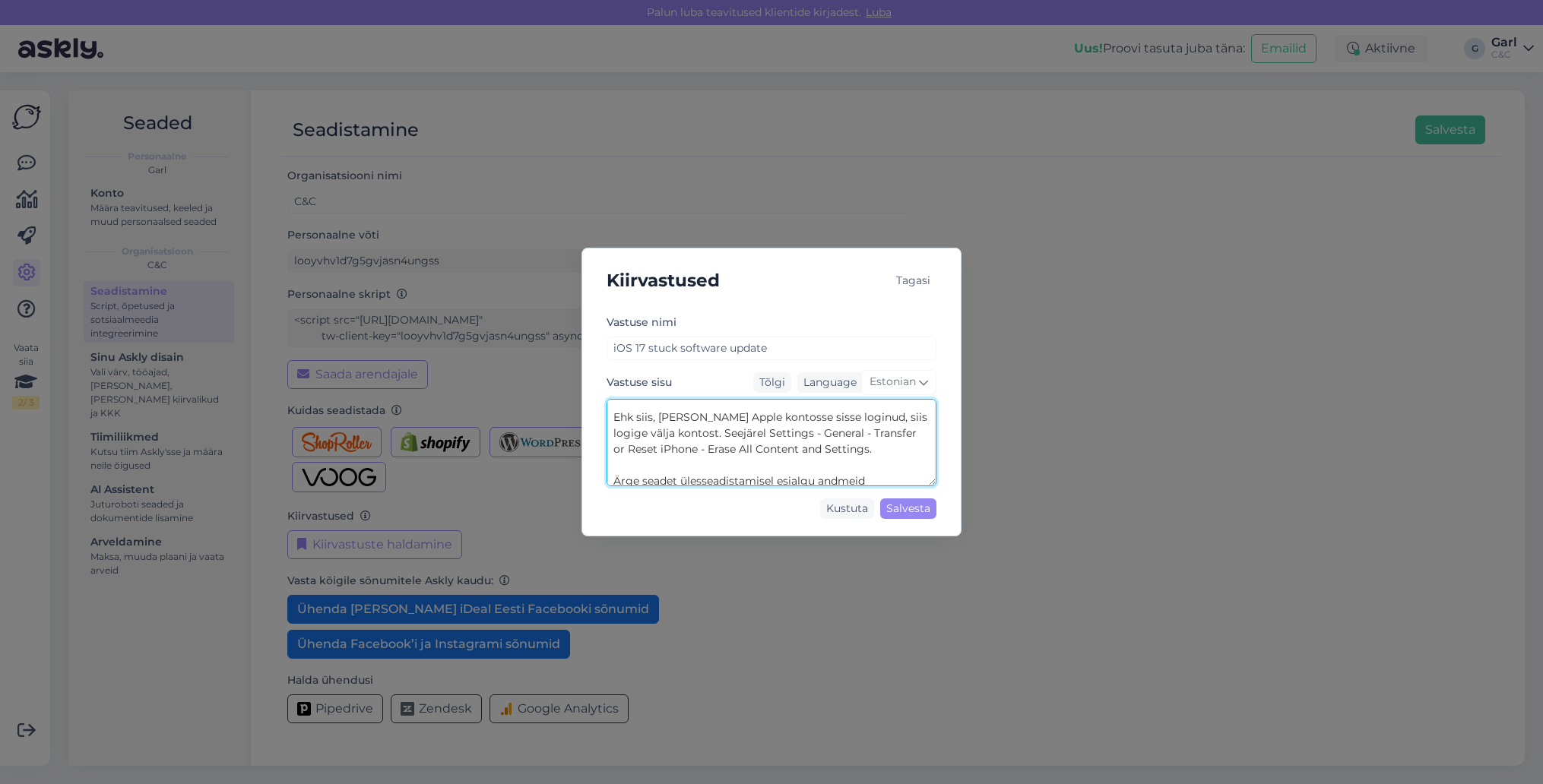
drag, startPoint x: 611, startPoint y: 432, endPoint x: 844, endPoint y: 471, distance: 236.2
click at [844, 471] on textarea "Esialgu tuleks teha sundtaaskäivitus, mille kohta leiate juhendi siit: [URL][DO…" at bounding box center [771, 442] width 330 height 88
drag, startPoint x: 844, startPoint y: 471, endPoint x: 596, endPoint y: 425, distance: 252.2
click at [596, 425] on div "Vastuse nimi iOS 17 stuck software update Vastuse sisu Tõlgi Language Estonian …" at bounding box center [771, 418] width 354 height 212
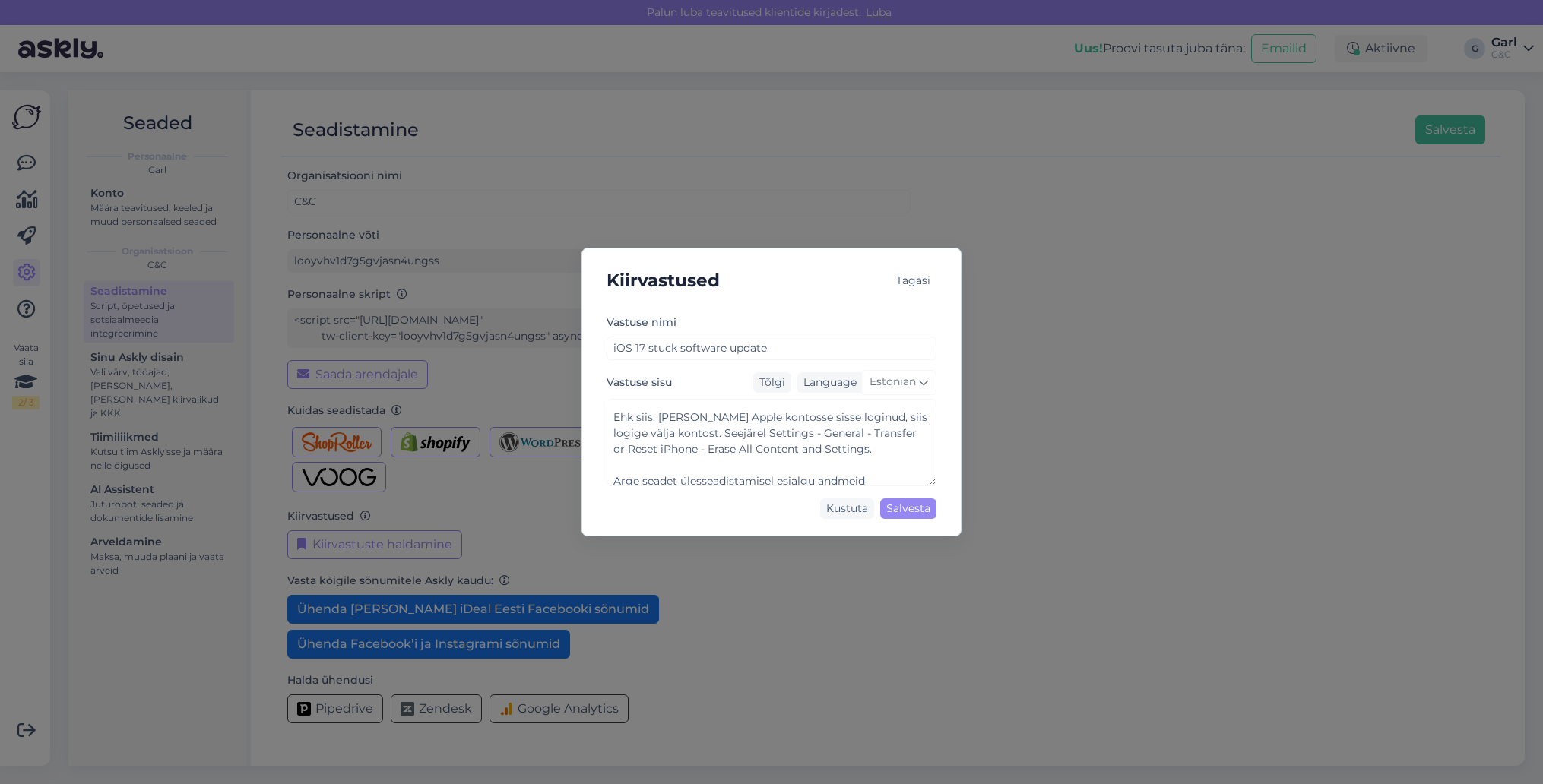
click at [596, 425] on div "Vastuse nimi iOS 17 stuck software update Vastuse sisu Tõlgi Language Estonian …" at bounding box center [771, 418] width 354 height 212
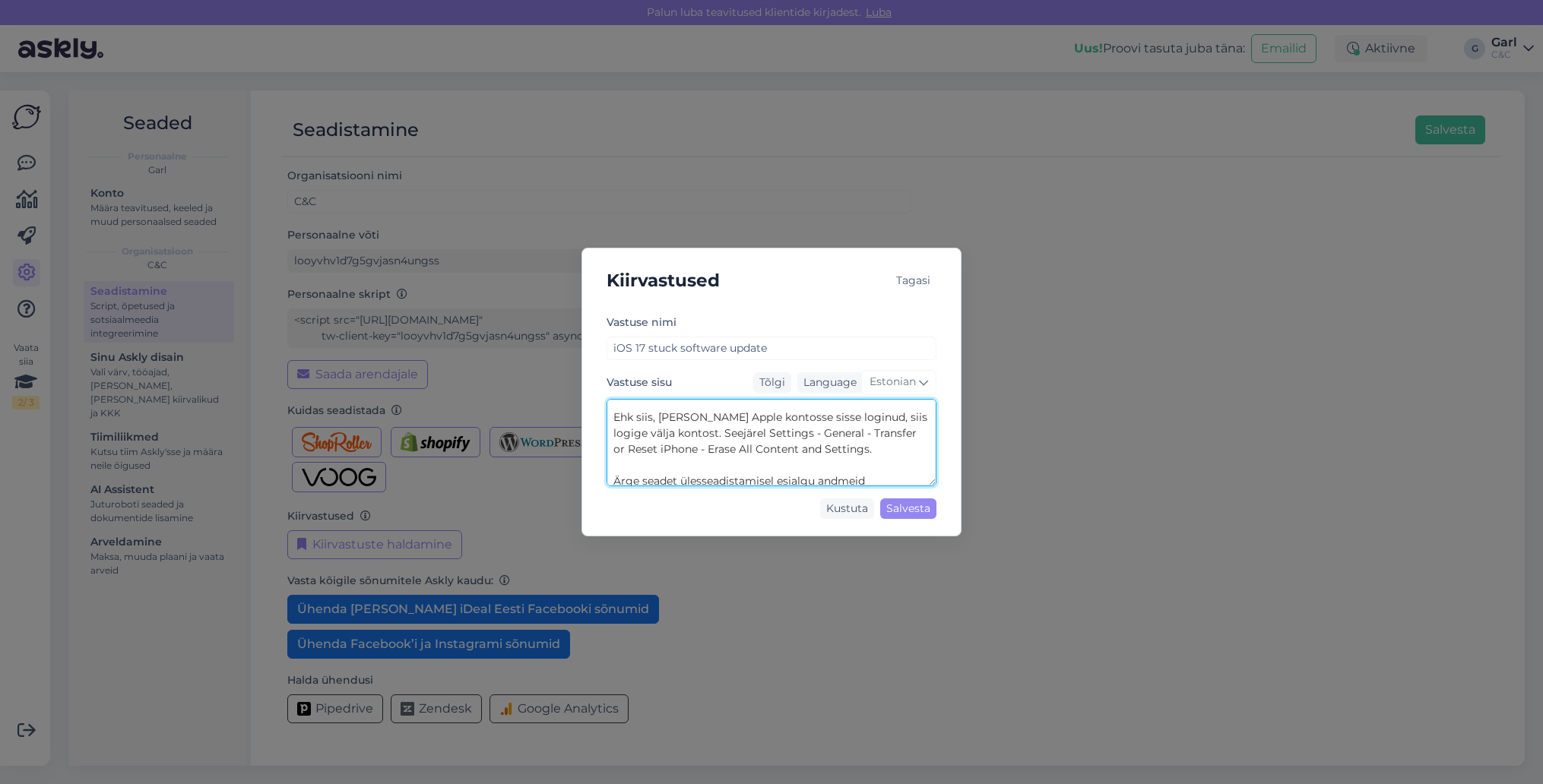
drag, startPoint x: 610, startPoint y: 428, endPoint x: 845, endPoint y: 472, distance: 239.1
click at [845, 472] on textarea "Esialgu tuleks teha sundtaaskäivitus, mille kohta leiate juhendi siit: [URL][DO…" at bounding box center [771, 442] width 330 height 88
drag, startPoint x: 845, startPoint y: 472, endPoint x: 610, endPoint y: 431, distance: 238.5
click at [610, 431] on textarea "Esialgu tuleks teha sundtaaskäivitus, mille kohta leiate juhendi siit: [URL][DO…" at bounding box center [771, 442] width 330 height 88
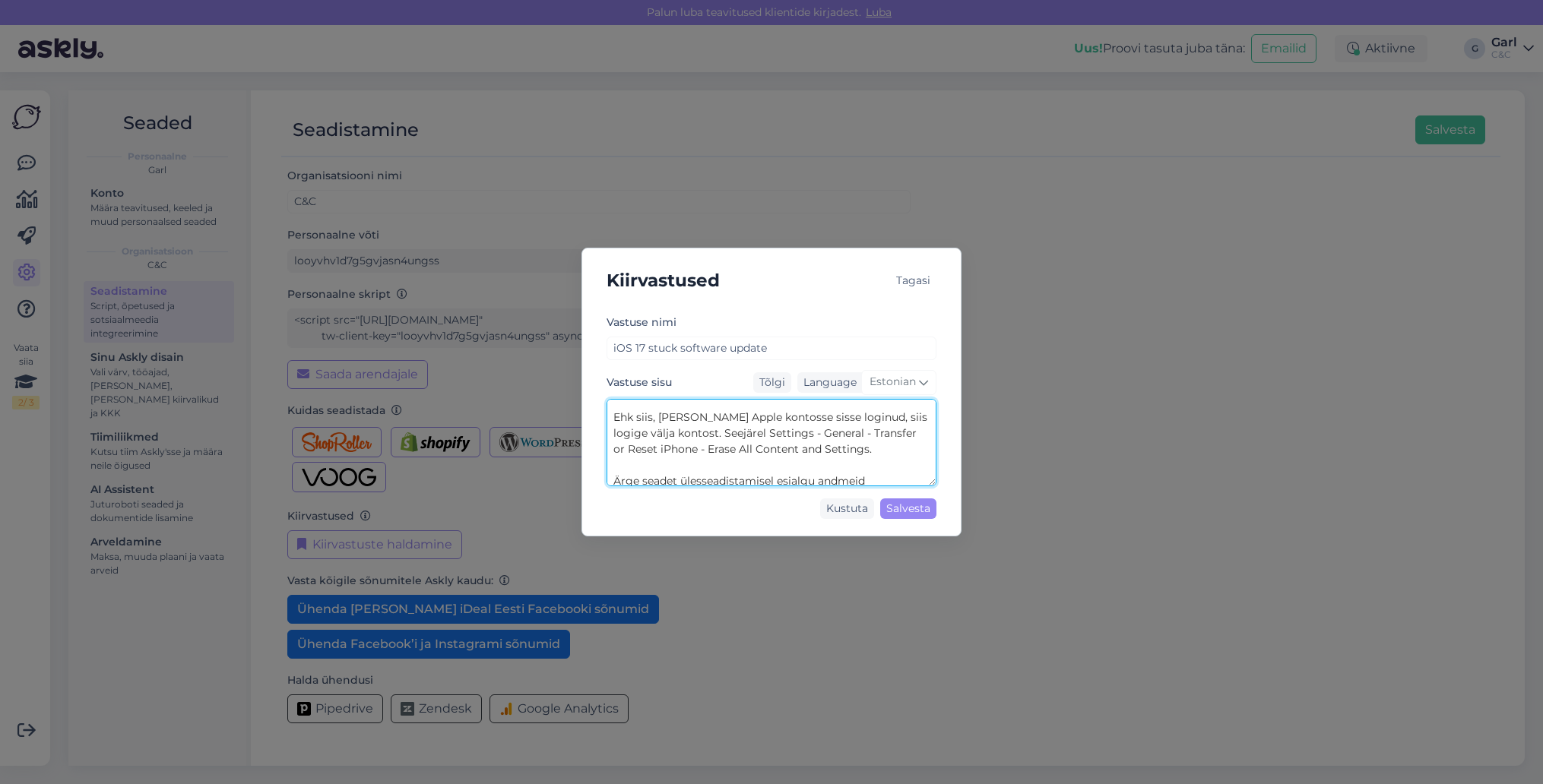
click at [610, 431] on textarea "Esialgu tuleks teha sundtaaskäivitus, mille kohta leiate juhendi siit: [URL][DO…" at bounding box center [771, 442] width 330 height 88
drag, startPoint x: 610, startPoint y: 431, endPoint x: 830, endPoint y: 467, distance: 222.9
click at [831, 467] on textarea "Esialgu tuleks teha sundtaaskäivitus, mille kohta leiate juhendi siit: [URL][DO…" at bounding box center [771, 442] width 330 height 88
click at [830, 467] on textarea "Esialgu tuleks teha sundtaaskäivitus, mille kohta leiate juhendi siit: [URL][DO…" at bounding box center [771, 442] width 330 height 88
drag, startPoint x: 844, startPoint y: 468, endPoint x: 577, endPoint y: 424, distance: 270.6
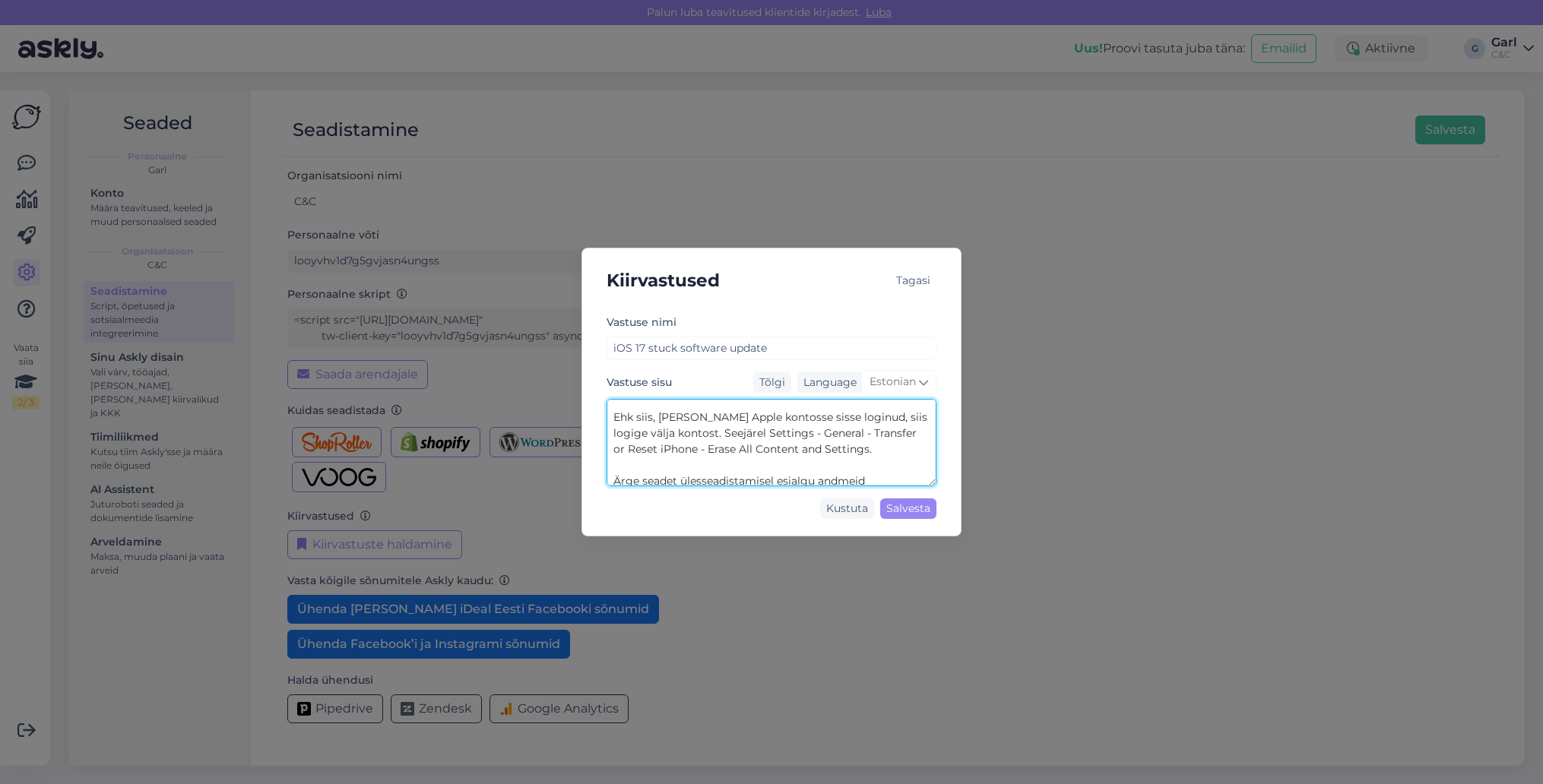
click at [577, 424] on div "Kiirvastused Tagasi Vastuse nimi iOS 17 stuck software update Vastuse sisu Tõlg…" at bounding box center [771, 392] width 1543 height 784
click at [876, 458] on textarea "Esialgu tuleks teha sundtaaskäivitus, mille kohta leiate juhendi siit: [URL][DO…" at bounding box center [771, 442] width 330 height 88
click at [741, 466] on textarea "Esialgu tuleks teha sundtaaskäivitus, mille kohta leiate juhendi siit: [URL][DO…" at bounding box center [771, 442] width 330 height 88
drag, startPoint x: 618, startPoint y: 451, endPoint x: 728, endPoint y: 451, distance: 110.0
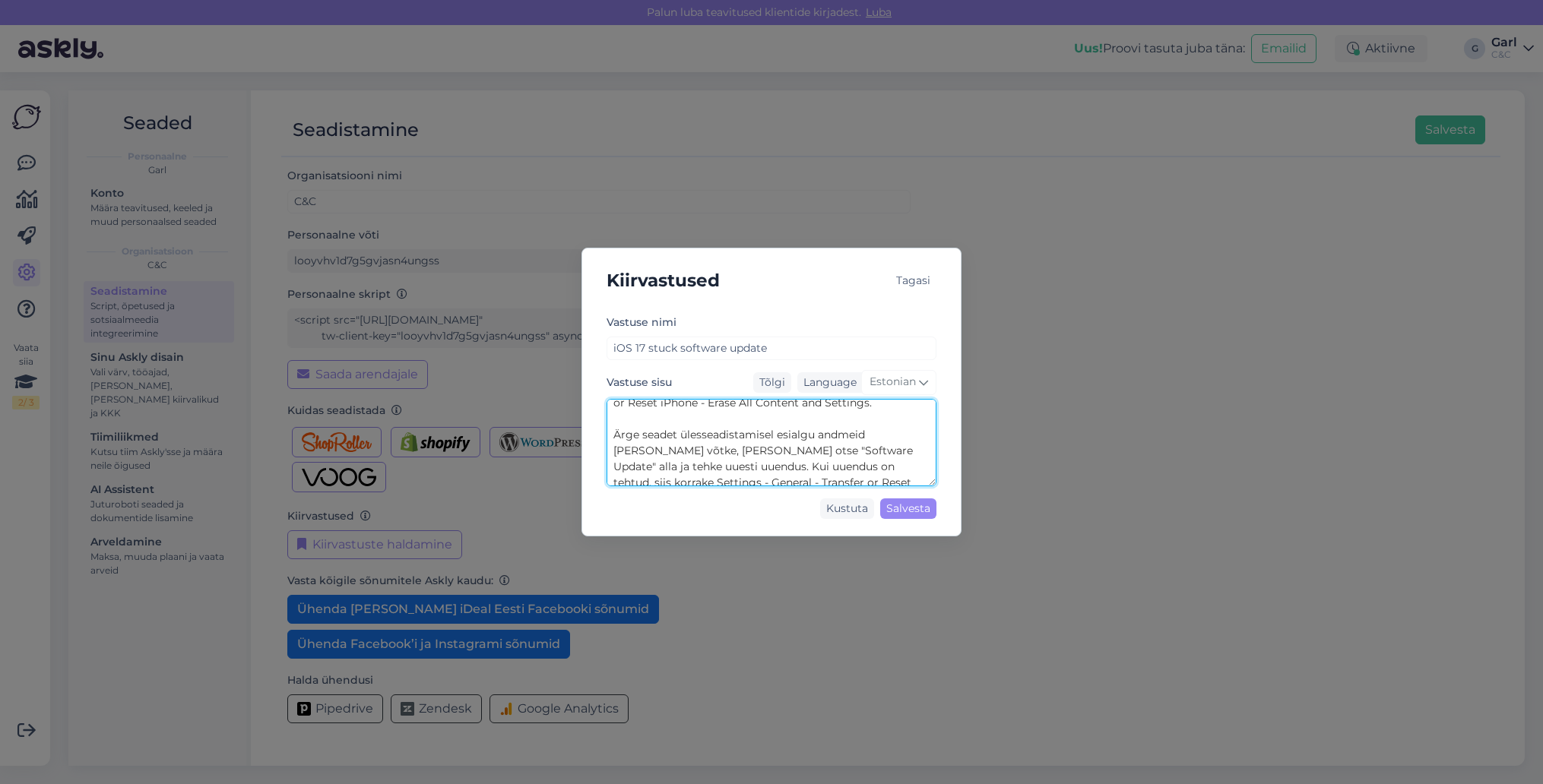
click at [625, 451] on textarea "Esialgu tuleks teha sundtaaskäivitus, mille kohta leiate juhendi siit: [URL][DO…" at bounding box center [771, 442] width 330 height 88
click at [864, 470] on textarea "Esialgu tuleks teha sundtaaskäivitus, mille kohta leiate juhendi siit: [URL][DO…" at bounding box center [771, 442] width 330 height 88
click at [824, 480] on textarea "Esialgu tuleks teha sundtaaskäivitus, mille kohta leiate juhendi siit: [URL][DO…" at bounding box center [771, 442] width 330 height 88
click at [815, 477] on textarea "Esialgu tuleks teha sundtaaskäivitus, mille kohta leiate juhendi siit: [URL][DO…" at bounding box center [771, 442] width 330 height 88
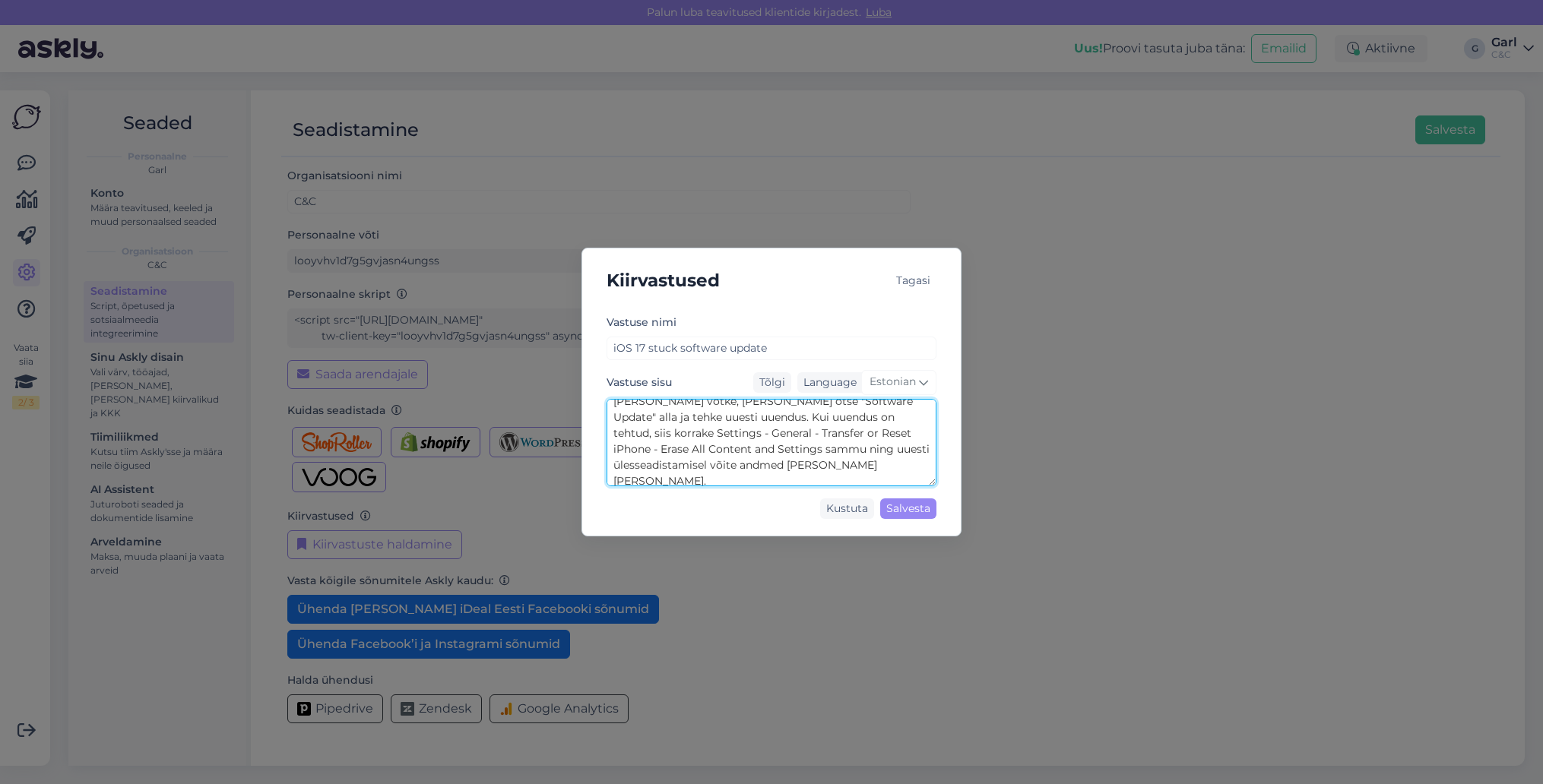
scroll to position [224, 0]
drag, startPoint x: 787, startPoint y: 476, endPoint x: 613, endPoint y: 408, distance: 186.8
click at [615, 408] on textarea "Esialgu tuleks teha sundtaaskäivitus, mille kohta leiate juhendi siit: [URL][DO…" at bounding box center [771, 442] width 330 height 88
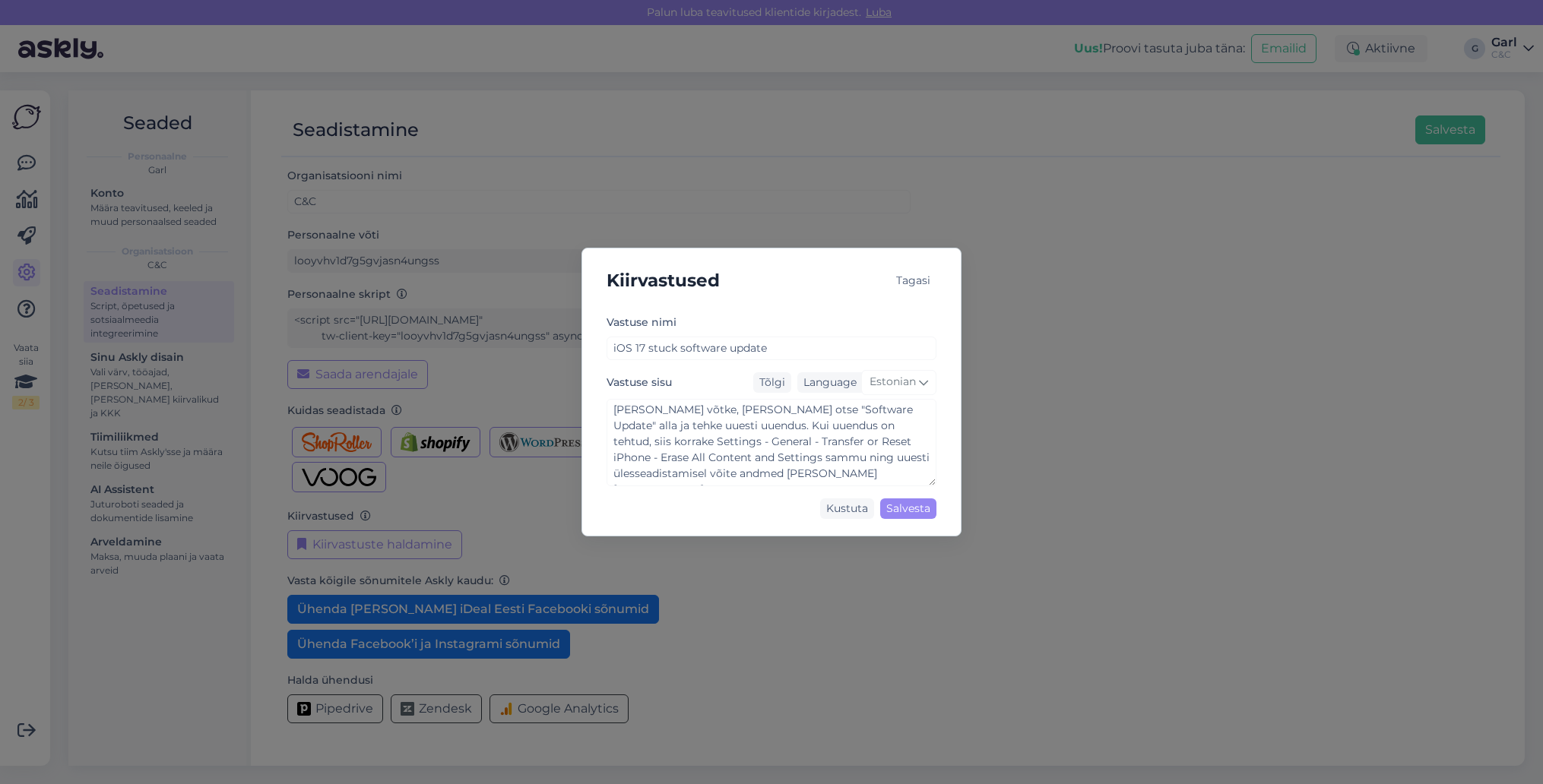
click at [24, 152] on div "Kiirvastused Tagasi Vastuse nimi iOS 17 stuck software update Vastuse sisu Tõlg…" at bounding box center [771, 392] width 1543 height 784
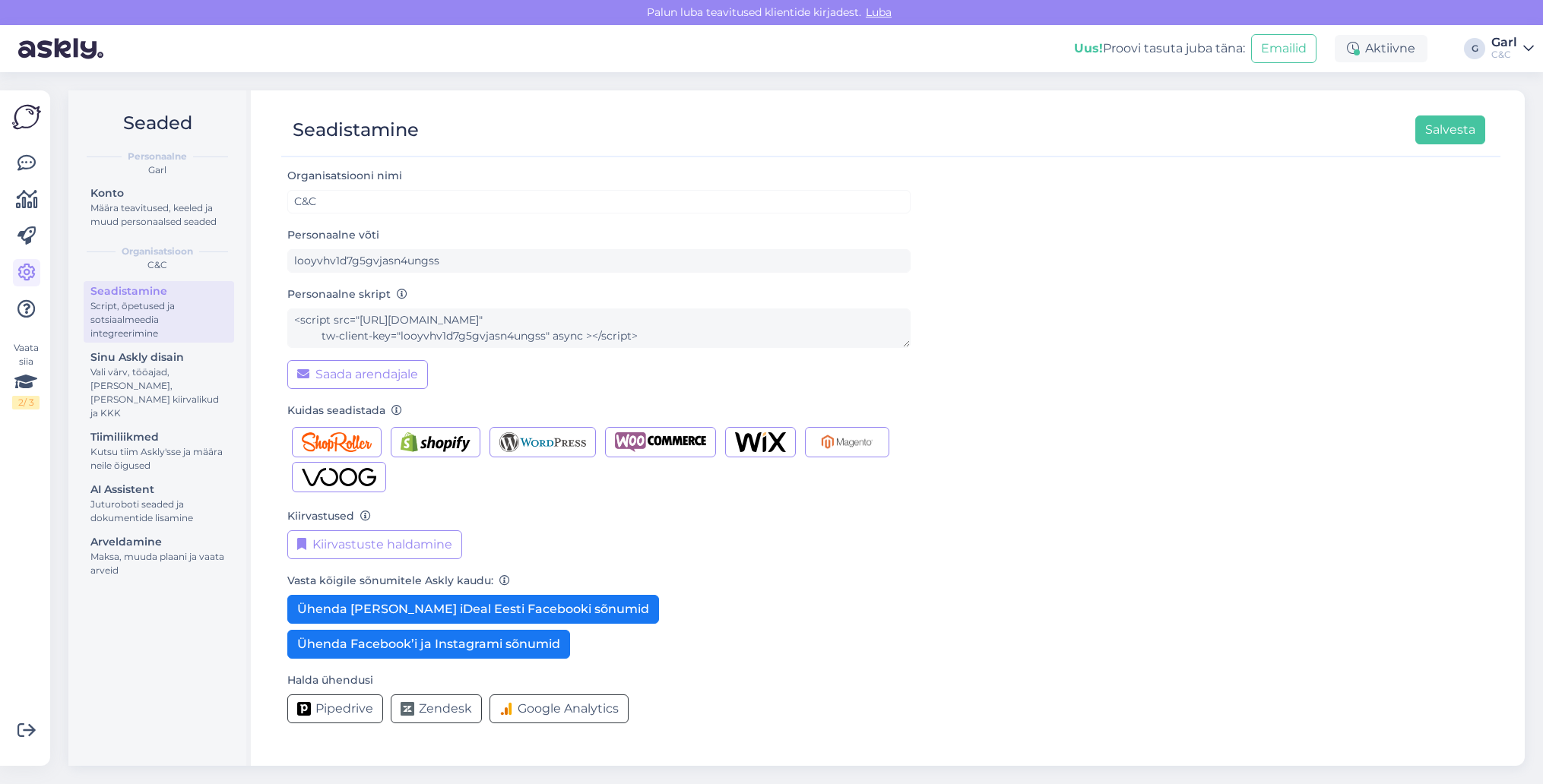
click at [24, 152] on link at bounding box center [26, 163] width 27 height 27
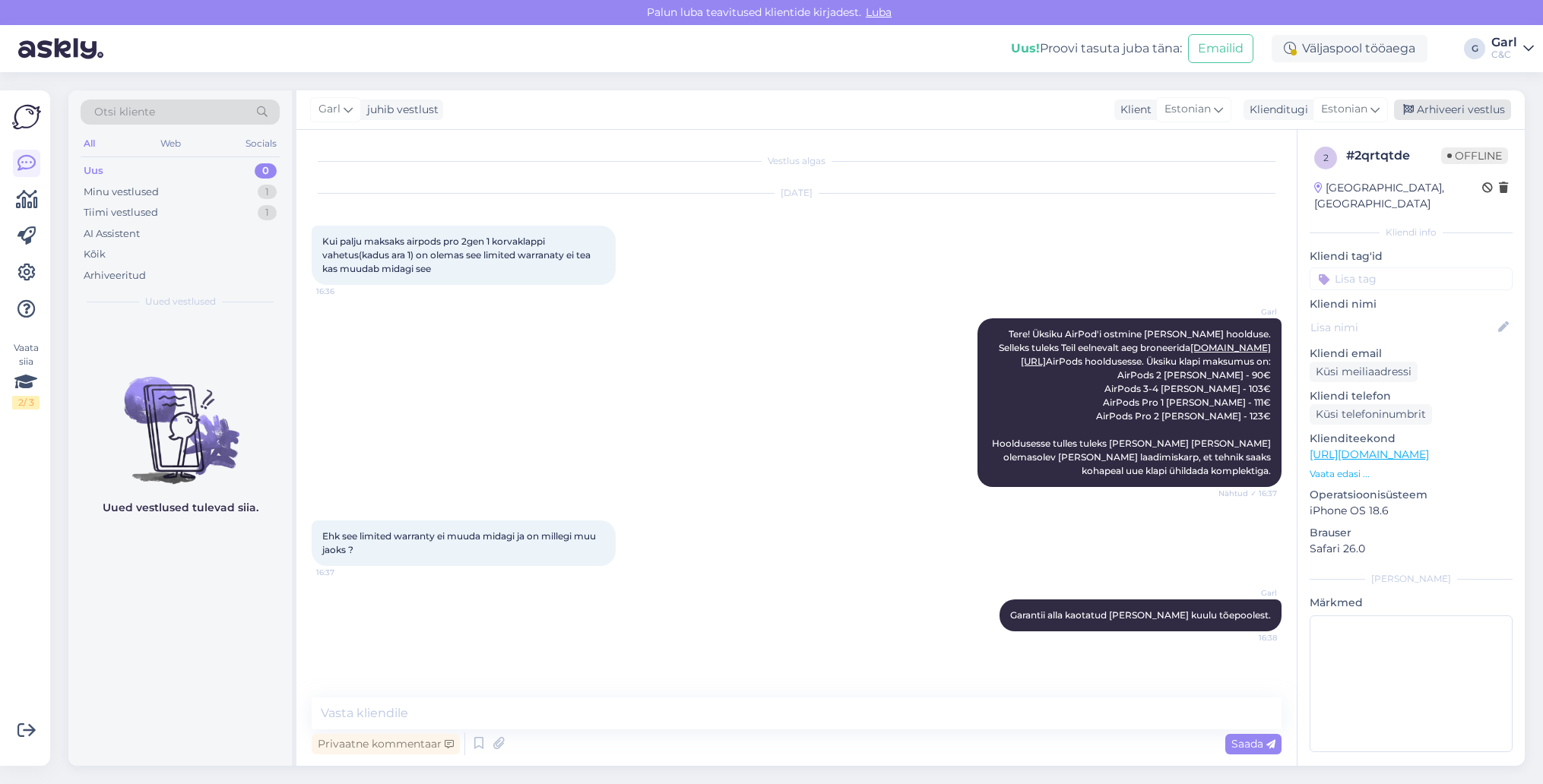
click at [1409, 115] on icon at bounding box center [1409, 110] width 11 height 11
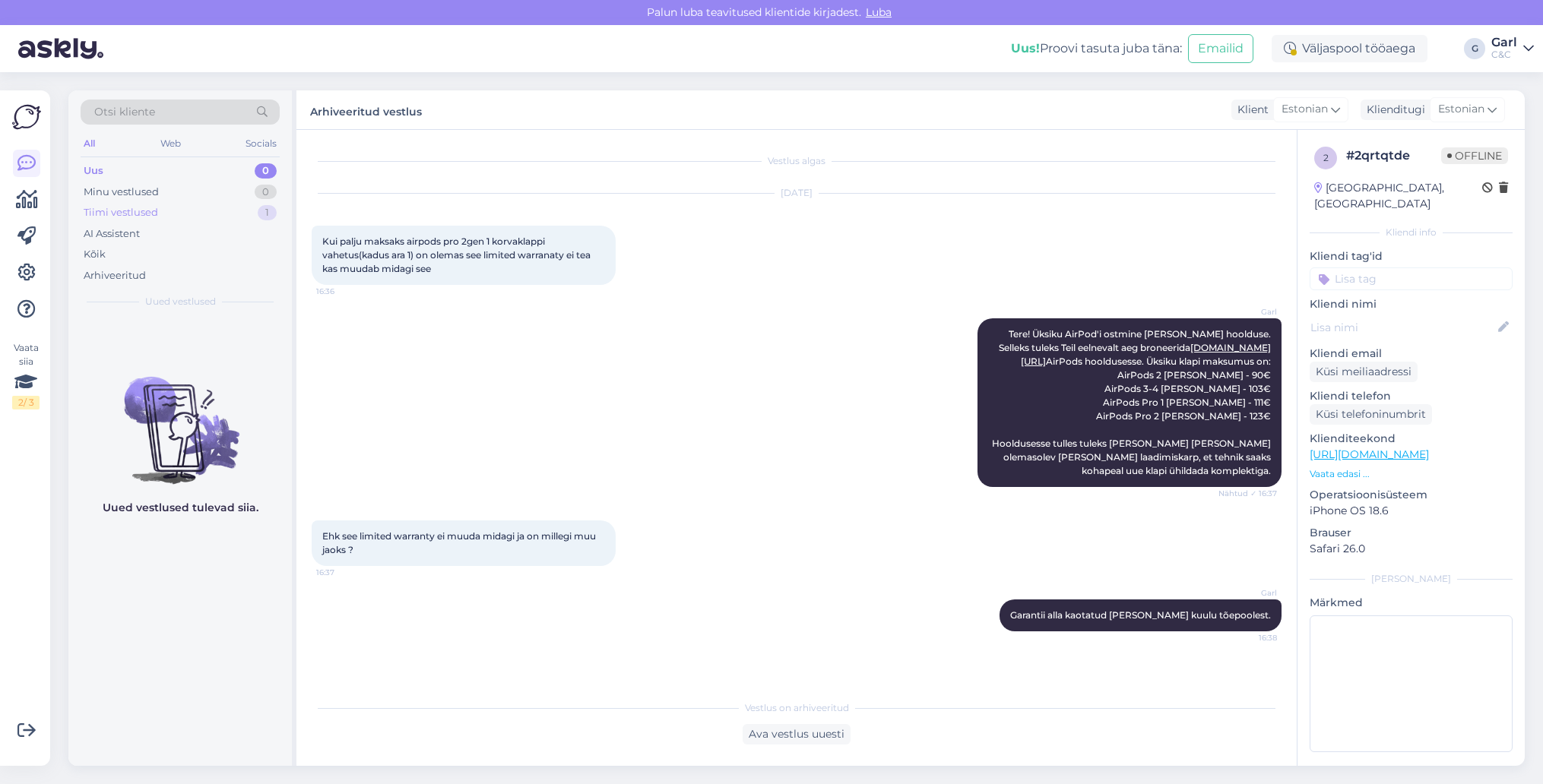
click at [276, 205] on div "Tiimi vestlused 1" at bounding box center [180, 212] width 199 height 21
